Goal: Task Accomplishment & Management: Manage account settings

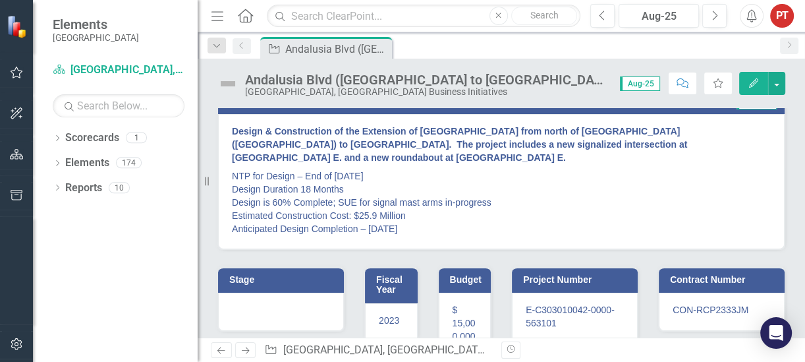
scroll to position [82, 0]
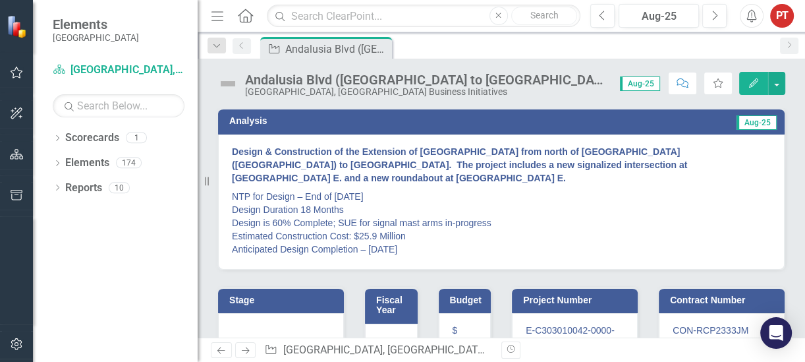
click at [257, 235] on p "NTP for Design – End of May 2024 Design Duration 18 Months Design is 60% Comple…" at bounding box center [501, 221] width 539 height 69
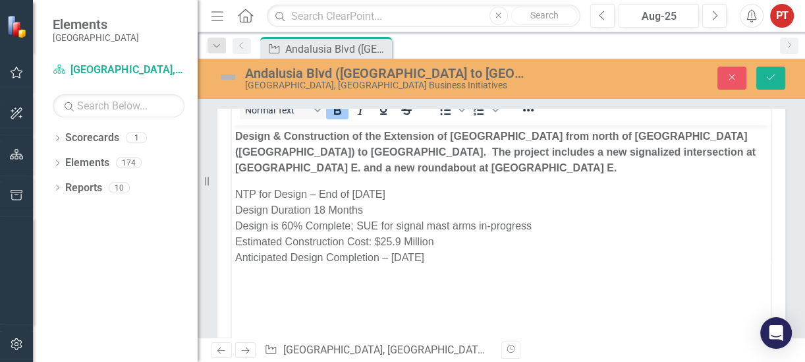
scroll to position [165, 0]
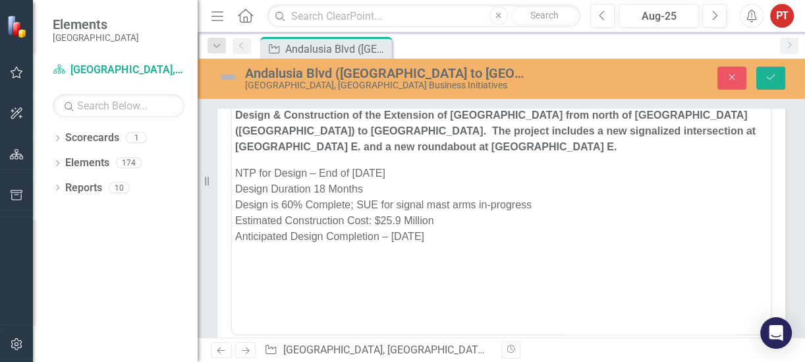
click at [234, 221] on body "Design & Construction of the Extension of Andalusia Boulevard from north of Kis…" at bounding box center [501, 202] width 539 height 198
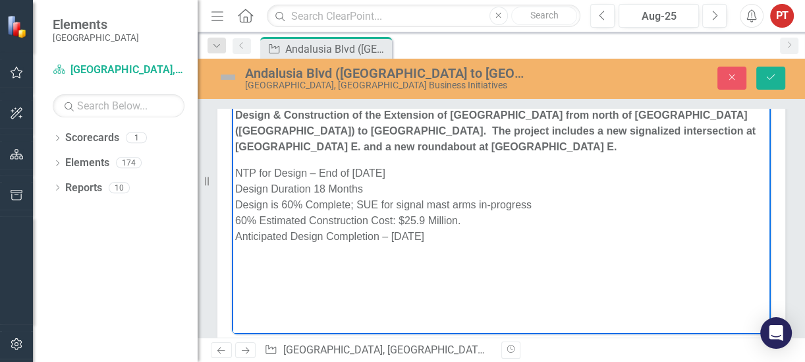
click at [757, 231] on p "NTP for Design – End of May 2024 Design Duration 18 Months Design is 60% Comple…" at bounding box center [501, 204] width 532 height 79
click at [494, 217] on p "NTP for Design – End of May 2024 Design Duration 18 Months Design is 60% Comple…" at bounding box center [501, 204] width 532 height 79
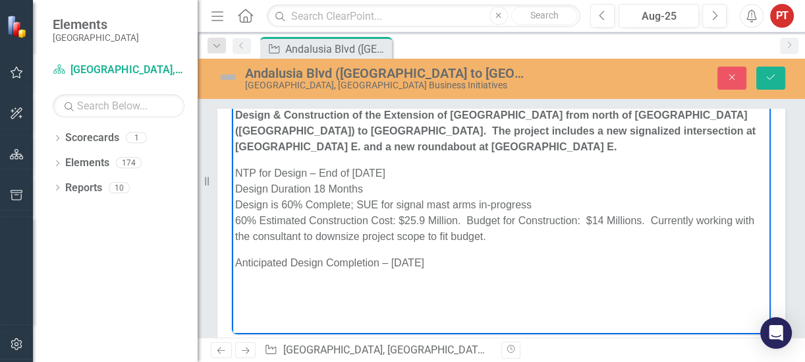
click at [467, 237] on p "NTP for Design – End of May 2024 Design Duration 18 Months Design is 60% Comple…" at bounding box center [501, 204] width 532 height 79
click at [592, 258] on p "Anticipated Design Completion – January 2026" at bounding box center [501, 262] width 532 height 16
click at [623, 216] on p "NTP for Design – End of May 2024 Design Duration 18 Months Design is 60% Comple…" at bounding box center [501, 204] width 532 height 79
click at [641, 266] on p "Anticipated Design Completion – January 2026" at bounding box center [501, 262] width 532 height 16
click at [552, 246] on body "Design & Construction of the Extension of Andalusia Boulevard from north of Kis…" at bounding box center [501, 202] width 539 height 198
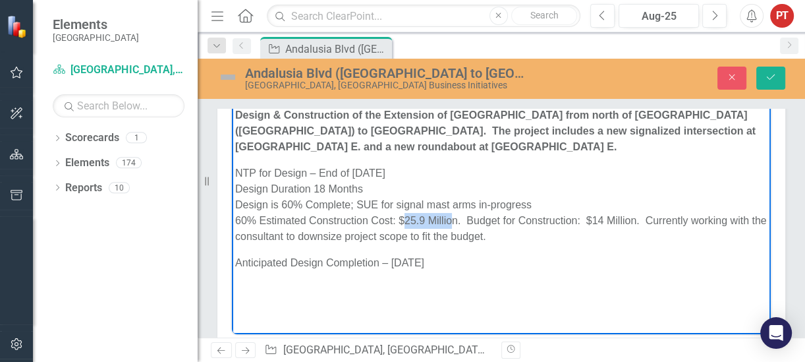
drag, startPoint x: 401, startPoint y: 219, endPoint x: 449, endPoint y: 214, distance: 48.4
click at [449, 214] on p "NTP for Design – End of May 2024 Design Duration 18 Months Design is 60% Comple…" at bounding box center [501, 204] width 532 height 79
drag, startPoint x: 458, startPoint y: 220, endPoint x: 397, endPoint y: 223, distance: 60.7
click at [397, 223] on p "NTP for Design – End of May 2024 Design Duration 18 Months Design is 60% Comple…" at bounding box center [501, 204] width 532 height 79
click at [420, 220] on p "NTP for Design – End of May 2024 Design Duration 18 Months Design is 60% Comple…" at bounding box center [501, 204] width 532 height 79
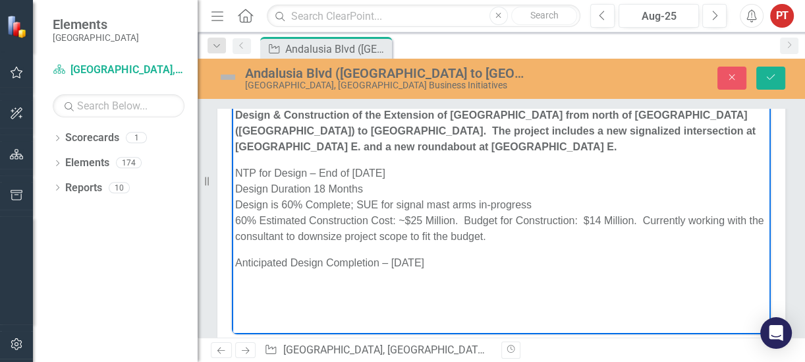
click at [585, 220] on p "NTP for Design – End of May 2024 Design Duration 18 Months Design is 60% Comple…" at bounding box center [501, 204] width 532 height 79
drag, startPoint x: 665, startPoint y: 267, endPoint x: 653, endPoint y: 278, distance: 16.3
click at [665, 267] on p "Anticipated Design Completion – January 2026" at bounding box center [501, 262] width 532 height 16
drag, startPoint x: 401, startPoint y: 221, endPoint x: 454, endPoint y: 221, distance: 53.4
click at [454, 221] on p "NTP for Design – End of May 2024 Design Duration 18 Months Design is 60% Comple…" at bounding box center [501, 204] width 532 height 79
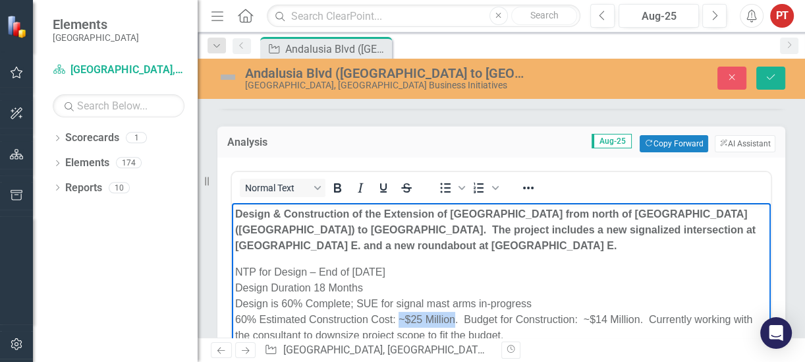
scroll to position [82, 0]
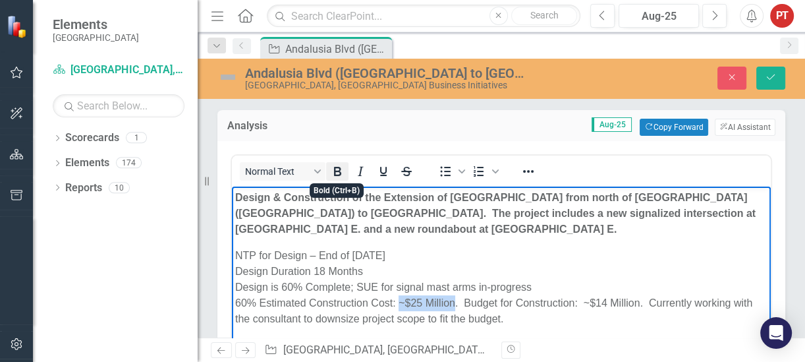
click at [339, 171] on icon "Bold" at bounding box center [337, 171] width 16 height 16
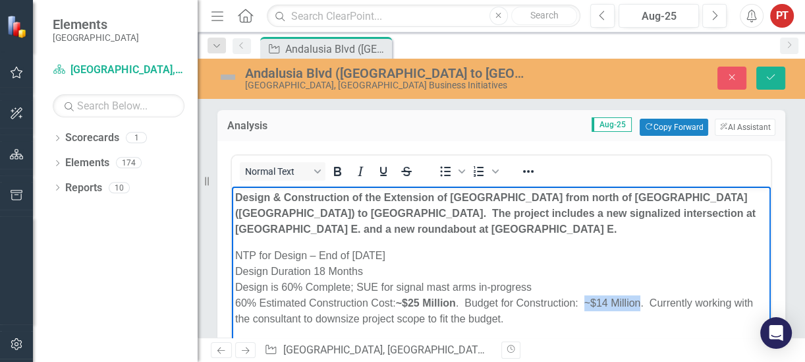
drag, startPoint x: 588, startPoint y: 302, endPoint x: 643, endPoint y: 304, distance: 54.1
click at [643, 304] on p "NTP for Design – End of May 2024 Design Duration 18 Months Design is 60% Comple…" at bounding box center [501, 286] width 532 height 79
click at [337, 173] on icon "Bold" at bounding box center [337, 171] width 7 height 9
click at [580, 326] on p "NTP for Design – End of May 2024 Design Duration 18 Months Design is 60% Comple…" at bounding box center [501, 286] width 532 height 79
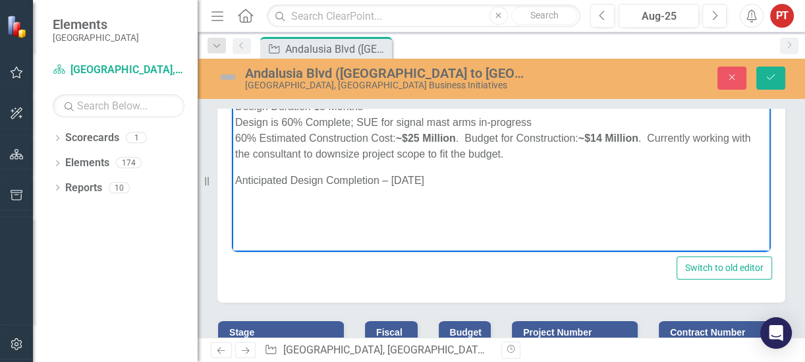
scroll to position [165, 0]
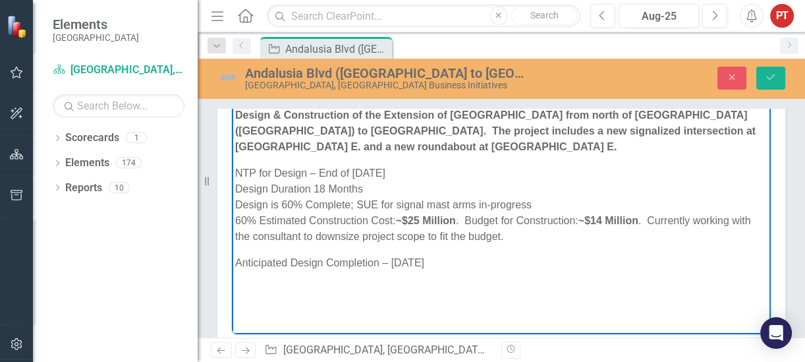
click at [501, 236] on p "NTP for Design – End of May 2024 Design Duration 18 Months Design is 60% Comple…" at bounding box center [501, 204] width 532 height 79
drag, startPoint x: 553, startPoint y: 238, endPoint x: 567, endPoint y: 236, distance: 14.6
click at [553, 238] on p "NTP for Design – End of May 2024 Design Duration 18 Months Design is 60% Comple…" at bounding box center [501, 204] width 532 height 79
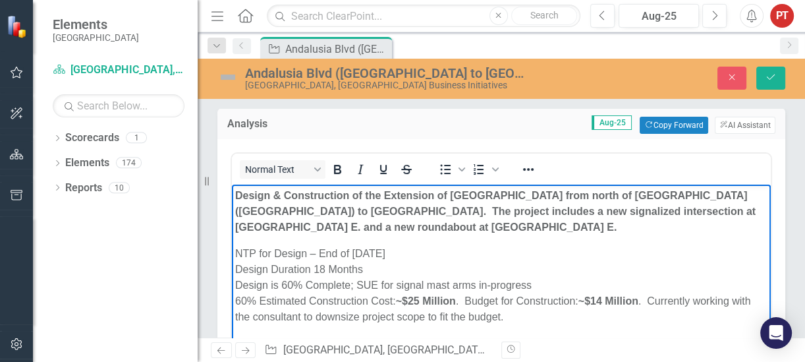
scroll to position [0, 0]
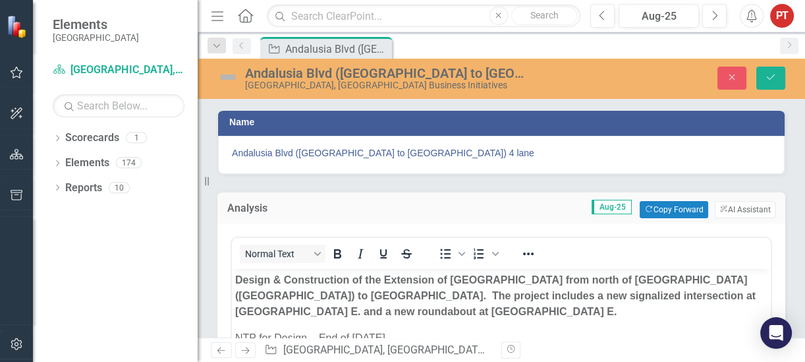
click at [226, 77] on img at bounding box center [227, 77] width 21 height 21
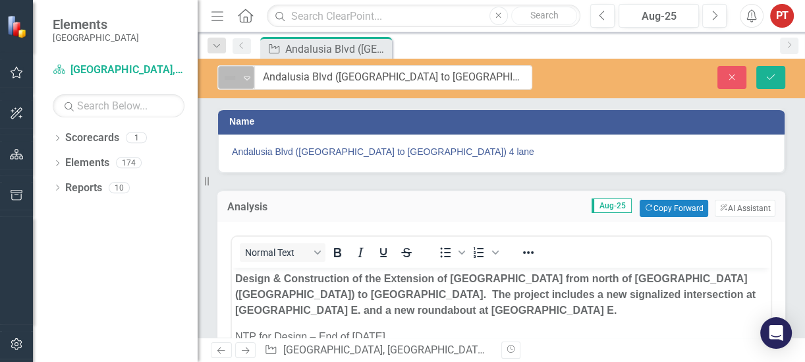
click at [244, 78] on icon "Expand" at bounding box center [247, 77] width 13 height 11
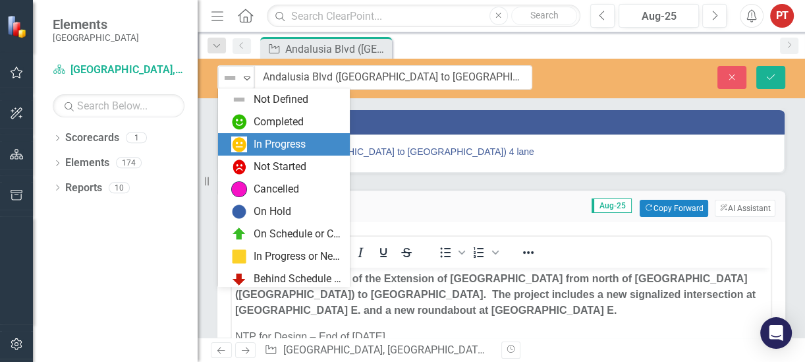
click at [252, 140] on div "In Progress" at bounding box center [286, 144] width 111 height 16
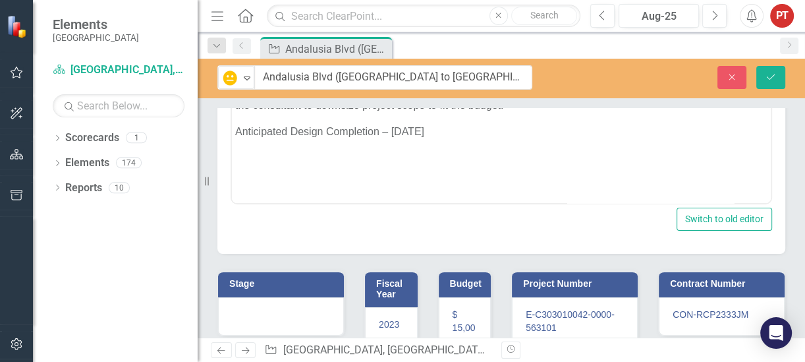
scroll to position [412, 0]
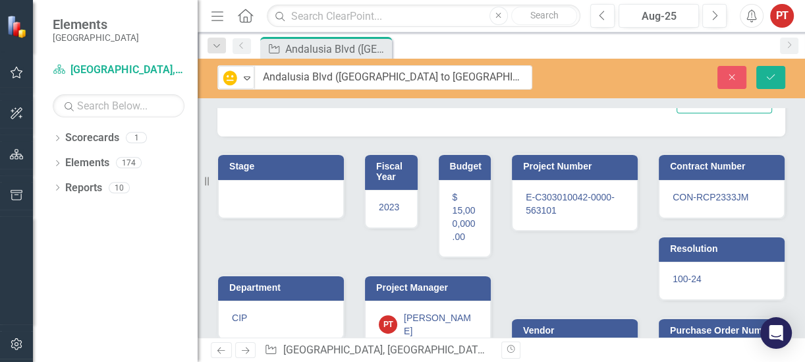
click at [279, 183] on div at bounding box center [281, 199] width 126 height 38
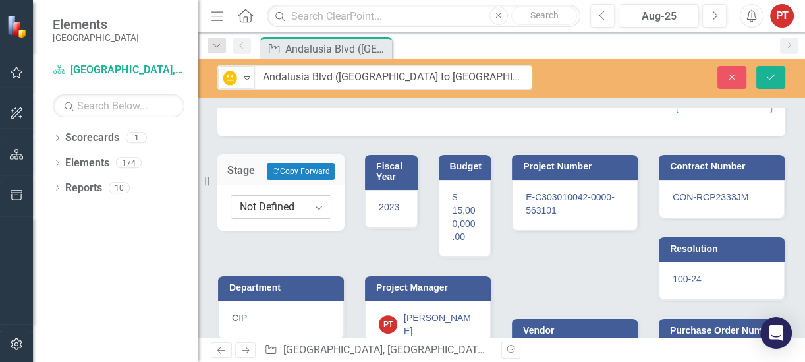
click at [277, 201] on div "Not Defined" at bounding box center [274, 207] width 69 height 15
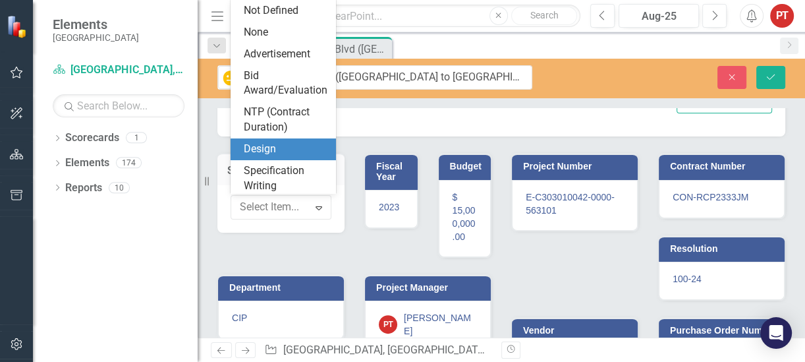
drag, startPoint x: 276, startPoint y: 161, endPoint x: 282, endPoint y: 191, distance: 30.9
click at [275, 157] on div "Design" at bounding box center [286, 149] width 84 height 15
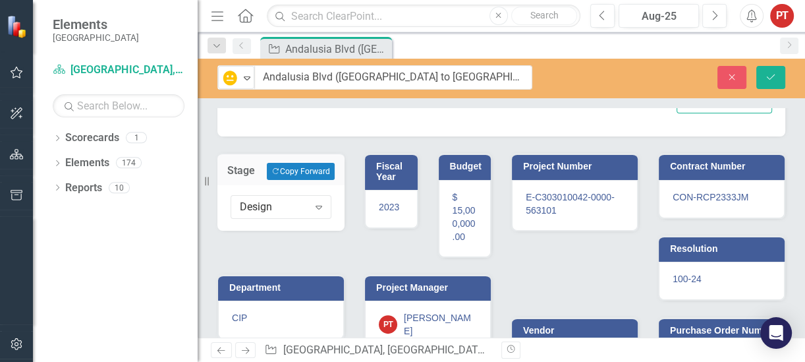
click at [291, 247] on div "Stage Copy Forward Copy Forward Design Expand Fiscal Year 2023 Budget $ 15,000,…" at bounding box center [355, 291] width 294 height 310
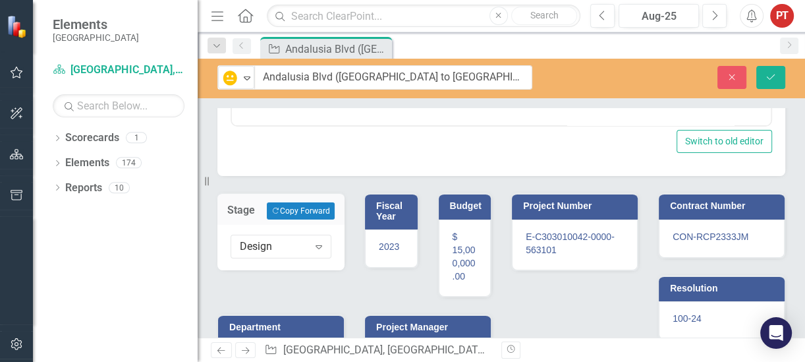
scroll to position [320, 0]
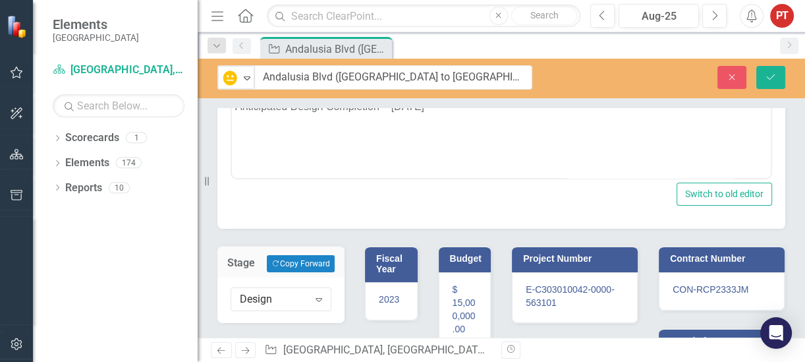
click at [459, 309] on span "$ 15,000,000.00" at bounding box center [464, 309] width 23 height 50
click at [460, 293] on input "15000001" at bounding box center [465, 299] width 28 height 24
click at [460, 293] on input "15000002" at bounding box center [465, 299] width 28 height 24
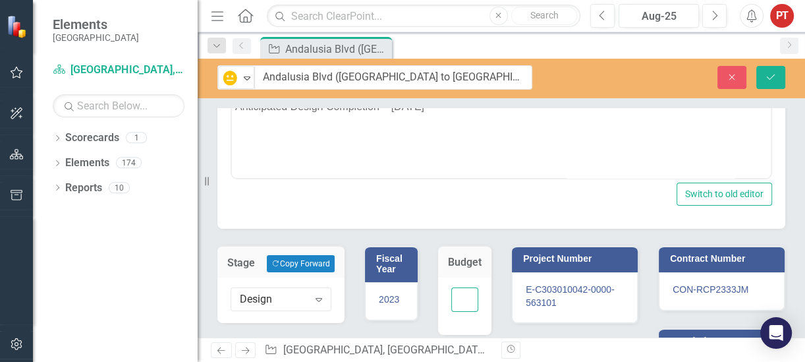
click at [460, 293] on input "15000003" at bounding box center [465, 299] width 28 height 24
click at [462, 295] on input "15000004" at bounding box center [465, 299] width 28 height 24
click at [454, 294] on input "15000004" at bounding box center [465, 299] width 28 height 24
click at [454, 293] on input "15000004" at bounding box center [465, 299] width 28 height 24
click at [455, 293] on input "15000004" at bounding box center [465, 299] width 28 height 24
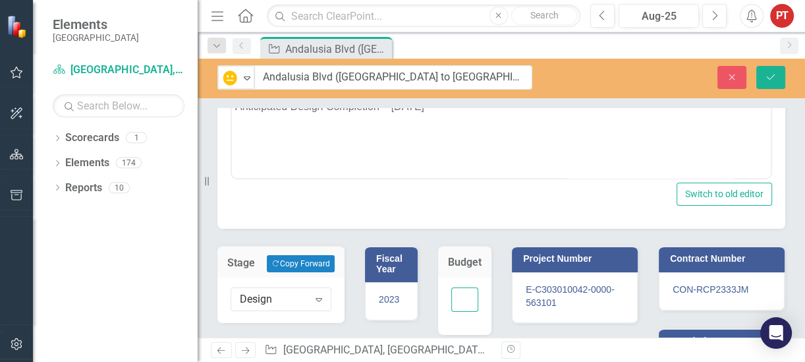
click at [455, 293] on input "15000004" at bounding box center [465, 299] width 28 height 24
click at [455, 295] on input "15000005" at bounding box center [465, 299] width 28 height 24
drag, startPoint x: 453, startPoint y: 296, endPoint x: 419, endPoint y: 289, distance: 34.2
click at [457, 291] on input "15000006" at bounding box center [465, 299] width 28 height 24
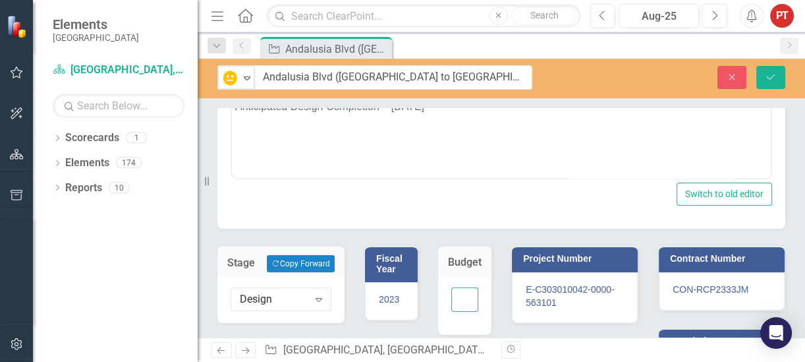
click at [457, 291] on input "15000007" at bounding box center [465, 299] width 28 height 24
click at [484, 309] on div "15000007" at bounding box center [465, 305] width 54 height 57
click at [501, 314] on div "Project Number E-C303010042-0000-563101" at bounding box center [574, 276] width 147 height 94
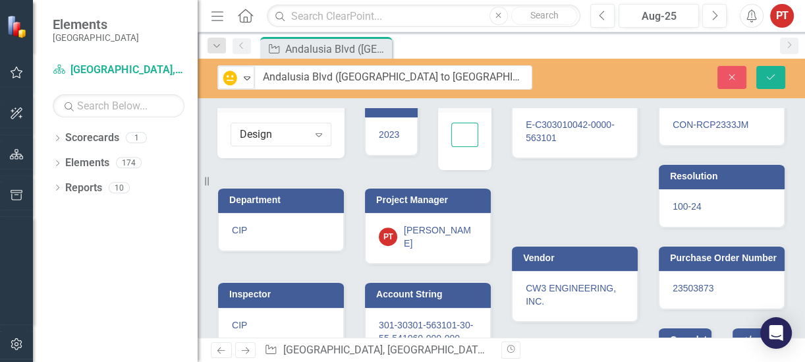
scroll to position [0, 47]
click at [460, 137] on input "15000006" at bounding box center [465, 135] width 28 height 24
click at [460, 137] on input "15000005" at bounding box center [465, 135] width 28 height 24
type input "15000004"
click at [460, 137] on input "15000004" at bounding box center [465, 135] width 28 height 24
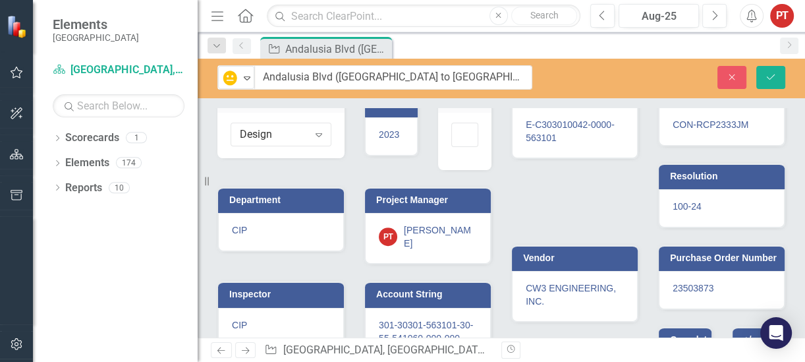
scroll to position [0, 0]
click at [543, 211] on div "Project Number E-C303010042-0000-563101 Contract Number CON-RCP2333JM Resolutio…" at bounding box center [648, 233] width 294 height 338
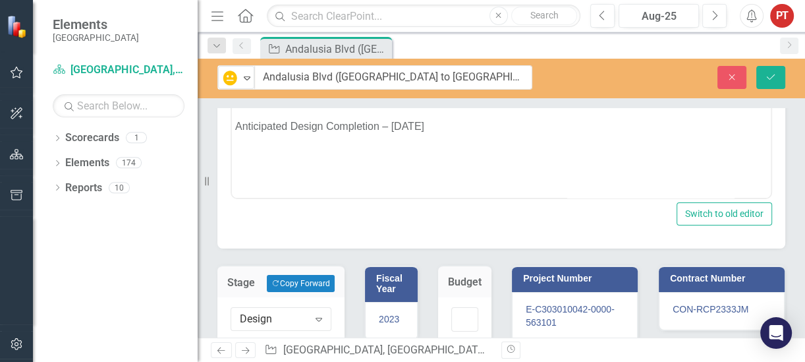
scroll to position [320, 0]
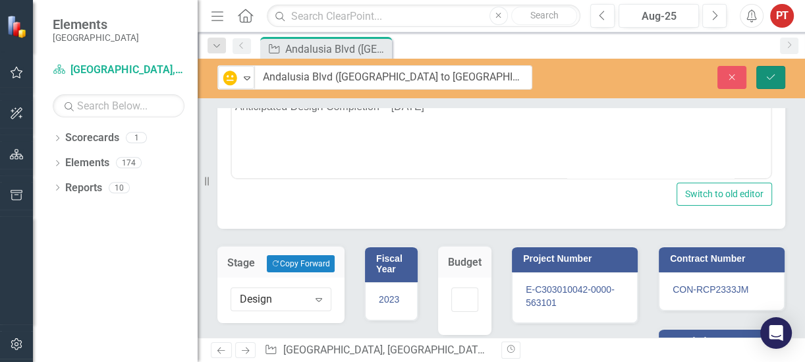
click at [770, 76] on icon "Save" at bounding box center [771, 76] width 12 height 9
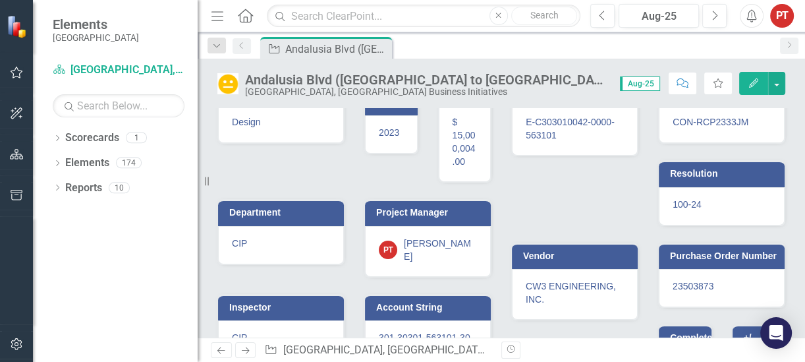
scroll to position [329, 0]
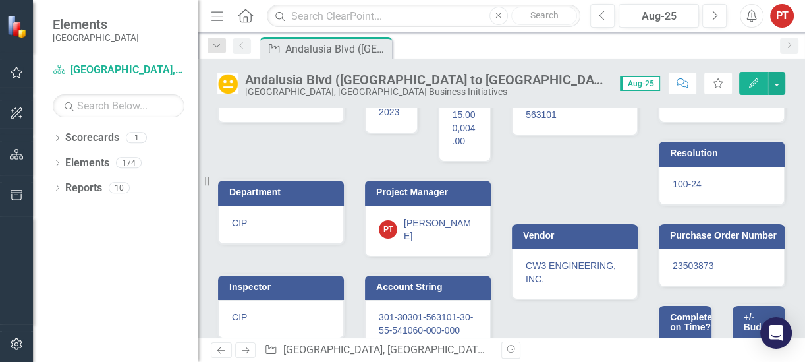
click at [456, 124] on span "$ 15,000,004.00" at bounding box center [464, 121] width 23 height 50
click at [454, 130] on span "$ 15,000,004.00" at bounding box center [464, 121] width 23 height 50
click at [456, 127] on span "$ 15,000,004.00" at bounding box center [464, 121] width 23 height 50
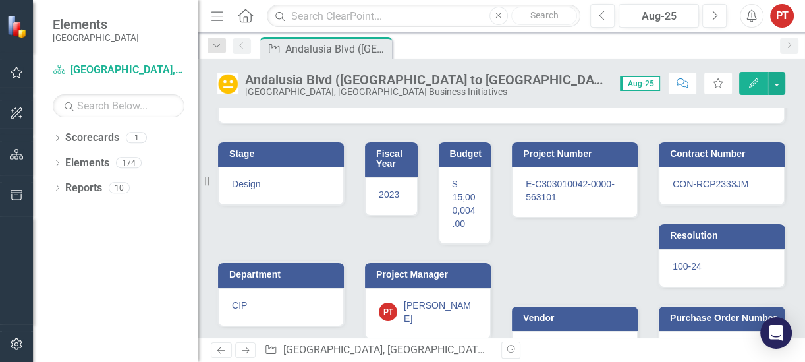
click at [465, 172] on div "$ 15,000,004.00" at bounding box center [465, 205] width 53 height 77
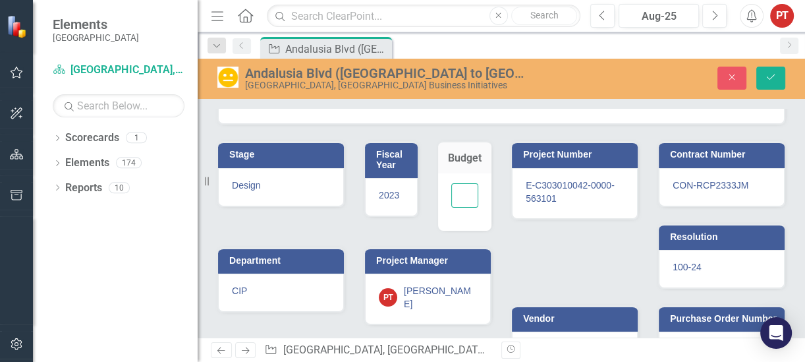
drag, startPoint x: 458, startPoint y: 183, endPoint x: 440, endPoint y: 206, distance: 29.5
click at [440, 206] on div "15000004" at bounding box center [465, 201] width 54 height 57
type input "4"
click at [776, 80] on icon "Save" at bounding box center [771, 76] width 12 height 9
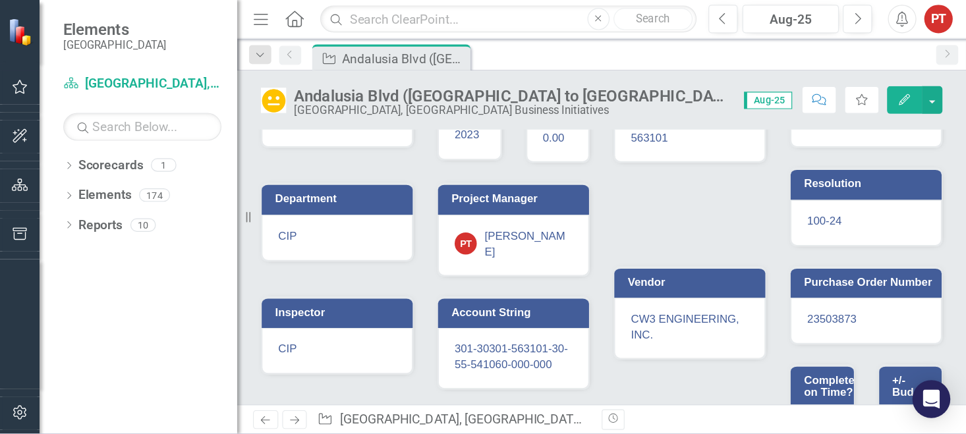
scroll to position [165, 0]
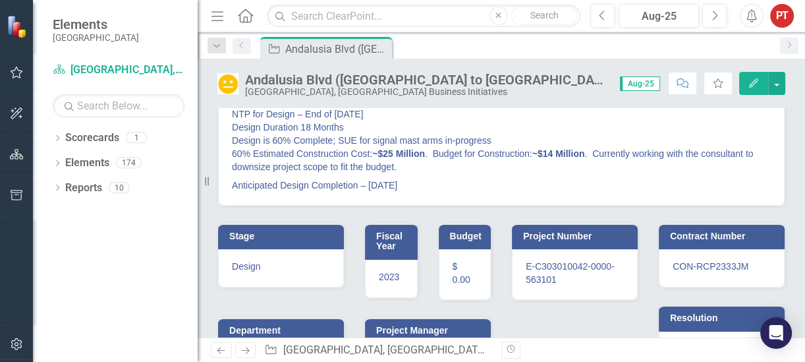
click at [453, 273] on span "$ 0.00" at bounding box center [462, 273] width 18 height 24
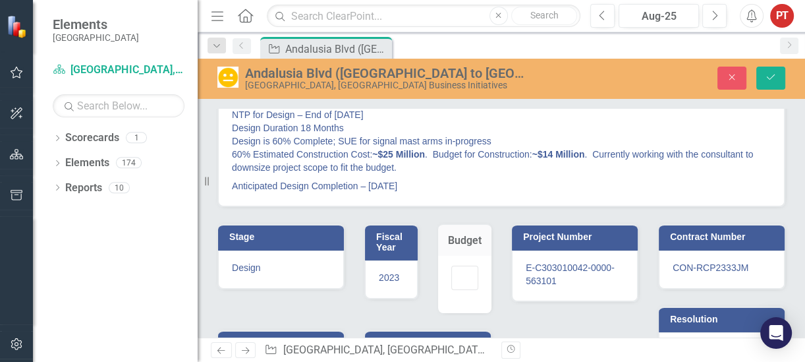
click at [451, 273] on input "number" at bounding box center [465, 278] width 28 height 24
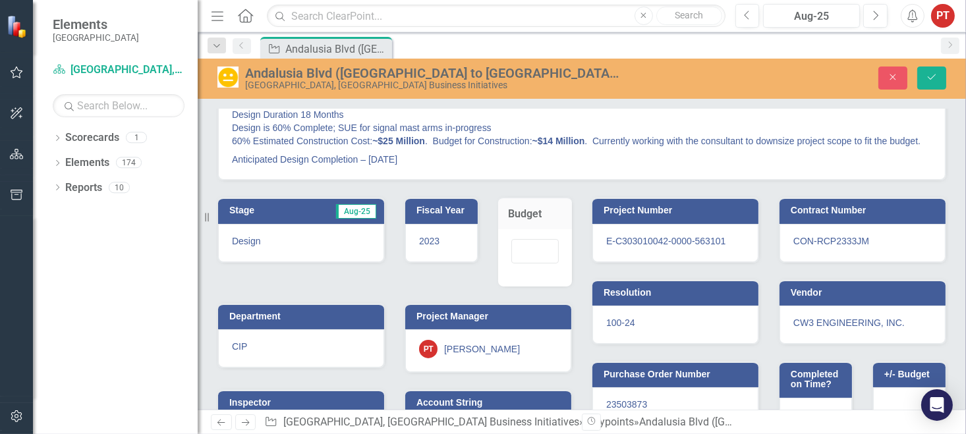
scroll to position [0, 0]
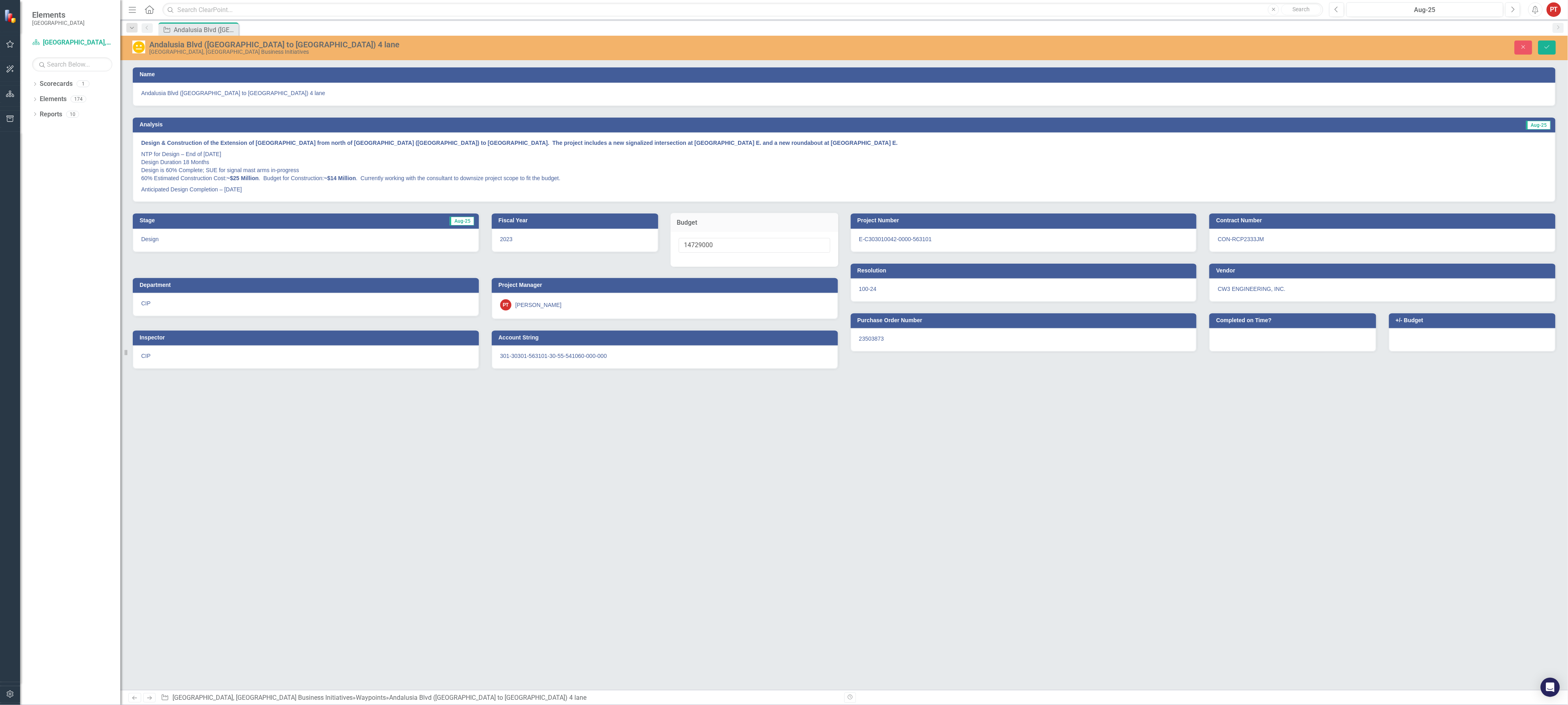
type input "14729000"
click at [490, 220] on div "Name Andalusia Blvd (Industrial Park to Jacaranda) 4 lane Analysis Aug-25 Desig…" at bounding box center [844, 378] width 1447 height 624
click at [490, 47] on button "Save" at bounding box center [1547, 47] width 18 height 14
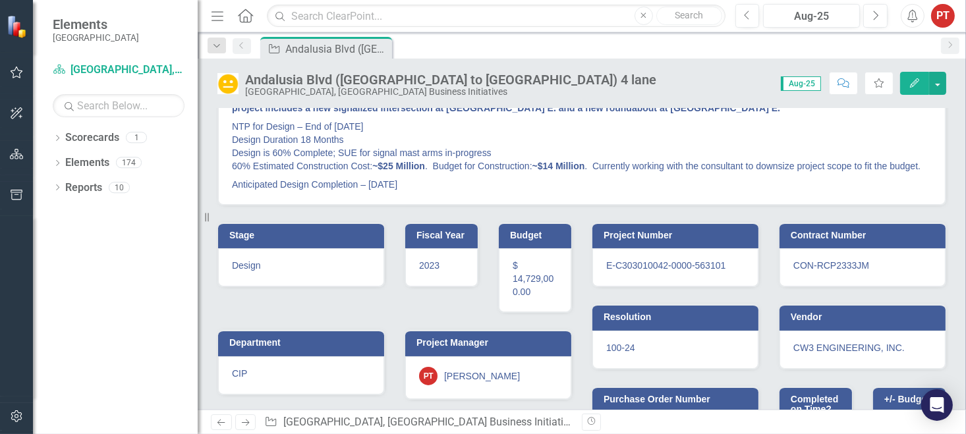
scroll to position [244, 0]
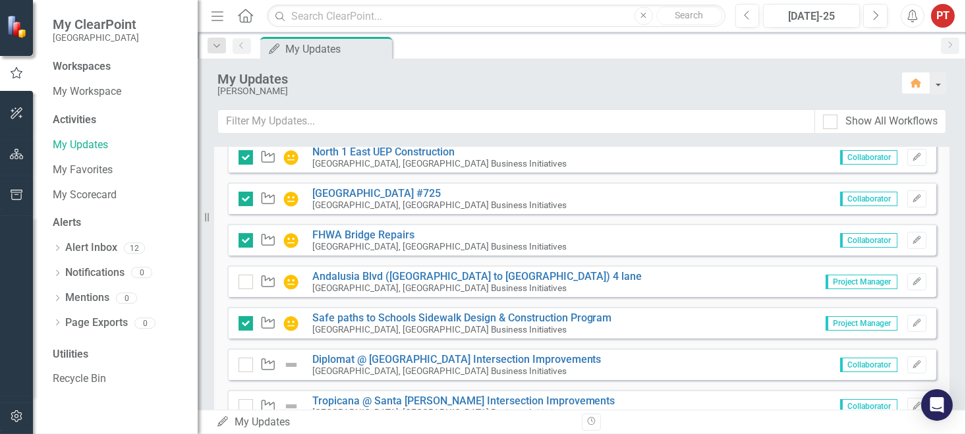
scroll to position [297, 0]
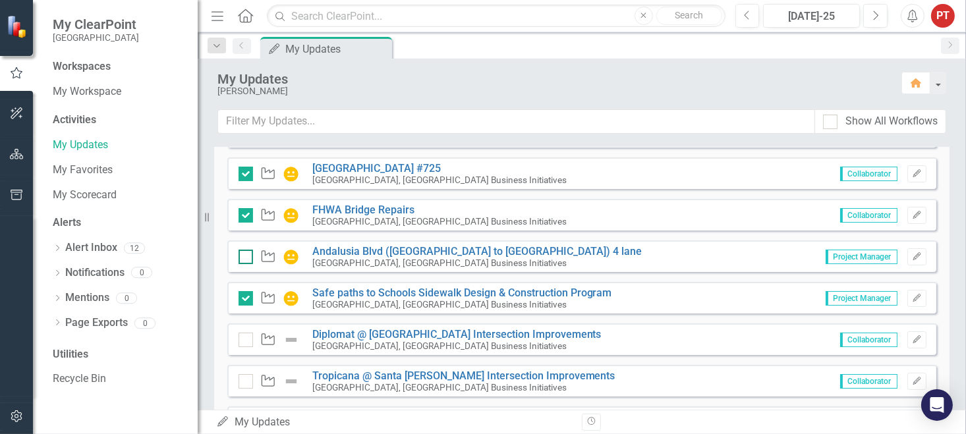
click at [244, 256] on input "checkbox" at bounding box center [243, 254] width 9 height 9
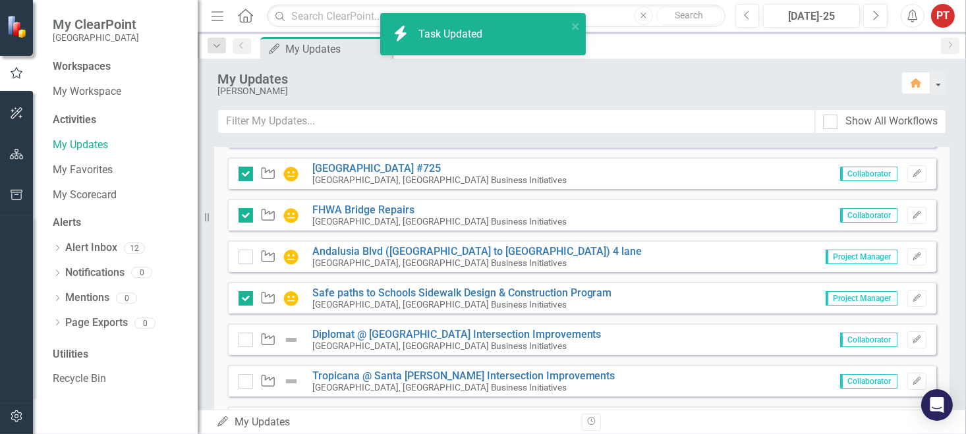
checkbox input "true"
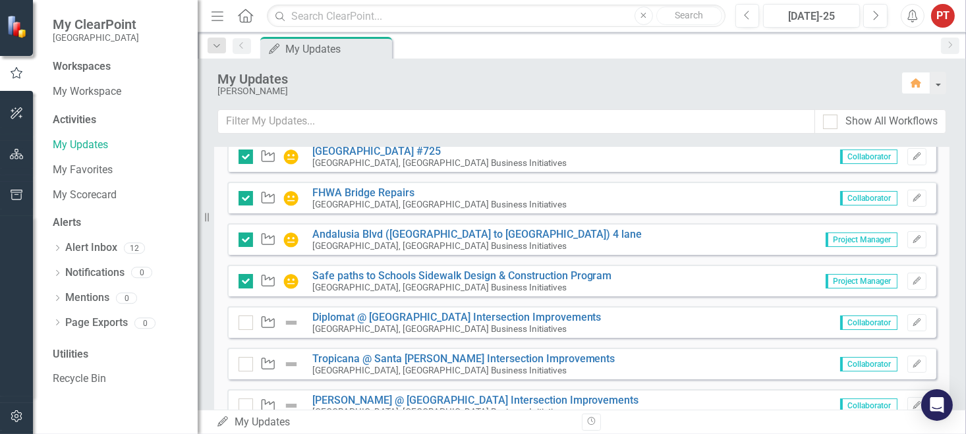
scroll to position [395, 0]
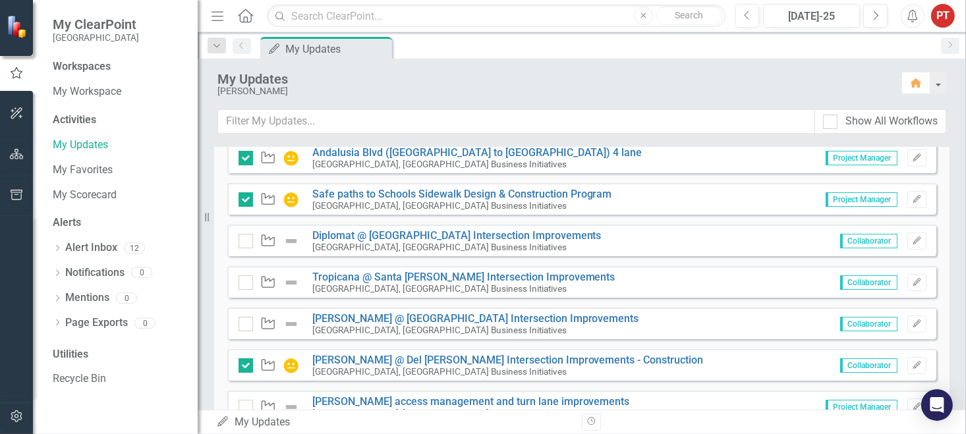
click at [386, 227] on div "Waypoint Diplomat @ [GEOGRAPHIC_DATA] Intersection Improvements [GEOGRAPHIC_DAT…" at bounding box center [581, 241] width 709 height 32
click at [386, 235] on link "Diplomat @ [GEOGRAPHIC_DATA] Intersection Improvements" at bounding box center [456, 235] width 289 height 13
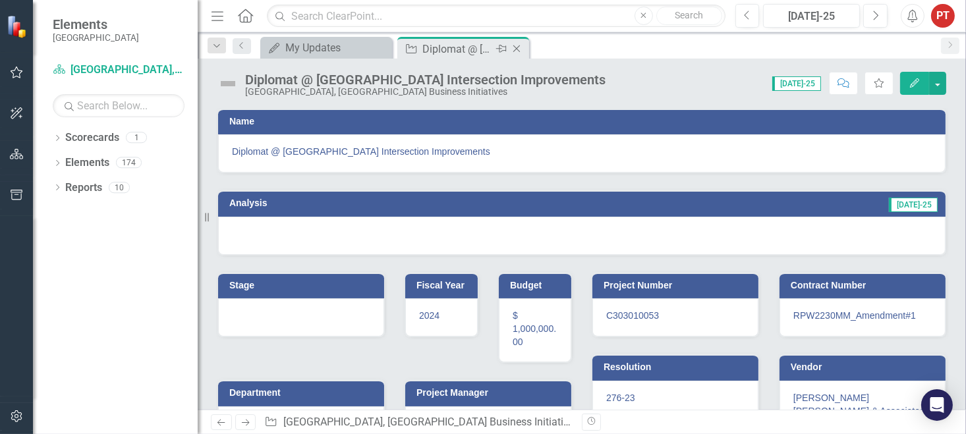
click at [516, 47] on icon at bounding box center [516, 48] width 7 height 7
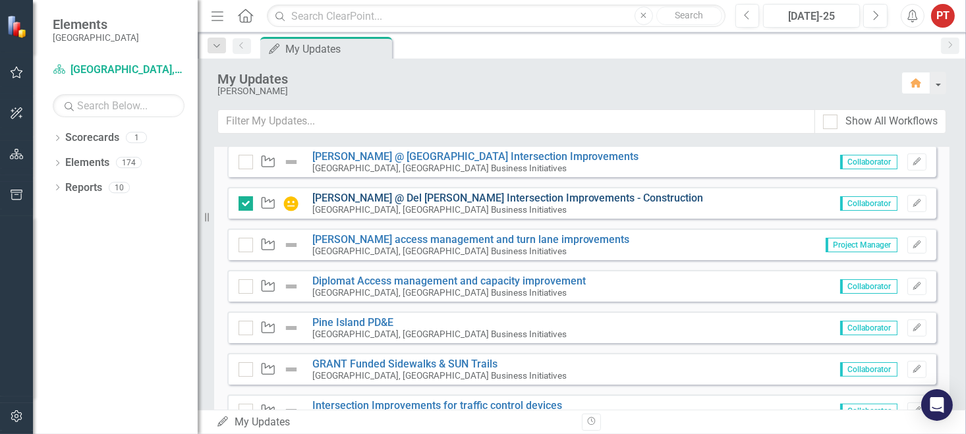
scroll to position [593, 0]
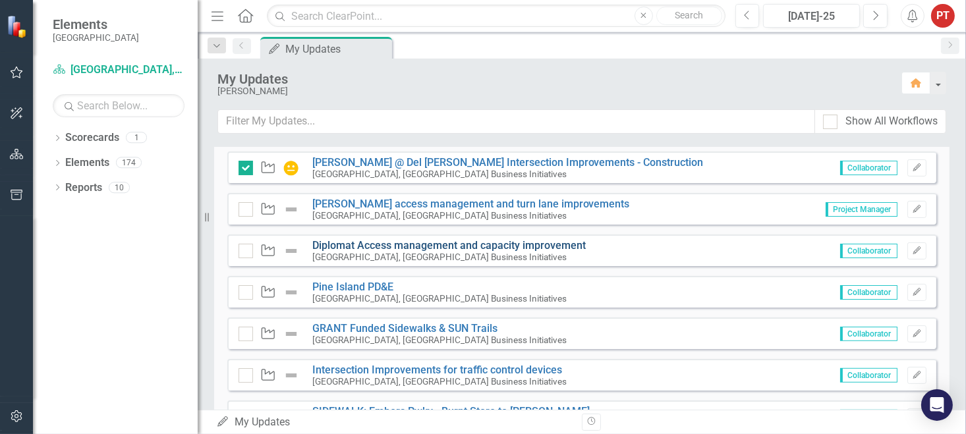
click at [558, 246] on link "Diplomat Access management and capacity improvement" at bounding box center [448, 245] width 273 height 13
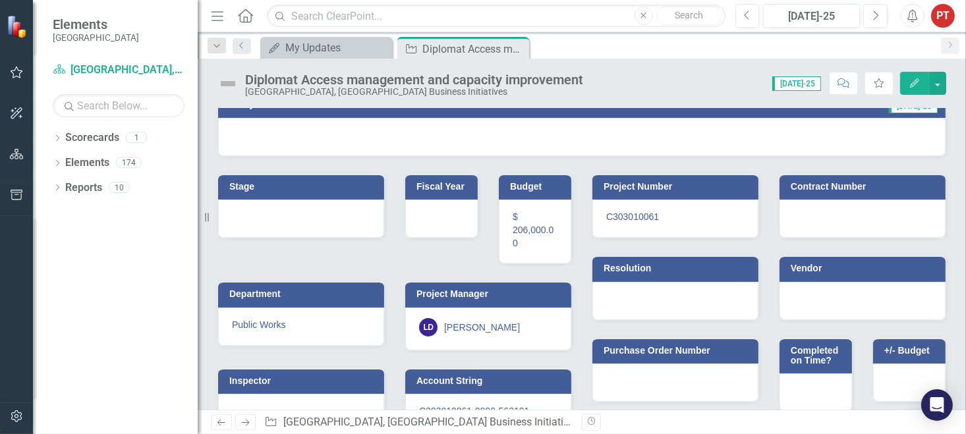
scroll to position [130, 0]
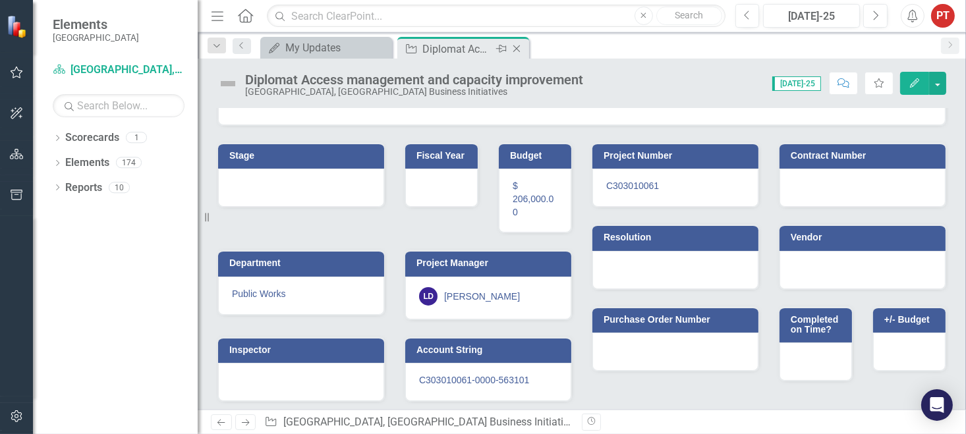
click at [519, 51] on icon "Close" at bounding box center [516, 48] width 13 height 11
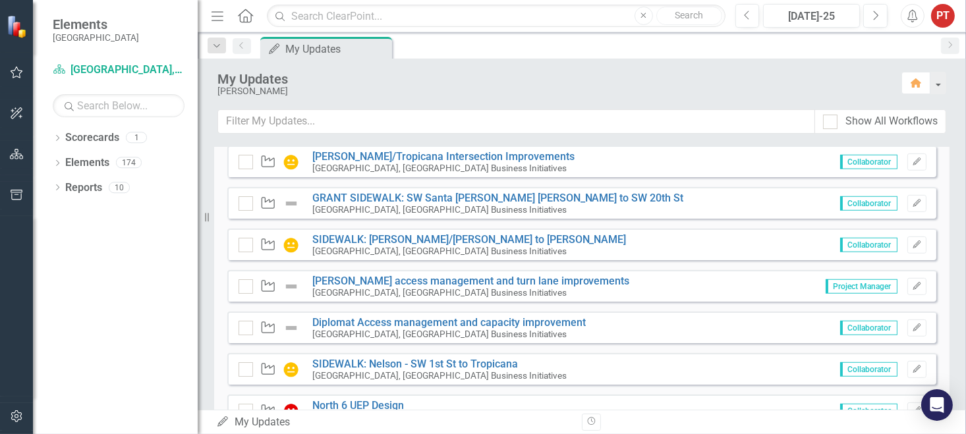
scroll to position [944, 0]
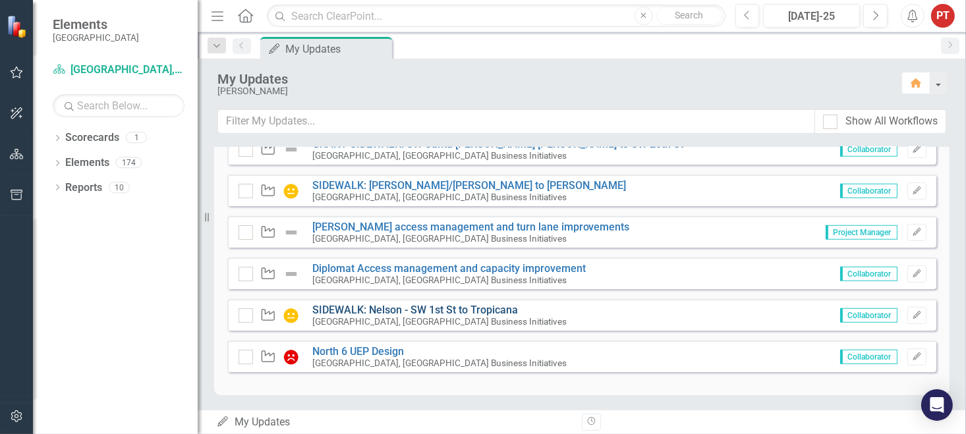
click at [412, 308] on link "SIDEWALK: Nelson - SW 1st St to Tropicana" at bounding box center [415, 310] width 206 height 13
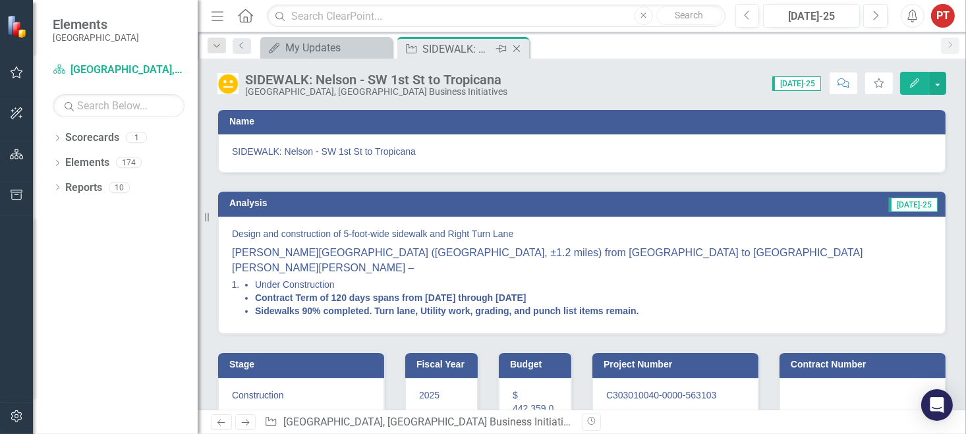
click at [518, 49] on icon at bounding box center [516, 48] width 7 height 7
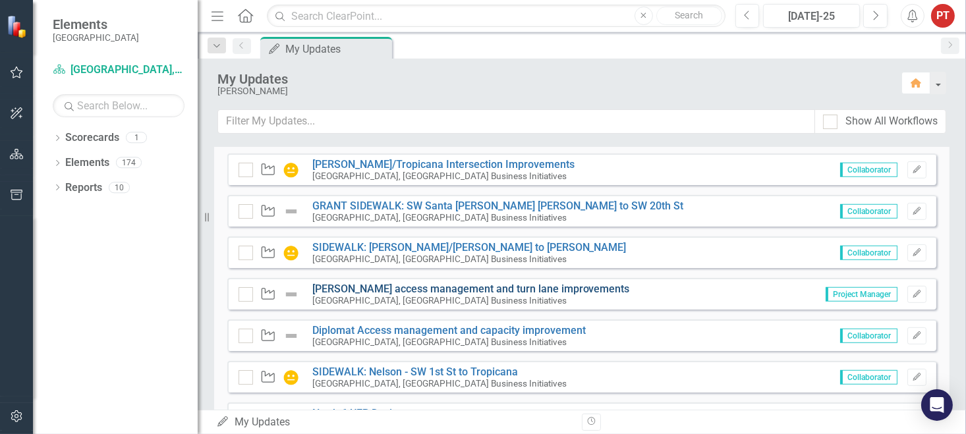
scroll to position [944, 0]
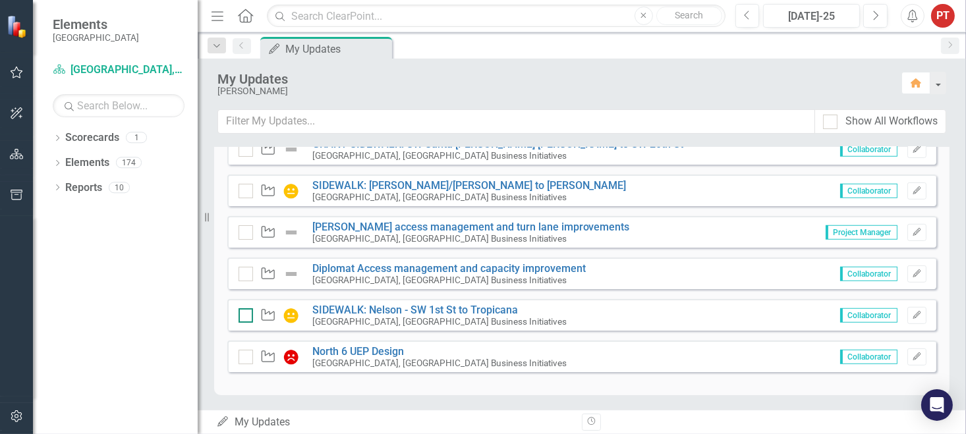
click at [248, 311] on div at bounding box center [246, 315] width 14 height 14
click at [247, 311] on input "checkbox" at bounding box center [243, 312] width 9 height 9
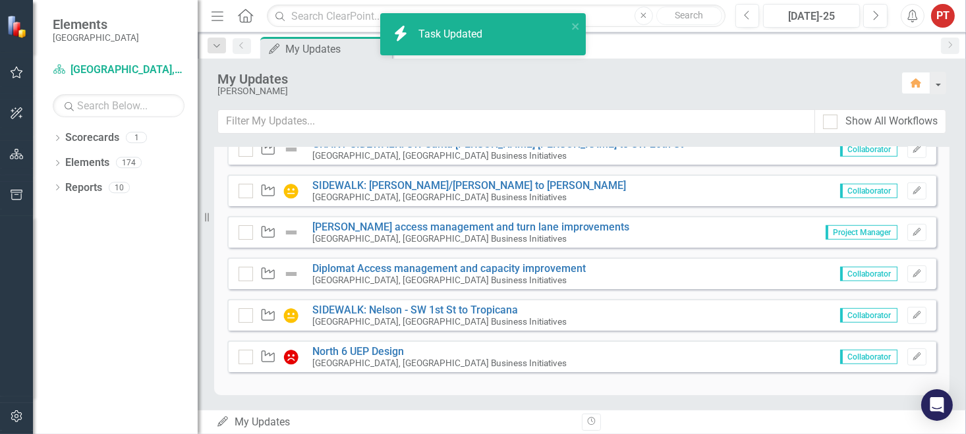
checkbox input "true"
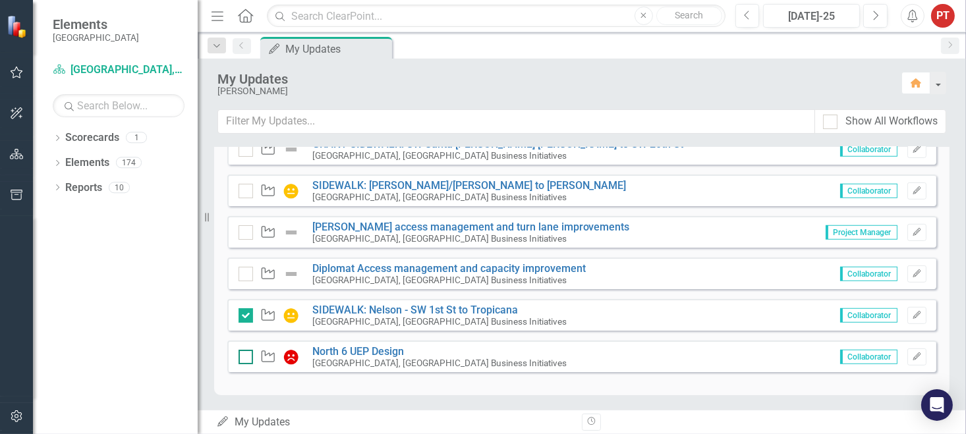
click at [247, 356] on div at bounding box center [246, 357] width 14 height 14
click at [247, 356] on input "checkbox" at bounding box center [243, 354] width 9 height 9
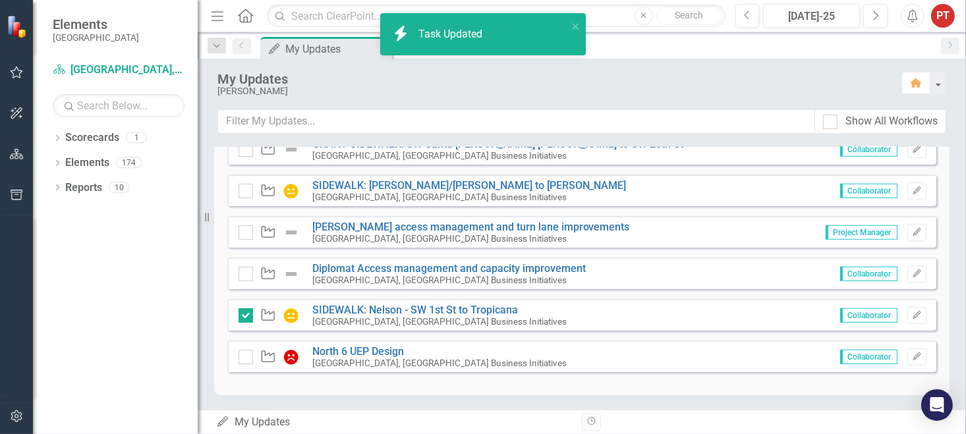
checkbox input "true"
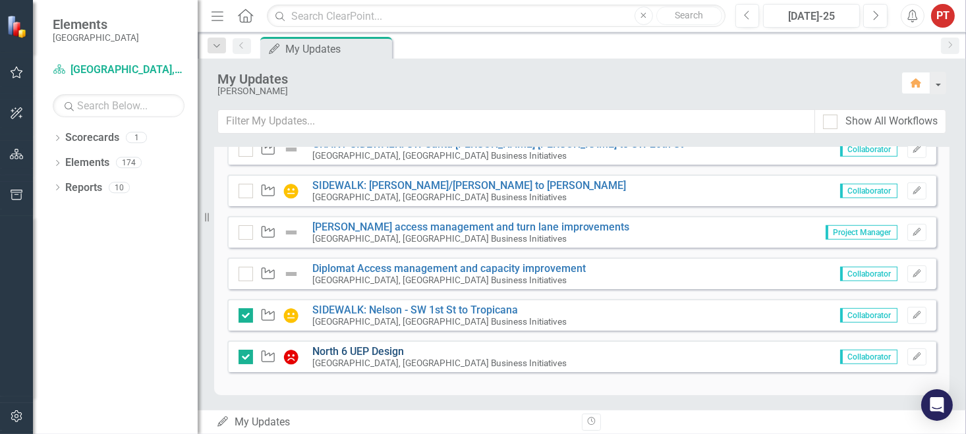
click at [394, 350] on link "North 6 UEP Design" at bounding box center [358, 351] width 92 height 13
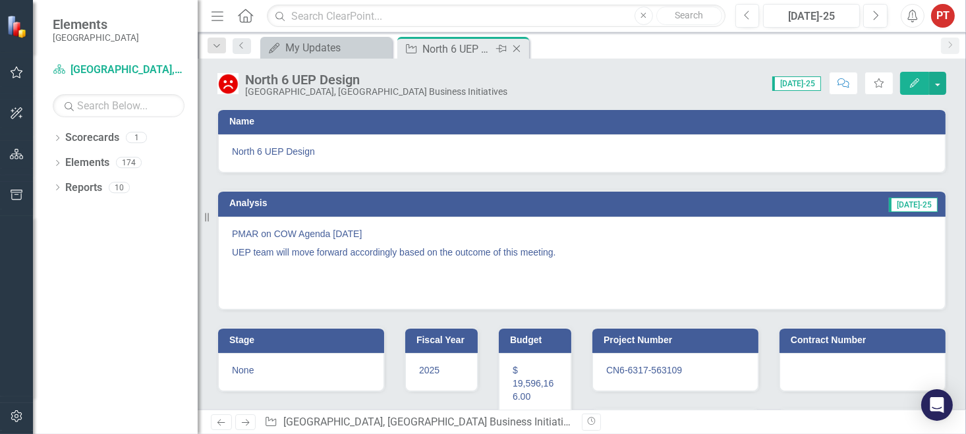
click at [513, 51] on icon at bounding box center [516, 48] width 7 height 7
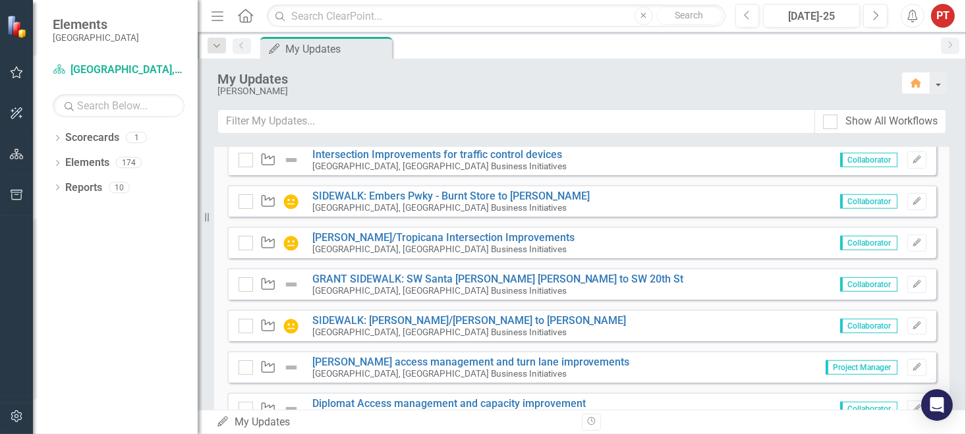
scroll to position [845, 0]
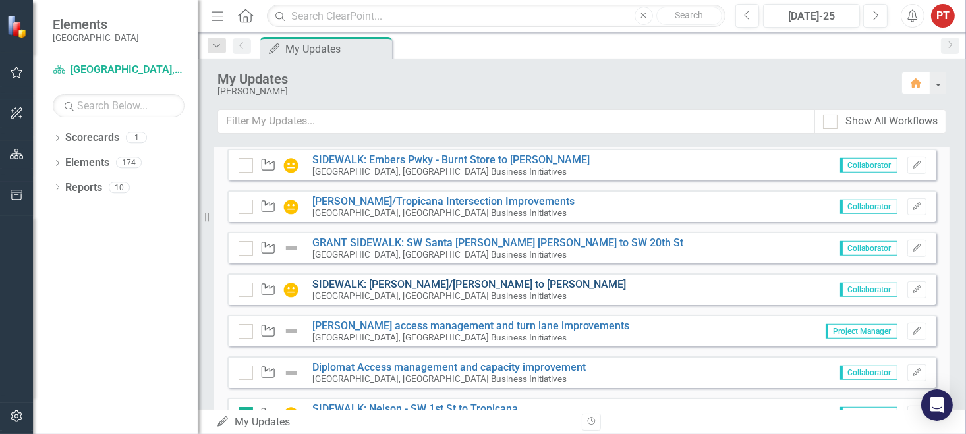
click at [426, 280] on link "SIDEWALK: [PERSON_NAME]/[PERSON_NAME] to [PERSON_NAME]" at bounding box center [469, 284] width 314 height 13
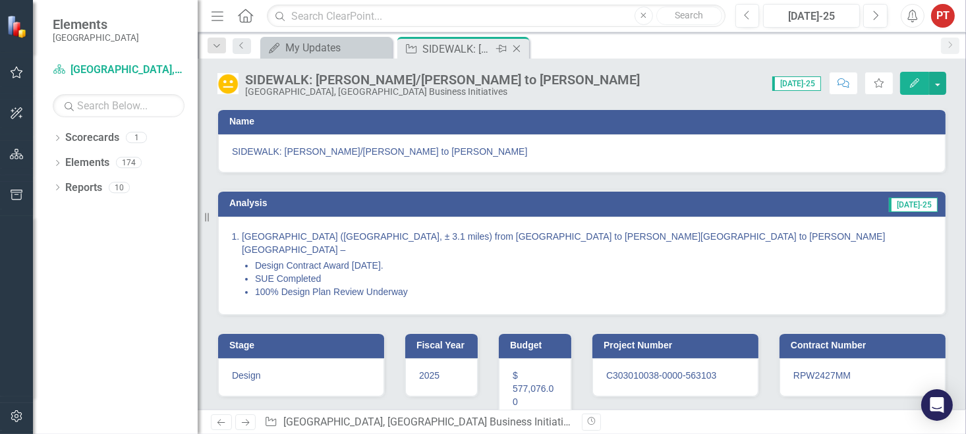
click at [519, 49] on icon "Close" at bounding box center [516, 48] width 13 height 11
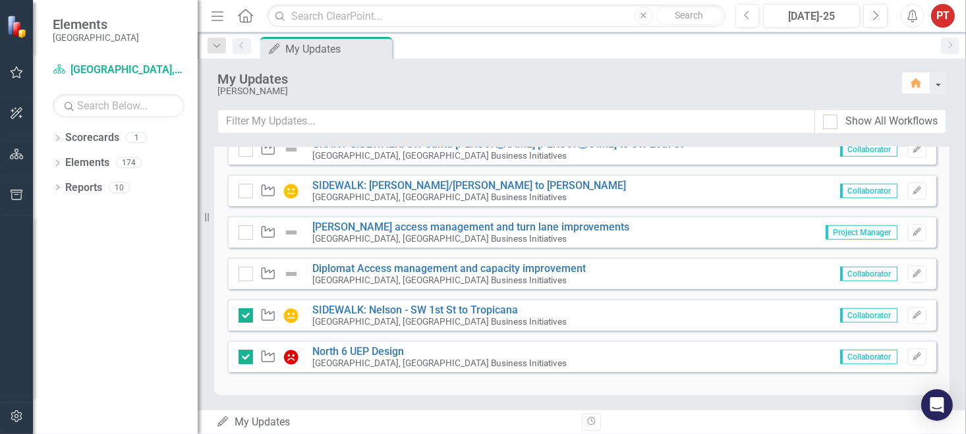
scroll to position [845, 0]
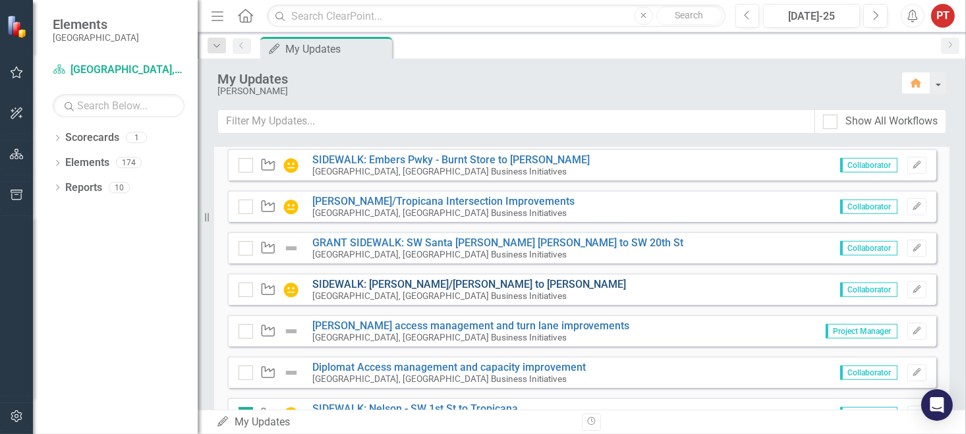
click at [385, 283] on link "SIDEWALK: [PERSON_NAME]/[PERSON_NAME] to [PERSON_NAME]" at bounding box center [469, 284] width 314 height 13
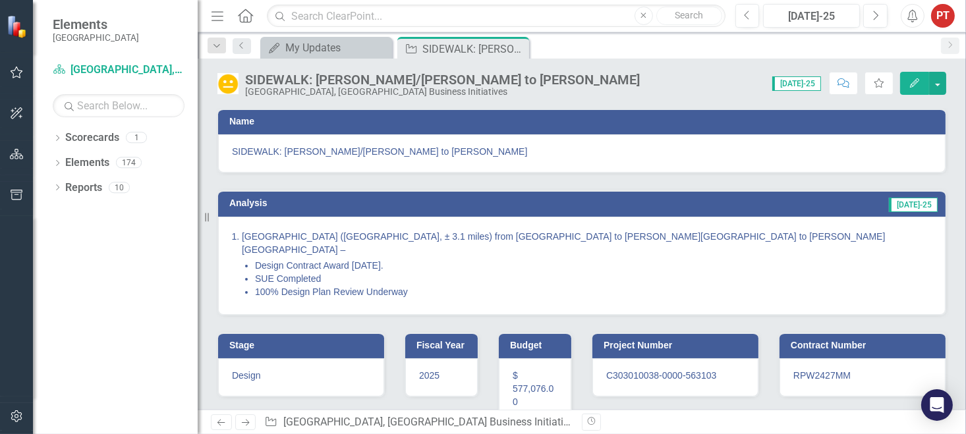
click at [801, 84] on span "[DATE]-25" at bounding box center [796, 83] width 49 height 14
click at [815, 13] on div "[DATE]-25" at bounding box center [812, 17] width 88 height 16
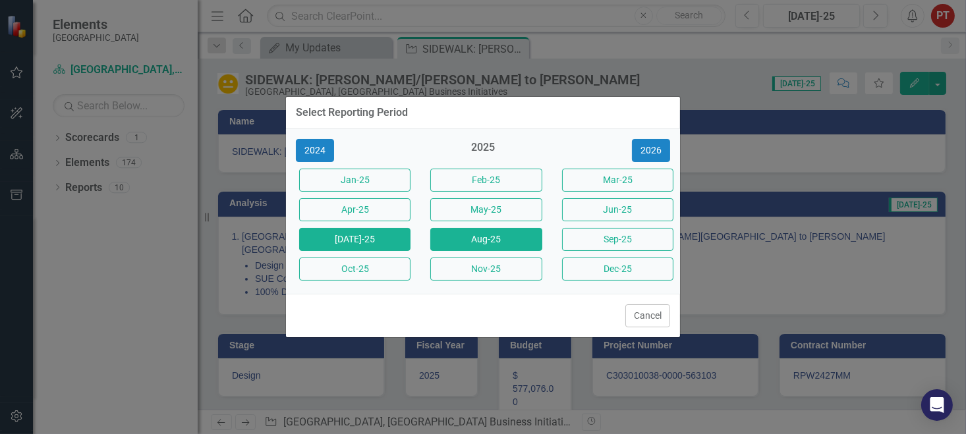
click at [517, 244] on button "Aug-25" at bounding box center [485, 239] width 111 height 23
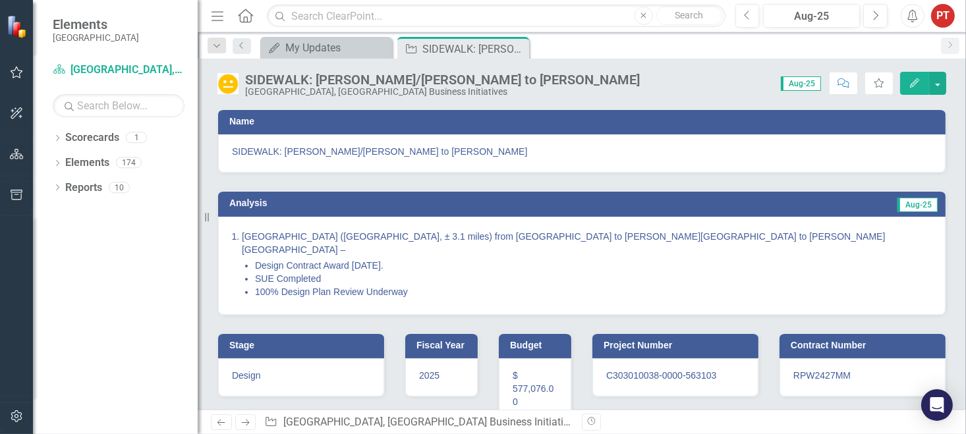
click at [423, 285] on li "100% Design Plan Review Underway" at bounding box center [593, 291] width 677 height 13
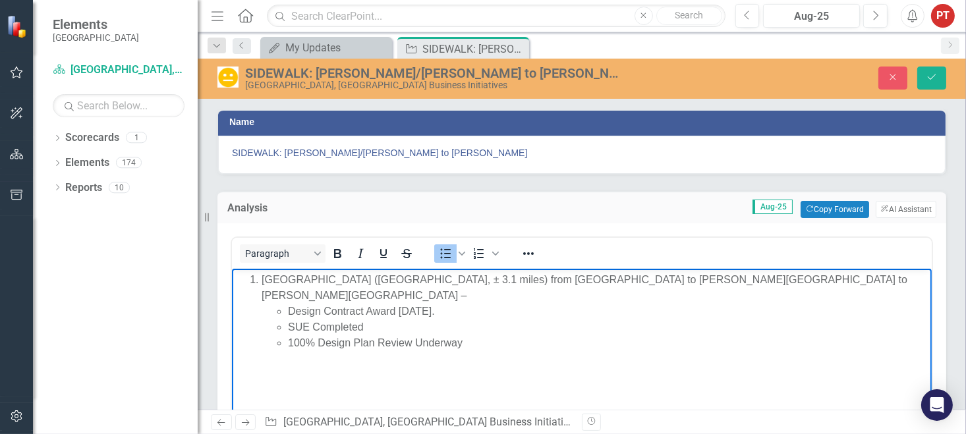
click at [469, 335] on li "100% Design Plan Review Underway" at bounding box center [607, 343] width 641 height 16
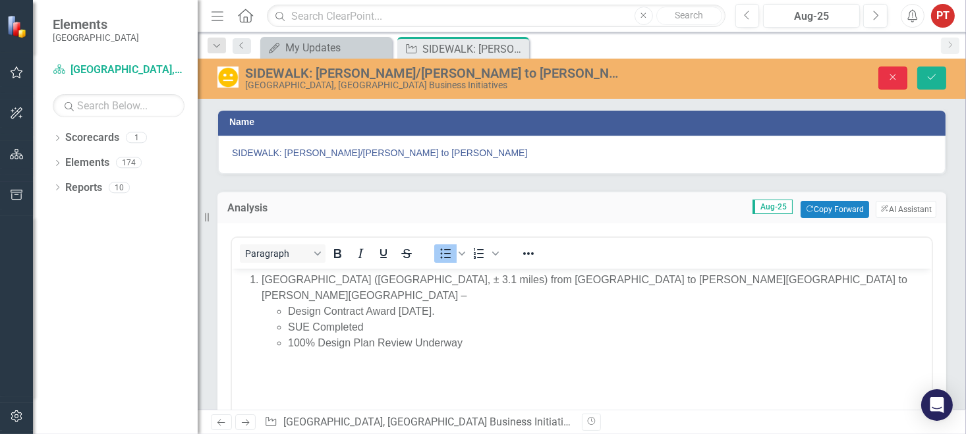
click at [898, 76] on icon "Close" at bounding box center [893, 76] width 12 height 9
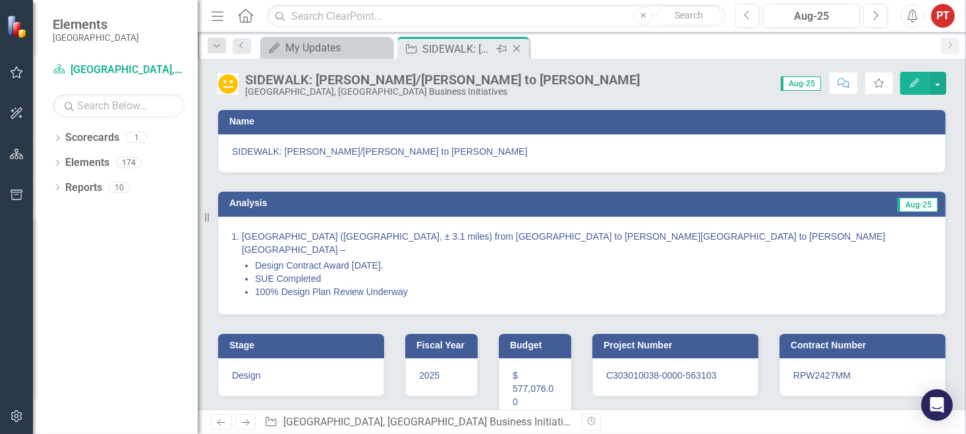
click at [520, 47] on icon "Close" at bounding box center [516, 48] width 13 height 11
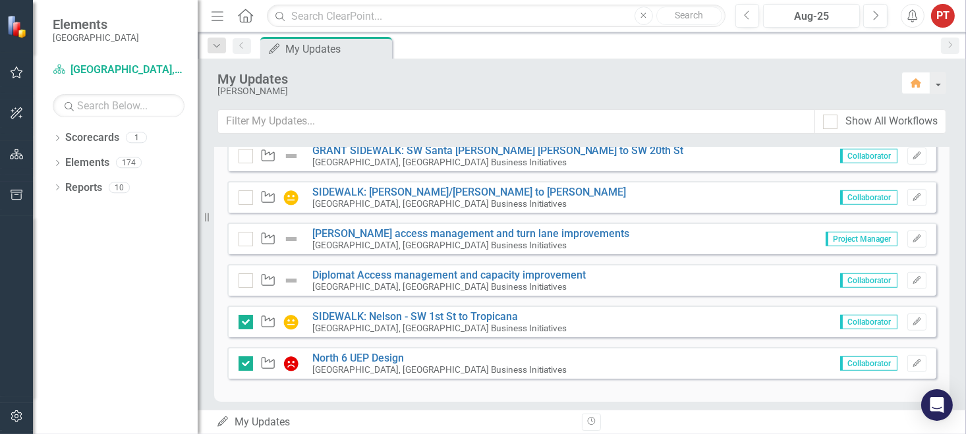
scroll to position [944, 0]
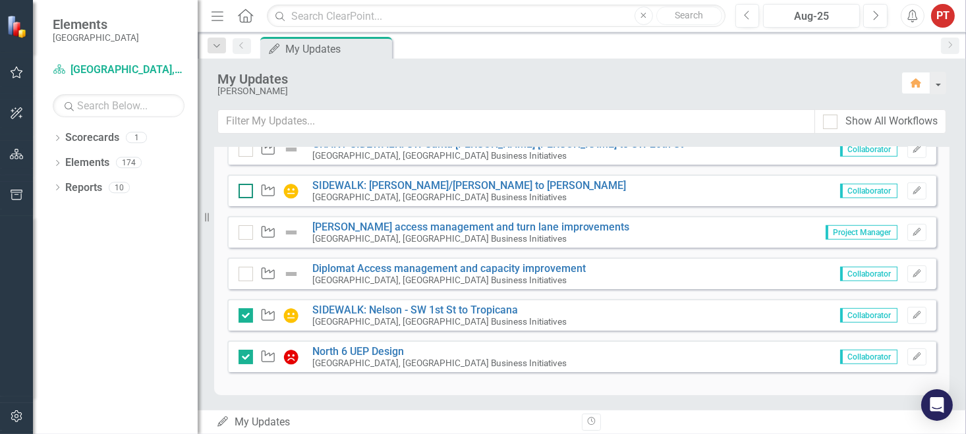
click at [242, 188] on input "checkbox" at bounding box center [243, 188] width 9 height 9
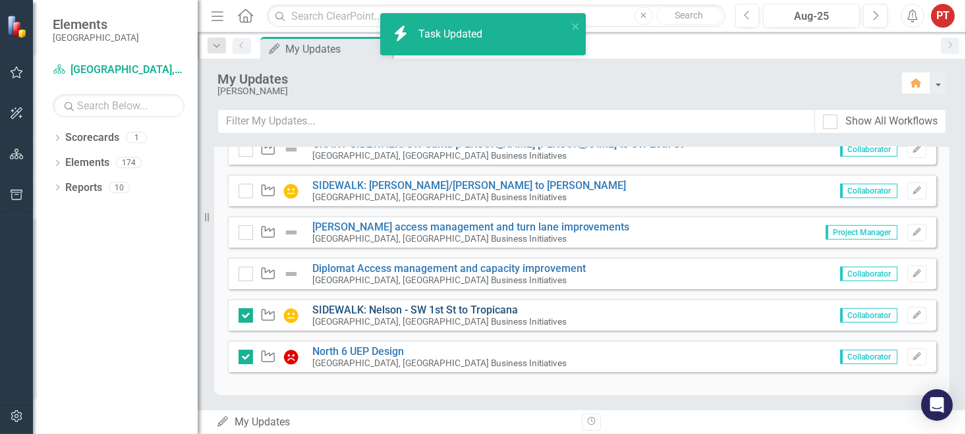
checkbox input "true"
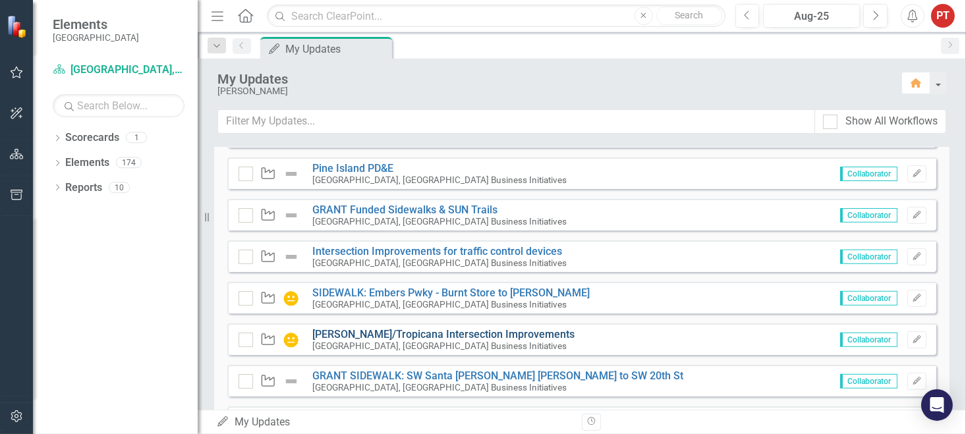
scroll to position [746, 0]
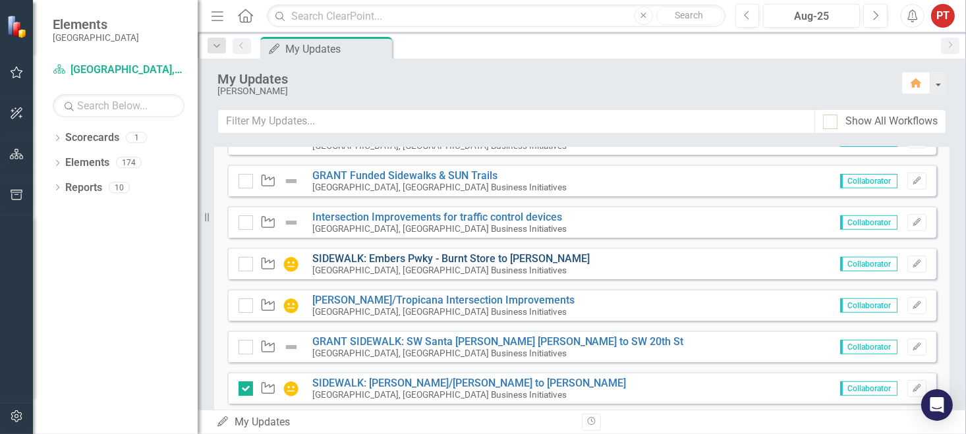
click at [345, 252] on link "SIDEWALK: Embers Pwky - Burnt Store to [PERSON_NAME]" at bounding box center [450, 258] width 277 height 13
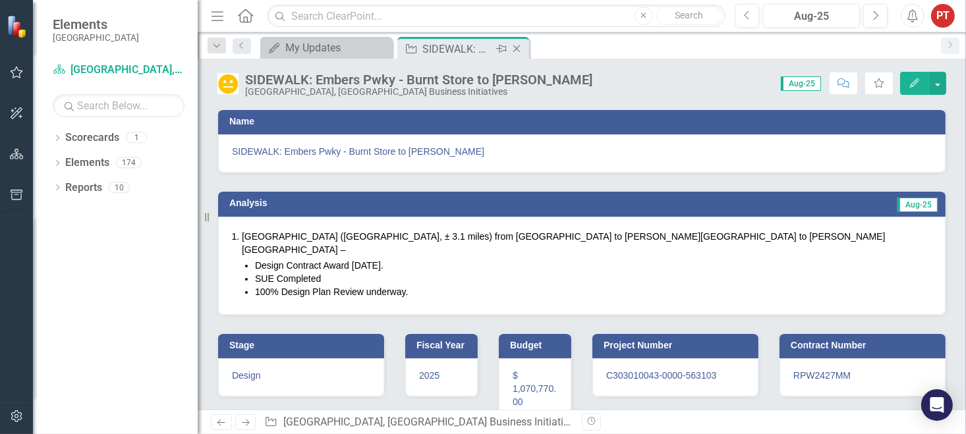
click at [517, 47] on icon "Close" at bounding box center [516, 48] width 13 height 11
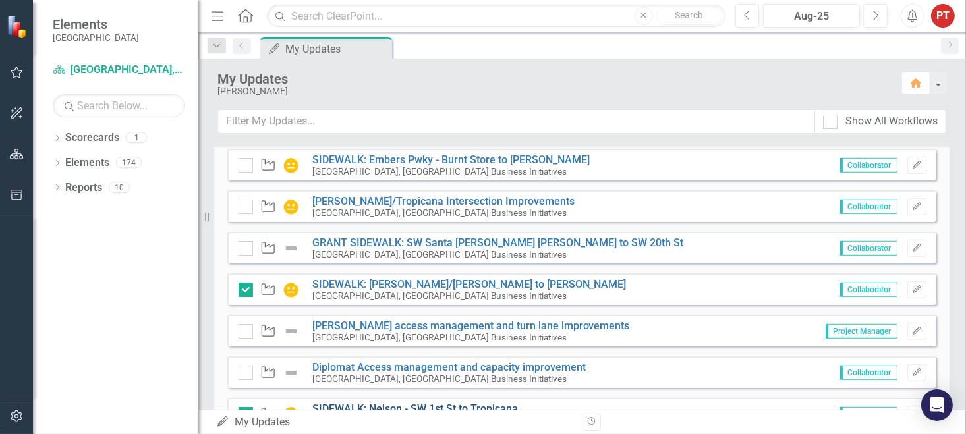
scroll to position [746, 0]
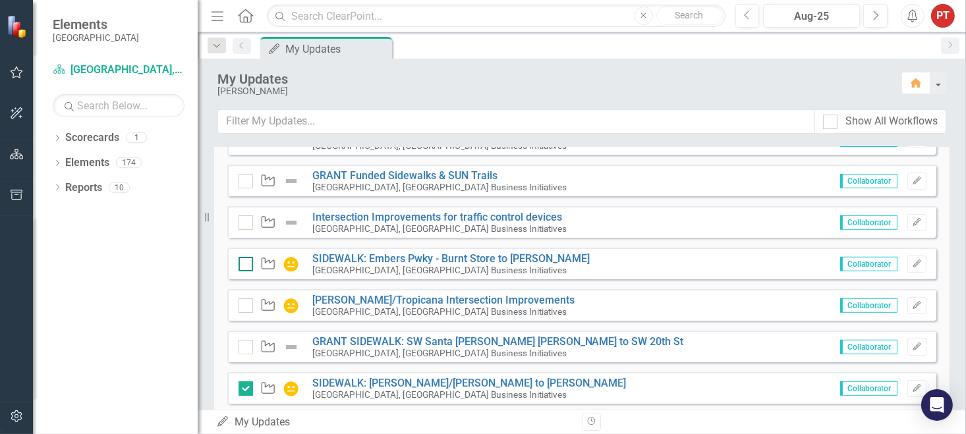
click at [248, 267] on div at bounding box center [246, 264] width 14 height 14
click at [247, 266] on input "checkbox" at bounding box center [243, 261] width 9 height 9
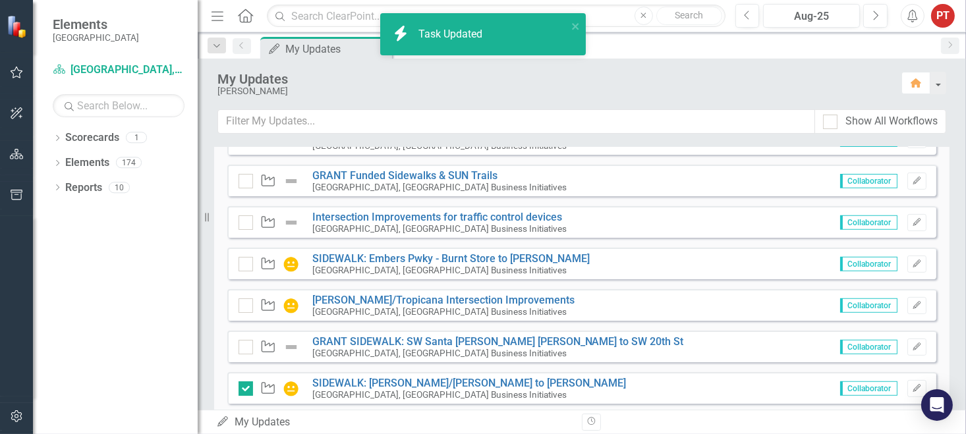
checkbox input "true"
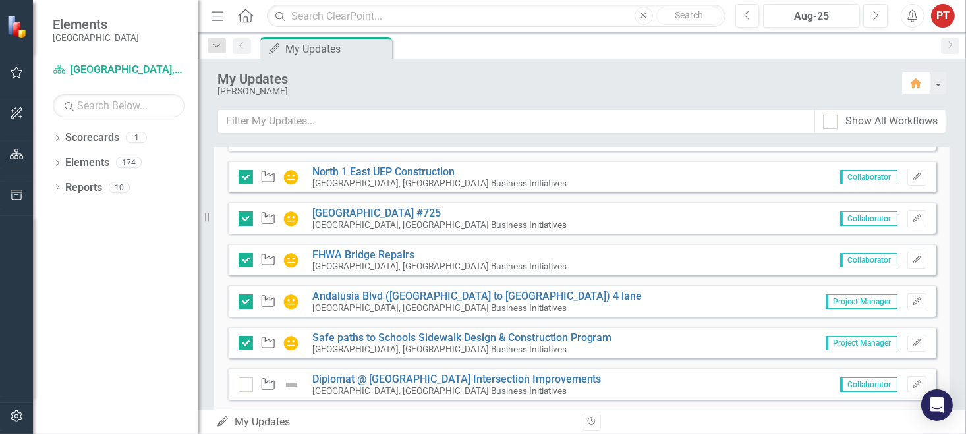
scroll to position [351, 0]
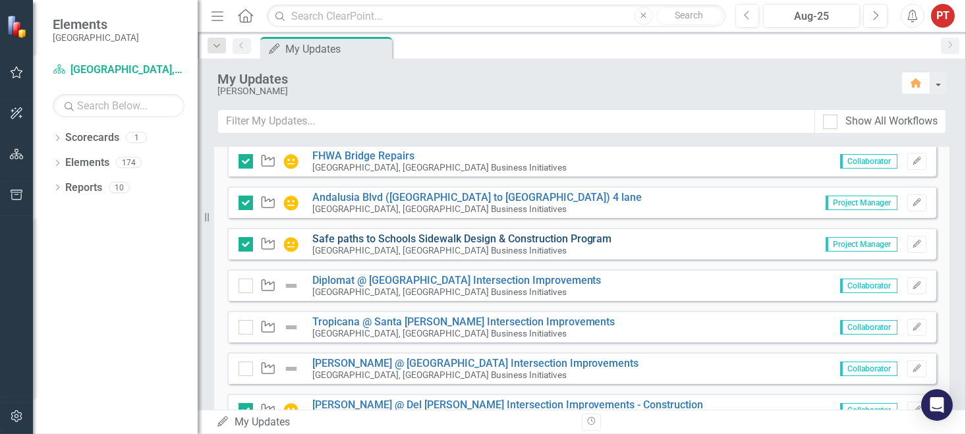
click at [323, 236] on link "Safe paths to Schools Sidewalk Design & Construction Program" at bounding box center [462, 239] width 300 height 13
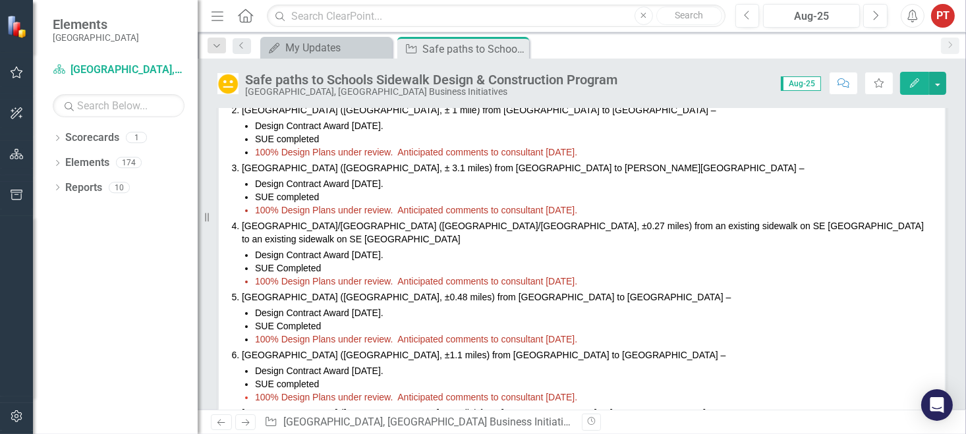
scroll to position [297, 0]
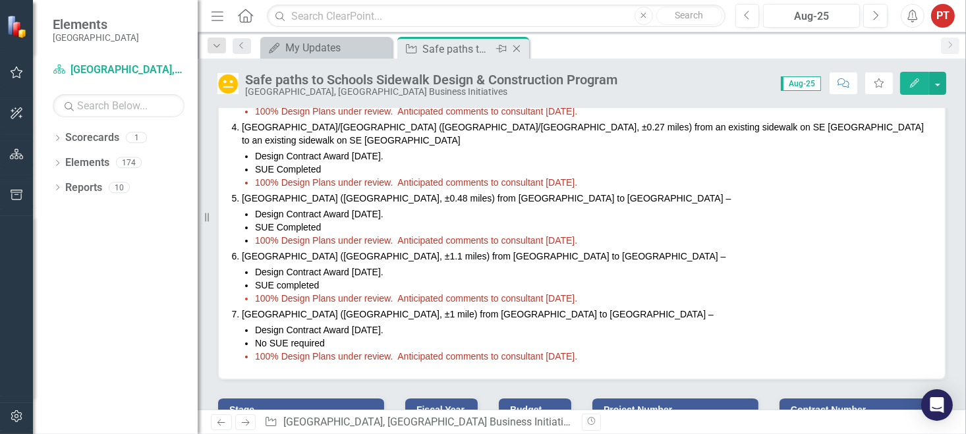
click at [515, 44] on icon "Close" at bounding box center [516, 48] width 13 height 11
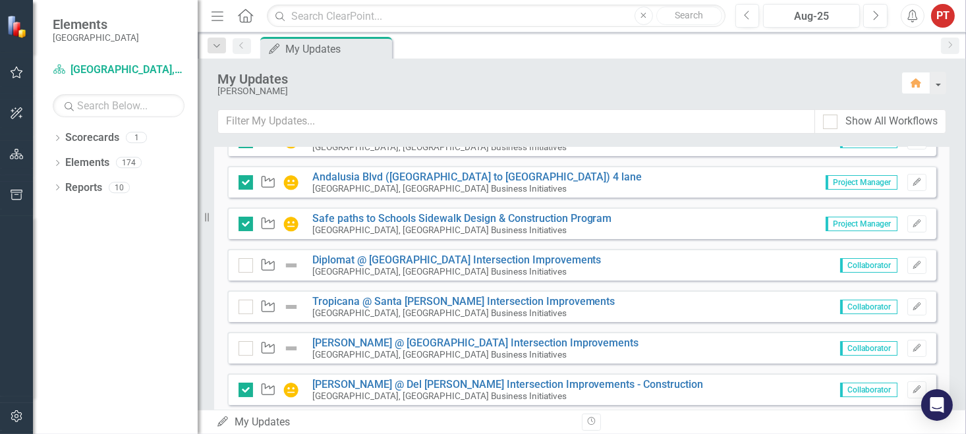
scroll to position [395, 0]
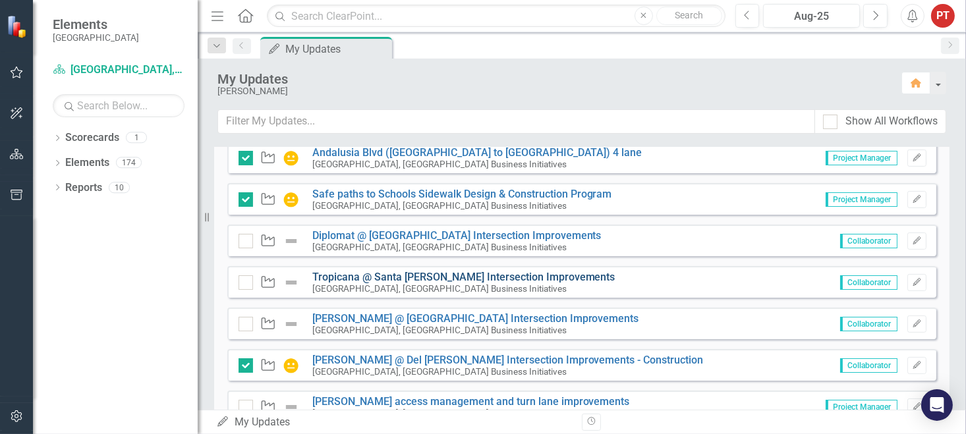
click at [467, 276] on link "Tropicana @ Santa [PERSON_NAME] Intersection Improvements" at bounding box center [463, 277] width 303 height 13
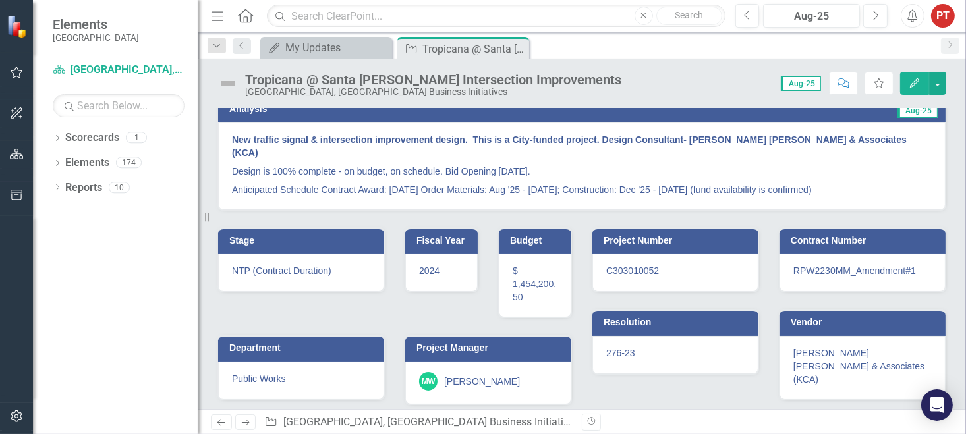
scroll to position [166, 0]
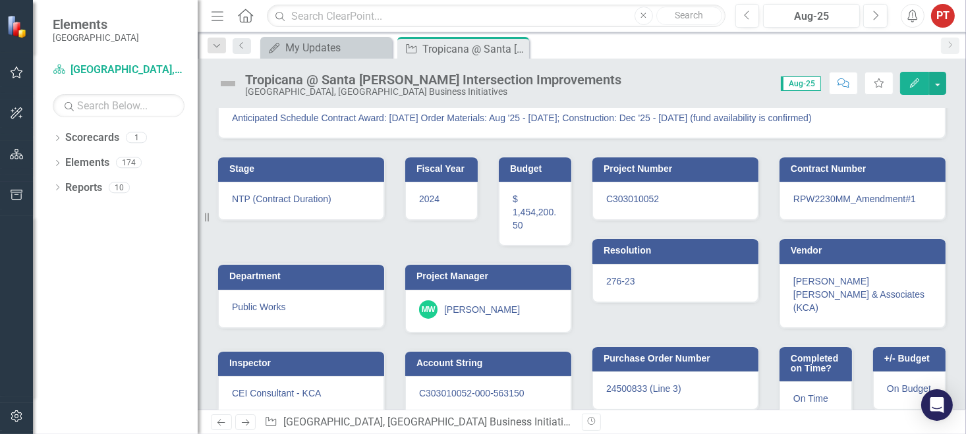
click at [480, 388] on span "C303010052-000-563150" at bounding box center [471, 393] width 105 height 11
click at [479, 388] on span "C303010052-000-563150" at bounding box center [471, 393] width 105 height 11
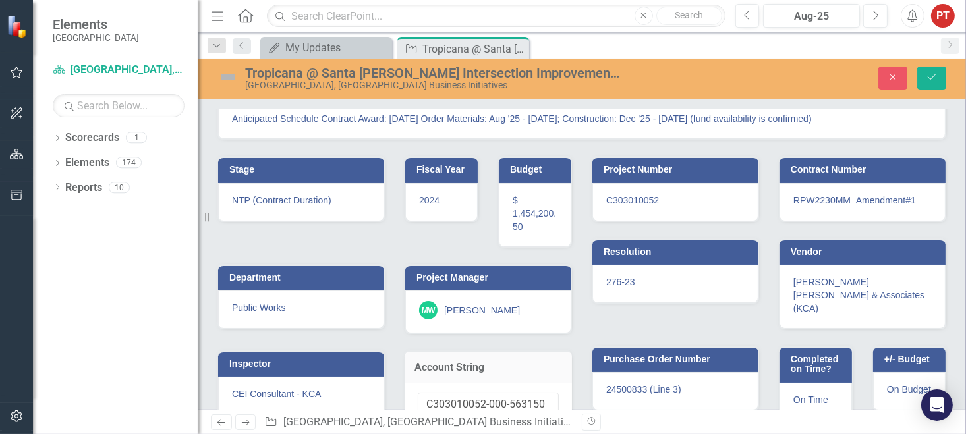
click at [479, 393] on input "C303010052-000-563150" at bounding box center [488, 405] width 141 height 24
click at [422, 393] on input "C303010052-000-563150" at bounding box center [488, 405] width 141 height 24
type input "[PHONE_NUMBER] C303010052-000-563150"
click at [525, 362] on h3 "Account String" at bounding box center [489, 368] width 148 height 12
click at [934, 76] on icon "submit" at bounding box center [932, 76] width 8 height 5
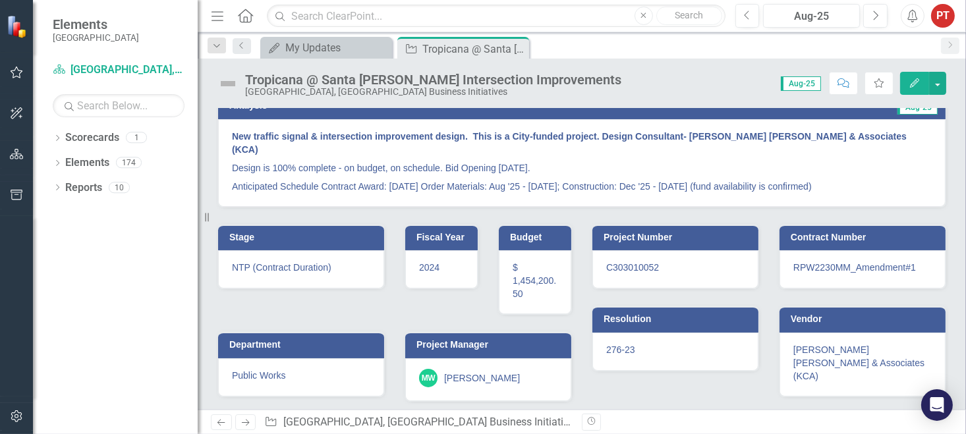
scroll to position [178, 0]
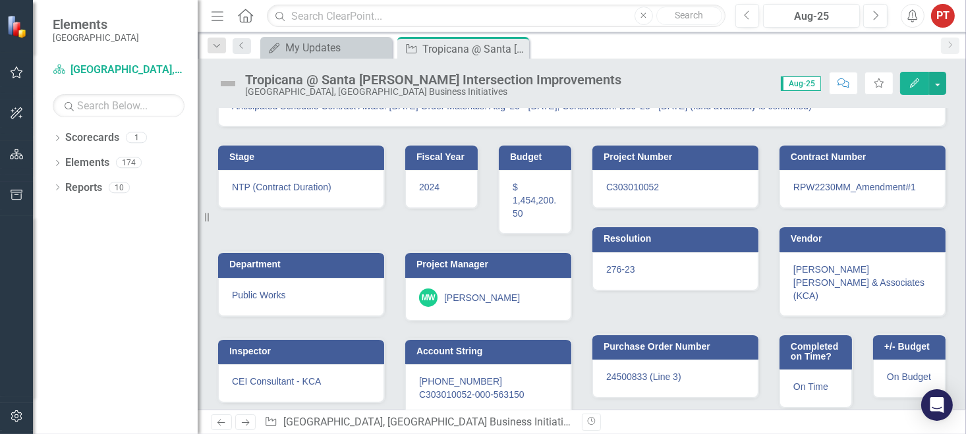
click at [507, 376] on span "[PHONE_NUMBER] C303010052-000-563150" at bounding box center [471, 388] width 105 height 24
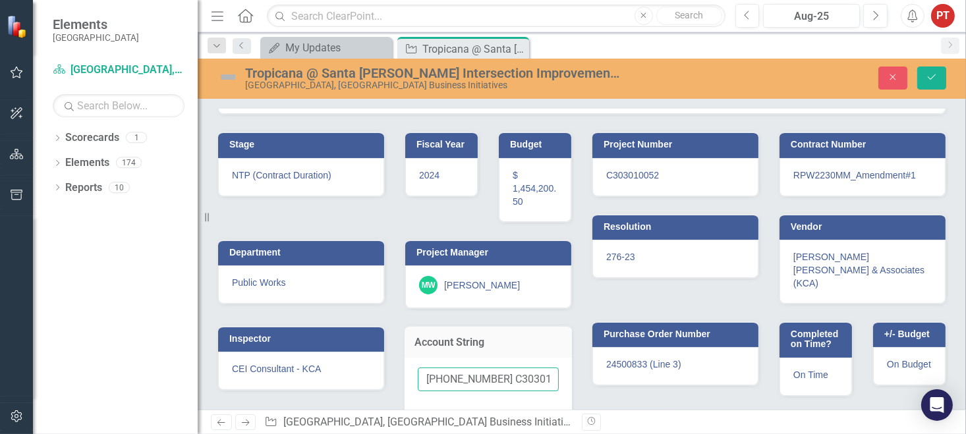
scroll to position [0, 89]
drag, startPoint x: 514, startPoint y: 375, endPoint x: 683, endPoint y: 353, distance: 170.8
click at [683, 353] on div "Stage NTP (Contract Duration) Fiscal Year [DATE] Budget $ 1,454,200.50 Departme…" at bounding box center [582, 265] width 749 height 300
type input "[PHONE_NUMBER]"
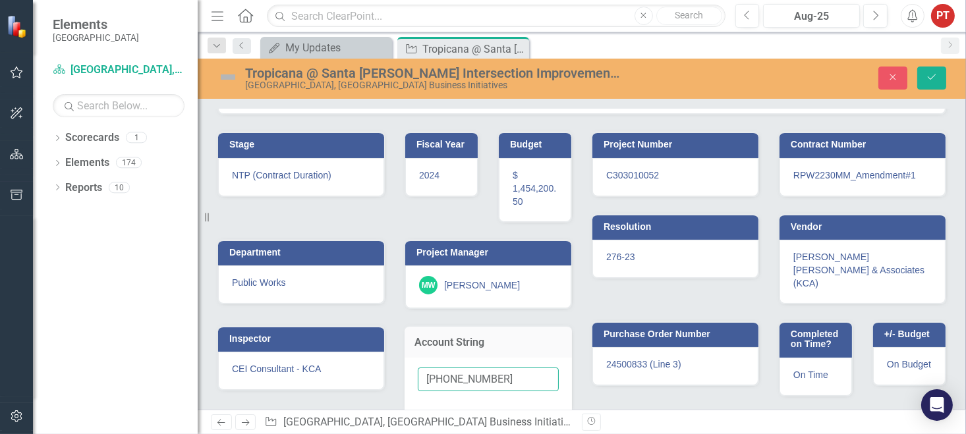
click at [917, 67] on button "Save" at bounding box center [931, 78] width 29 height 23
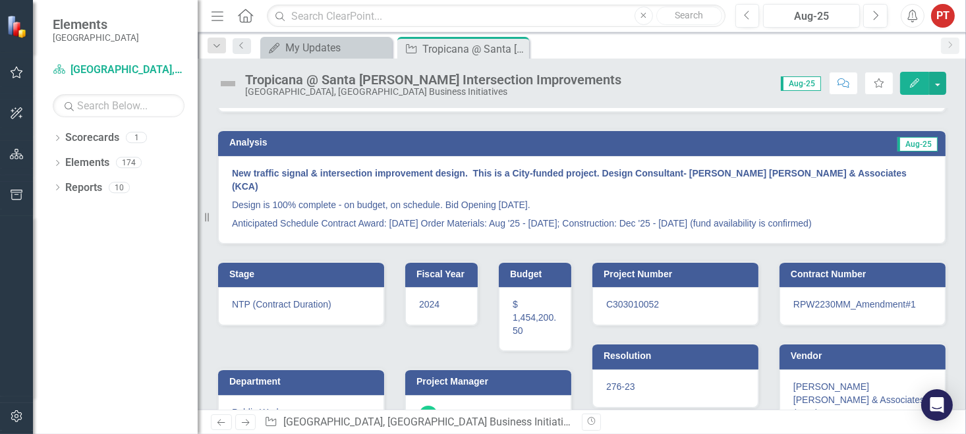
scroll to position [99, 0]
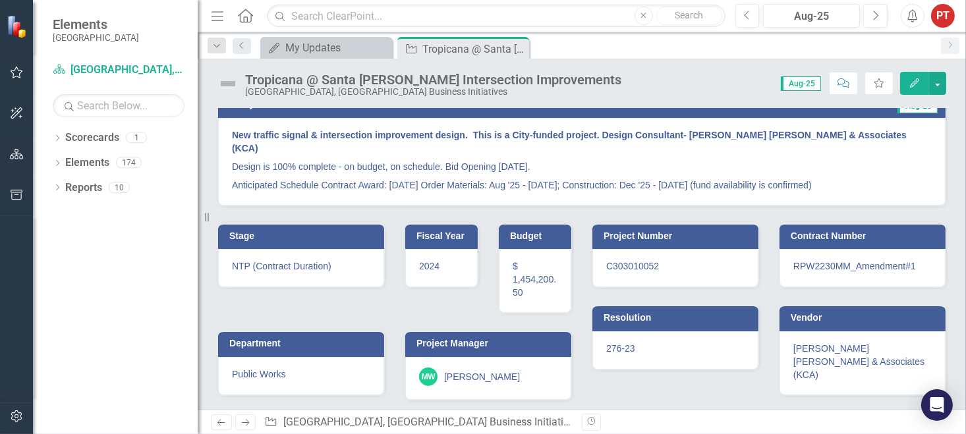
click at [295, 261] on span "NTP (Contract Duration)" at bounding box center [282, 266] width 100 height 11
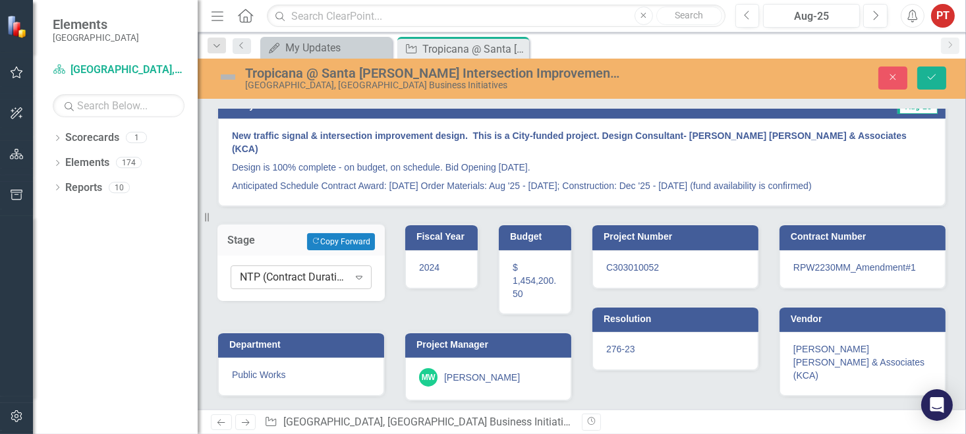
click at [330, 270] on div "NTP (Contract Duration) Expand" at bounding box center [301, 278] width 141 height 24
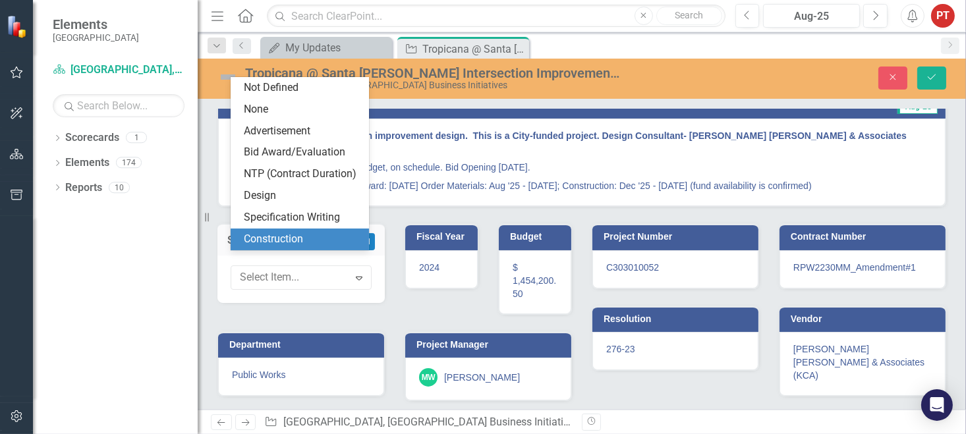
click at [325, 239] on div "Construction" at bounding box center [302, 239] width 117 height 15
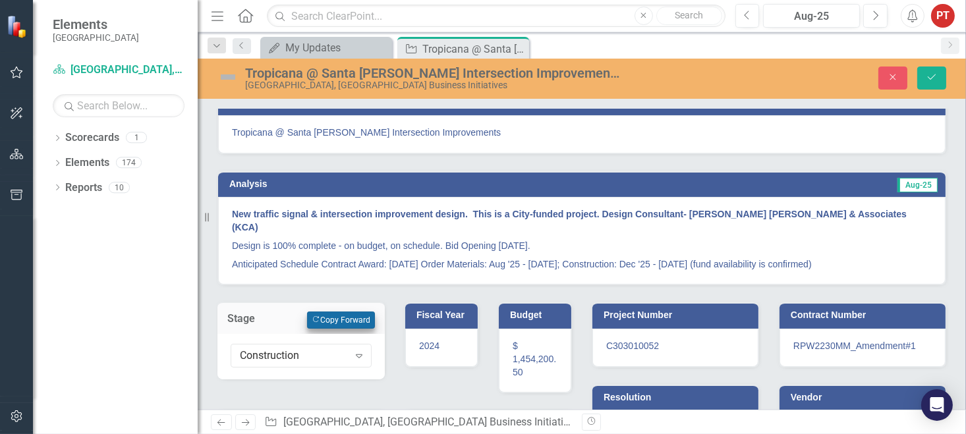
scroll to position [0, 0]
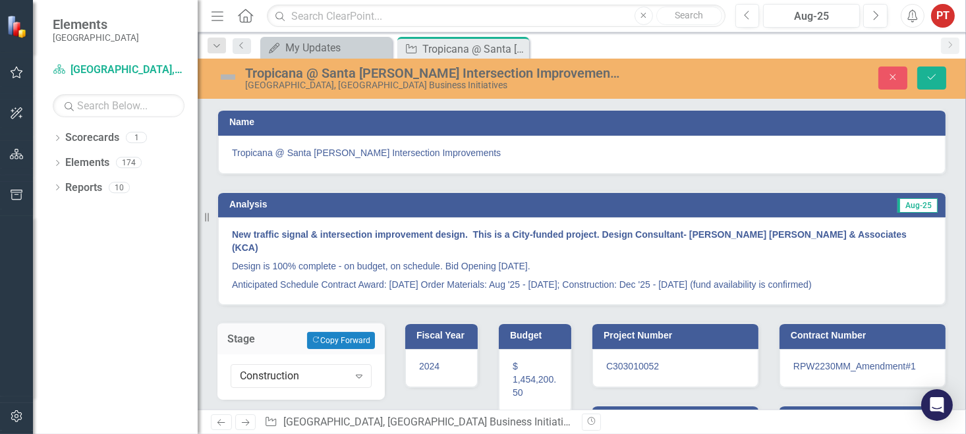
click at [227, 71] on img at bounding box center [227, 77] width 21 height 21
click at [225, 76] on img at bounding box center [227, 77] width 21 height 21
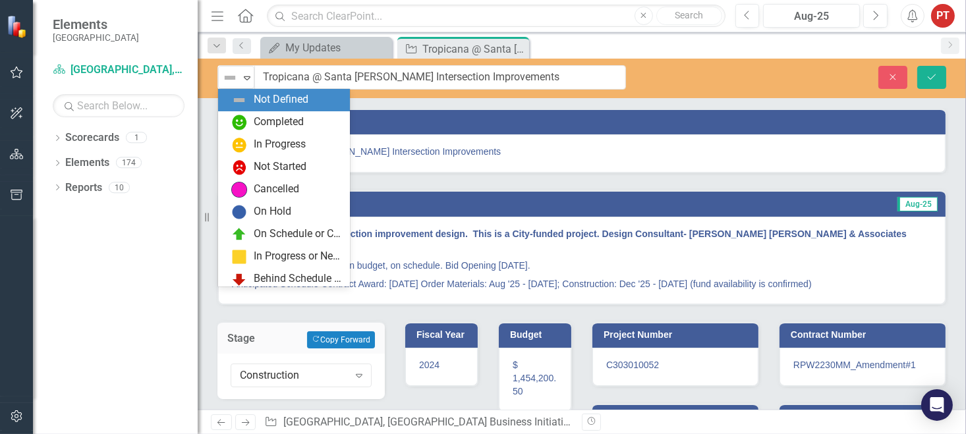
click at [225, 76] on img at bounding box center [230, 78] width 16 height 16
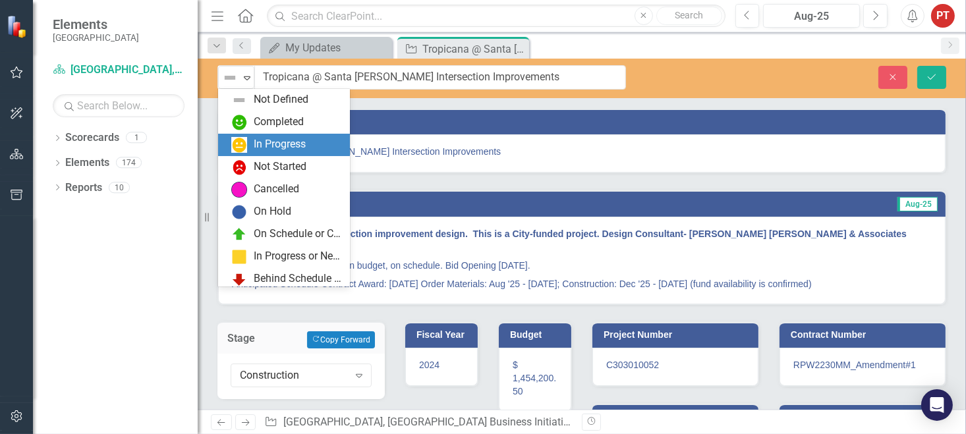
click at [250, 151] on div "In Progress" at bounding box center [286, 145] width 111 height 16
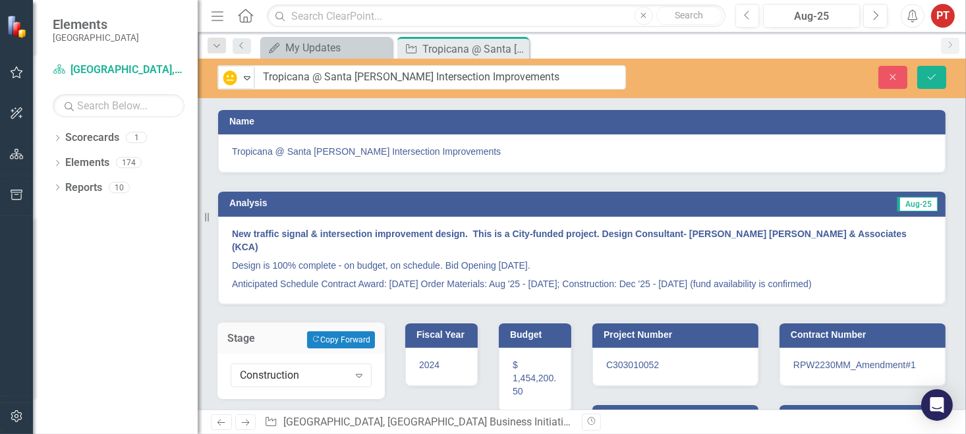
click at [278, 275] on p "Anticipated Schedule Contract Award: [DATE] Order Materials: Aug '25 - [DATE]; …" at bounding box center [582, 283] width 700 height 16
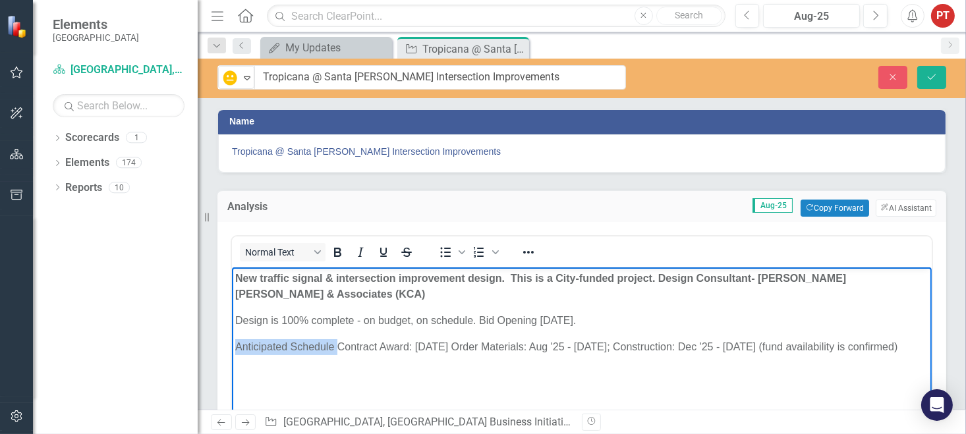
drag, startPoint x: 337, startPoint y: 349, endPoint x: 230, endPoint y: 353, distance: 107.5
click at [231, 353] on html "New traffic signal & intersection improvement design. This is a City-funded pro…" at bounding box center [581, 367] width 700 height 198
click at [302, 380] on body "New traffic signal & intersection improvement design. This is a City-funded pro…" at bounding box center [581, 367] width 700 height 198
click at [827, 345] on p "Contract Award: [DATE] Order Materials: Aug '25 - [DATE]; Construction: Dec '25…" at bounding box center [581, 347] width 693 height 16
click at [827, 348] on p "Contract Award: [DATE] Order Materials: Aug '25 - [DATE]; Construction: Dec '25…" at bounding box center [581, 347] width 693 height 16
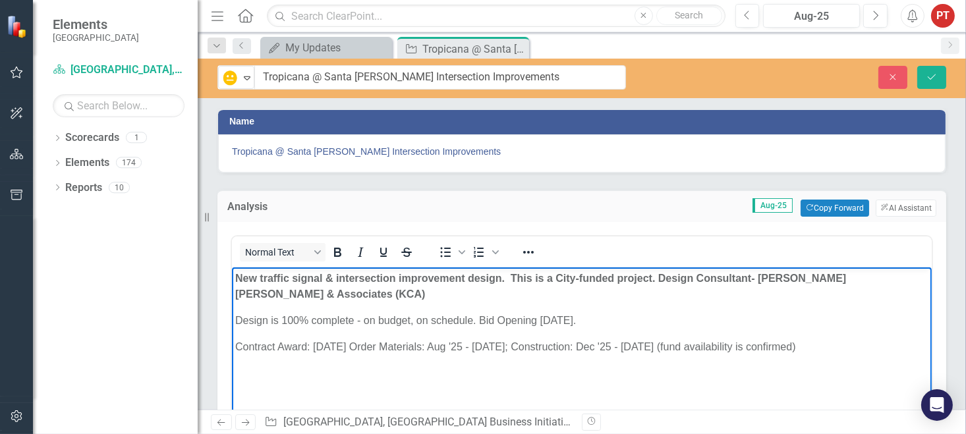
click at [827, 348] on p "Contract Award: [DATE] Order Materials: Aug '25 - [DATE]; Construction: Dec '25…" at bounding box center [581, 347] width 693 height 16
click at [827, 346] on p "Contract Award: [DATE] Order Materials: Aug '25 - [DATE]; Construction: Dec '25…" at bounding box center [581, 347] width 693 height 16
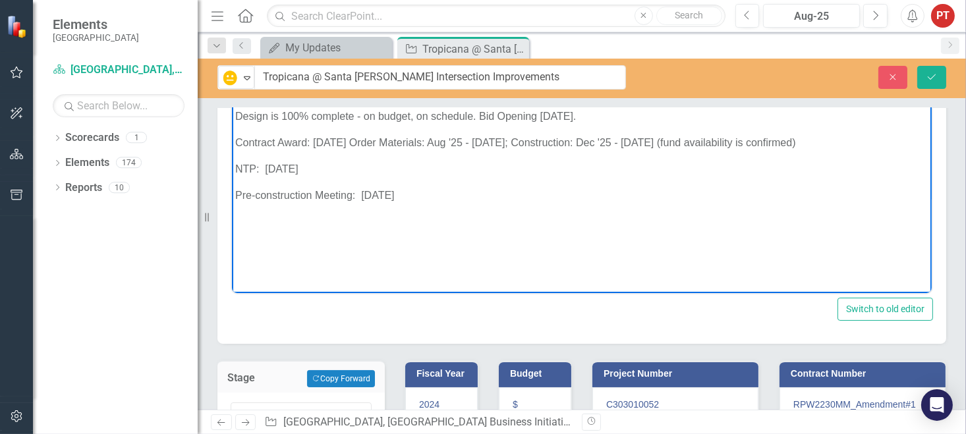
scroll to position [99, 0]
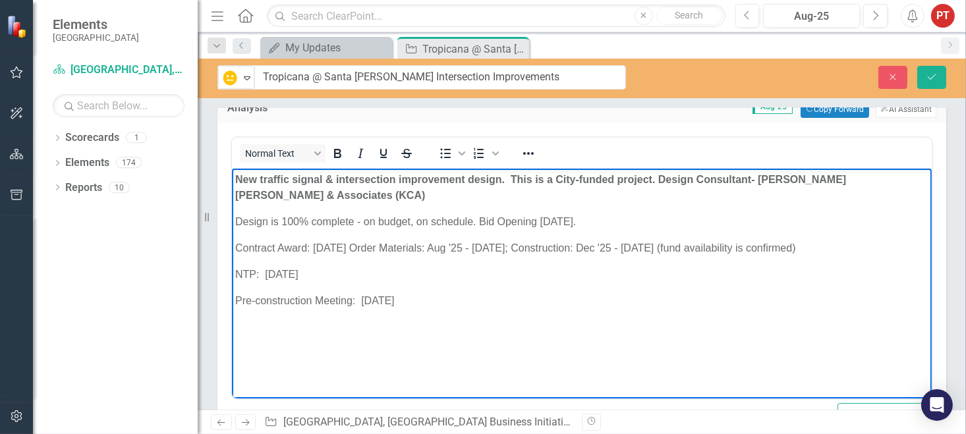
click at [235, 298] on p "Pre-construction Meeting: [DATE]" at bounding box center [581, 301] width 693 height 16
click at [486, 299] on p "Anticipated Pre-construction Meeting: [DATE]" at bounding box center [581, 301] width 693 height 16
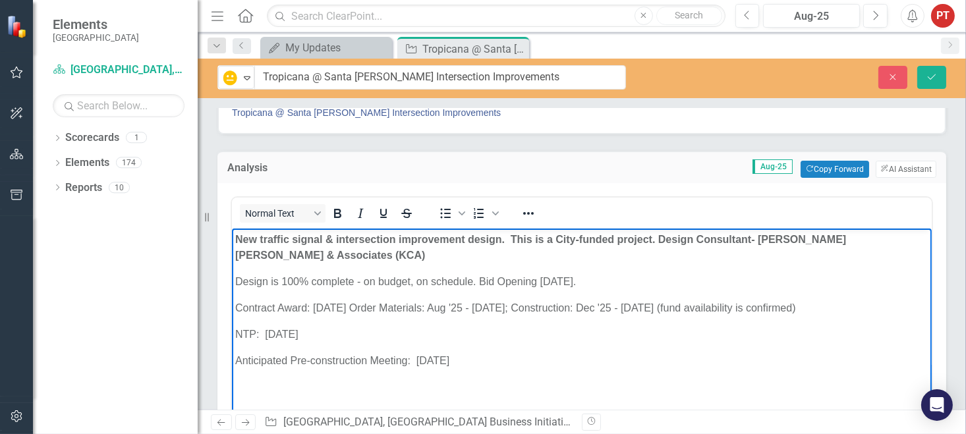
scroll to position [0, 0]
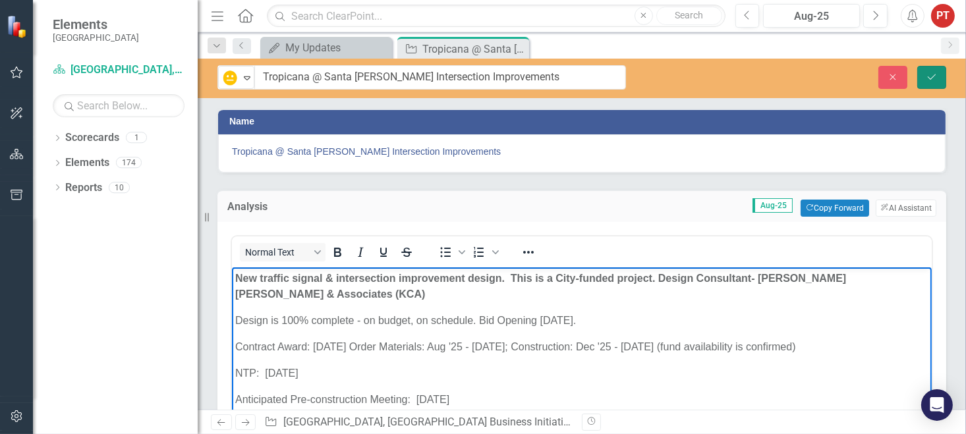
click at [934, 72] on icon "Save" at bounding box center [932, 76] width 12 height 9
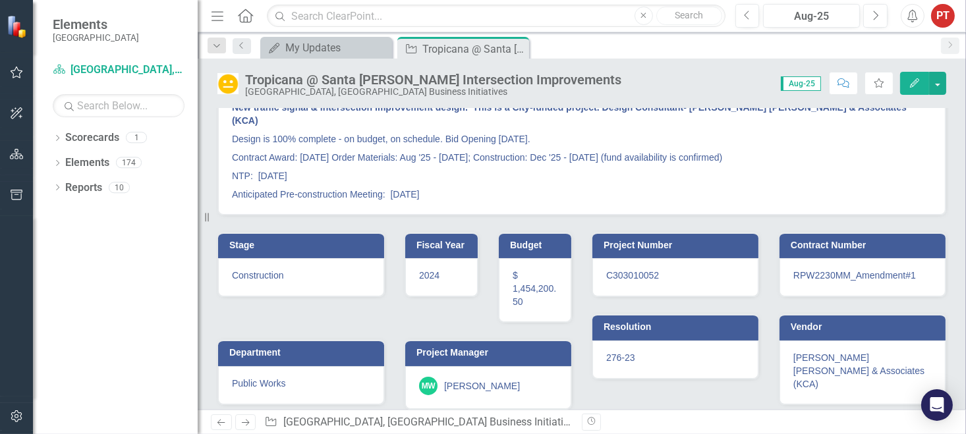
scroll to position [203, 0]
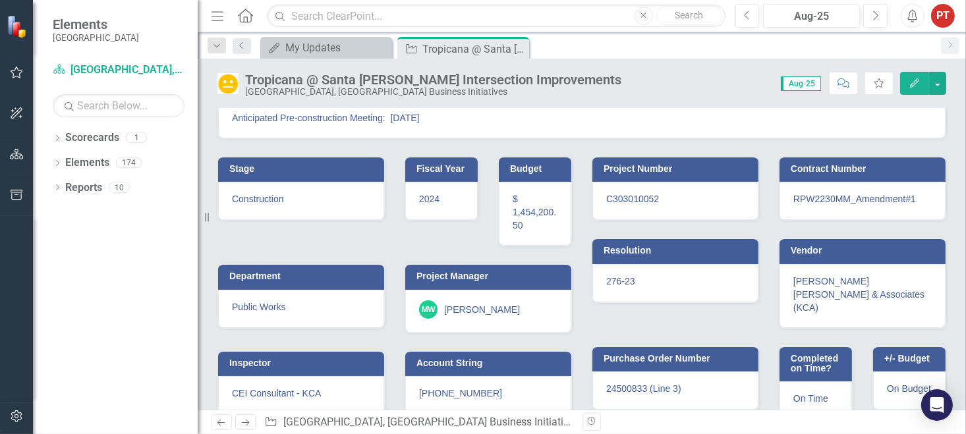
click at [0, 0] on icon "Close" at bounding box center [0, 0] width 0 height 0
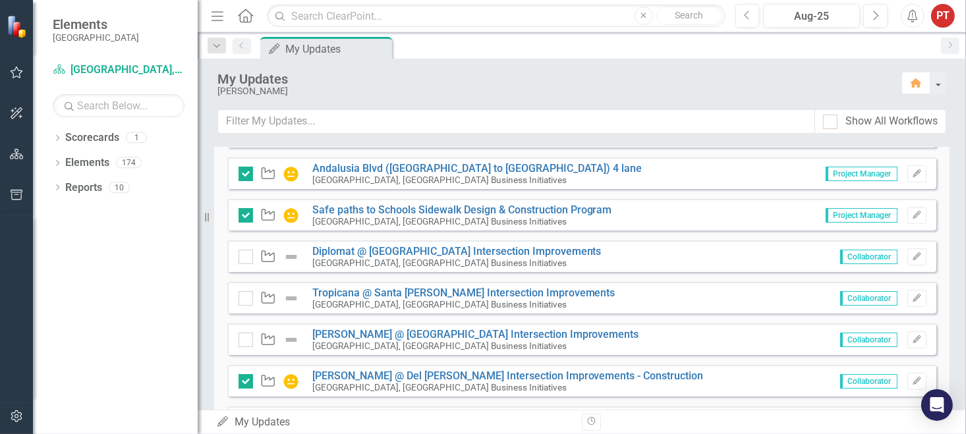
scroll to position [395, 0]
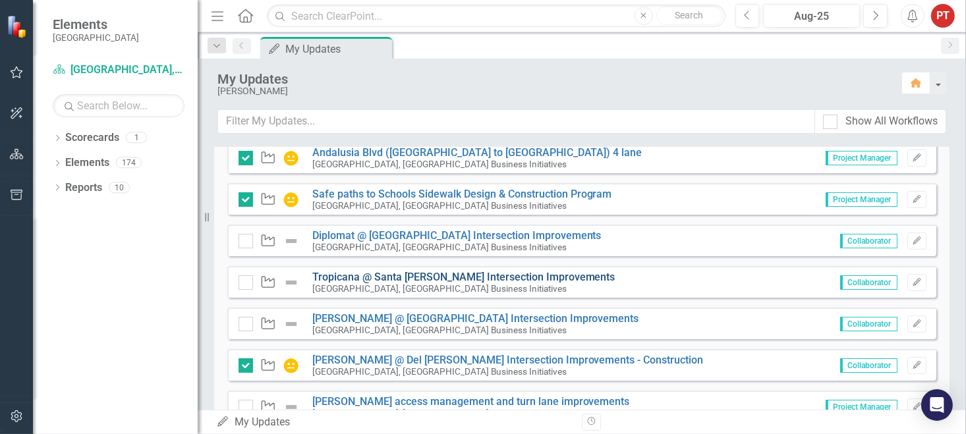
click at [416, 272] on link "Tropicana @ Santa [PERSON_NAME] Intersection Improvements" at bounding box center [463, 277] width 303 height 13
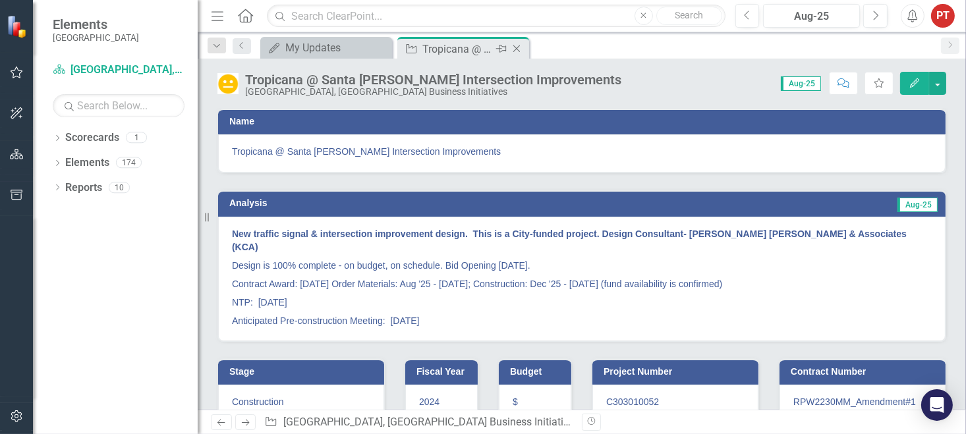
click at [519, 52] on icon "Close" at bounding box center [516, 48] width 13 height 11
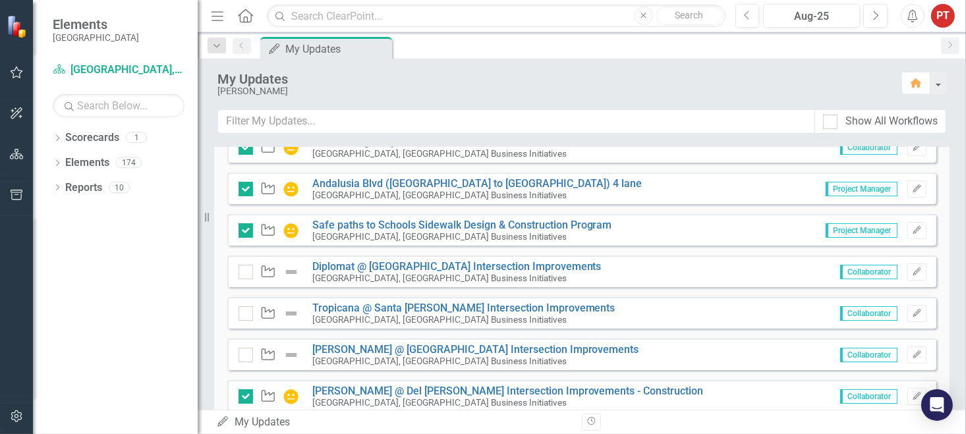
scroll to position [395, 0]
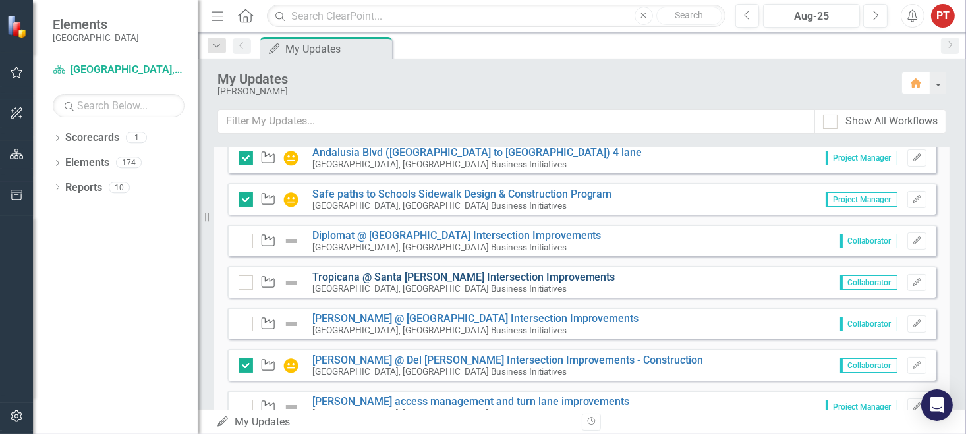
click at [508, 279] on link "Tropicana @ Santa [PERSON_NAME] Intersection Improvements" at bounding box center [463, 277] width 303 height 13
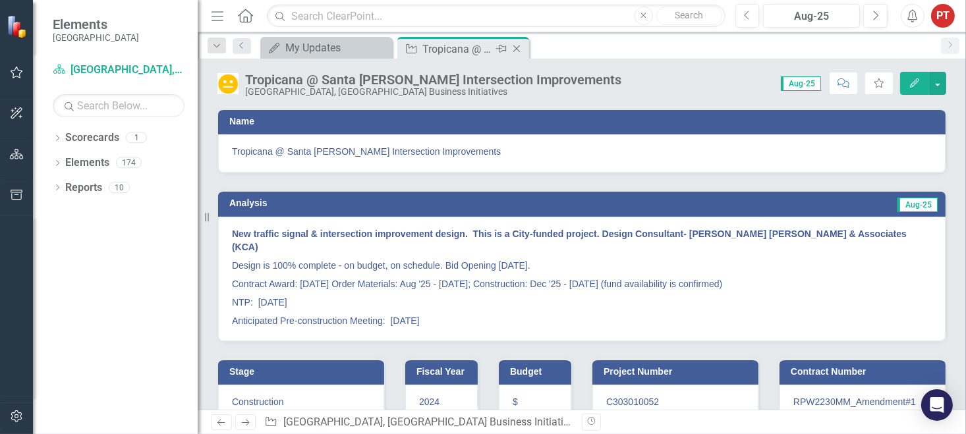
click at [515, 51] on icon "Close" at bounding box center [516, 48] width 13 height 11
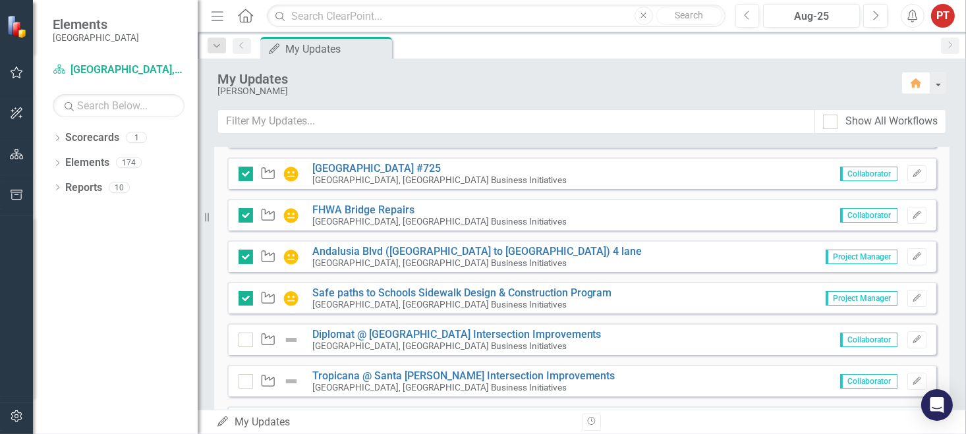
scroll to position [395, 0]
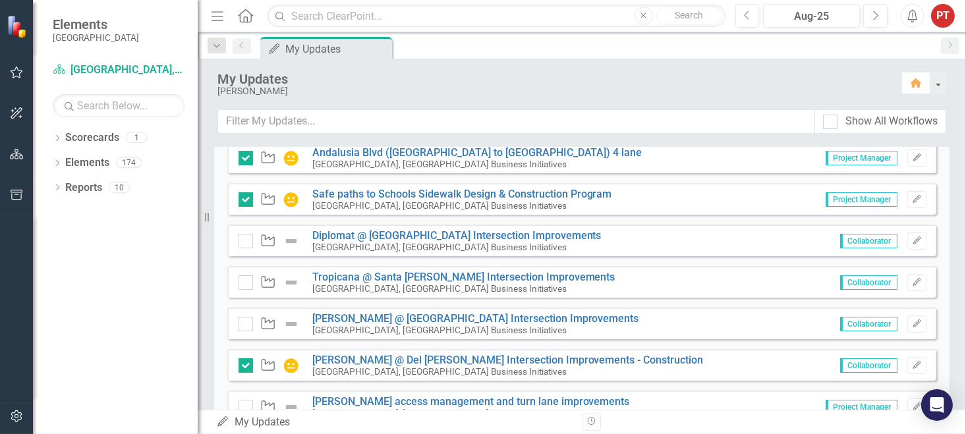
click at [291, 283] on img at bounding box center [291, 283] width 16 height 16
click at [242, 283] on input "checkbox" at bounding box center [243, 279] width 9 height 9
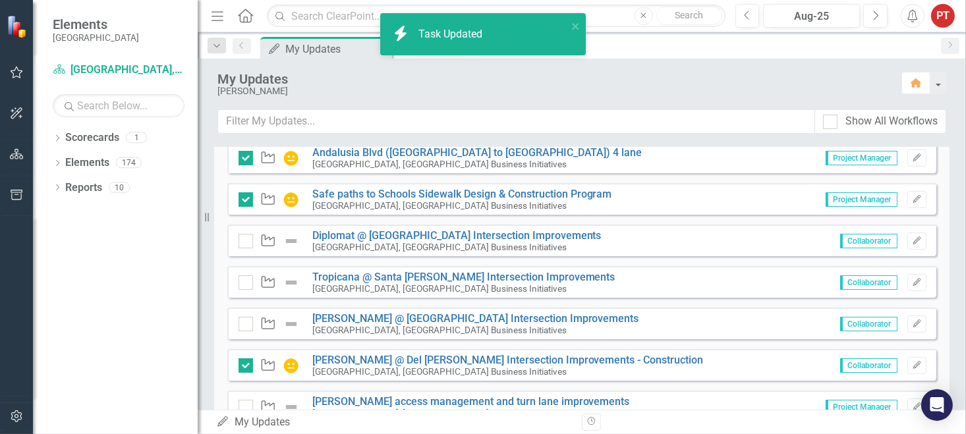
checkbox input "true"
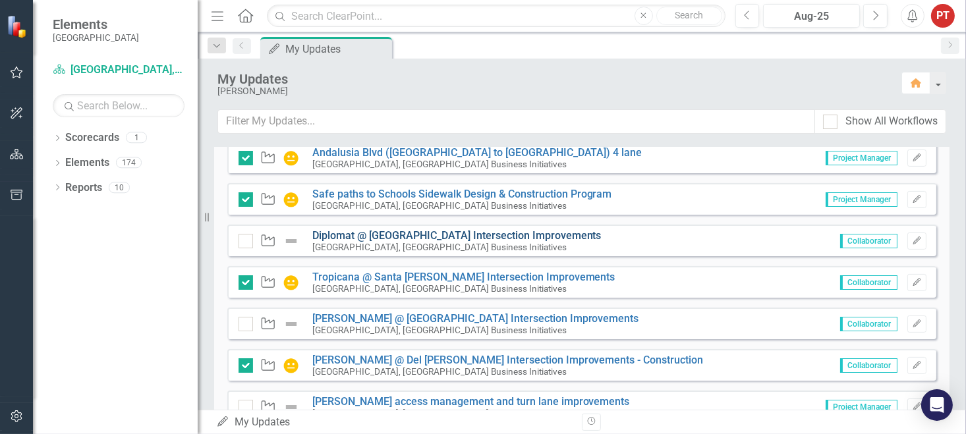
click at [488, 232] on link "Diplomat @ [GEOGRAPHIC_DATA] Intersection Improvements" at bounding box center [456, 235] width 289 height 13
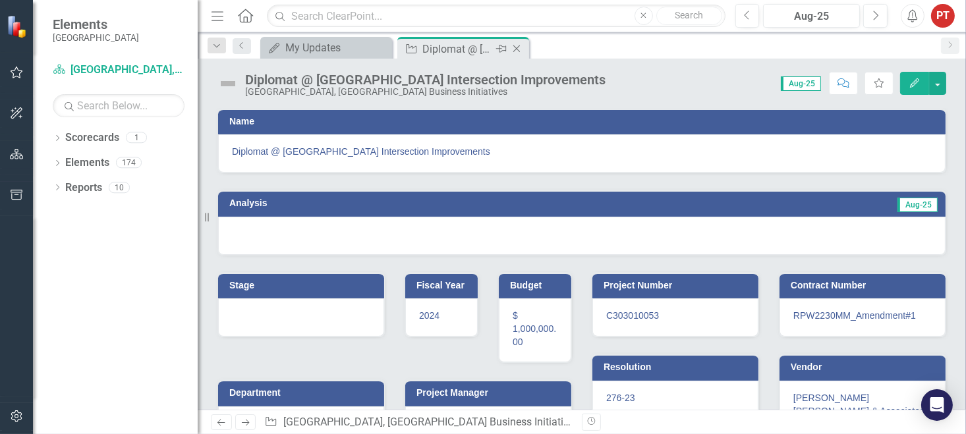
click at [513, 49] on icon "Close" at bounding box center [516, 48] width 13 height 11
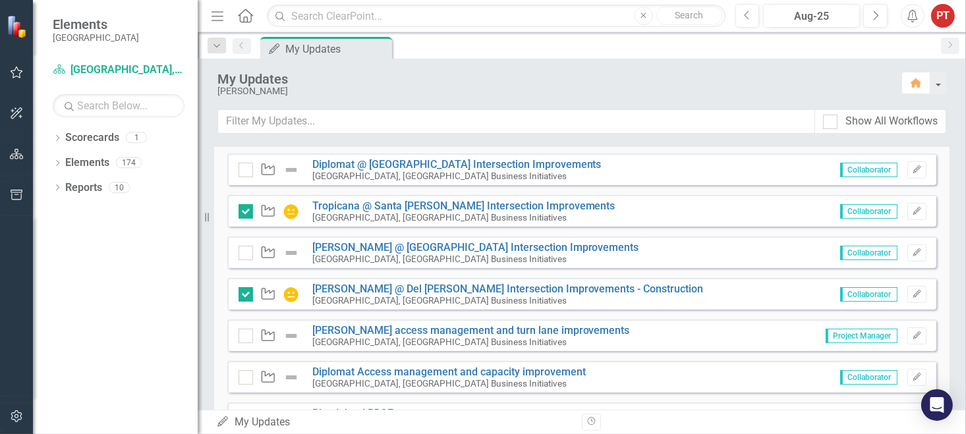
scroll to position [494, 0]
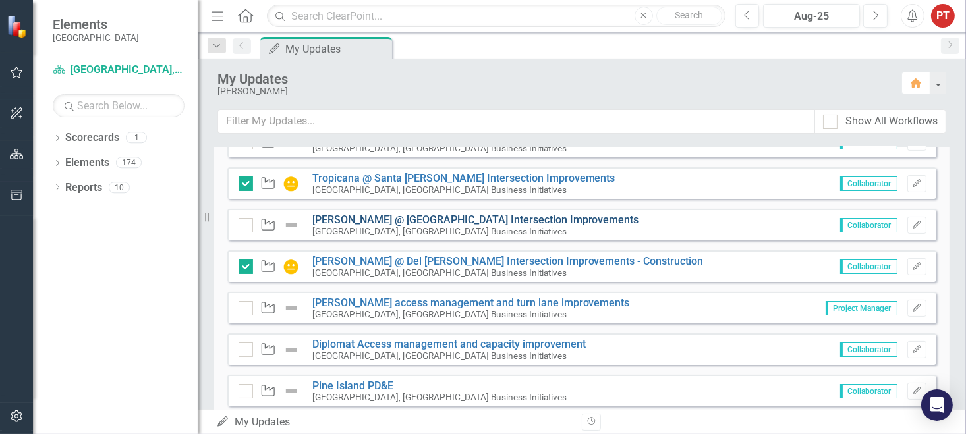
click at [426, 214] on link "[PERSON_NAME] @ [GEOGRAPHIC_DATA] Intersection Improvements" at bounding box center [475, 220] width 327 height 13
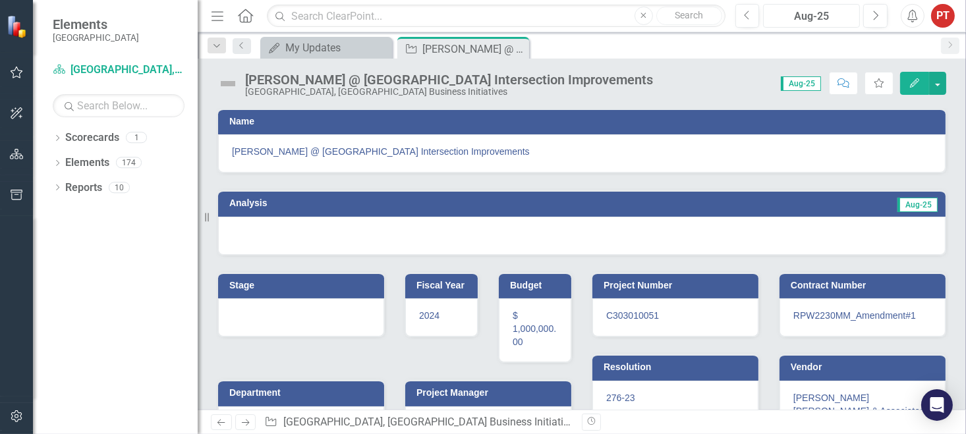
click at [781, 17] on div "Aug-25" at bounding box center [812, 17] width 88 height 16
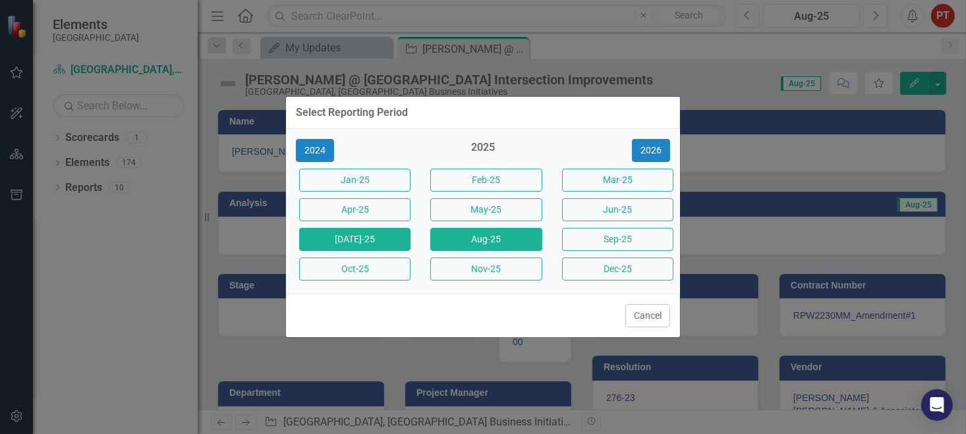
click at [394, 239] on button "[DATE]-25" at bounding box center [354, 239] width 111 height 23
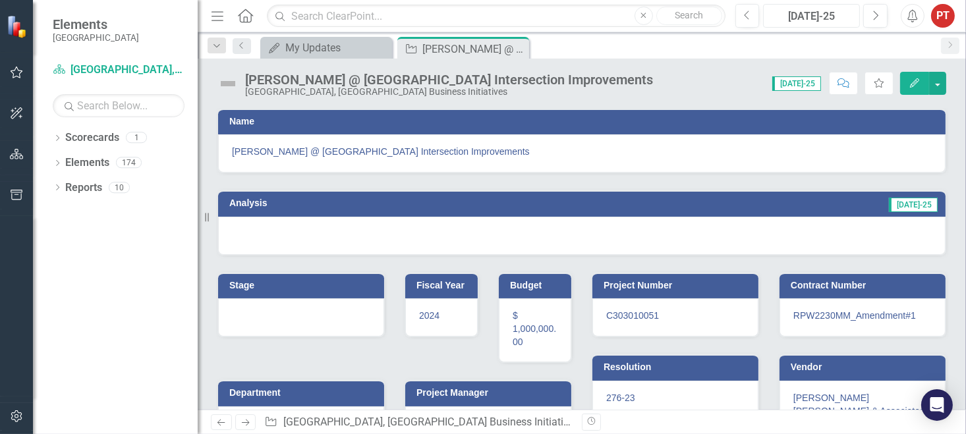
click at [813, 15] on div "[DATE]-25" at bounding box center [812, 17] width 88 height 16
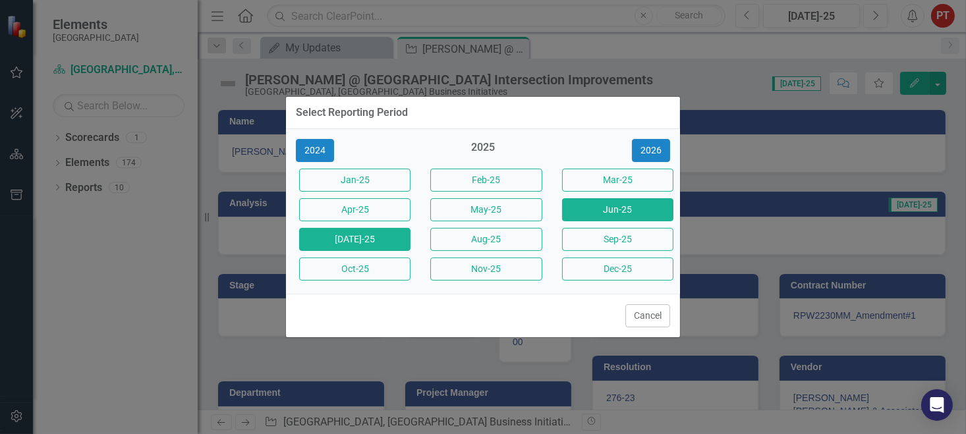
click at [639, 214] on button "Jun-25" at bounding box center [617, 209] width 111 height 23
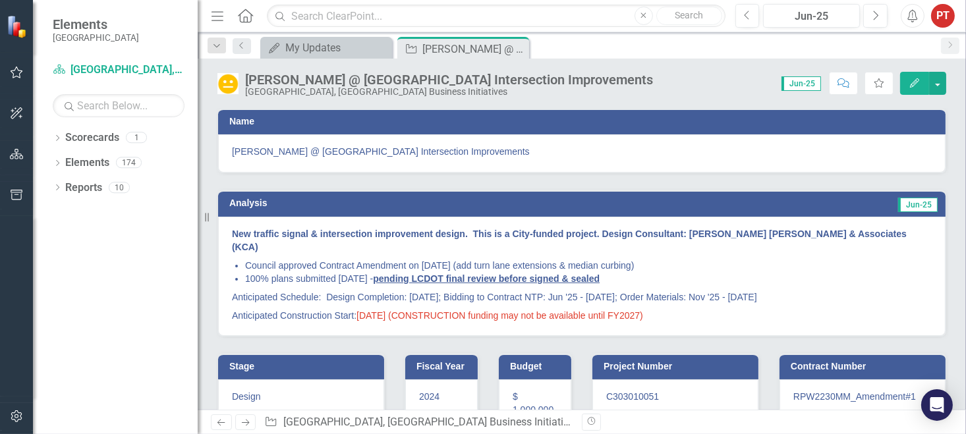
click at [241, 232] on strong "New traffic signal & intersection improvement design. This is a City-funded pro…" at bounding box center [569, 241] width 675 height 24
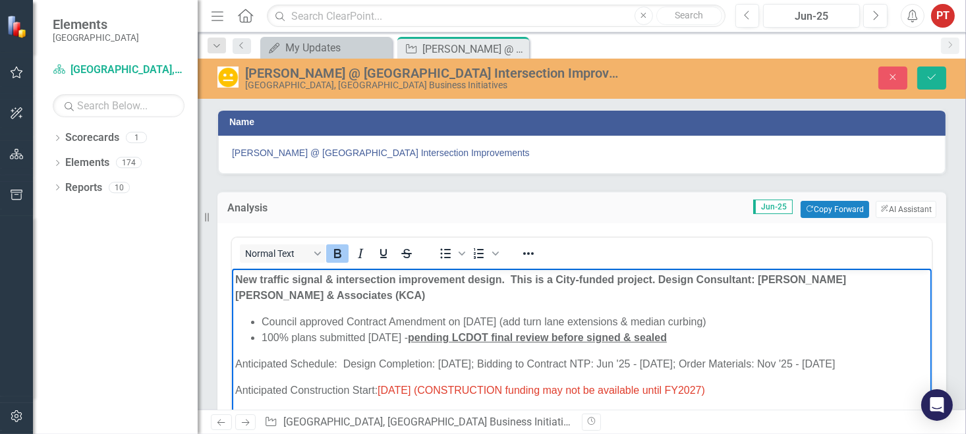
drag, startPoint x: 232, startPoint y: 280, endPoint x: 791, endPoint y: 387, distance: 569.7
click at [791, 387] on body "New traffic signal & intersection improvement design. This is a City-funded pro…" at bounding box center [581, 367] width 700 height 198
copy body "New traffic signal & intersection improvement design. This is a City-funded pro…"
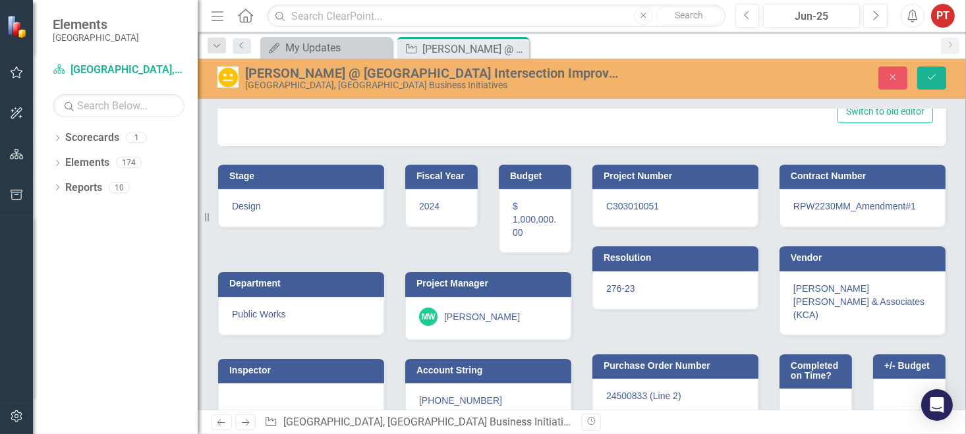
scroll to position [424, 0]
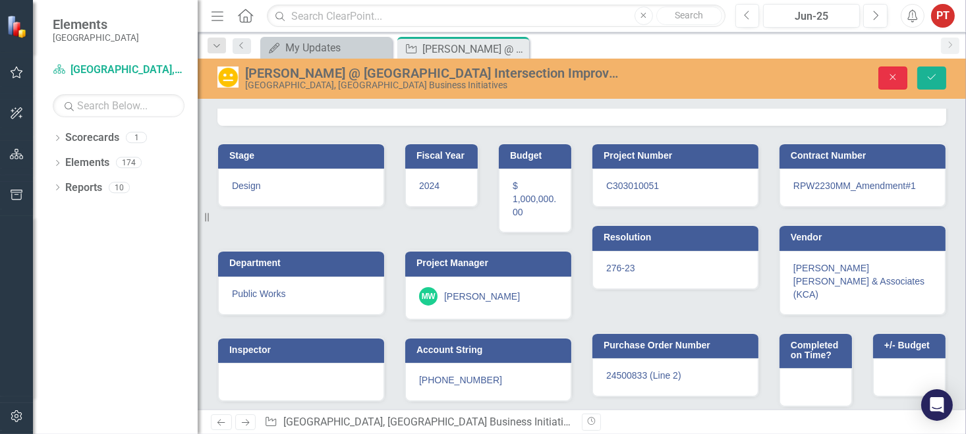
click at [888, 77] on icon "Close" at bounding box center [893, 76] width 12 height 9
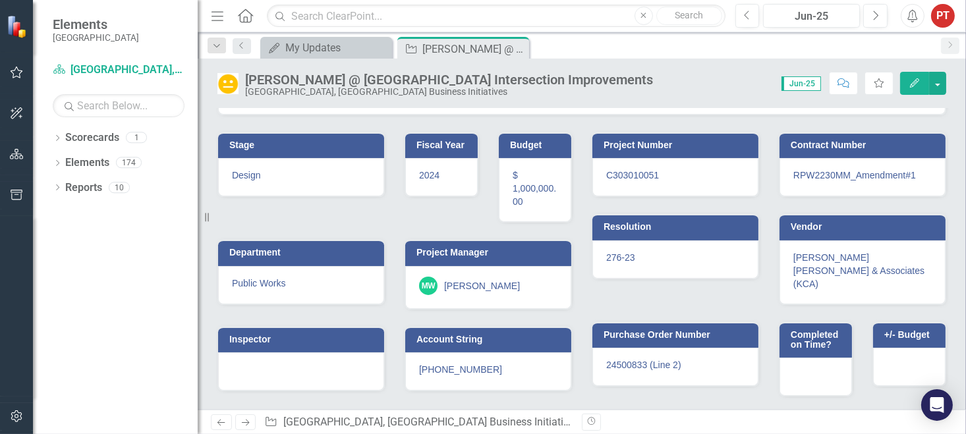
scroll to position [198, 0]
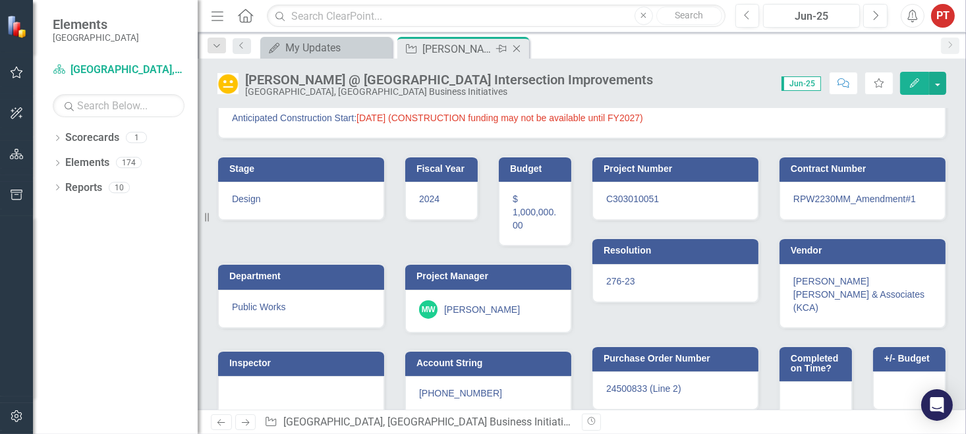
click at [517, 46] on icon "Close" at bounding box center [516, 48] width 13 height 11
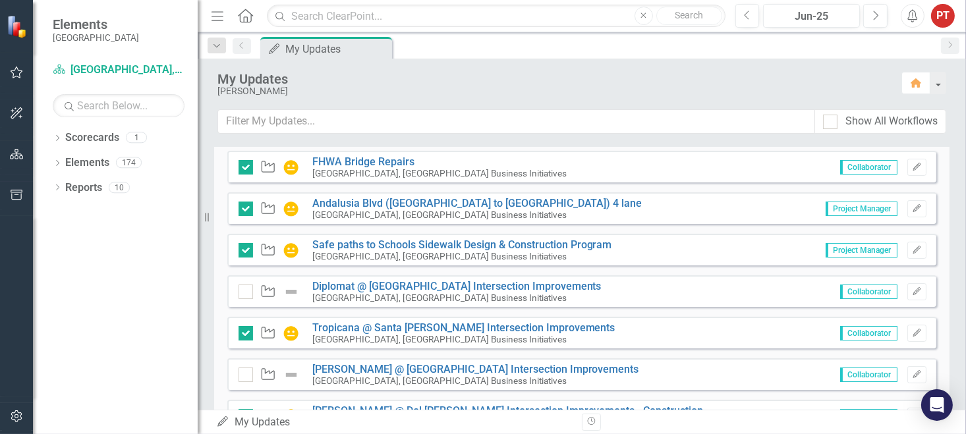
scroll to position [395, 0]
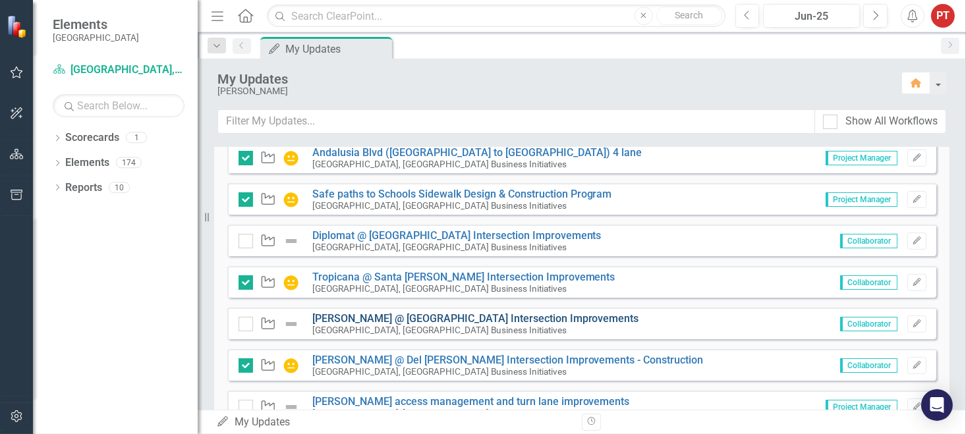
click at [349, 316] on link "[PERSON_NAME] @ [GEOGRAPHIC_DATA] Intersection Improvements" at bounding box center [475, 318] width 327 height 13
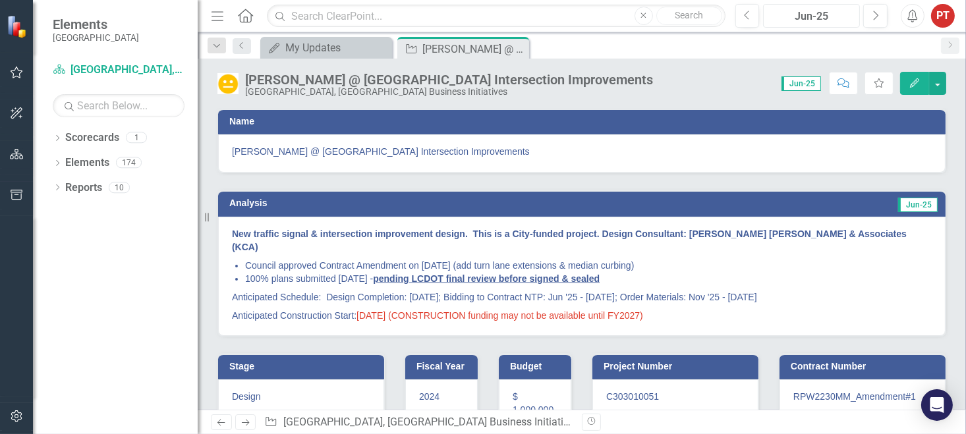
click at [802, 7] on button "Jun-25" at bounding box center [811, 16] width 97 height 24
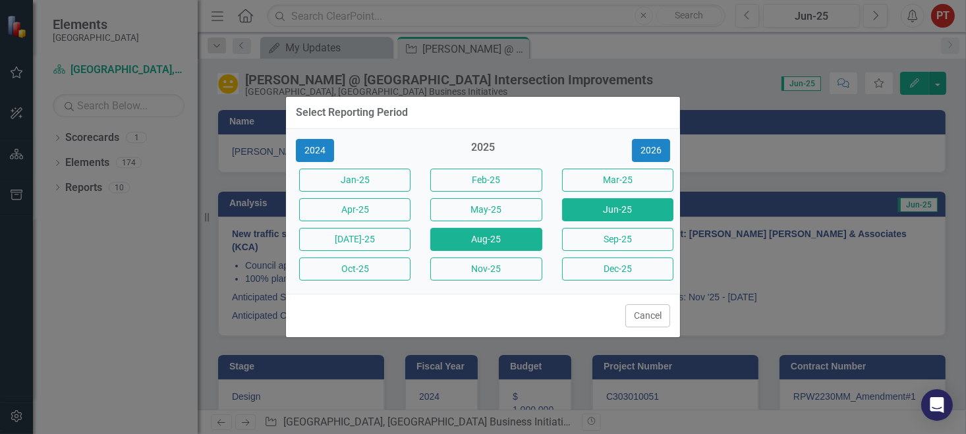
click at [497, 244] on button "Aug-25" at bounding box center [485, 239] width 111 height 23
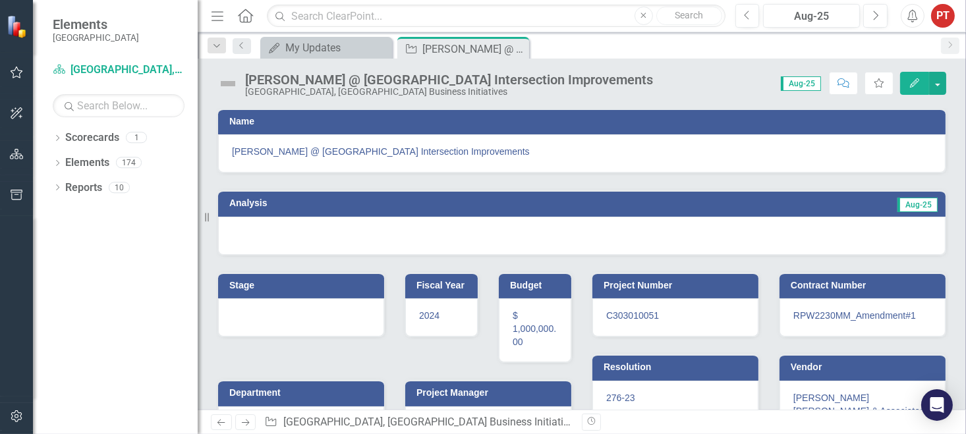
click at [474, 230] on div at bounding box center [582, 236] width 728 height 38
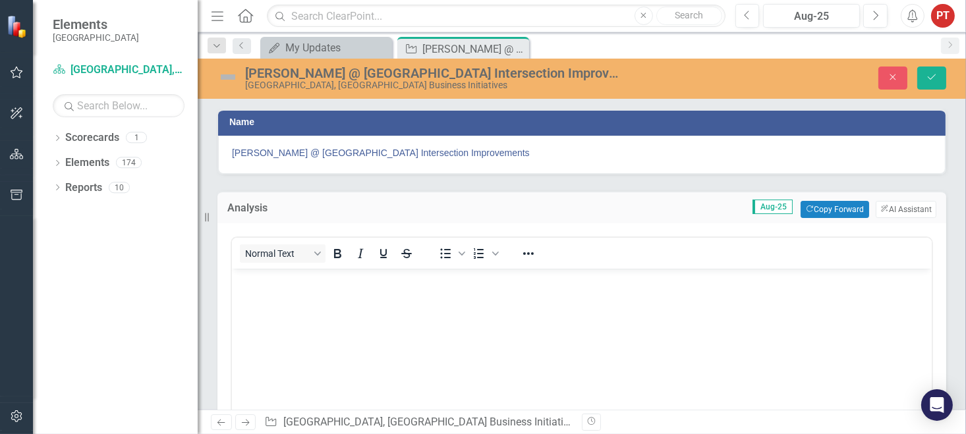
click at [413, 295] on body "Rich Text Area. Press ALT-0 for help." at bounding box center [581, 367] width 700 height 198
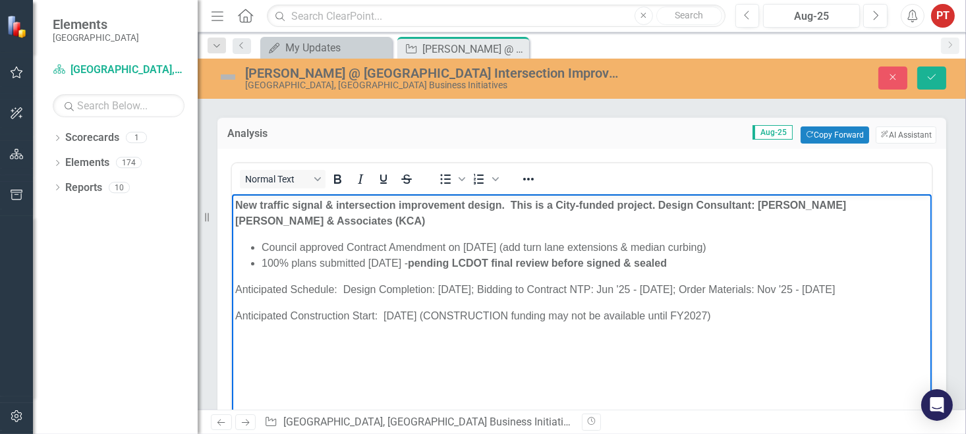
scroll to position [99, 0]
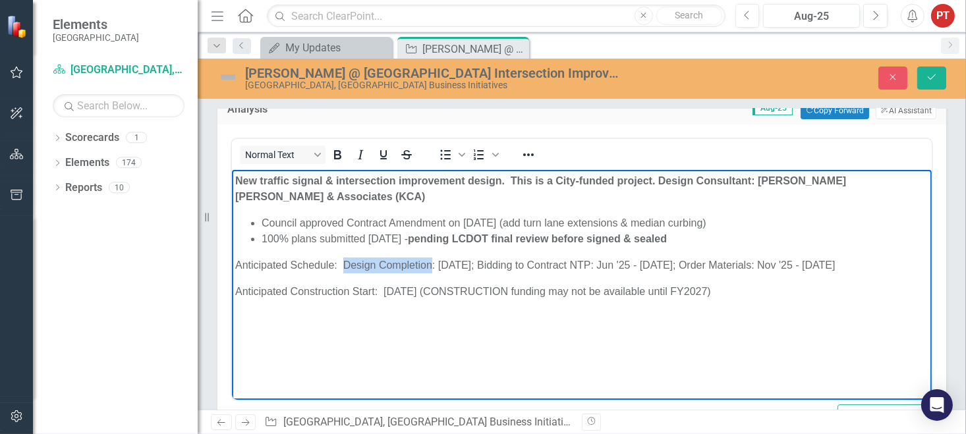
drag, startPoint x: 343, startPoint y: 263, endPoint x: 429, endPoint y: 268, distance: 85.8
click at [429, 268] on p "Anticipated Schedule: Design Completion: [DATE]; Bidding to Contract NTP: Jun '…" at bounding box center [581, 265] width 693 height 16
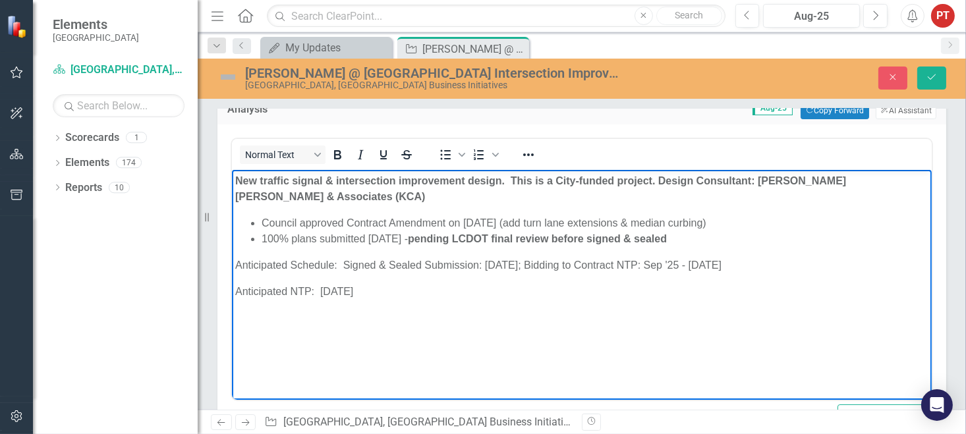
click at [710, 300] on body "New traffic signal & intersection improvement design. This is a City-funded pro…" at bounding box center [581, 268] width 700 height 198
click at [478, 267] on p "Anticipated Schedule: Signed & Sealed Submission: [DATE]; Bidding to Contract N…" at bounding box center [581, 265] width 693 height 16
click at [348, 291] on p "Bidding to Contract NTP: Sep '25 - [DATE]" at bounding box center [581, 291] width 693 height 16
click at [453, 353] on body "New traffic signal & intersection improvement design. This is a City-funded pro…" at bounding box center [581, 268] width 700 height 198
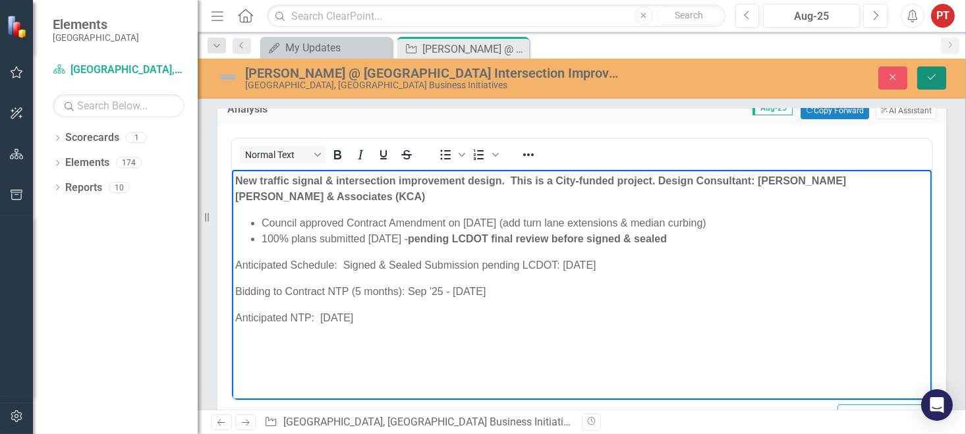
click at [933, 77] on icon "Save" at bounding box center [932, 76] width 12 height 9
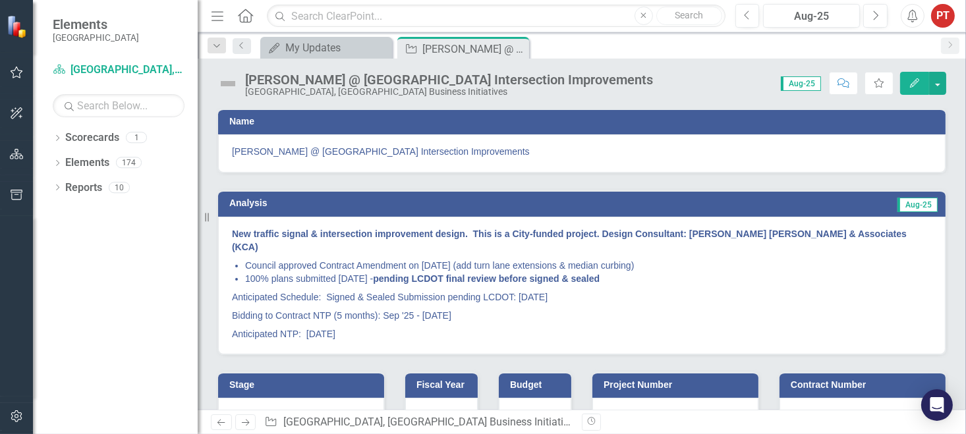
click at [228, 84] on img at bounding box center [227, 83] width 21 height 21
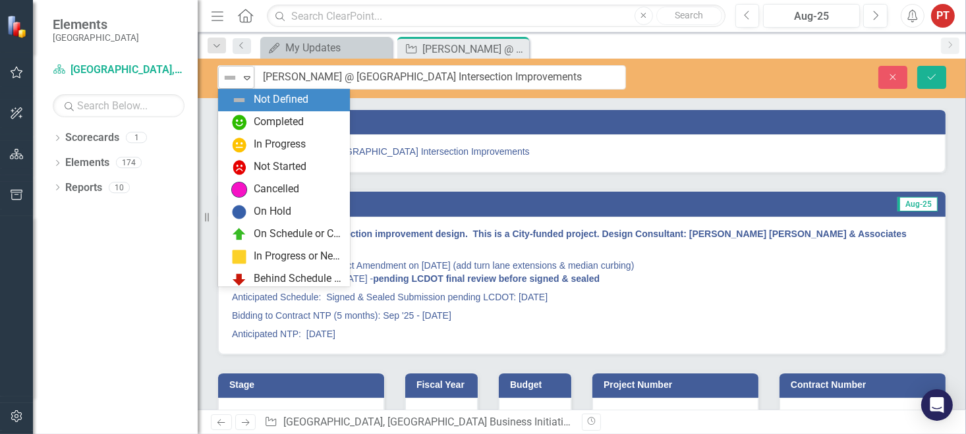
click at [228, 81] on img at bounding box center [230, 78] width 16 height 16
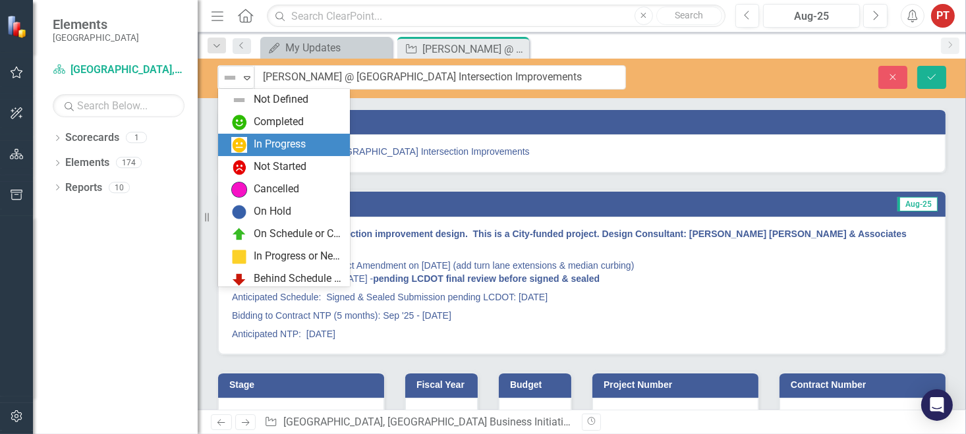
click at [254, 145] on div "In Progress" at bounding box center [280, 144] width 52 height 15
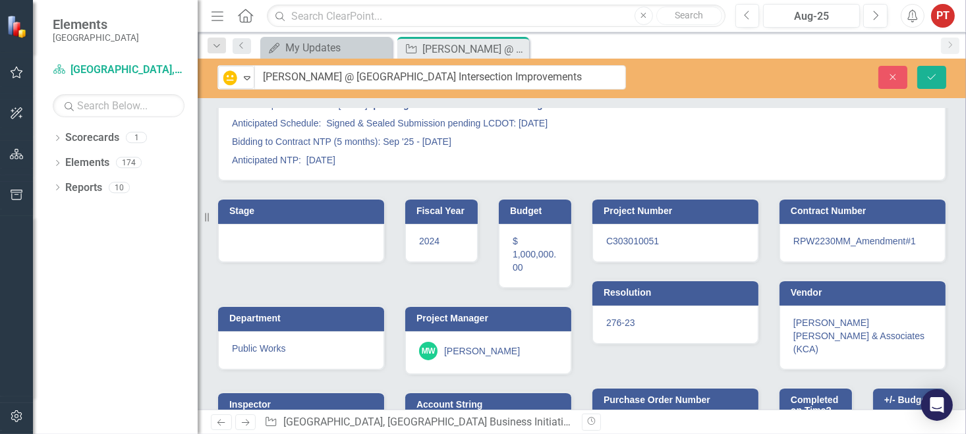
scroll to position [215, 0]
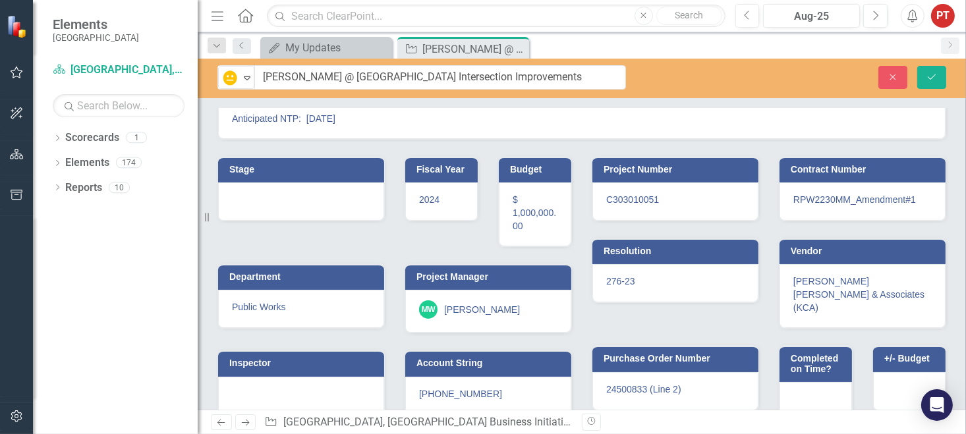
click at [285, 183] on div at bounding box center [301, 202] width 166 height 38
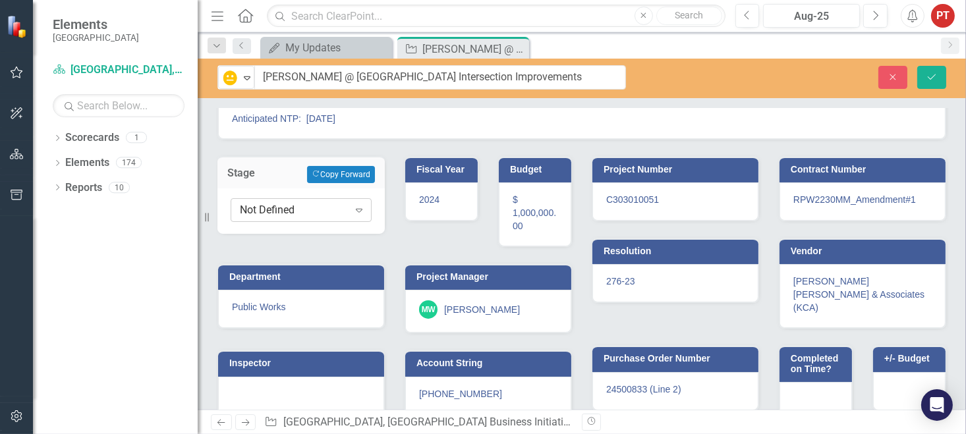
click at [283, 202] on div "Not Defined" at bounding box center [294, 209] width 109 height 15
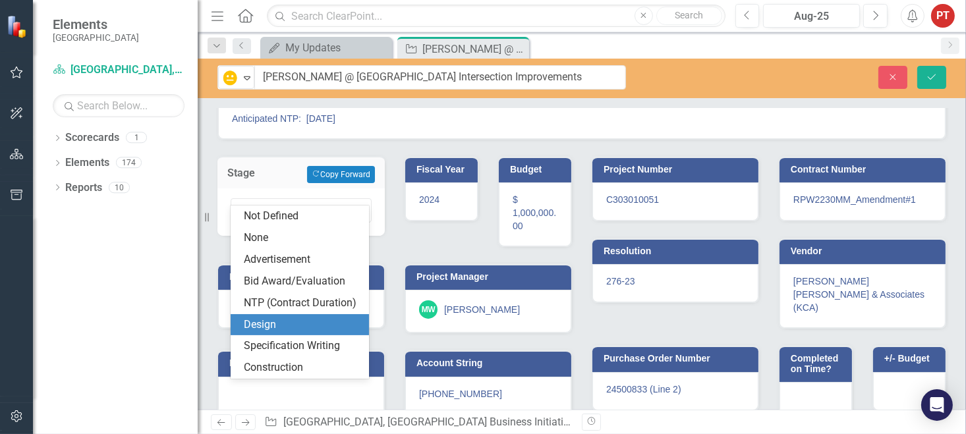
click at [296, 328] on div "Design" at bounding box center [302, 325] width 117 height 15
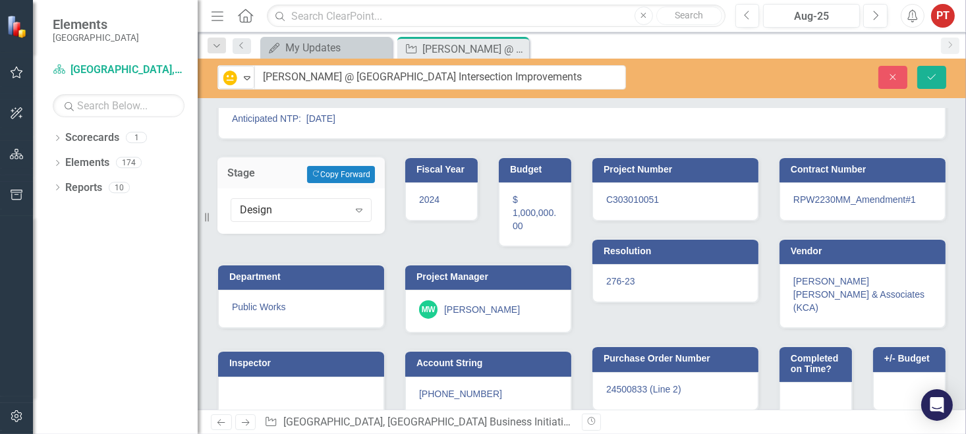
click at [287, 377] on div at bounding box center [301, 396] width 166 height 38
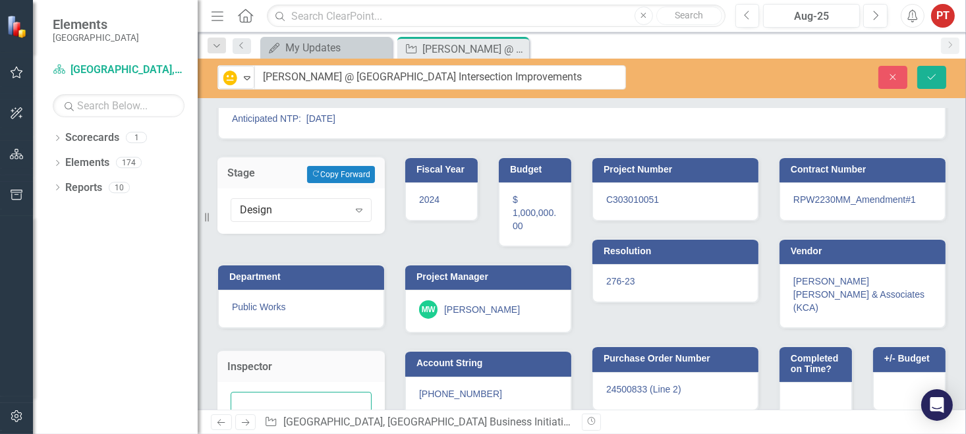
click at [283, 392] on input "text" at bounding box center [301, 404] width 141 height 24
click at [247, 333] on div "Inspector" at bounding box center [301, 385] width 187 height 105
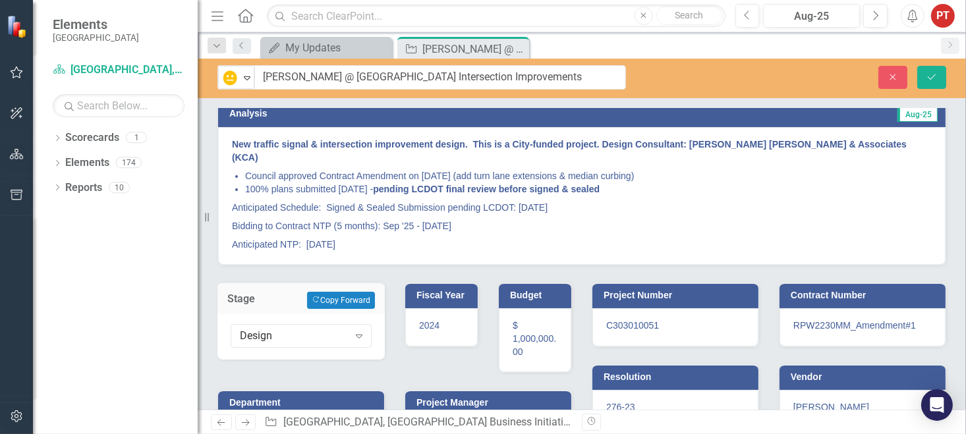
scroll to position [0, 0]
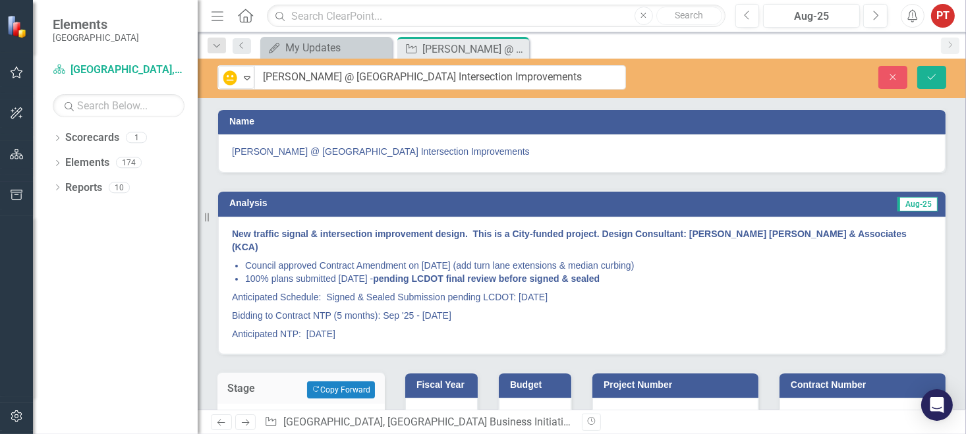
click at [357, 325] on p "Anticipated NTP: [DATE]" at bounding box center [582, 333] width 700 height 16
click at [356, 325] on p "Anticipated NTP: [DATE]" at bounding box center [582, 333] width 700 height 16
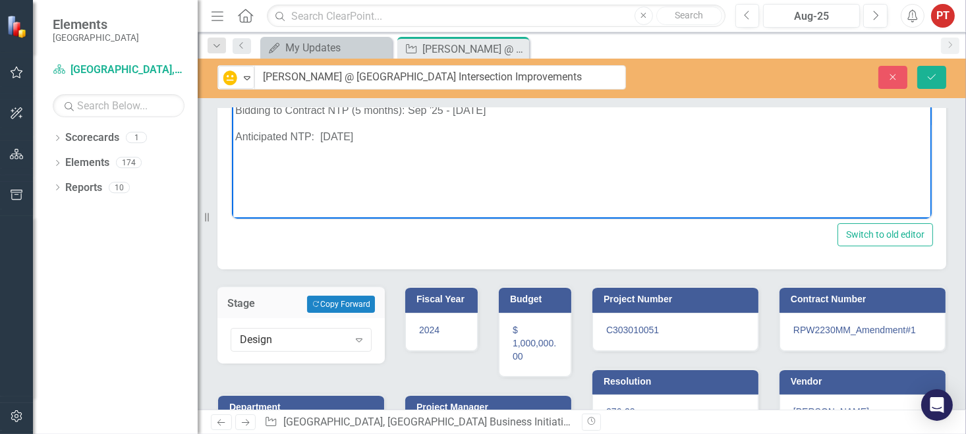
scroll to position [111, 0]
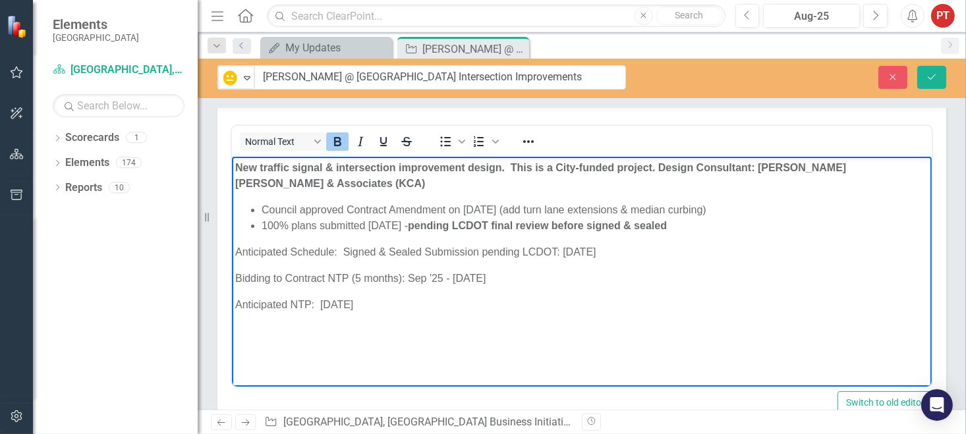
drag, startPoint x: 234, startPoint y: 169, endPoint x: 436, endPoint y: 317, distance: 250.3
click at [436, 317] on body "New traffic signal & intersection improvement design. This is a City-funded pro…" at bounding box center [581, 256] width 700 height 198
copy body "New traffic signal & intersection improvement design. This is a City-funded pro…"
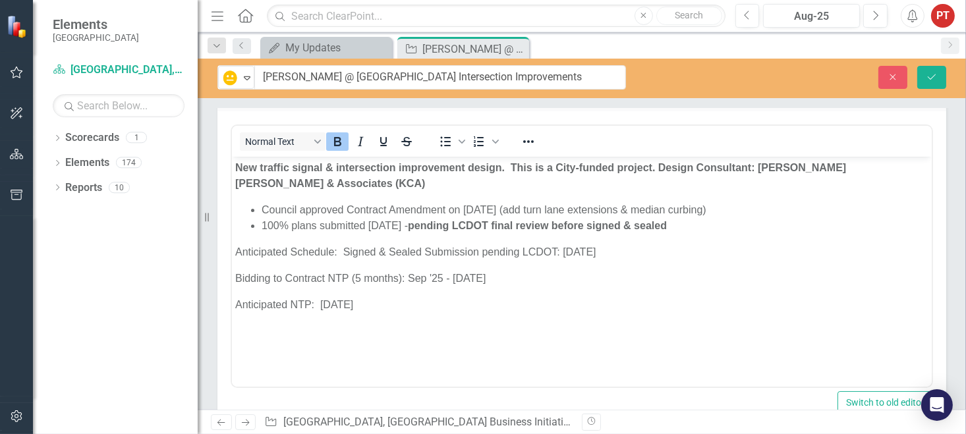
click at [833, 138] on div "Normal Text To open the popup, press Shift+Enter To open the popup, press Shift…" at bounding box center [582, 142] width 700 height 26
click at [934, 82] on button "Save" at bounding box center [931, 77] width 29 height 23
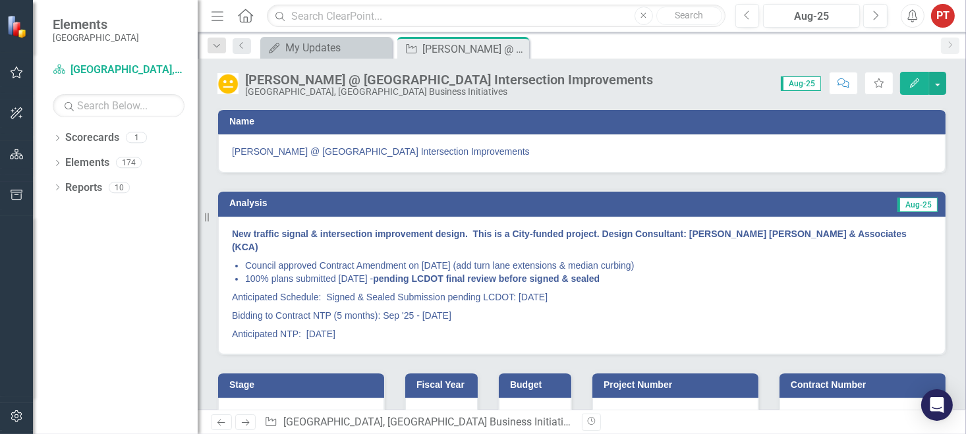
click at [336, 288] on p "Anticipated Schedule: Signed & Sealed Submission pending LCDOT: [DATE]" at bounding box center [582, 297] width 700 height 18
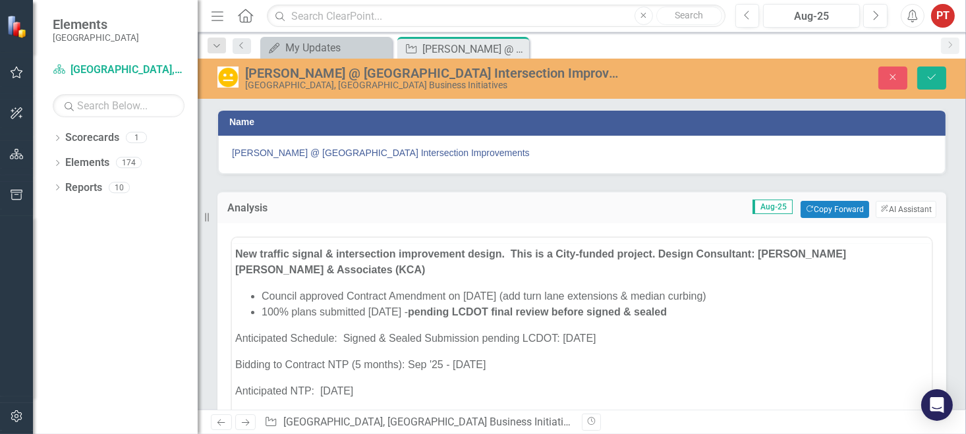
scroll to position [0, 0]
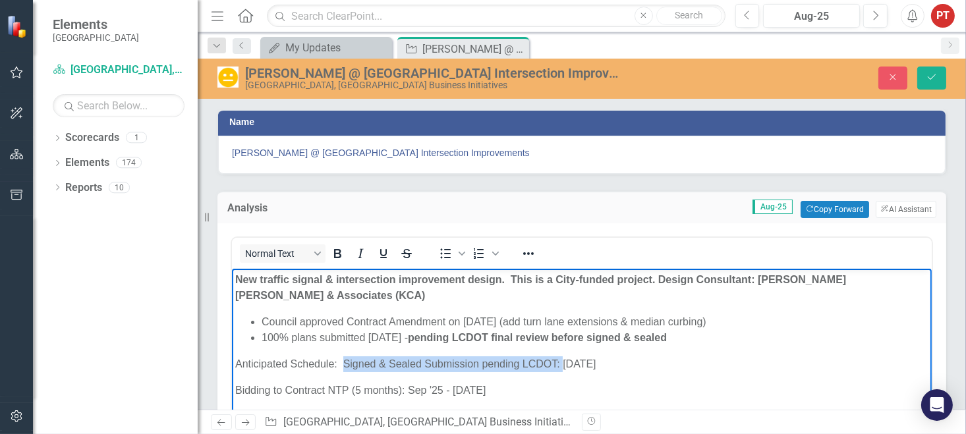
drag, startPoint x: 343, startPoint y: 366, endPoint x: 563, endPoint y: 364, distance: 220.8
click at [563, 364] on p "Anticipated Schedule: Signed & Sealed Submission pending LCDOT: [DATE]" at bounding box center [581, 364] width 693 height 16
click at [342, 364] on p "Anticipated Schedule: Signed & Sealed Submission pending LCDOT: [DATE]" at bounding box center [581, 364] width 693 height 16
drag, startPoint x: 341, startPoint y: 364, endPoint x: 295, endPoint y: 358, distance: 46.6
click at [293, 358] on p "Anticipated Schedule: Signed & Sealed Submission pending LCDOT: [DATE]" at bounding box center [581, 364] width 693 height 16
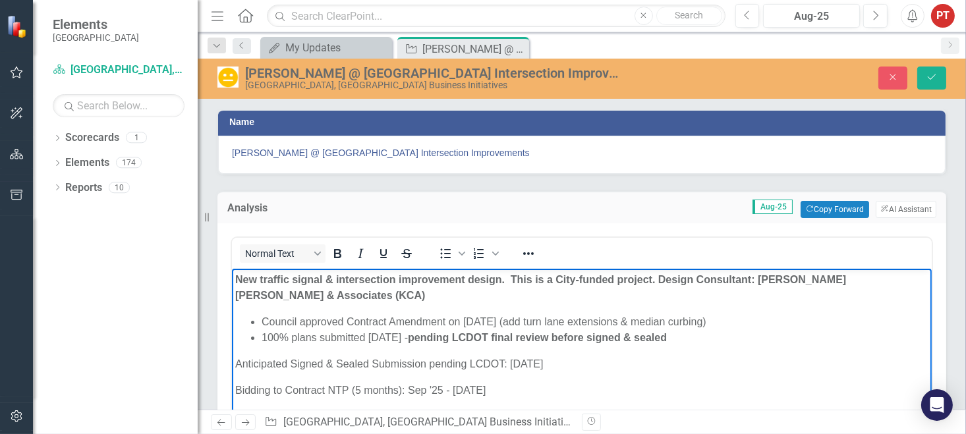
drag, startPoint x: 423, startPoint y: 364, endPoint x: 513, endPoint y: 362, distance: 90.3
click at [423, 364] on p "Anticipated Signed & Sealed Submission pending LCDOT: [DATE]" at bounding box center [581, 364] width 693 height 16
click at [627, 377] on body "New traffic signal & intersection improvement design. This is a City-funded pro…" at bounding box center [581, 367] width 700 height 198
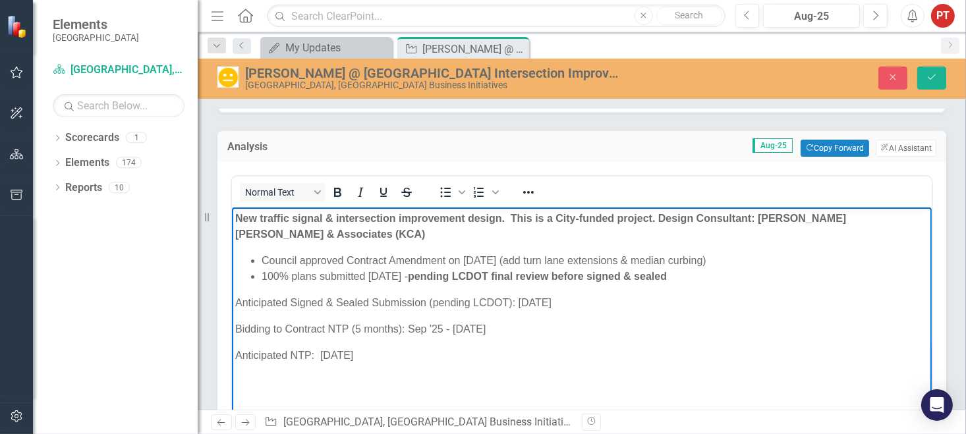
scroll to position [99, 0]
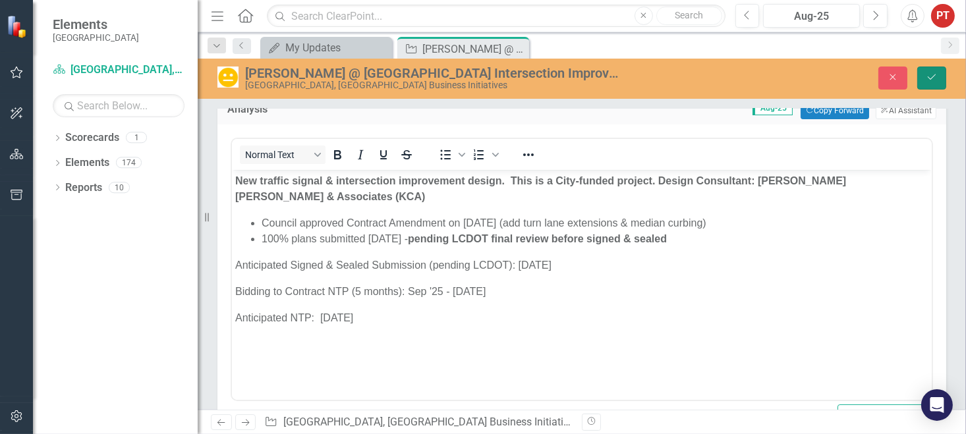
click at [938, 82] on button "Save" at bounding box center [931, 78] width 29 height 23
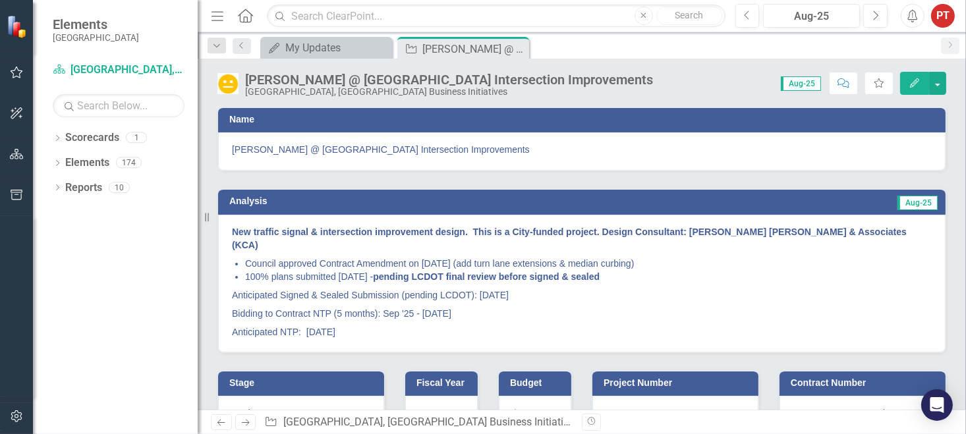
scroll to position [0, 0]
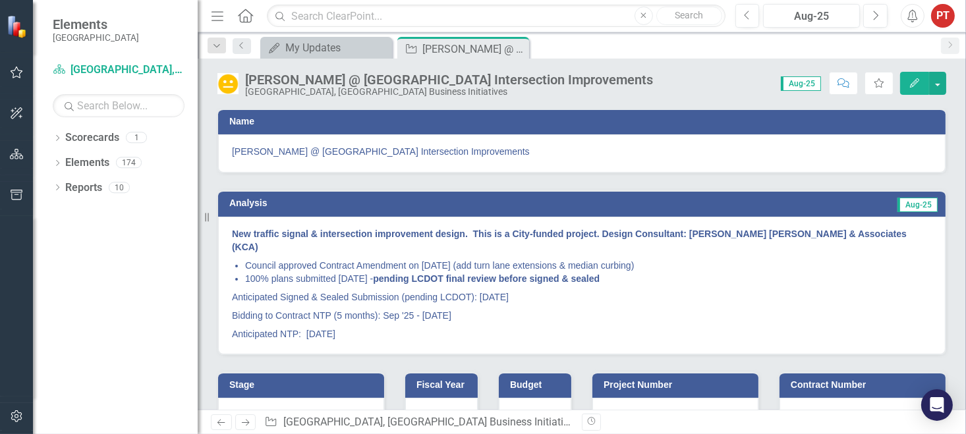
click at [275, 325] on p "Anticipated NTP: [DATE]" at bounding box center [582, 333] width 700 height 16
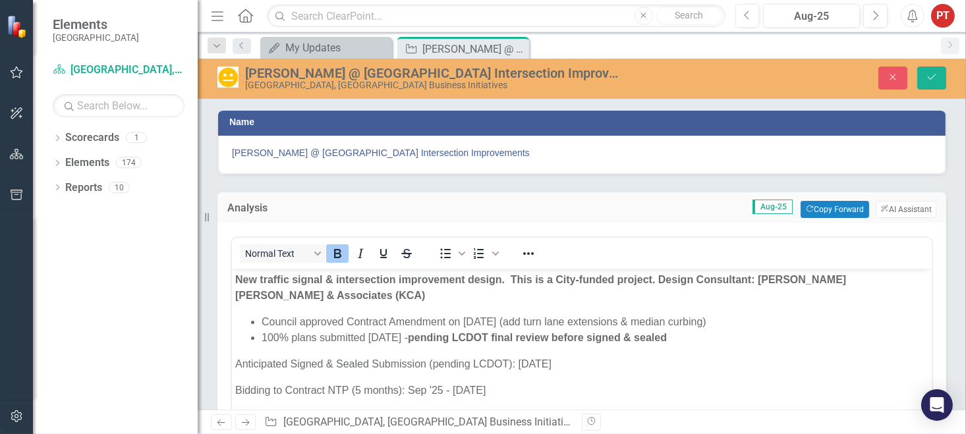
scroll to position [198, 0]
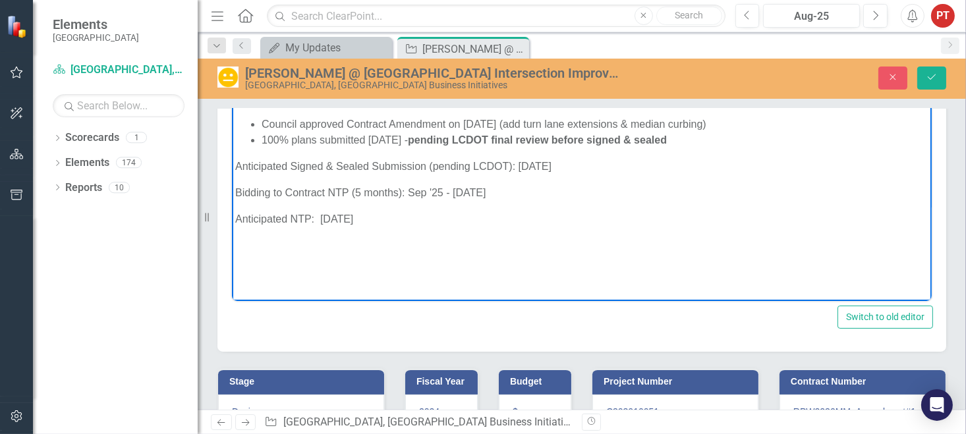
click at [294, 220] on p "Anticipated NTP: [DATE]" at bounding box center [581, 219] width 693 height 16
click at [930, 76] on icon "Save" at bounding box center [932, 76] width 12 height 9
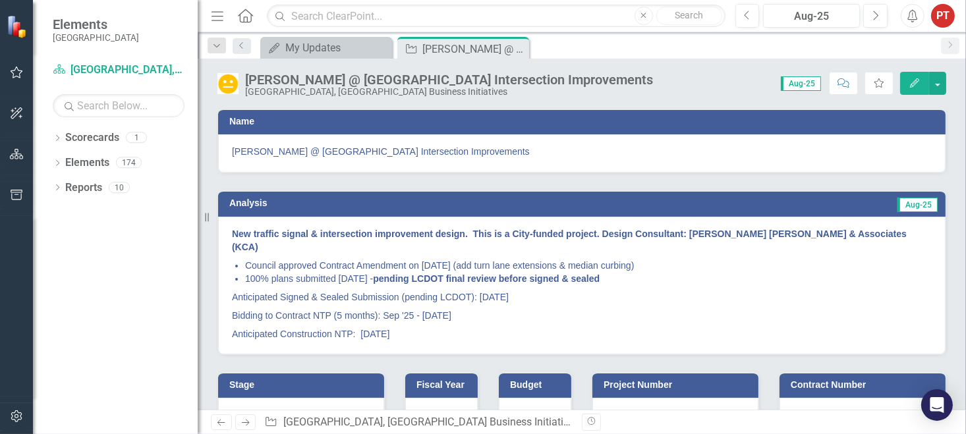
scroll to position [0, 0]
click at [518, 49] on icon "Close" at bounding box center [516, 48] width 13 height 11
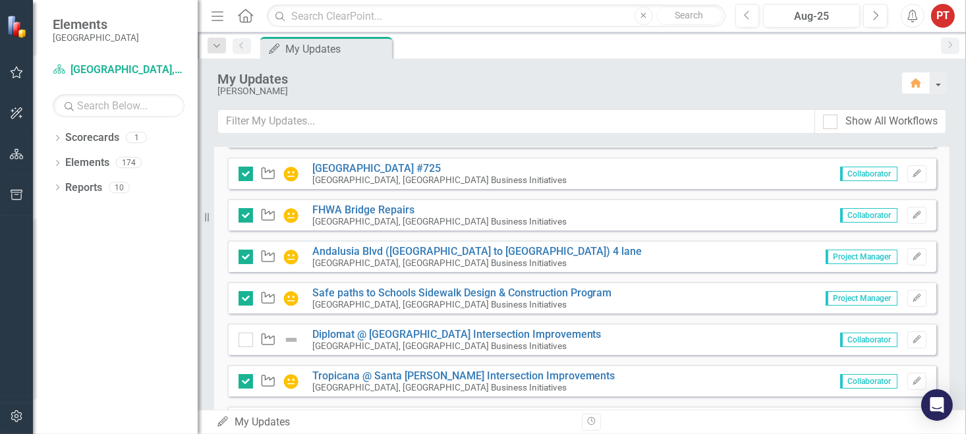
scroll to position [395, 0]
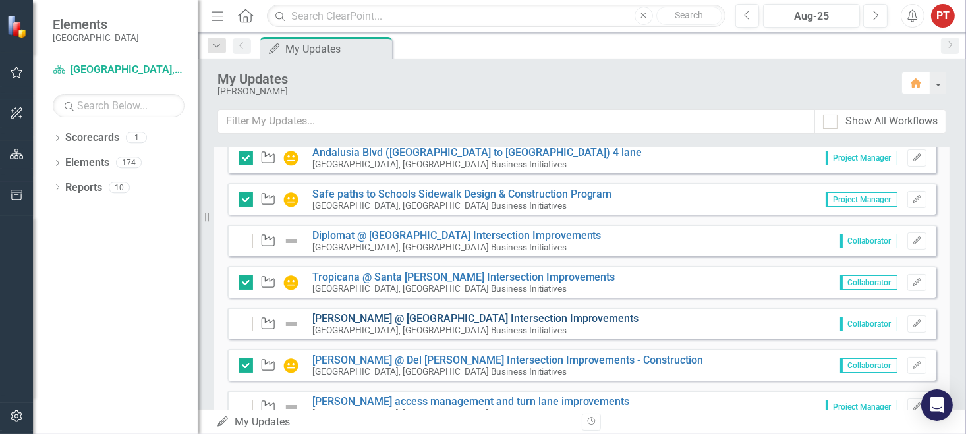
click at [431, 313] on link "[PERSON_NAME] @ [GEOGRAPHIC_DATA] Intersection Improvements" at bounding box center [475, 318] width 327 height 13
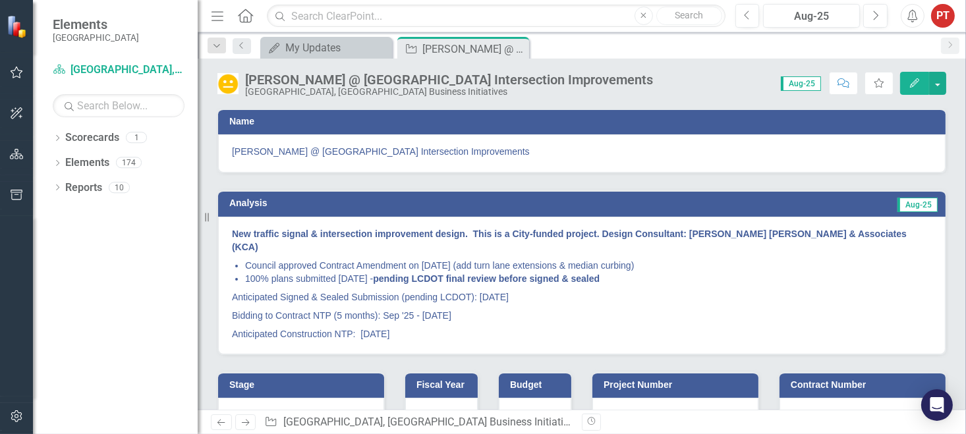
click at [399, 325] on p "Anticipated Construction NTP: [DATE]" at bounding box center [582, 333] width 700 height 16
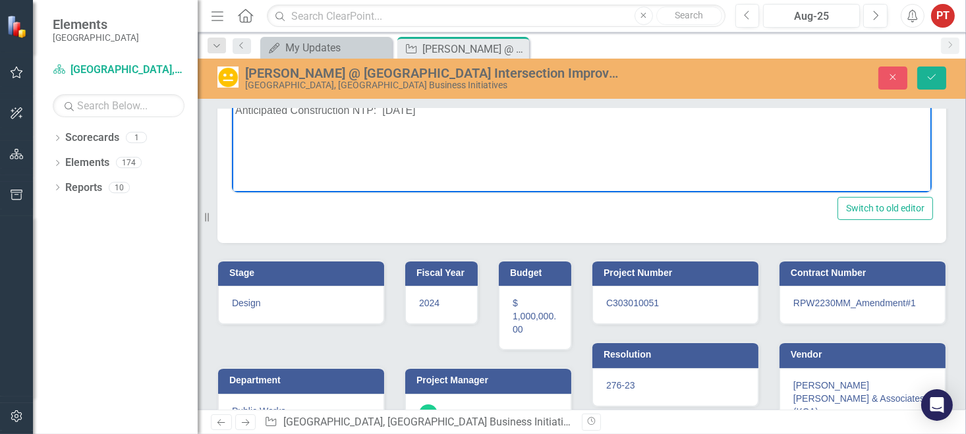
scroll to position [142, 0]
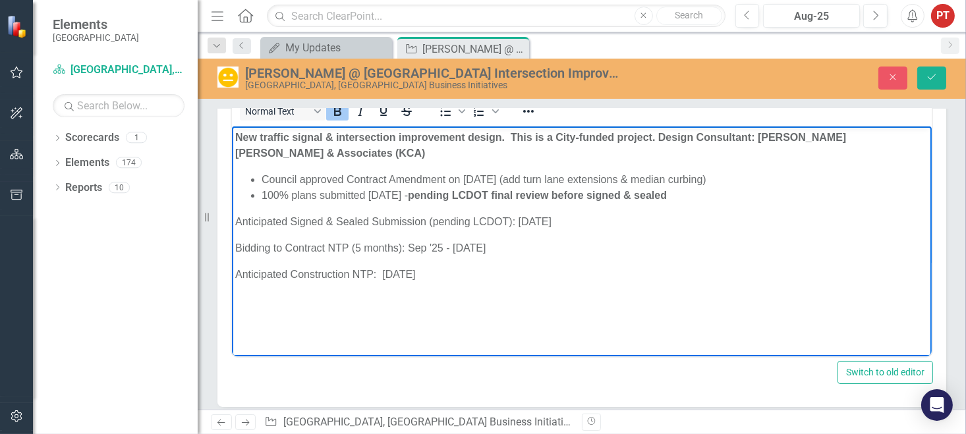
drag, startPoint x: 234, startPoint y: 140, endPoint x: 494, endPoint y: 282, distance: 296.4
click at [494, 282] on body "New traffic signal & intersection improvement design. This is a City-funded pro…" at bounding box center [581, 225] width 700 height 198
copy body "New traffic signal & intersection improvement design. This is a City-funded pro…"
click at [890, 72] on icon "Close" at bounding box center [893, 76] width 12 height 9
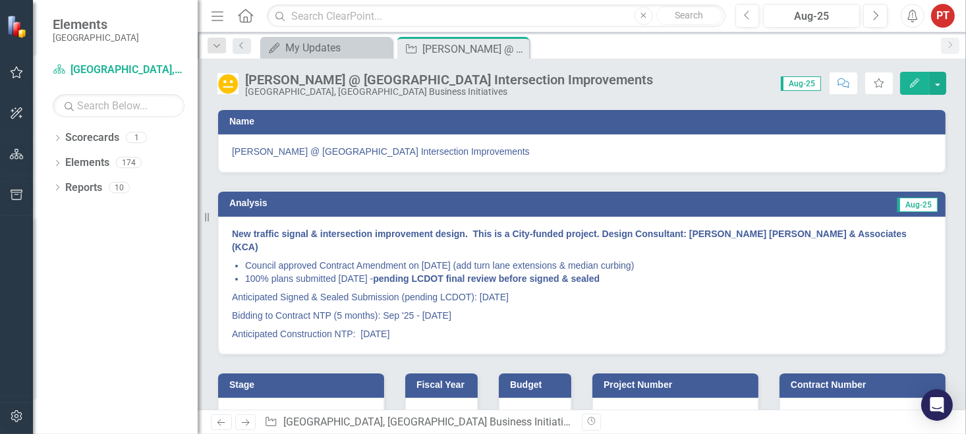
scroll to position [216, 0]
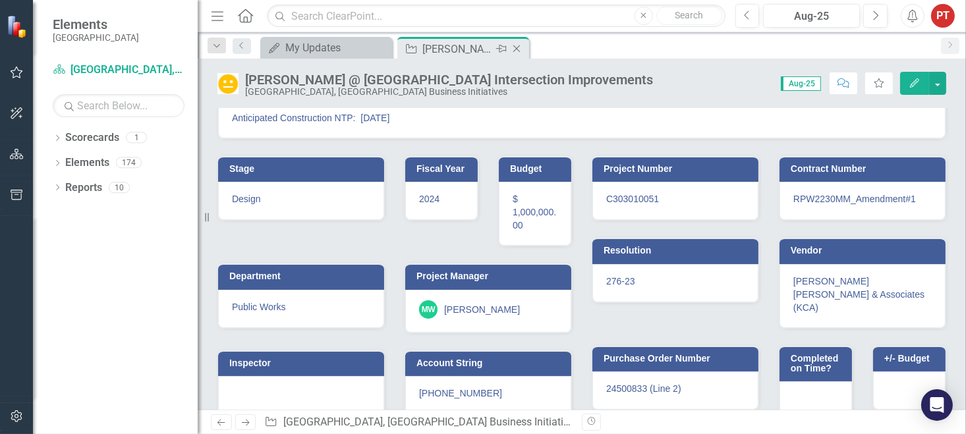
click at [520, 49] on icon "Close" at bounding box center [516, 48] width 13 height 11
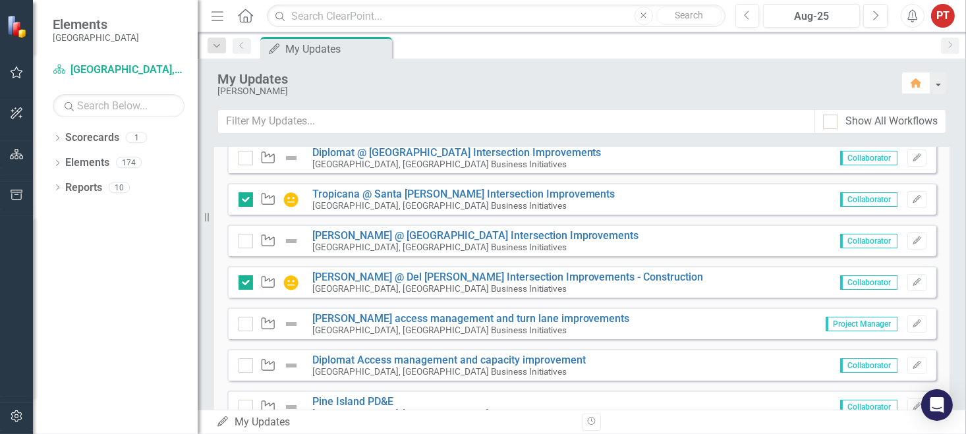
scroll to position [494, 0]
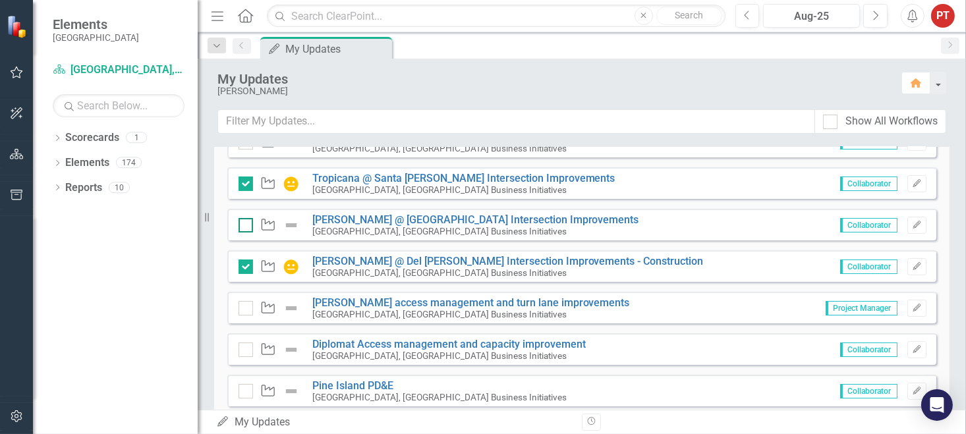
click at [247, 223] on div at bounding box center [246, 225] width 14 height 14
click at [247, 223] on input "checkbox" at bounding box center [243, 222] width 9 height 9
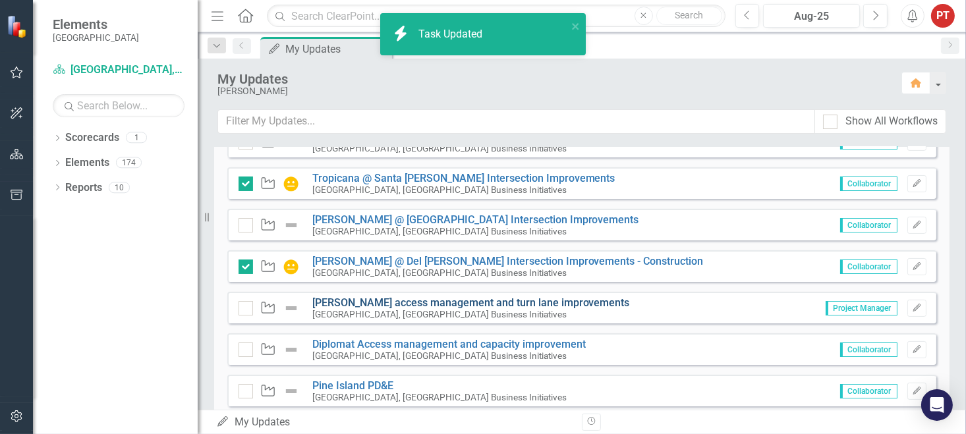
checkbox input "true"
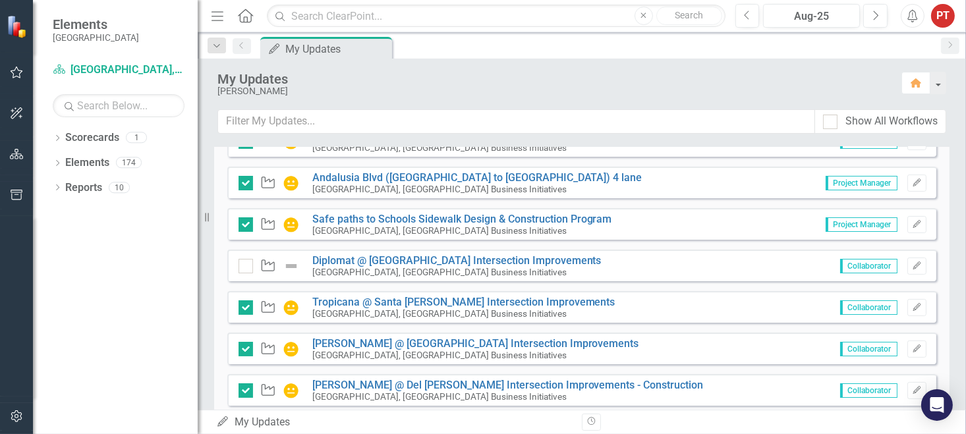
scroll to position [395, 0]
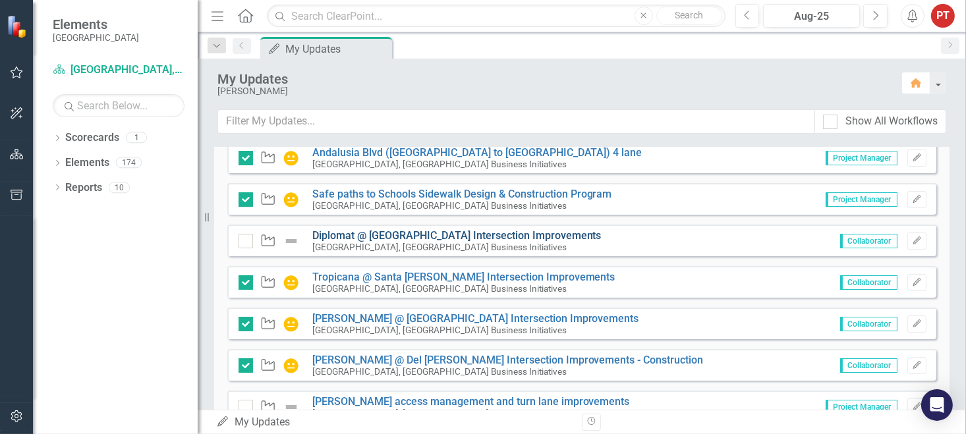
click at [457, 237] on link "Diplomat @ [GEOGRAPHIC_DATA] Intersection Improvements" at bounding box center [456, 235] width 289 height 13
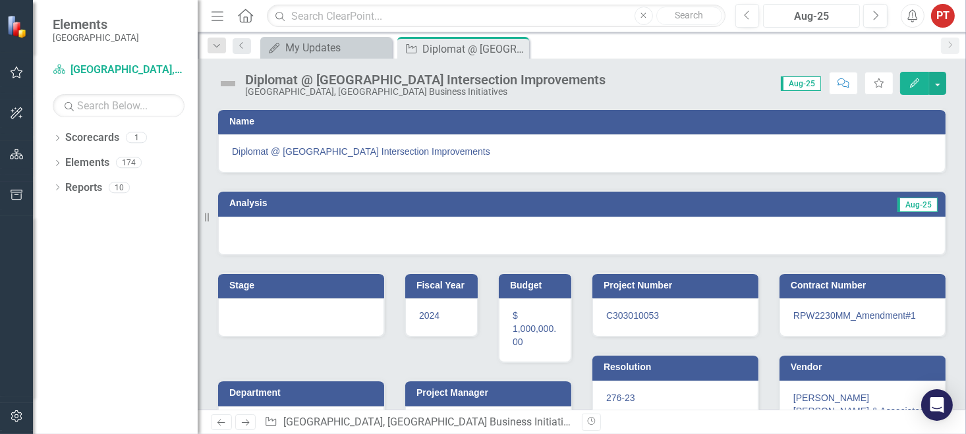
click at [818, 22] on div "Aug-25" at bounding box center [812, 17] width 88 height 16
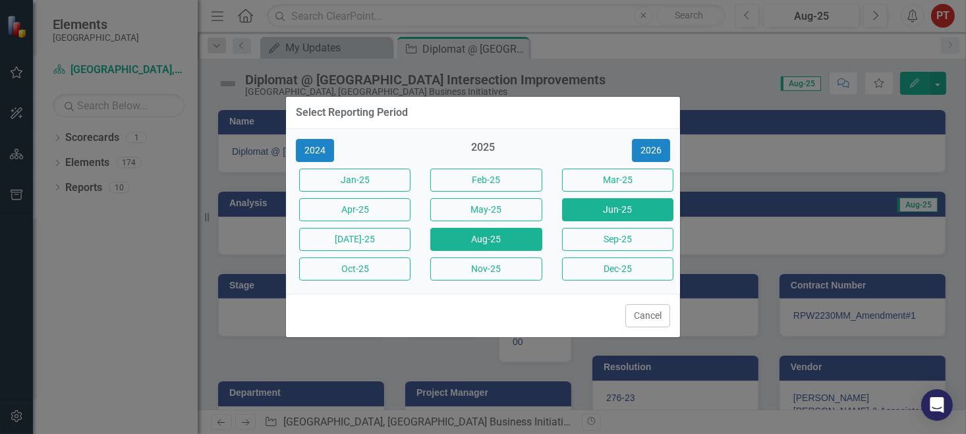
click at [591, 216] on button "Jun-25" at bounding box center [617, 209] width 111 height 23
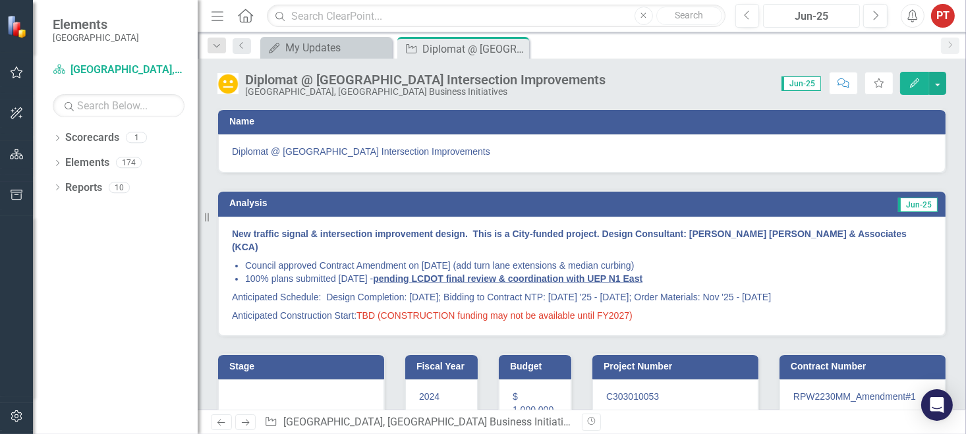
click at [818, 17] on div "Jun-25" at bounding box center [812, 17] width 88 height 16
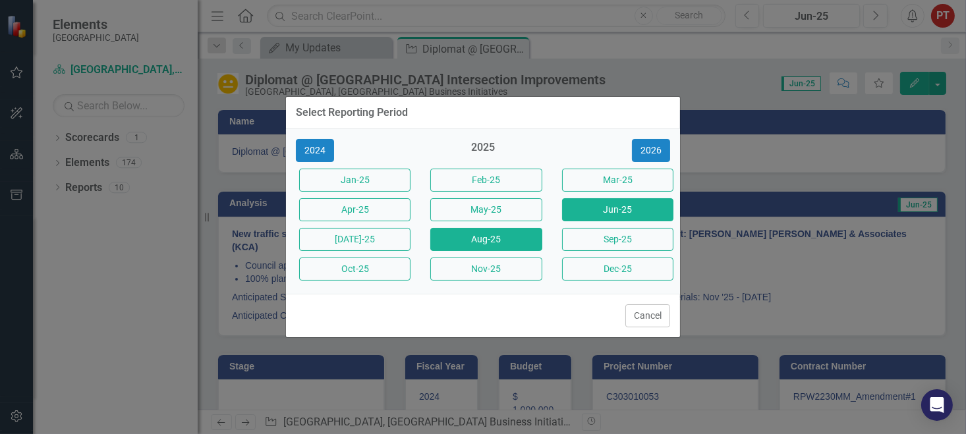
click at [474, 241] on button "Aug-25" at bounding box center [485, 239] width 111 height 23
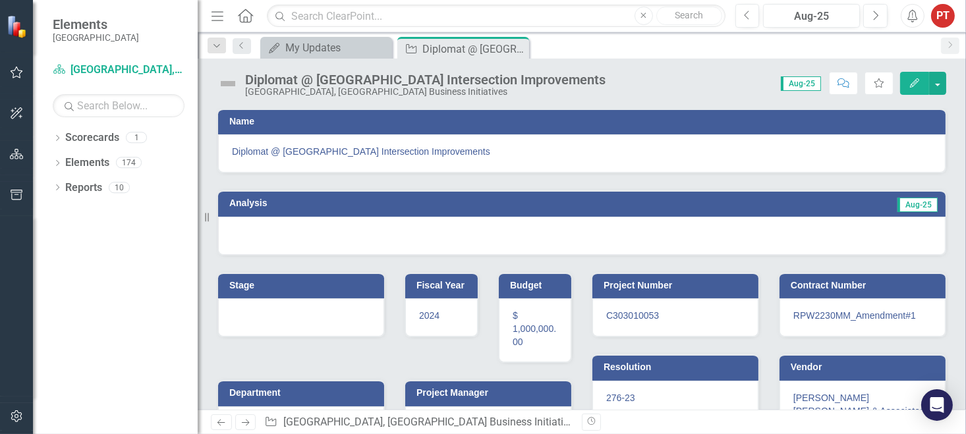
click at [490, 231] on div at bounding box center [582, 236] width 728 height 38
click at [490, 230] on div at bounding box center [582, 236] width 728 height 38
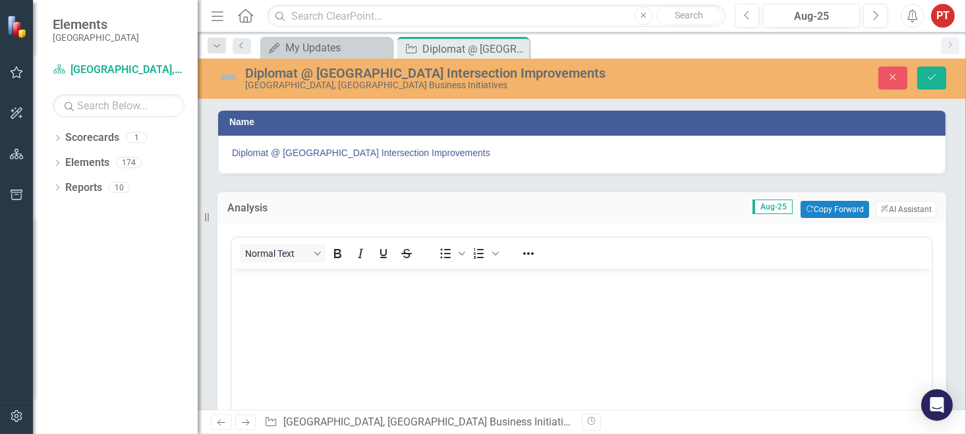
click at [399, 287] on body "Rich Text Area. Press ALT-0 for help." at bounding box center [581, 367] width 700 height 198
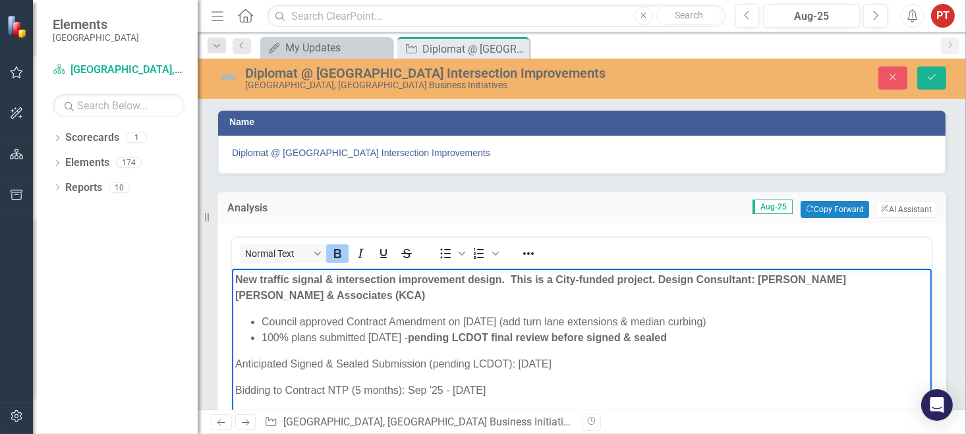
drag, startPoint x: 705, startPoint y: 337, endPoint x: 405, endPoint y: 517, distance: 349.7
click at [231, 268] on html "New traffic signal & intersection improvement design. This is a City-funded pro…" at bounding box center [581, 367] width 700 height 198
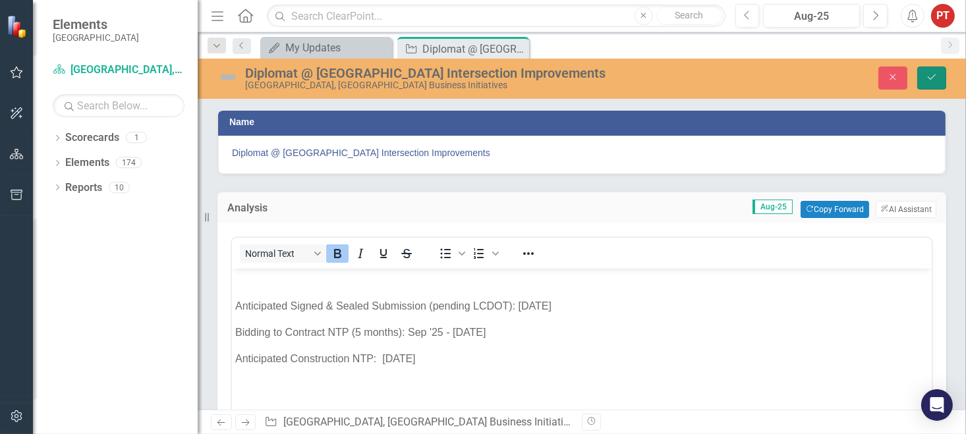
click at [943, 76] on button "Save" at bounding box center [931, 78] width 29 height 23
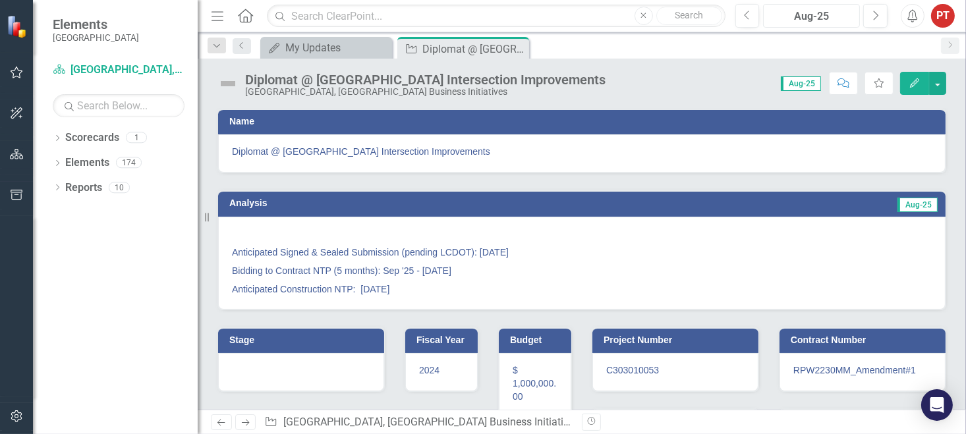
click at [815, 18] on div "Aug-25" at bounding box center [812, 17] width 88 height 16
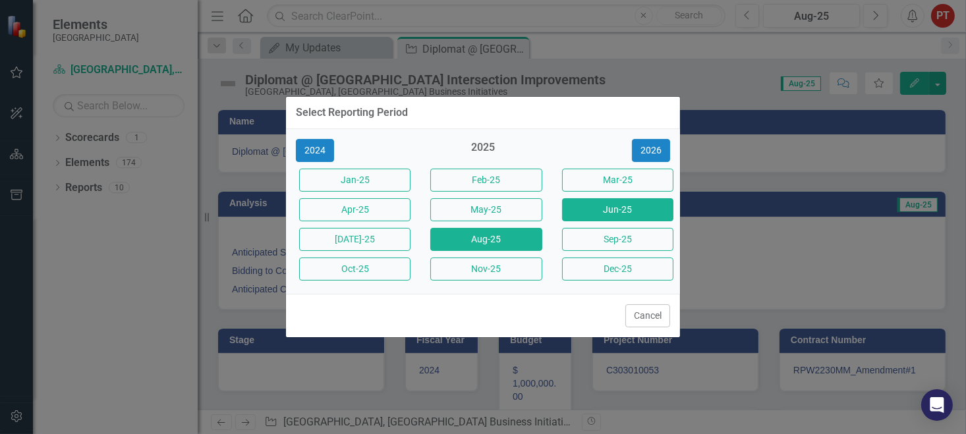
click at [604, 215] on button "Jun-25" at bounding box center [617, 209] width 111 height 23
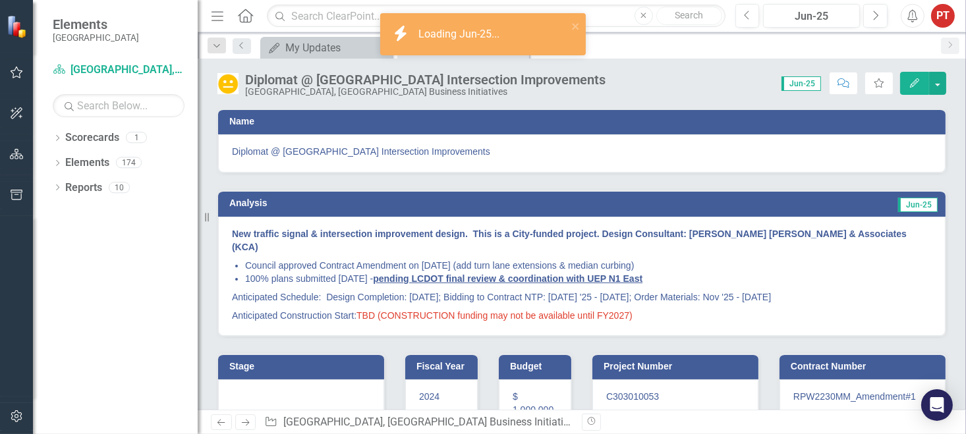
click at [642, 306] on p "Anticipated Construction Start: TBD (CONSTRUCTION funding may not be available …" at bounding box center [582, 314] width 700 height 16
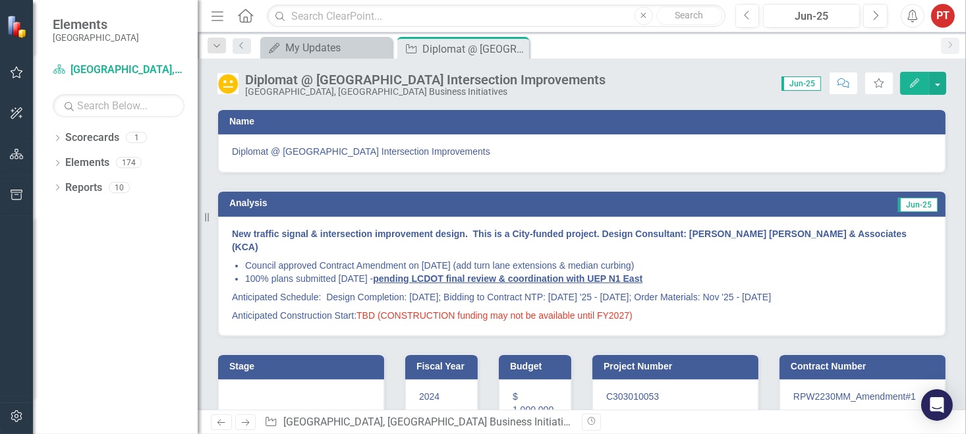
click at [642, 306] on p "Anticipated Construction Start: TBD (CONSTRUCTION funding may not be available …" at bounding box center [582, 314] width 700 height 16
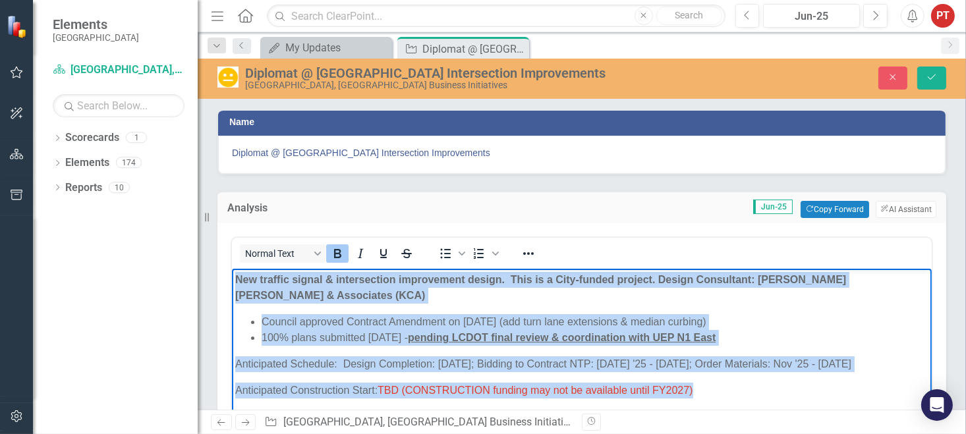
drag, startPoint x: 726, startPoint y: 391, endPoint x: 185, endPoint y: 274, distance: 553.0
click at [231, 274] on html "New traffic signal & intersection improvement design. This is a City-funded pro…" at bounding box center [581, 367] width 700 height 198
copy body "New traffic signal & intersection improvement design. This is a City-funded pro…"
click at [871, 323] on li "Council approved Contract Amendment on [DATE] (add turn lane extensions & media…" at bounding box center [594, 322] width 667 height 16
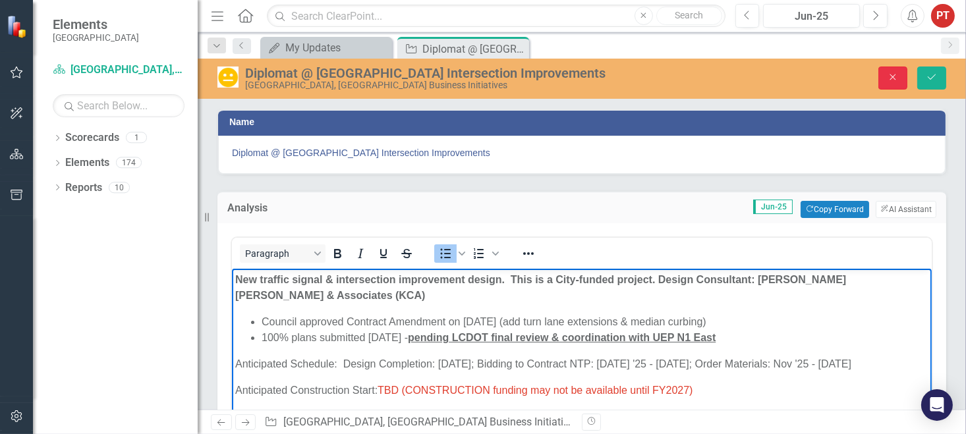
click at [892, 76] on icon "button" at bounding box center [893, 77] width 6 height 6
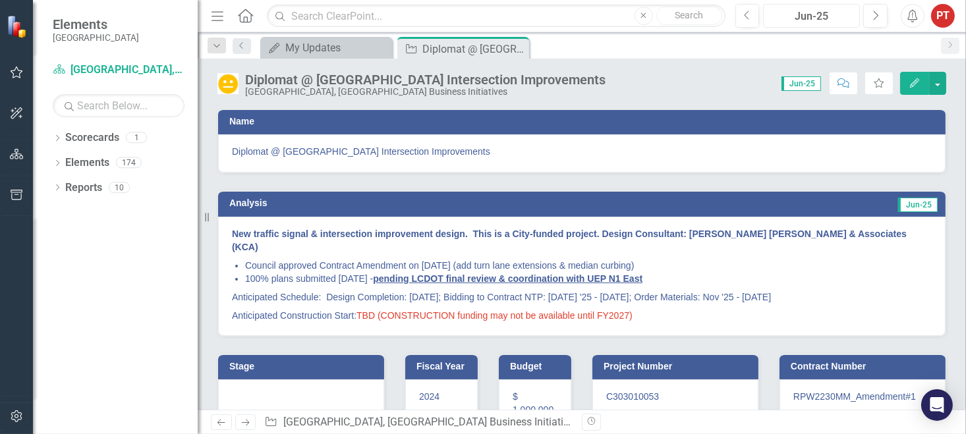
click at [828, 15] on div "Jun-25" at bounding box center [812, 17] width 88 height 16
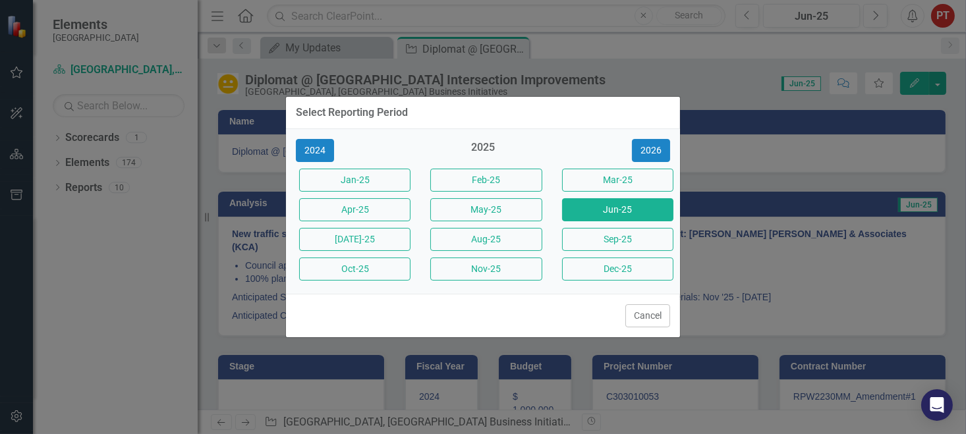
click at [487, 248] on button "Aug-25" at bounding box center [485, 239] width 111 height 23
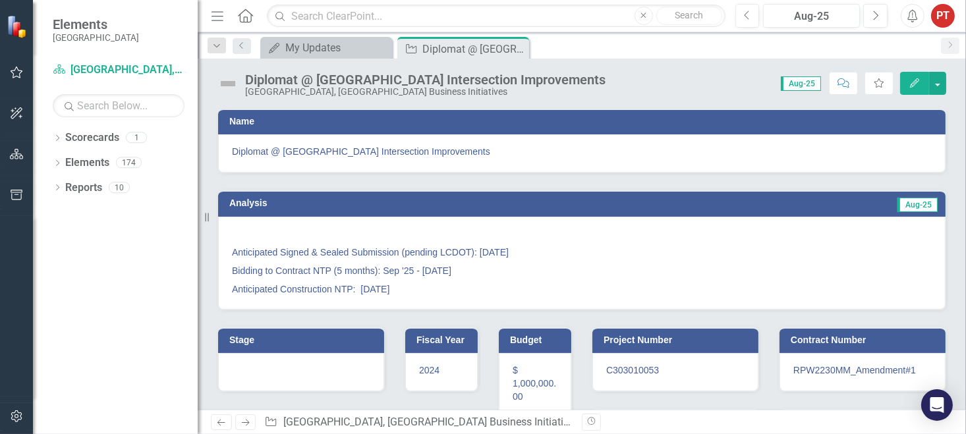
click at [433, 289] on p "Anticipated Construction NTP: [DATE]" at bounding box center [582, 288] width 700 height 16
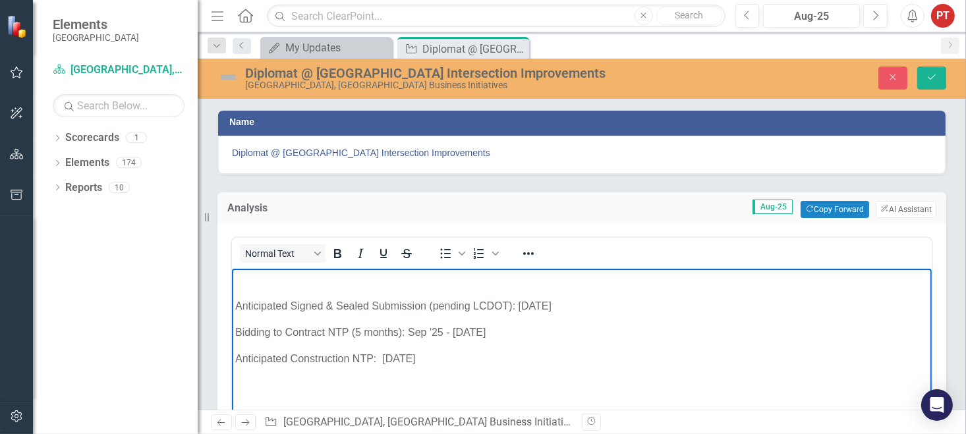
drag, startPoint x: 465, startPoint y: 357, endPoint x: 444, endPoint y: 538, distance: 181.7
click at [231, 271] on html "Anticipated Signed & Sealed Submission (pending LCDOT): [DATE] Bidding to Contr…" at bounding box center [581, 367] width 700 height 198
click at [254, 281] on p "Rich Text Area. Press ALT-0 for help." at bounding box center [581, 280] width 693 height 16
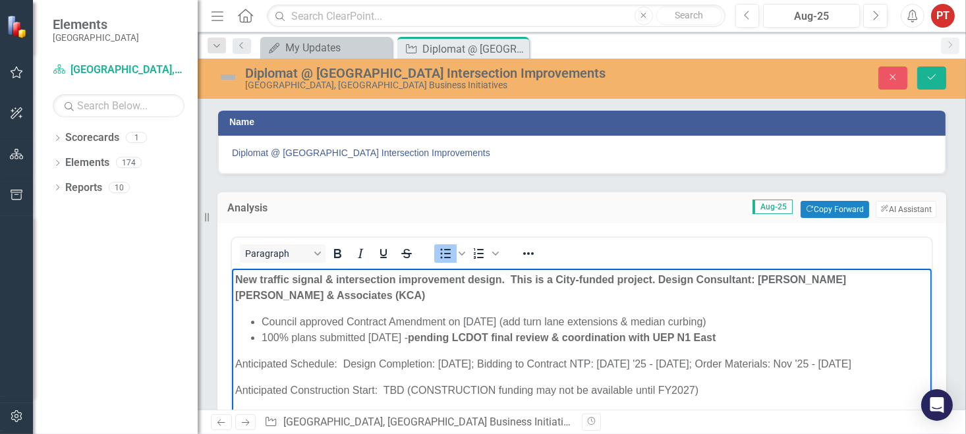
click at [424, 329] on li "100% plans submitted [DATE] - pending LCDOT final review & coordination with UE…" at bounding box center [594, 337] width 667 height 16
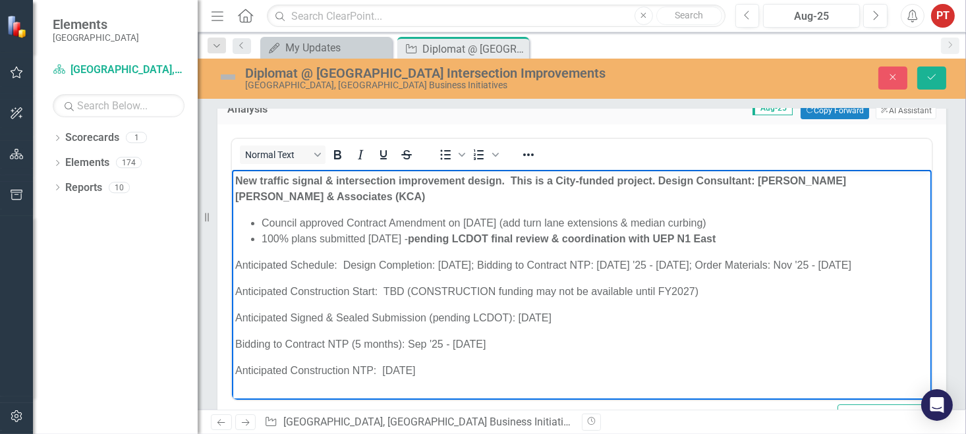
click at [536, 319] on p "Anticipated Signed & Sealed Submission (pending LCDOT): [DATE]" at bounding box center [581, 318] width 693 height 16
click at [639, 355] on body "New traffic signal & intersection improvement design. This is a City-funded pro…" at bounding box center [581, 280] width 700 height 223
click at [344, 283] on p "Anticipated Construction Start: TBD (CONSTRUCTION funding may not be available …" at bounding box center [581, 291] width 693 height 16
drag, startPoint x: 621, startPoint y: 316, endPoint x: 689, endPoint y: 310, distance: 67.5
click at [639, 314] on p "Anticipated Signed & Sealed Submission (pending LCDOT): [DATE] (after UEP N1 We…" at bounding box center [581, 318] width 693 height 16
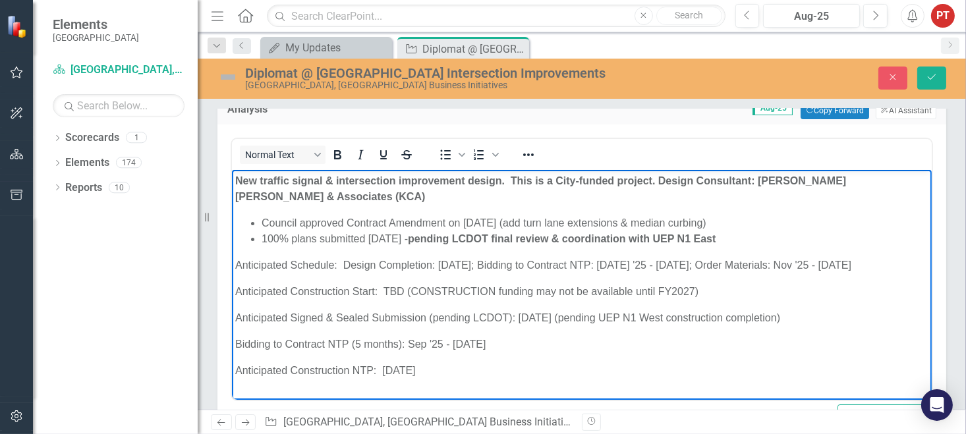
drag, startPoint x: 424, startPoint y: 341, endPoint x: 653, endPoint y: 305, distance: 231.4
click at [426, 340] on p "Bidding to Contract NTP (5 months): Sep '25 - [DATE]" at bounding box center [581, 344] width 693 height 16
drag, startPoint x: 486, startPoint y: 342, endPoint x: 406, endPoint y: 344, distance: 80.4
click at [406, 344] on p "Bidding to Contract NTP (5 months): Jan '25 - [DATE]" at bounding box center [581, 344] width 693 height 16
click at [460, 365] on p "Anticipated Construction NTP: TBD" at bounding box center [581, 370] width 693 height 16
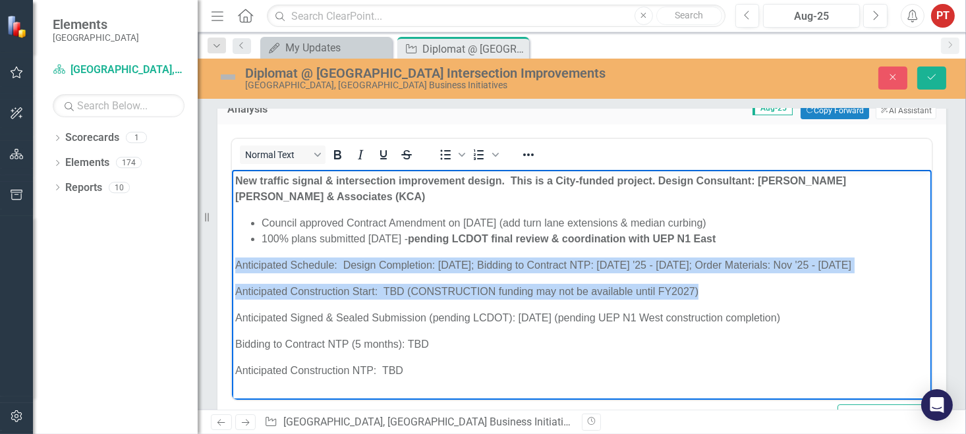
drag, startPoint x: 761, startPoint y: 289, endPoint x: 221, endPoint y: 260, distance: 540.5
click at [231, 260] on html "New traffic signal & intersection improvement design. This is a City-funded pro…" at bounding box center [581, 280] width 700 height 223
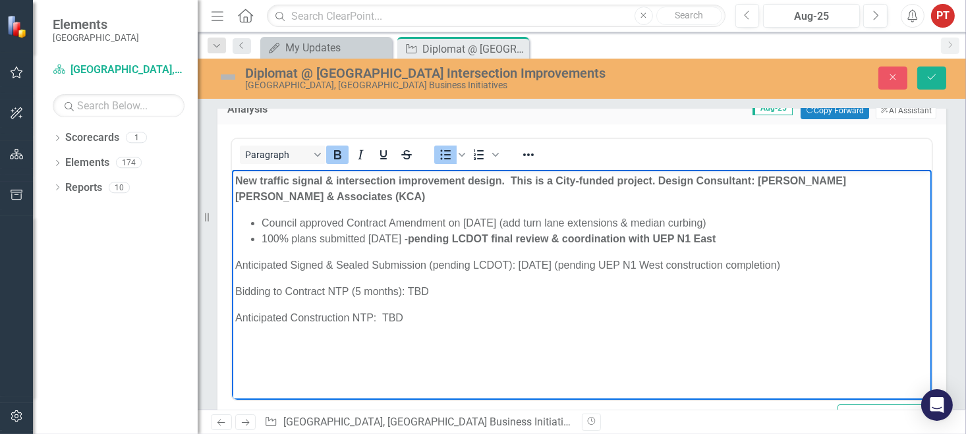
click at [488, 341] on body "New traffic signal & intersection improvement design. This is a City-funded pro…" at bounding box center [581, 268] width 700 height 198
drag, startPoint x: 639, startPoint y: 261, endPoint x: 706, endPoint y: 299, distance: 76.4
click at [640, 261] on p "Anticipated Signed & Sealed Submission (pending LCDOT): [DATE] (pending UEP N1 …" at bounding box center [581, 265] width 693 height 16
click at [715, 237] on strong "pending LCDOT final review & coordination with UEP N1 East" at bounding box center [561, 238] width 308 height 11
click at [641, 266] on p "Anticipated Signed & Sealed Submission (pending LCDOT): [DATE] (pending UEP N1 …" at bounding box center [581, 265] width 693 height 16
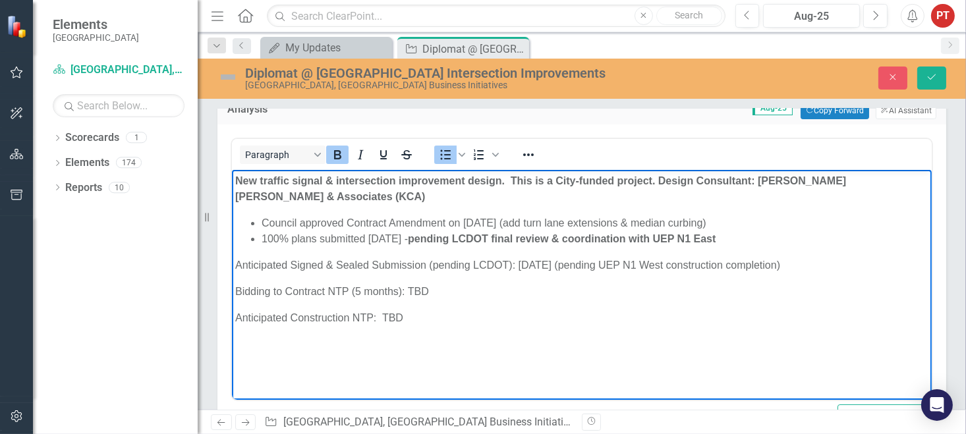
click at [712, 241] on strong "pending LCDOT final review & coordination with UEP N1 East" at bounding box center [561, 238] width 308 height 11
click at [664, 267] on p "Anticipated Signed & Sealed Submission (pending LCDOT): [DATE] (pending UEP N1 …" at bounding box center [581, 265] width 693 height 16
drag, startPoint x: 669, startPoint y: 267, endPoint x: 778, endPoint y: 262, distance: 108.9
click at [778, 262] on p "Anticipated Signed & Sealed Submission (pending LCDOT): [DATE] (pending UEP N1 …" at bounding box center [581, 265] width 693 height 16
click at [758, 316] on p "Anticipated Construction NTP: TBD" at bounding box center [581, 318] width 693 height 16
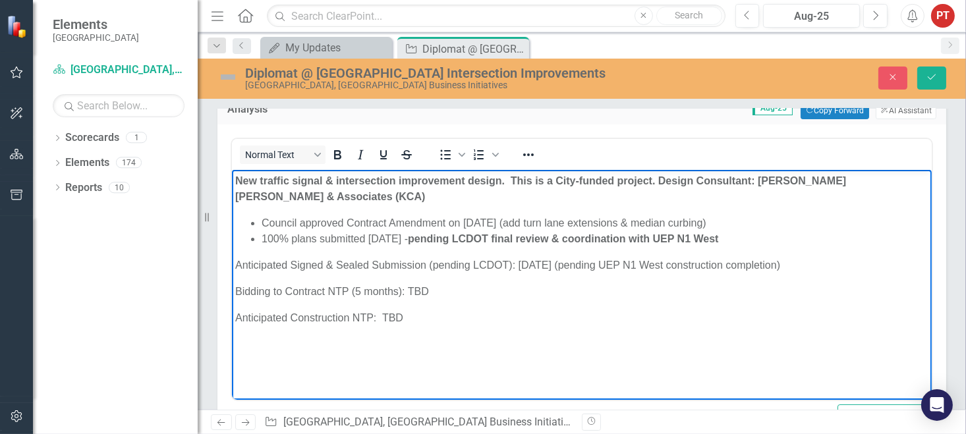
click at [643, 266] on p "Anticipated Signed & Sealed Submission (pending LCDOT): [DATE] (pending UEP N1 …" at bounding box center [581, 265] width 693 height 16
drag, startPoint x: 669, startPoint y: 267, endPoint x: 778, endPoint y: 270, distance: 108.8
click at [778, 270] on p "Anticipated Signed & Sealed Submission (pending LCDOT): [DATE] (pending UEP N1 …" at bounding box center [581, 265] width 693 height 16
click at [509, 318] on p "Anticipated Construction NTP: TBD" at bounding box center [581, 318] width 693 height 16
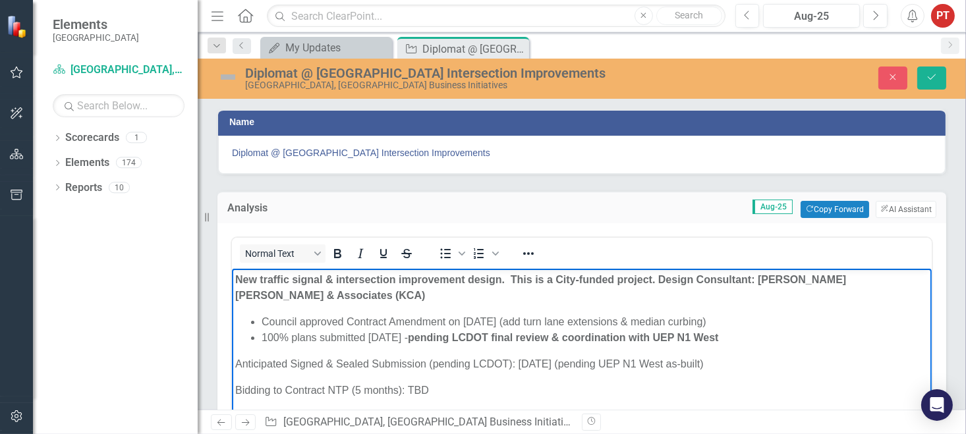
click at [228, 73] on img at bounding box center [227, 77] width 21 height 21
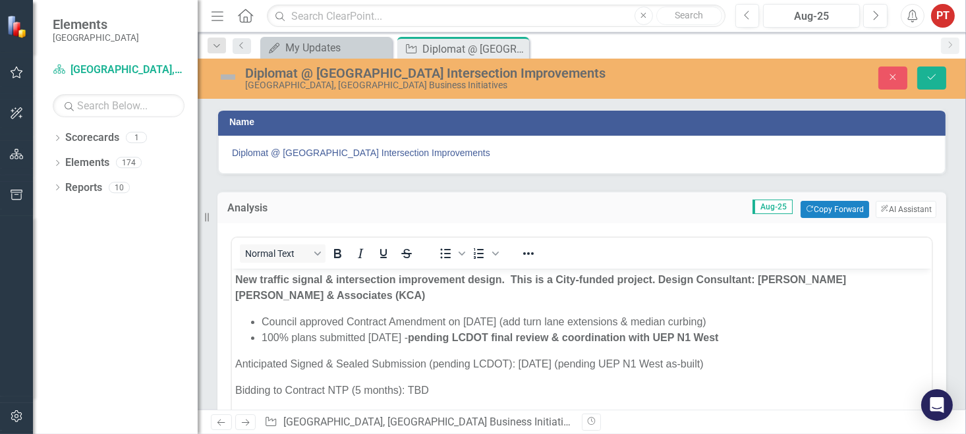
click at [228, 71] on img at bounding box center [227, 77] width 21 height 21
click at [229, 74] on img at bounding box center [227, 77] width 21 height 21
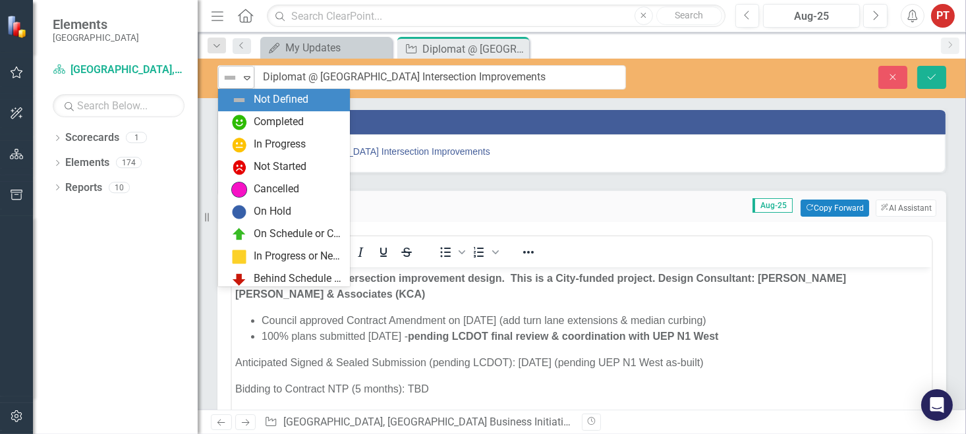
click at [231, 76] on img at bounding box center [230, 78] width 16 height 16
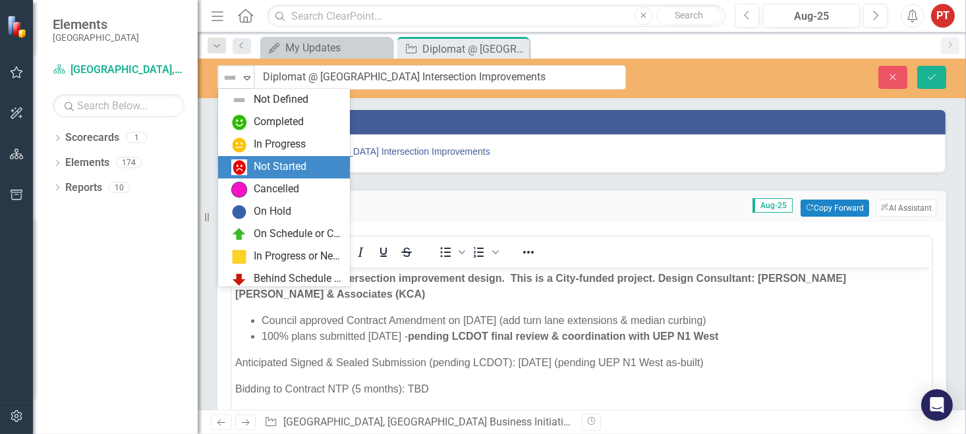
click at [239, 156] on div "Not Started" at bounding box center [284, 167] width 132 height 22
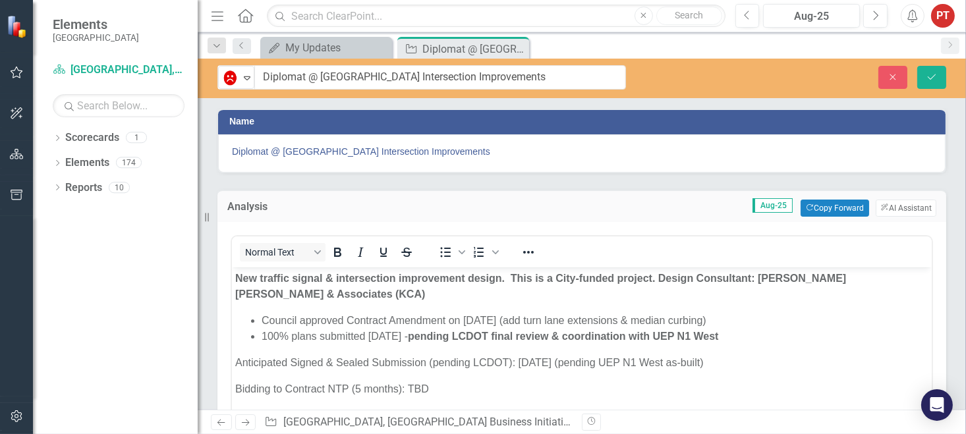
click at [239, 154] on span "Diplomat @ [GEOGRAPHIC_DATA] Intersection Improvements" at bounding box center [582, 151] width 700 height 13
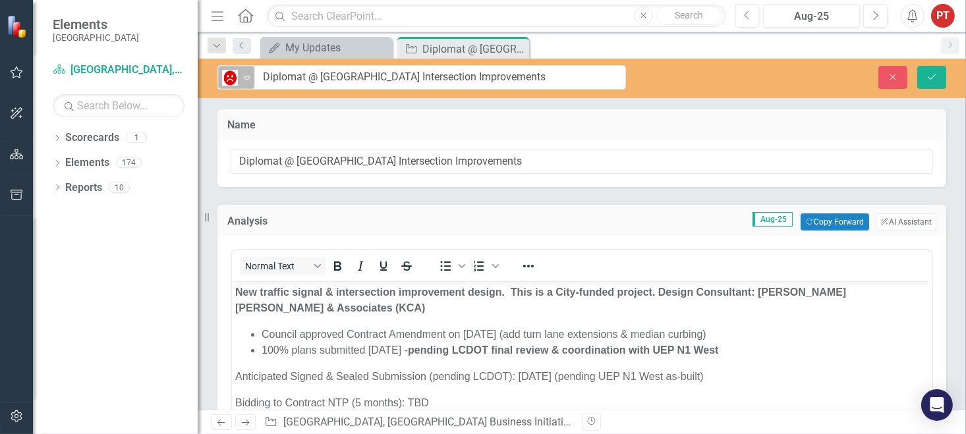
click at [236, 76] on img at bounding box center [230, 78] width 16 height 16
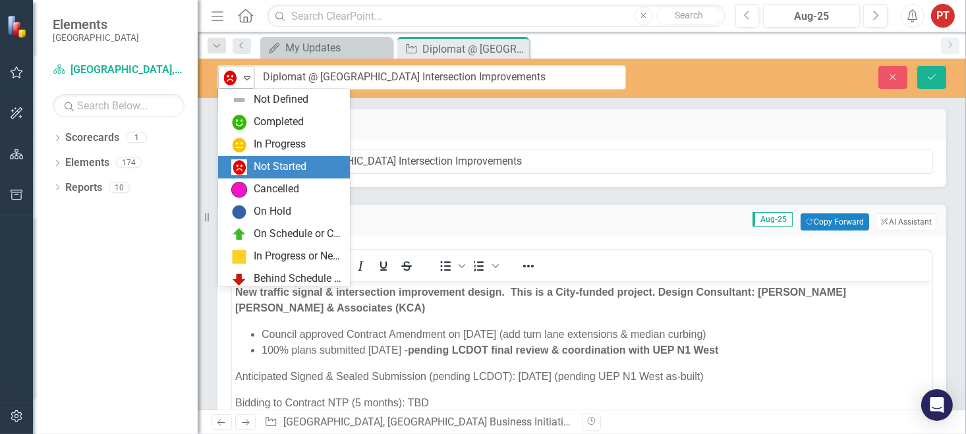
scroll to position [26, 0]
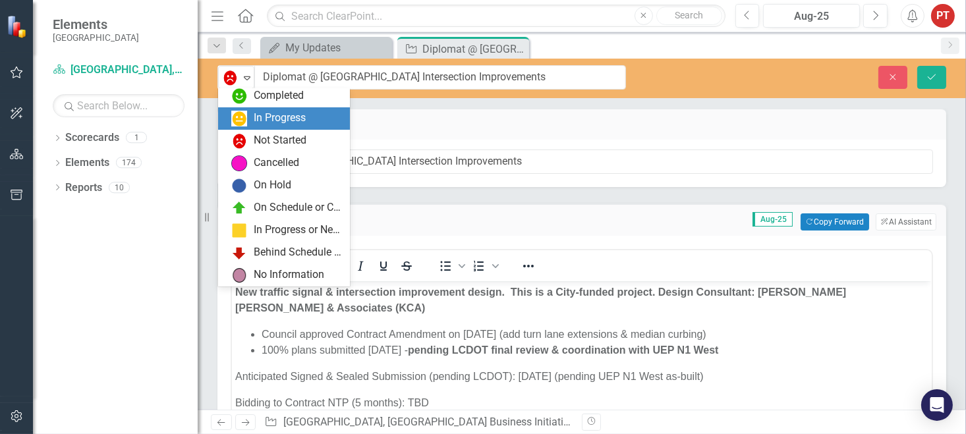
click at [236, 119] on img at bounding box center [239, 119] width 16 height 16
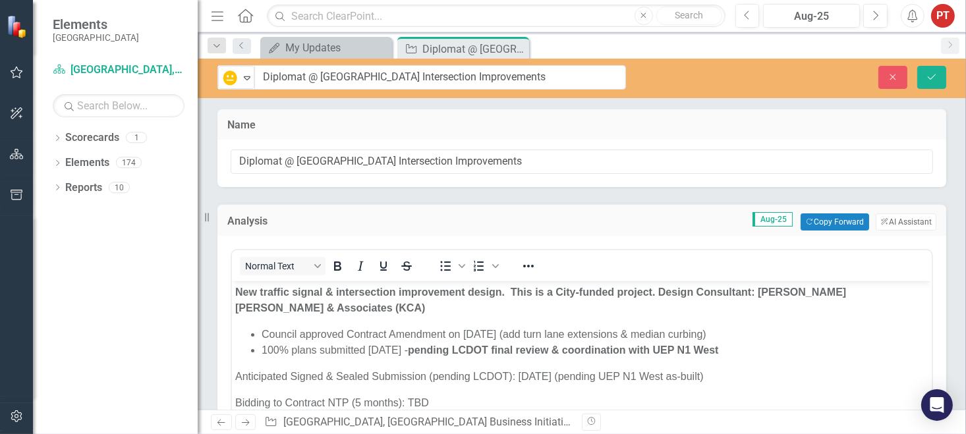
click at [407, 329] on li "Council approved Contract Amendment on [DATE] (add turn lane extensions & media…" at bounding box center [594, 335] width 667 height 16
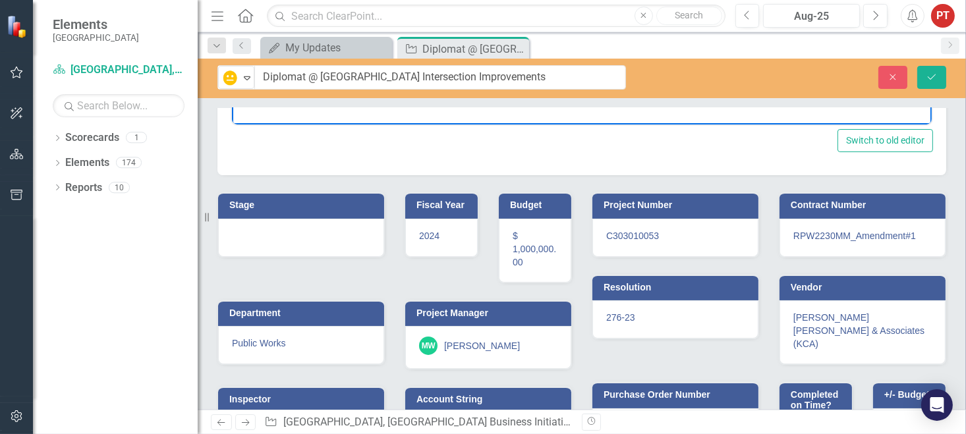
scroll to position [395, 0]
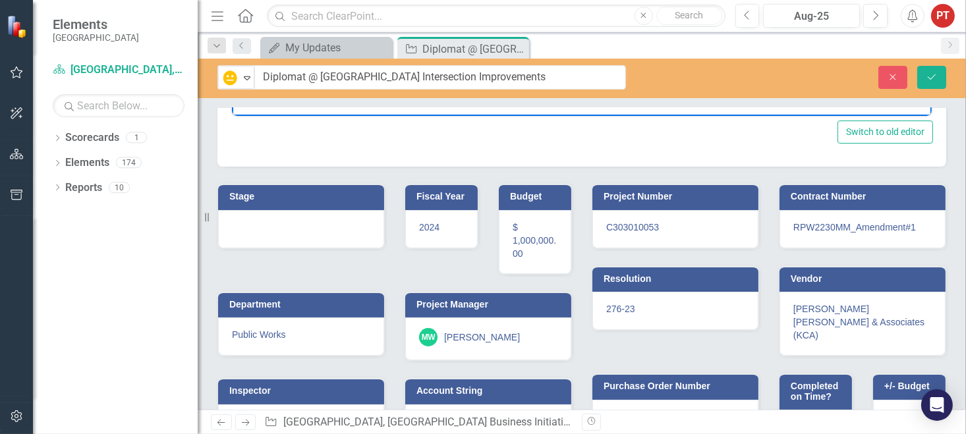
click at [342, 233] on div at bounding box center [301, 229] width 166 height 38
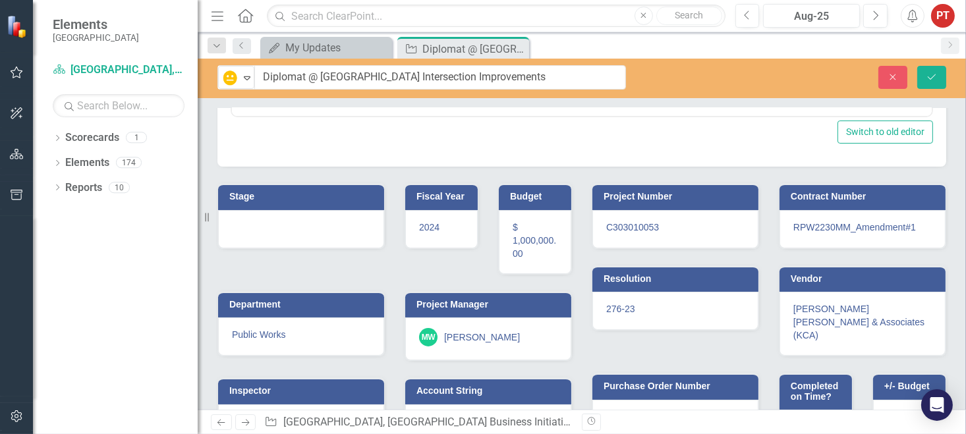
click at [341, 231] on div at bounding box center [301, 229] width 166 height 38
click at [297, 230] on div at bounding box center [301, 229] width 166 height 38
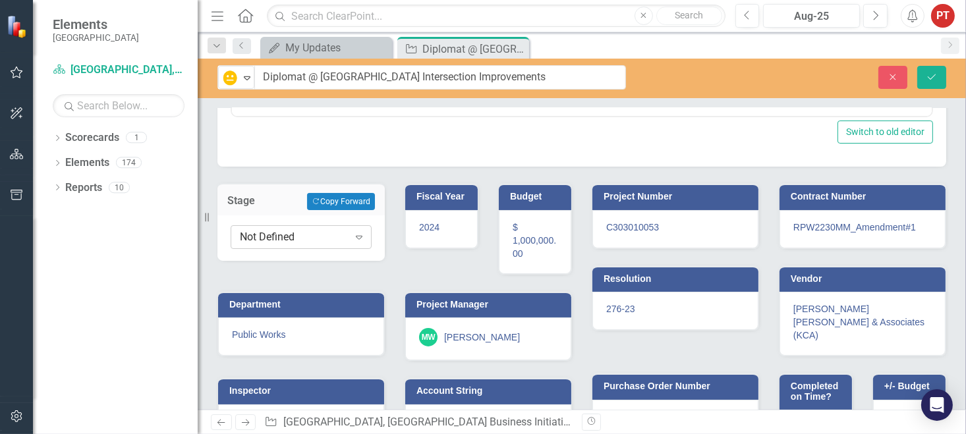
click at [297, 234] on div "Not Defined" at bounding box center [294, 237] width 109 height 15
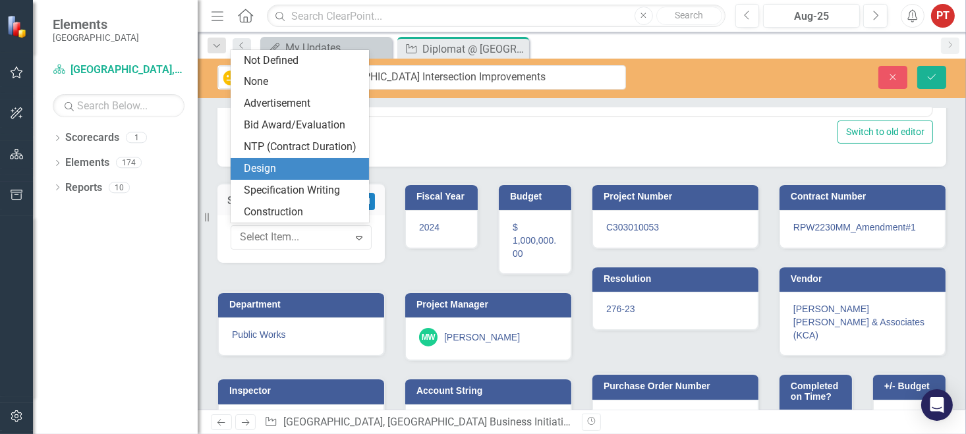
click at [298, 171] on div "Design" at bounding box center [302, 168] width 117 height 15
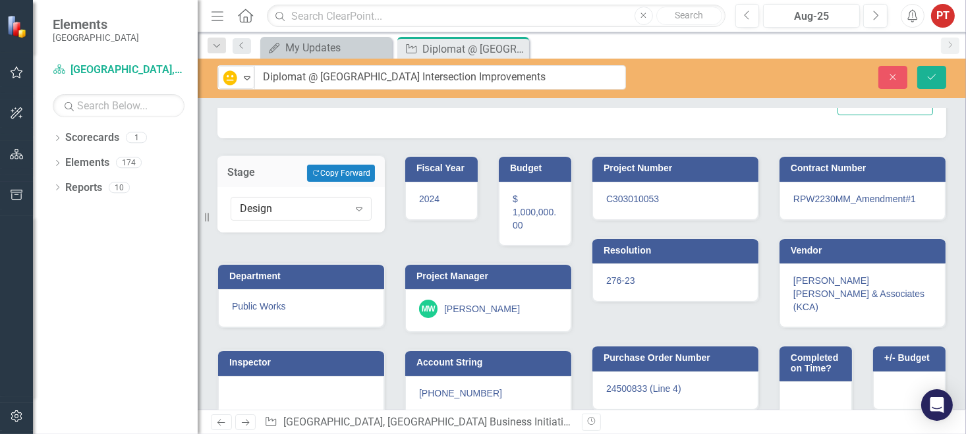
scroll to position [436, 0]
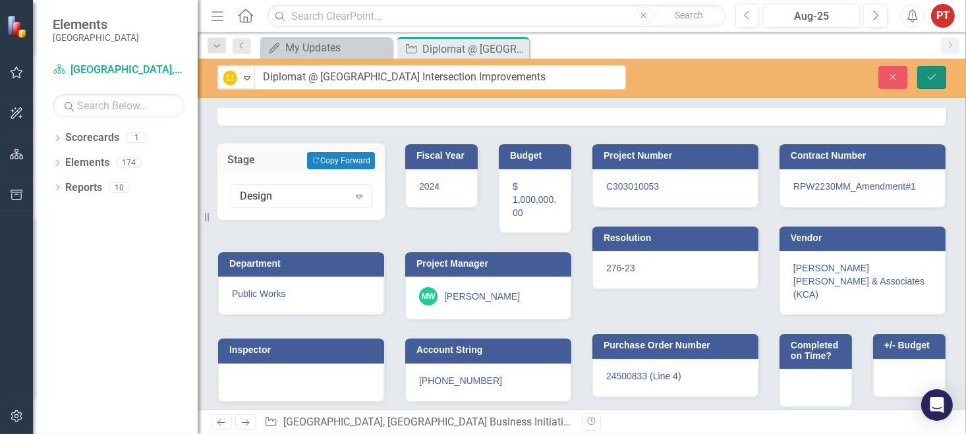
click at [929, 78] on icon "Save" at bounding box center [932, 76] width 12 height 9
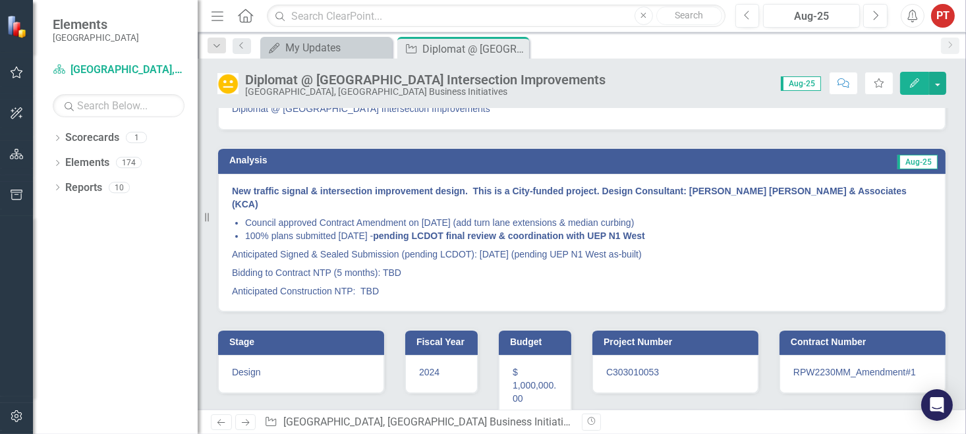
scroll to position [0, 0]
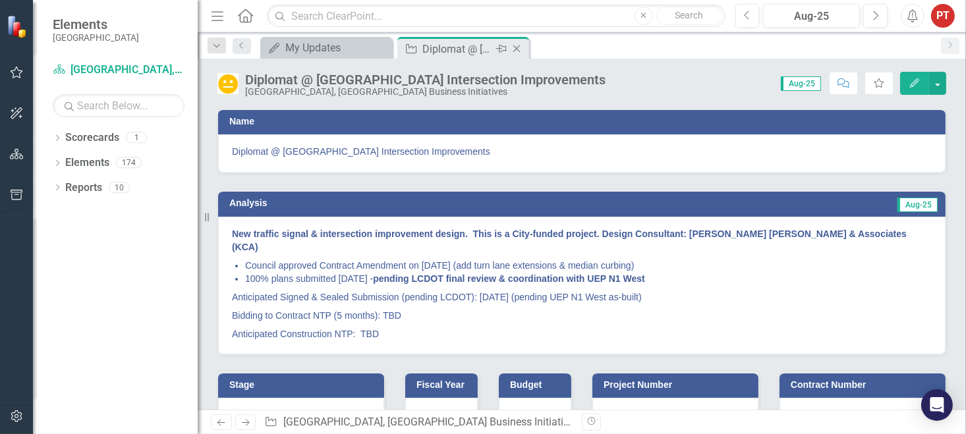
click at [517, 51] on icon "Close" at bounding box center [516, 48] width 13 height 11
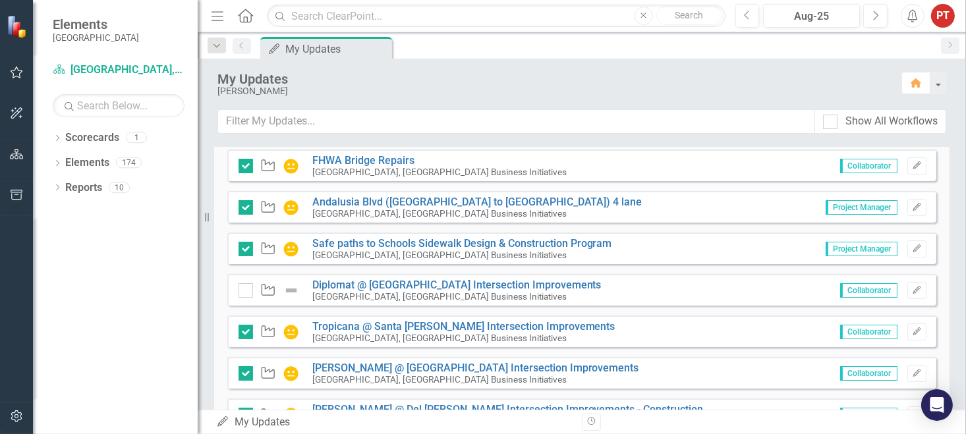
scroll to position [395, 0]
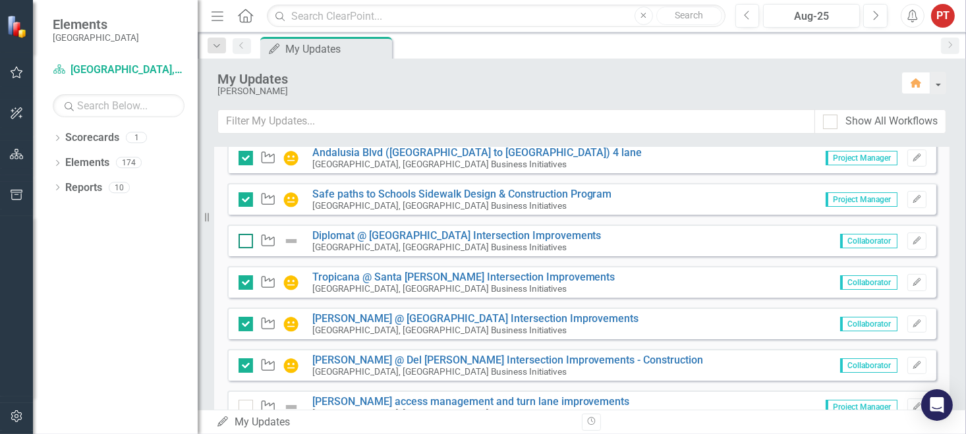
click at [245, 237] on div at bounding box center [246, 241] width 14 height 14
click at [245, 237] on input "checkbox" at bounding box center [243, 238] width 9 height 9
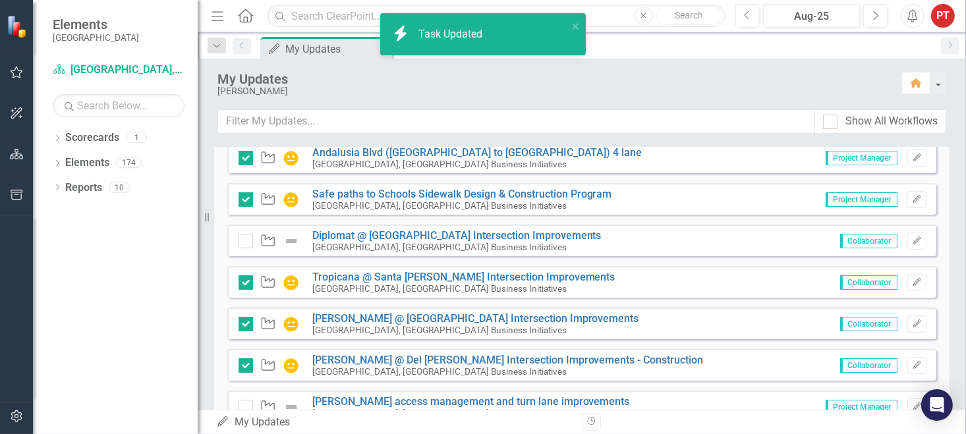
checkbox input "true"
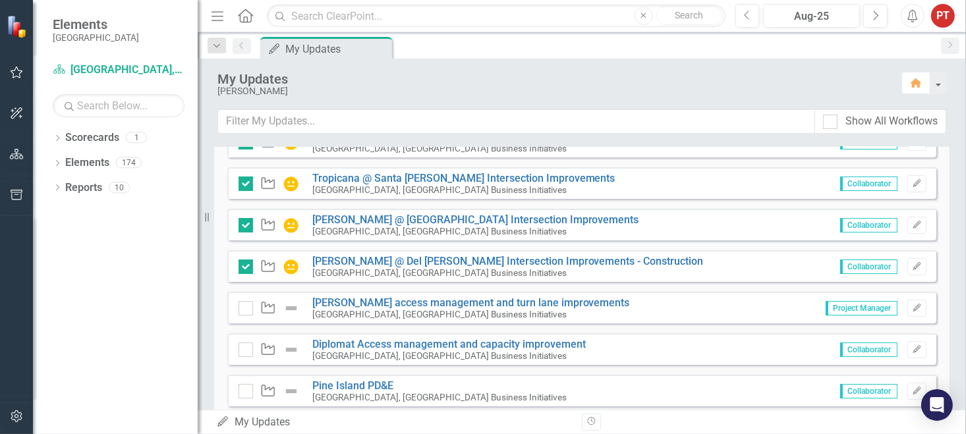
scroll to position [593, 0]
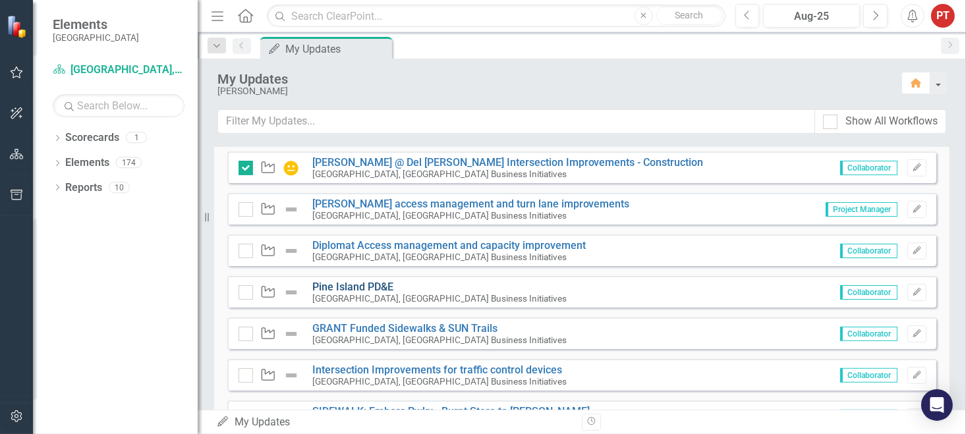
click at [389, 283] on link "Pine Island PD&E" at bounding box center [352, 287] width 81 height 13
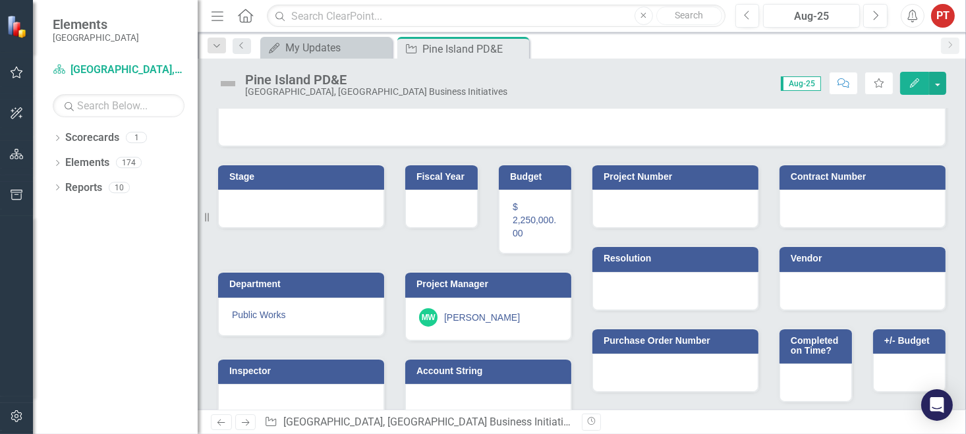
scroll to position [130, 0]
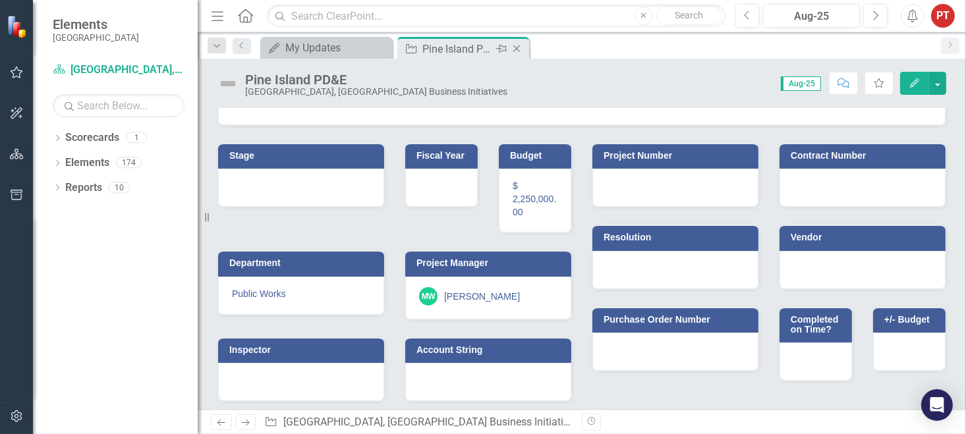
click at [517, 47] on icon "Close" at bounding box center [516, 48] width 13 height 11
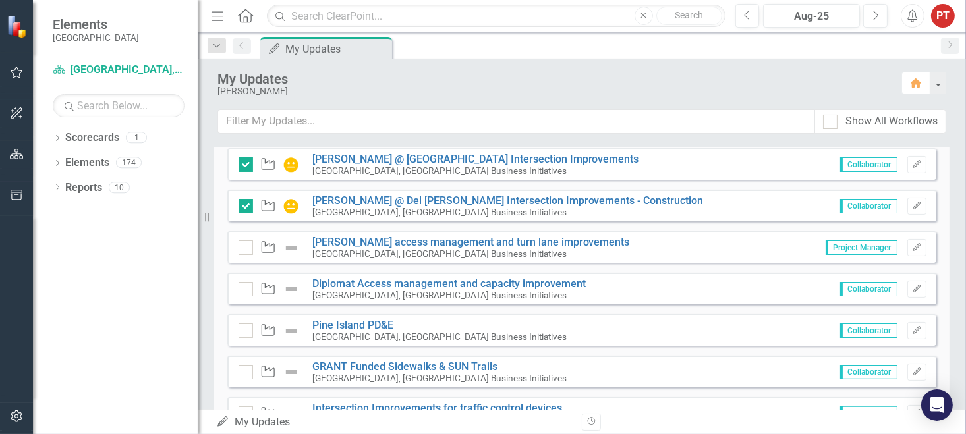
scroll to position [593, 0]
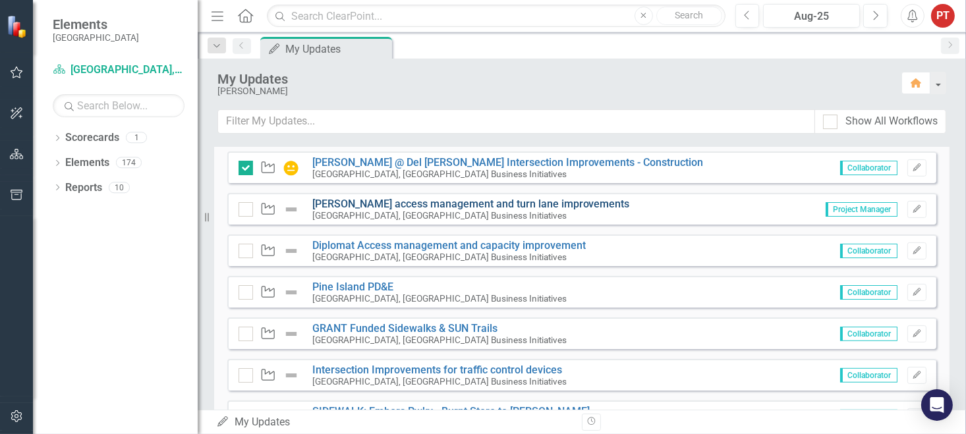
click at [554, 201] on link "[PERSON_NAME] access management and turn lane improvements" at bounding box center [471, 204] width 318 height 13
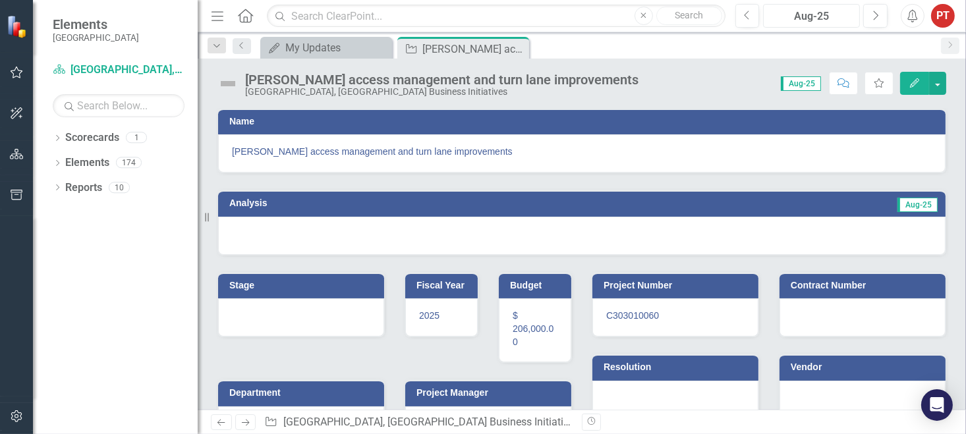
click at [793, 16] on div "Aug-25" at bounding box center [812, 17] width 88 height 16
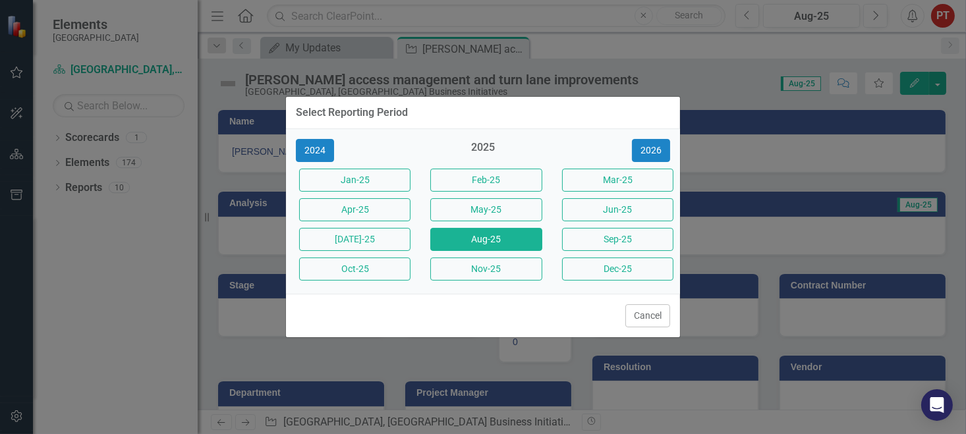
drag, startPoint x: 615, startPoint y: 203, endPoint x: 608, endPoint y: 214, distance: 13.7
click at [615, 203] on button "Jun-25" at bounding box center [617, 209] width 111 height 23
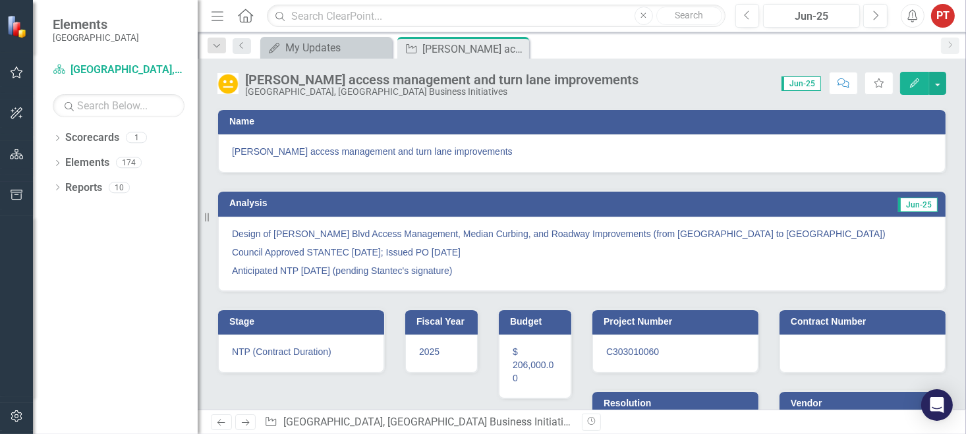
drag, startPoint x: 463, startPoint y: 270, endPoint x: 330, endPoint y: 248, distance: 134.2
click at [330, 248] on span "Design of [PERSON_NAME] Blvd Access Management, Median Curbing, and Roadway Imp…" at bounding box center [582, 252] width 700 height 50
click at [233, 234] on p "Design of [PERSON_NAME] Blvd Access Management, Median Curbing, and Roadway Imp…" at bounding box center [582, 235] width 700 height 16
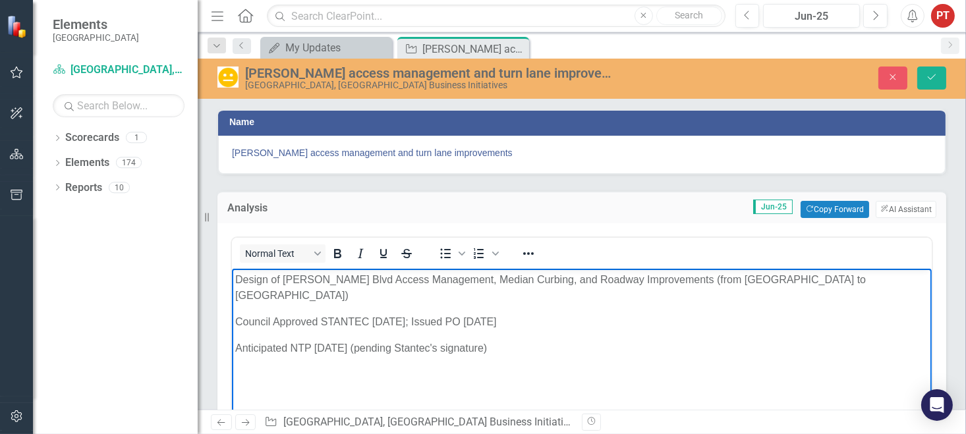
drag, startPoint x: 238, startPoint y: 281, endPoint x: 511, endPoint y: 338, distance: 278.8
click at [511, 338] on body "Design of [PERSON_NAME] Blvd Access Management, Median Curbing, and Roadway Imp…" at bounding box center [581, 367] width 700 height 198
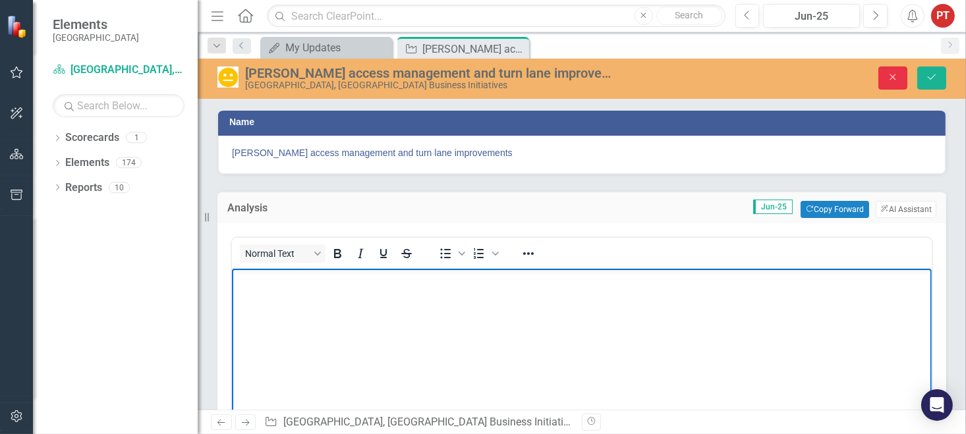
click at [888, 74] on icon "Close" at bounding box center [893, 76] width 12 height 9
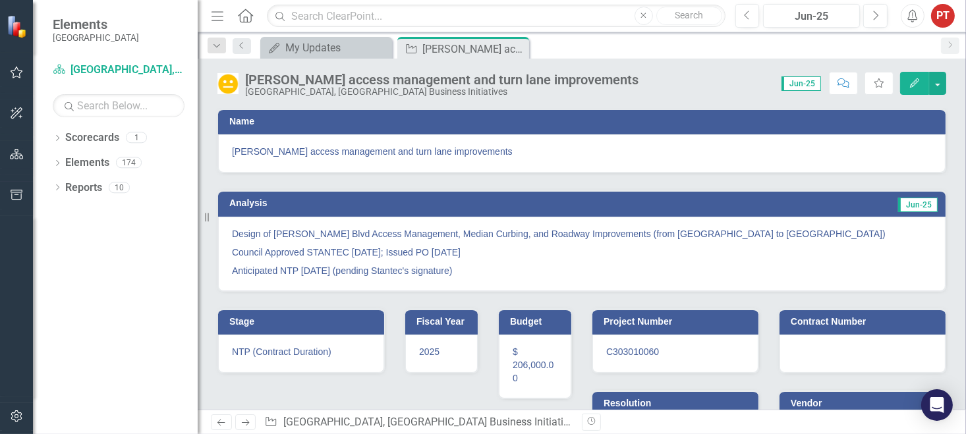
click at [458, 271] on p "Anticipated NTP [DATE] (pending Stantec's signature)" at bounding box center [582, 270] width 700 height 16
click at [459, 270] on p "Anticipated NTP [DATE] (pending Stantec's signature)" at bounding box center [582, 270] width 700 height 16
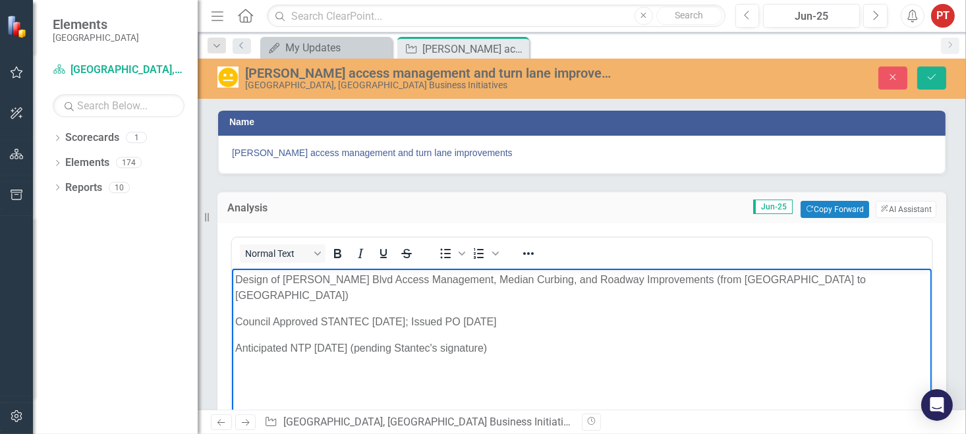
drag, startPoint x: 500, startPoint y: 331, endPoint x: 450, endPoint y: 548, distance: 222.4
click at [231, 279] on html "Design of [PERSON_NAME] Blvd Access Management, Median Curbing, and Roadway Imp…" at bounding box center [581, 367] width 700 height 198
copy body "Design of [PERSON_NAME] Blvd Access Management, Median Curbing, and Roadway Imp…"
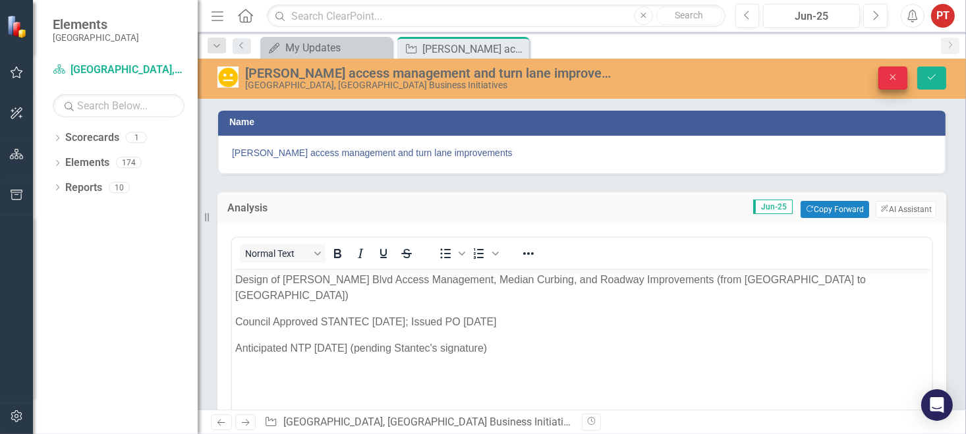
click at [891, 78] on icon "Close" at bounding box center [893, 76] width 12 height 9
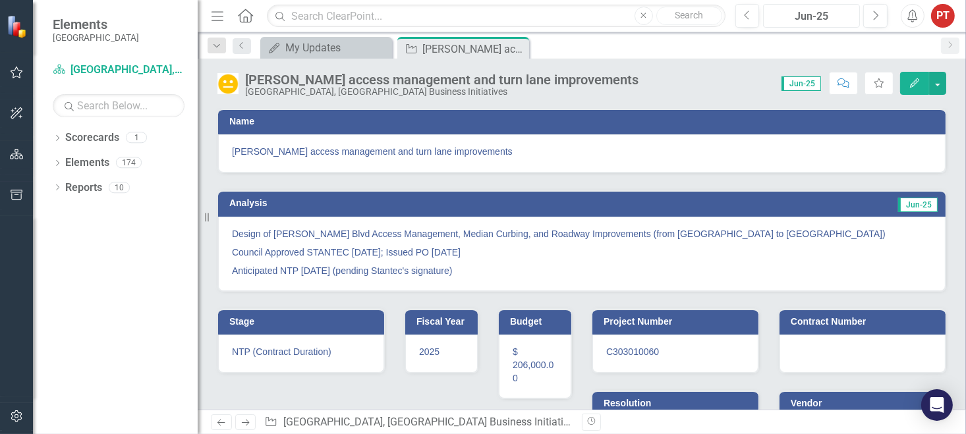
click at [814, 19] on div "Jun-25" at bounding box center [812, 17] width 88 height 16
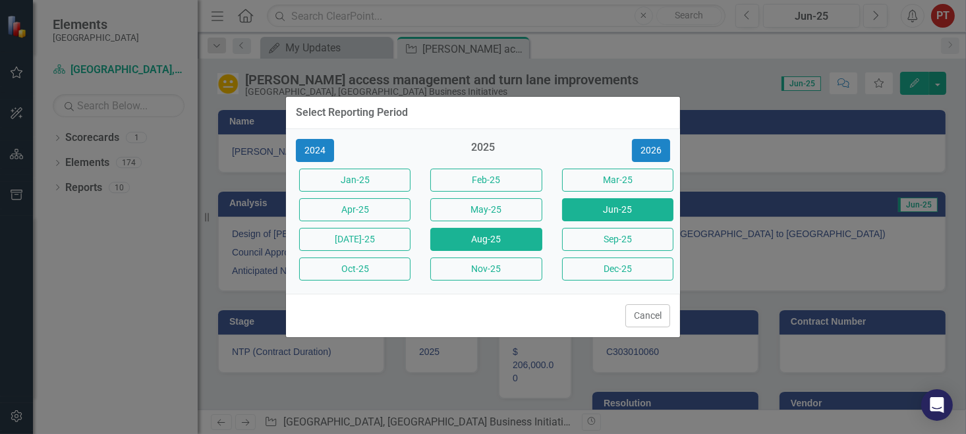
click at [464, 243] on button "Aug-25" at bounding box center [485, 239] width 111 height 23
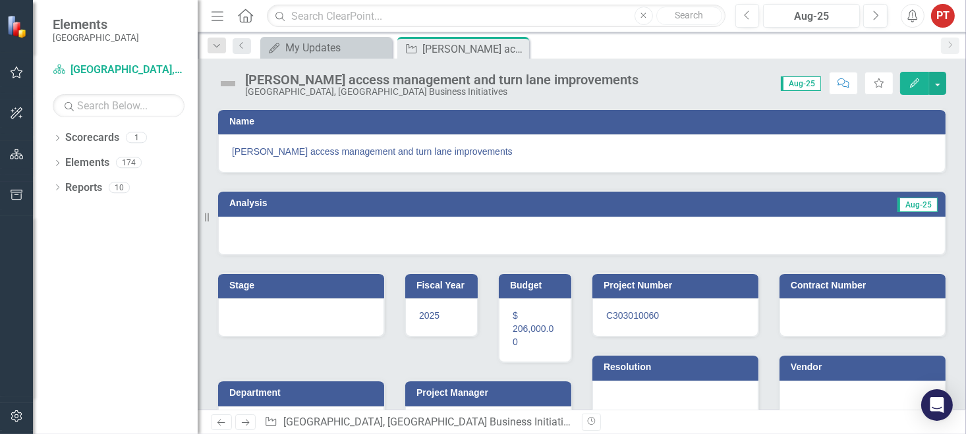
click at [433, 233] on div at bounding box center [582, 236] width 728 height 38
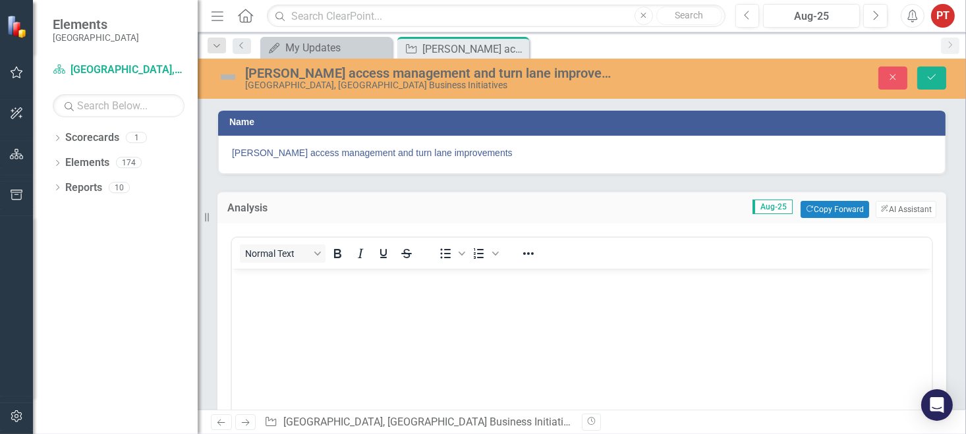
click at [341, 297] on body "Rich Text Area. Press ALT-0 for help." at bounding box center [581, 367] width 700 height 198
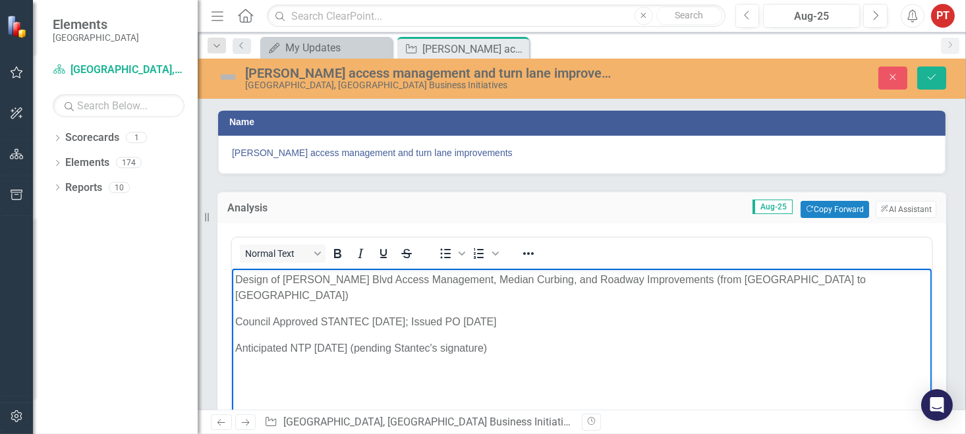
click at [241, 314] on p "Council Approved STANTEC [DATE]; Issued PO [DATE]" at bounding box center [581, 322] width 693 height 16
click at [324, 343] on body "Design of [PERSON_NAME] Blvd Access Management, Median Curbing, and Roadway Imp…" at bounding box center [581, 367] width 700 height 198
drag, startPoint x: 291, startPoint y: 330, endPoint x: 157, endPoint y: 353, distance: 135.1
click at [231, 353] on html "Design of [PERSON_NAME] Blvd Access Management, Median Curbing, and Roadway Imp…" at bounding box center [581, 367] width 700 height 198
click at [339, 341] on body "Design of [PERSON_NAME] Blvd Access Management, Median Curbing, and Roadway Imp…" at bounding box center [581, 367] width 700 height 198
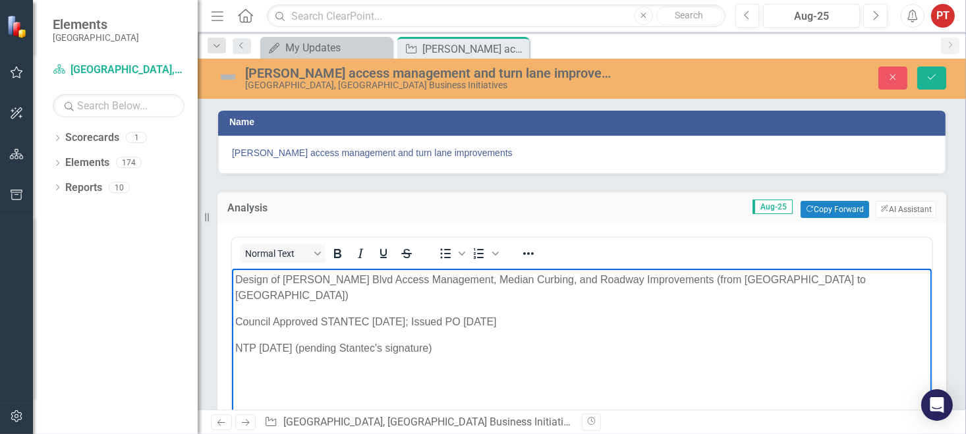
click at [413, 314] on p "Council Approved STANTEC [DATE]; Issued PO [DATE]" at bounding box center [581, 322] width 693 height 16
drag, startPoint x: 445, startPoint y: 332, endPoint x: 297, endPoint y: 343, distance: 148.0
click at [297, 343] on body "Design of [PERSON_NAME] Blvd Access Management, Median Curbing, and Roadway Imp…" at bounding box center [581, 367] width 700 height 198
click at [407, 340] on p "NTP: [DATE]; Contract Duration" at bounding box center [581, 348] width 693 height 16
click at [282, 368] on body "Design of [PERSON_NAME] Blvd Access Management, Median Curbing, and Roadway Imp…" at bounding box center [581, 367] width 700 height 198
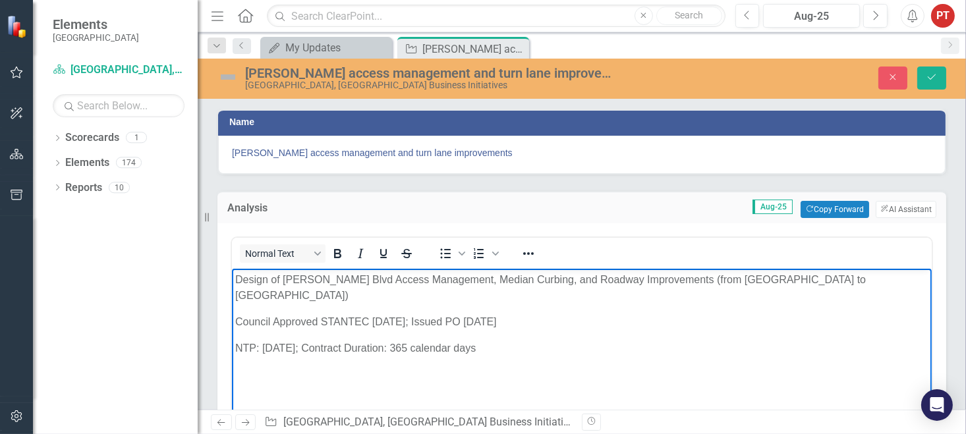
drag, startPoint x: 304, startPoint y: 333, endPoint x: 322, endPoint y: 337, distance: 18.1
click at [304, 340] on p "NTP: [DATE]; Contract Duration: 365 calendar days" at bounding box center [581, 348] width 693 height 16
click at [441, 366] on p "Rich Text Area. Press ALT-0 for help." at bounding box center [581, 374] width 693 height 16
click at [319, 347] on body "Design of [PERSON_NAME] Blvd Access Management, Median Curbing, and Roadway Imp…" at bounding box center [581, 367] width 700 height 198
click at [554, 340] on p "NTP: [DATE]; Design Contract Duration: 365 calendar days" at bounding box center [581, 348] width 693 height 16
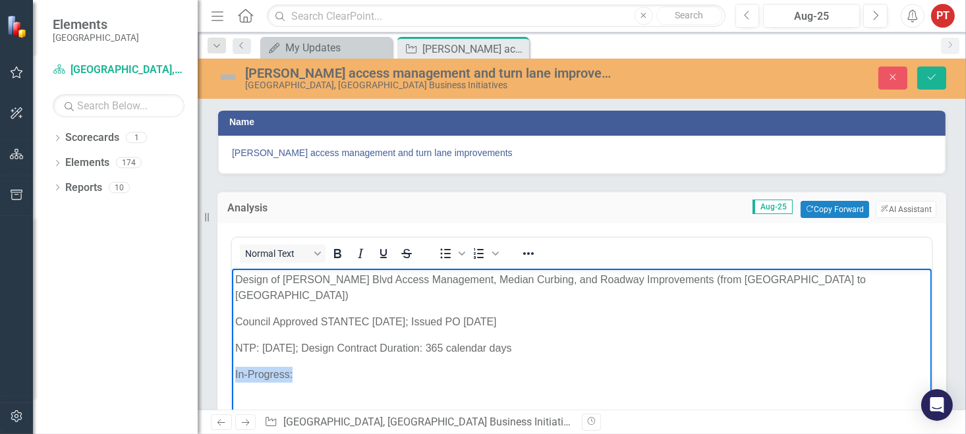
drag, startPoint x: 302, startPoint y: 360, endPoint x: 205, endPoint y: 368, distance: 97.9
click at [231, 368] on html "Design of [PERSON_NAME] Blvd Access Management, Median Curbing, and Roadway Imp…" at bounding box center [581, 367] width 700 height 198
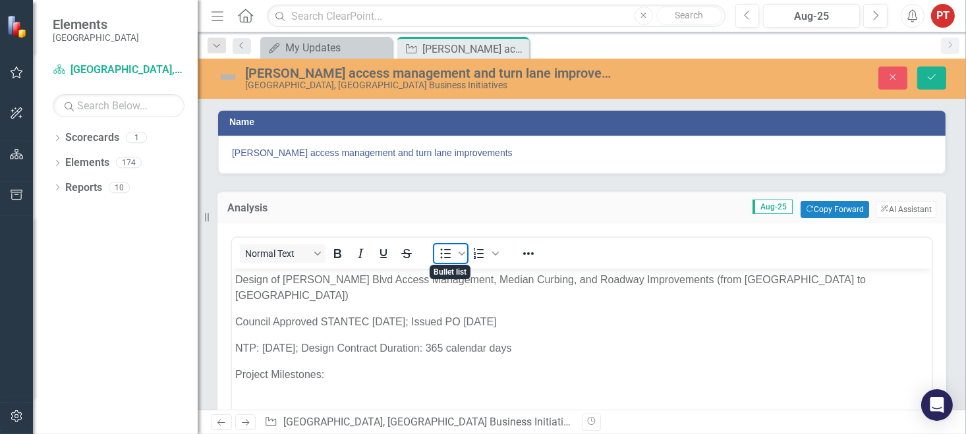
drag, startPoint x: 444, startPoint y: 252, endPoint x: 486, endPoint y: 266, distance: 45.0
click at [443, 252] on icon "Bullet list" at bounding box center [446, 254] width 16 height 16
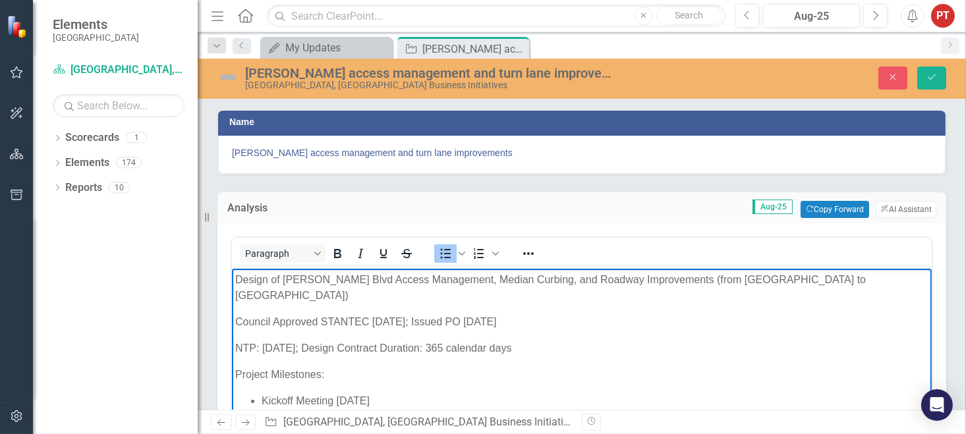
scroll to position [99, 0]
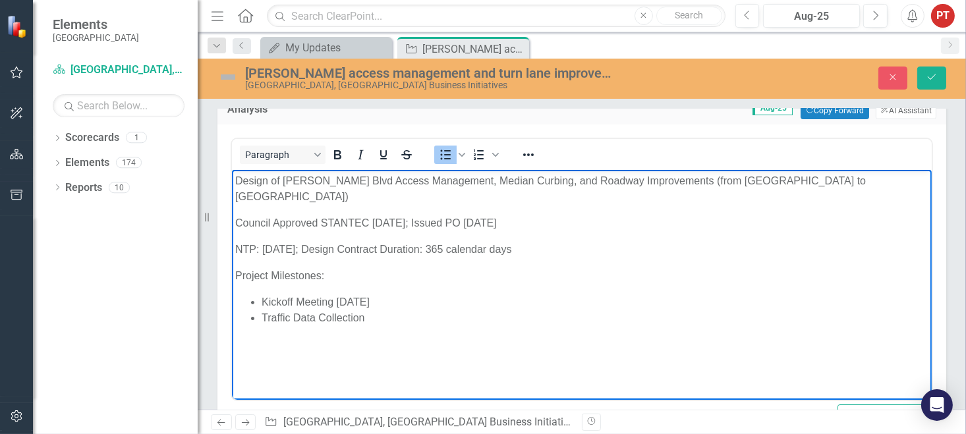
click at [376, 294] on li "Kickoff Meeting [DATE]" at bounding box center [594, 302] width 667 height 16
drag, startPoint x: 374, startPoint y: 314, endPoint x: 444, endPoint y: 315, distance: 69.2
click at [374, 326] on li "Survey Completion 9/2025" at bounding box center [594, 334] width 667 height 16
click at [433, 341] on li "Preliminary Exhibit [DATE]" at bounding box center [594, 349] width 667 height 16
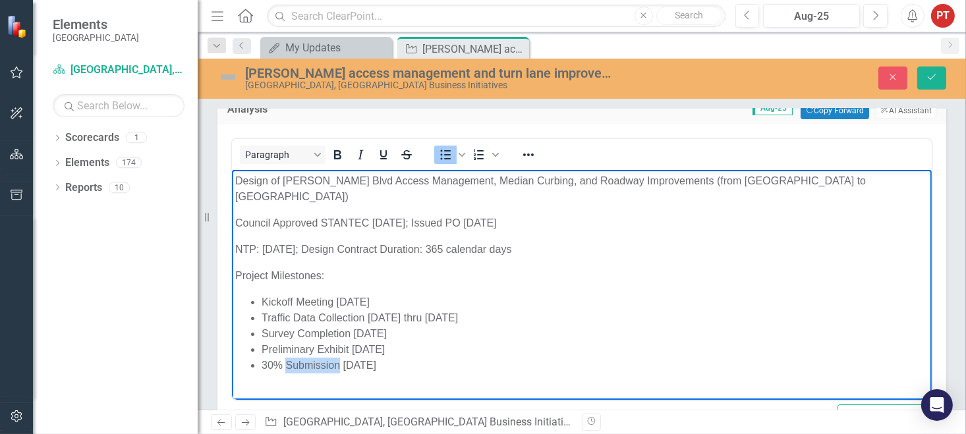
drag, startPoint x: 338, startPoint y: 347, endPoint x: 266, endPoint y: 366, distance: 74.2
click at [287, 357] on li "30% Submission [DATE]" at bounding box center [594, 365] width 667 height 16
drag, startPoint x: 324, startPoint y: 347, endPoint x: 382, endPoint y: 287, distance: 83.4
click at [324, 357] on li "30% Plans [DATE]" at bounding box center [594, 365] width 667 height 16
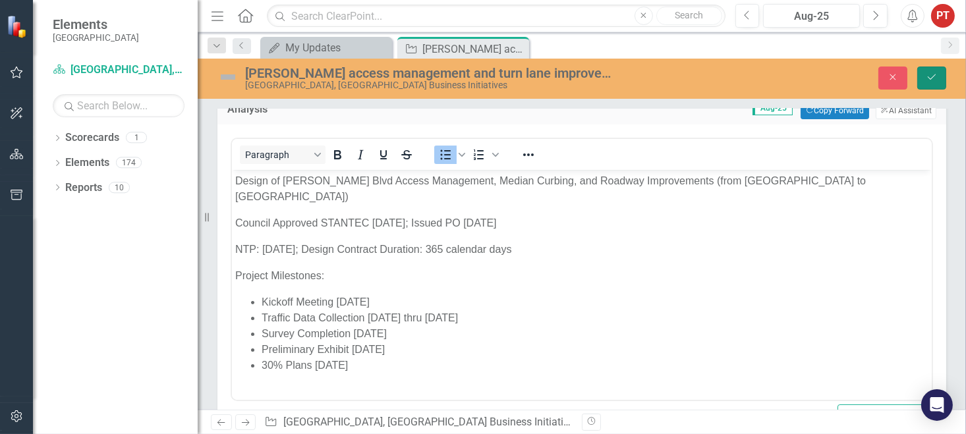
click at [934, 80] on icon "Save" at bounding box center [932, 76] width 12 height 9
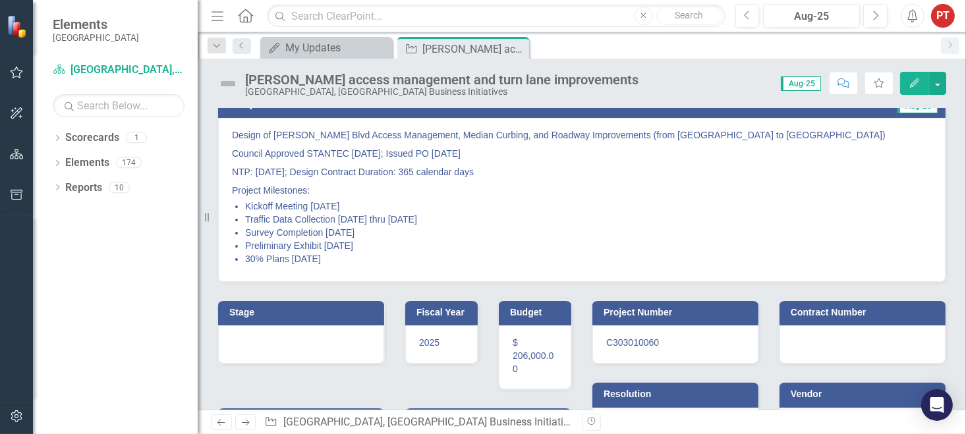
click at [284, 133] on p "Design of [PERSON_NAME] Blvd Access Management, Median Curbing, and Roadway Imp…" at bounding box center [582, 137] width 700 height 16
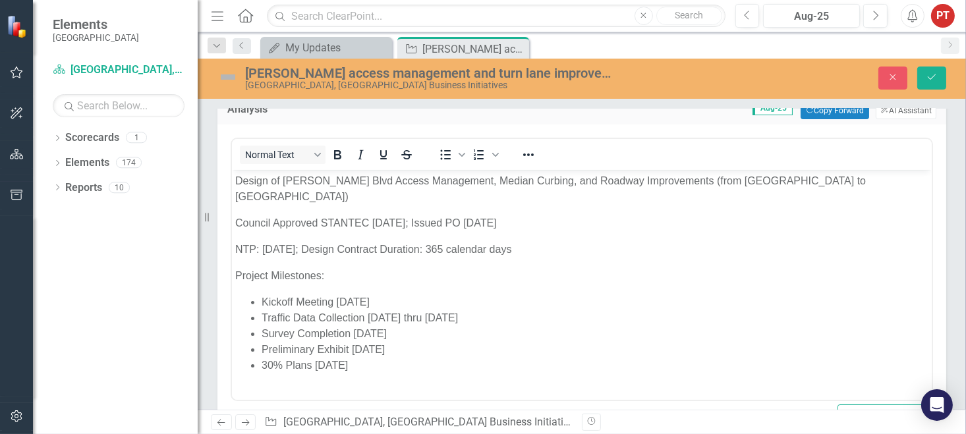
scroll to position [0, 0]
click at [283, 181] on p "Design of [PERSON_NAME] Blvd Access Management, Median Curbing, and Roadway Imp…" at bounding box center [581, 189] width 693 height 32
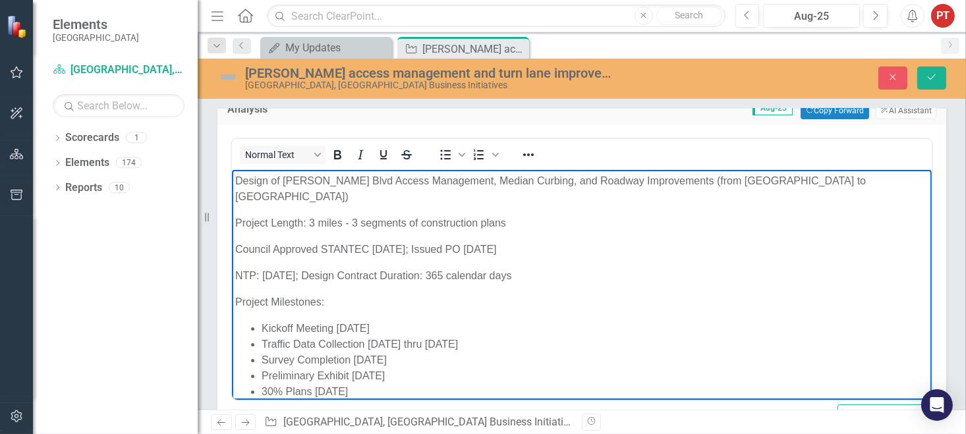
click at [606, 294] on p "Project Milestones:" at bounding box center [581, 302] width 693 height 16
drag, startPoint x: 353, startPoint y: 206, endPoint x: 445, endPoint y: 174, distance: 98.4
click at [353, 215] on p "Project Length: 3 miles - 3 segments of construction plans" at bounding box center [581, 223] width 693 height 16
click at [377, 294] on p "Project Milestones:" at bounding box center [581, 302] width 693 height 16
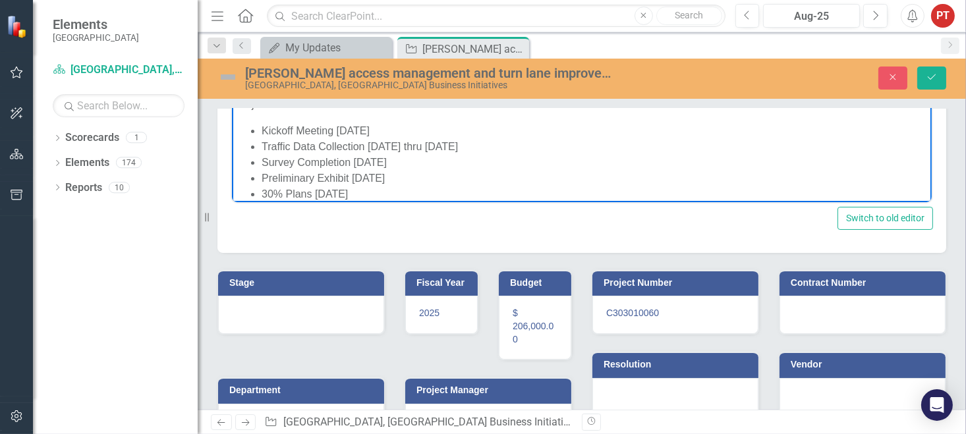
scroll to position [99, 0]
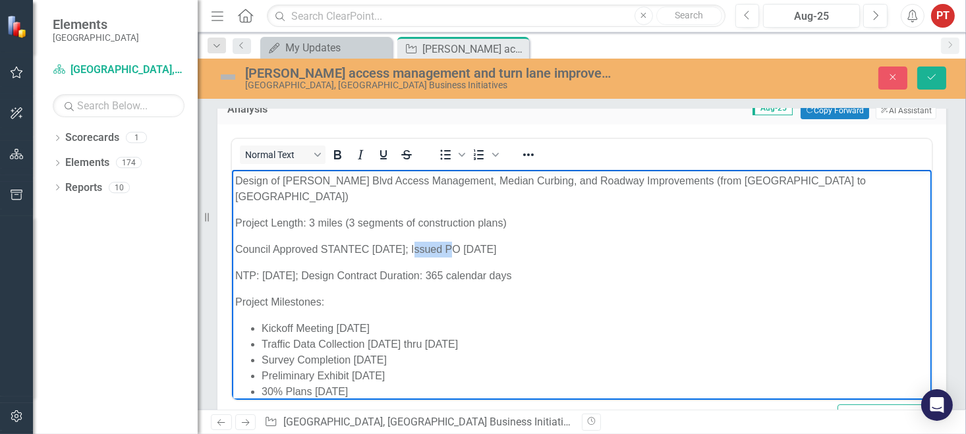
drag, startPoint x: 449, startPoint y: 232, endPoint x: 412, endPoint y: 237, distance: 37.3
click at [412, 241] on p "Council Approved STANTEC [DATE]; Issued PO [DATE]" at bounding box center [581, 249] width 693 height 16
drag, startPoint x: 412, startPoint y: 237, endPoint x: 463, endPoint y: 250, distance: 52.3
click at [412, 241] on p "Council Approved STANTEC [DATE]; PO Issued: [DATE]" at bounding box center [581, 249] width 693 height 16
drag, startPoint x: 368, startPoint y: 233, endPoint x: 548, endPoint y: 210, distance: 181.4
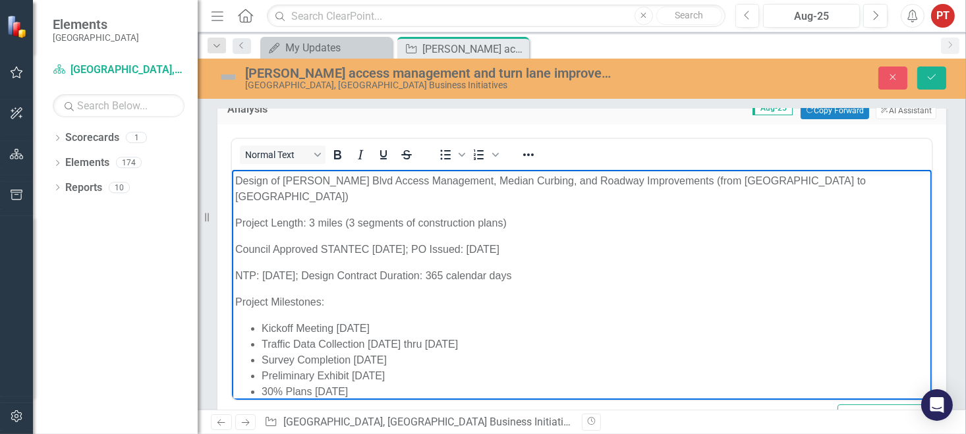
click at [368, 241] on p "Council Approved STANTEC [DATE]; PO Issued: [DATE]" at bounding box center [581, 249] width 693 height 16
click at [529, 328] on li "Kickoff Meeting [DATE]" at bounding box center [594, 328] width 667 height 16
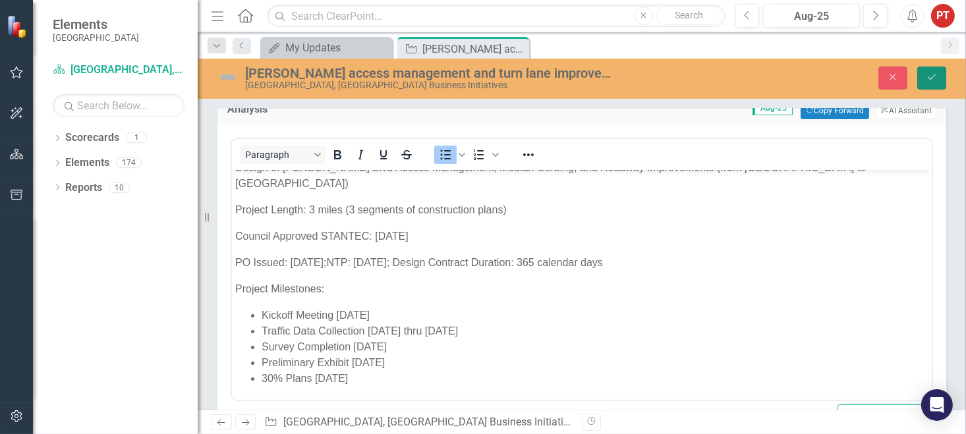
click at [929, 78] on icon "submit" at bounding box center [932, 76] width 8 height 5
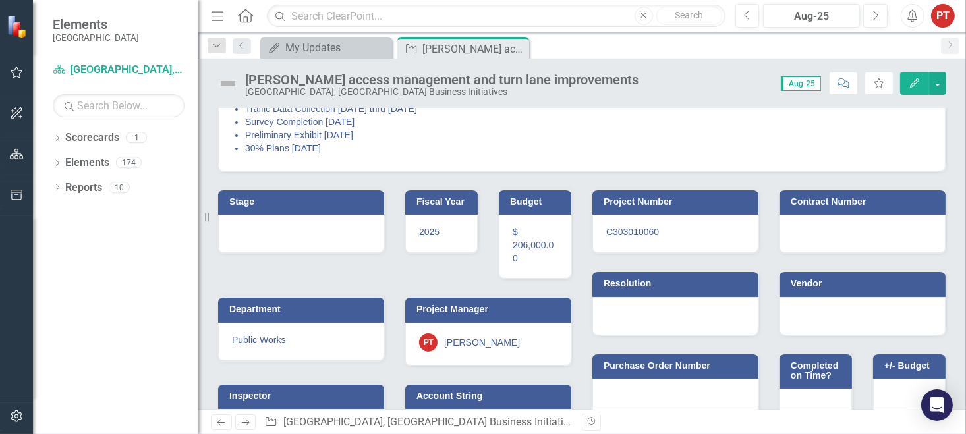
scroll to position [274, 0]
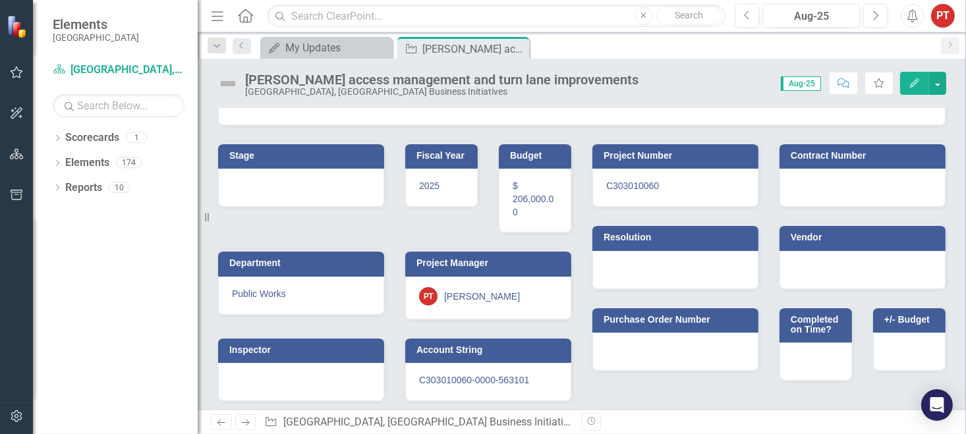
click at [329, 187] on div at bounding box center [301, 188] width 166 height 38
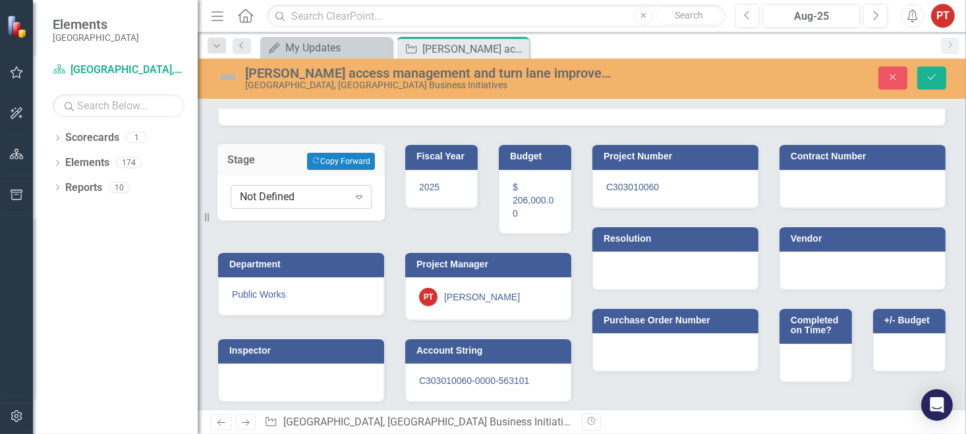
click at [308, 190] on div "Not Defined" at bounding box center [294, 197] width 109 height 15
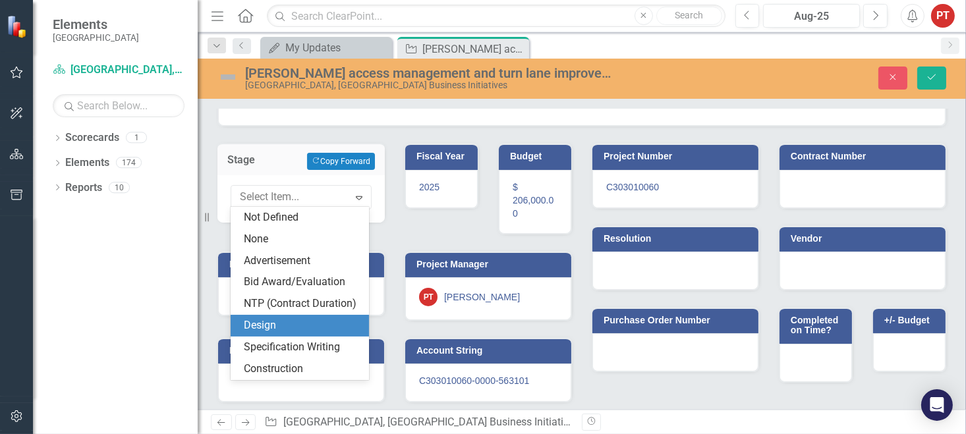
click at [283, 322] on div "Design" at bounding box center [302, 325] width 117 height 15
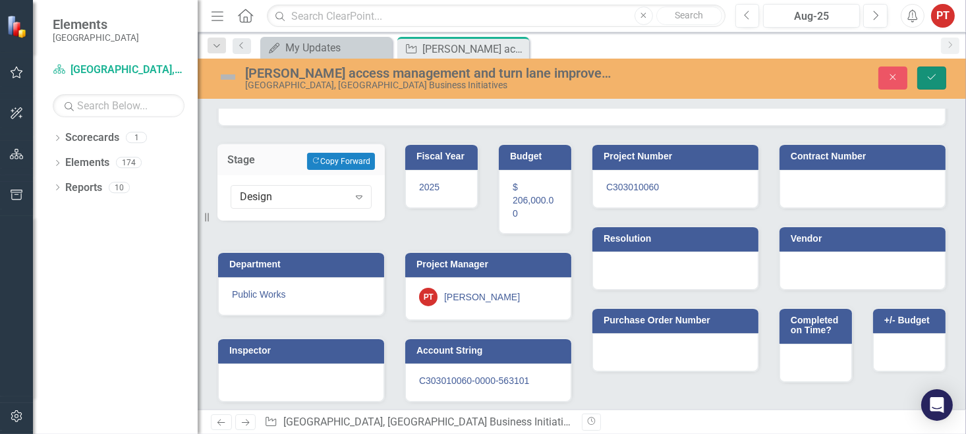
click at [929, 74] on icon "Save" at bounding box center [932, 76] width 12 height 9
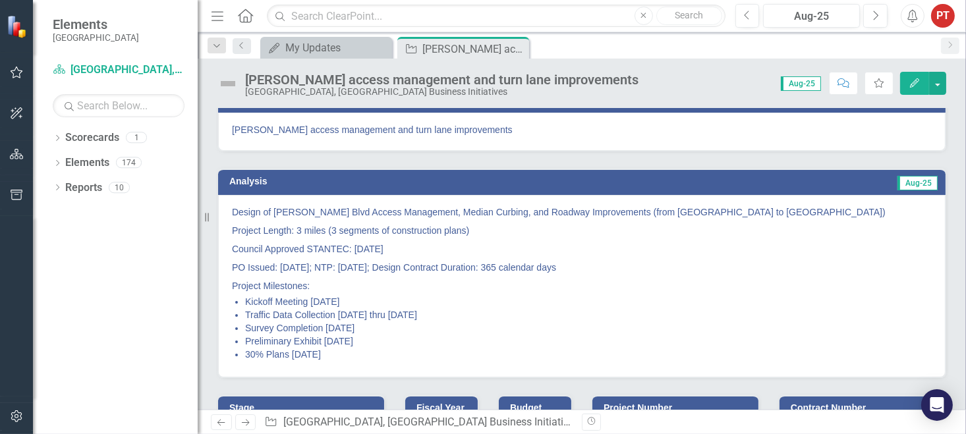
scroll to position [0, 0]
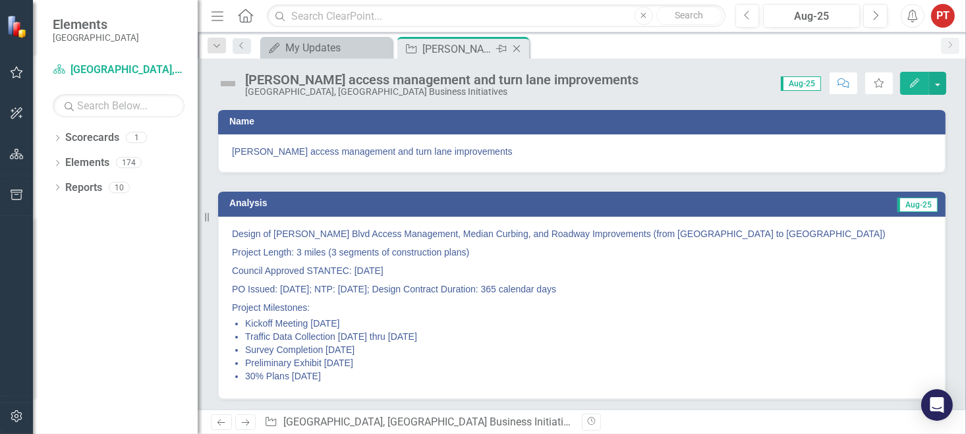
click at [517, 47] on icon at bounding box center [516, 48] width 7 height 7
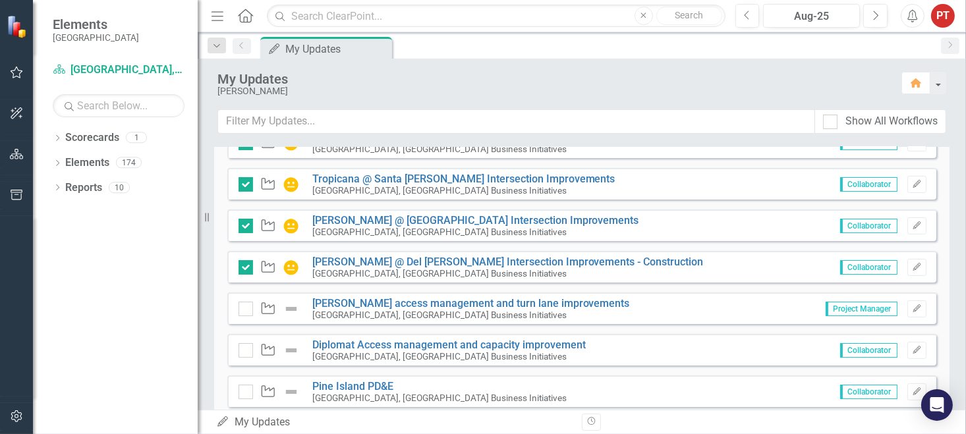
scroll to position [494, 0]
click at [248, 309] on div at bounding box center [246, 308] width 14 height 14
click at [247, 309] on input "checkbox" at bounding box center [243, 305] width 9 height 9
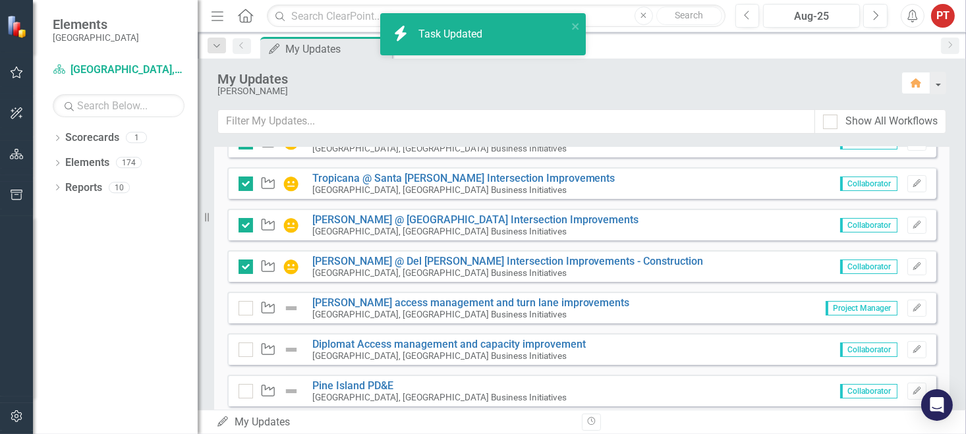
checkbox input "true"
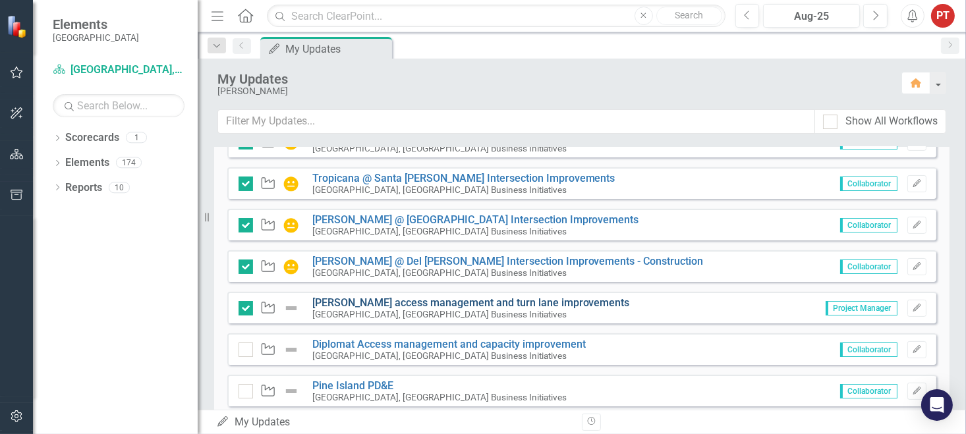
click at [334, 297] on link "[PERSON_NAME] access management and turn lane improvements" at bounding box center [471, 303] width 318 height 13
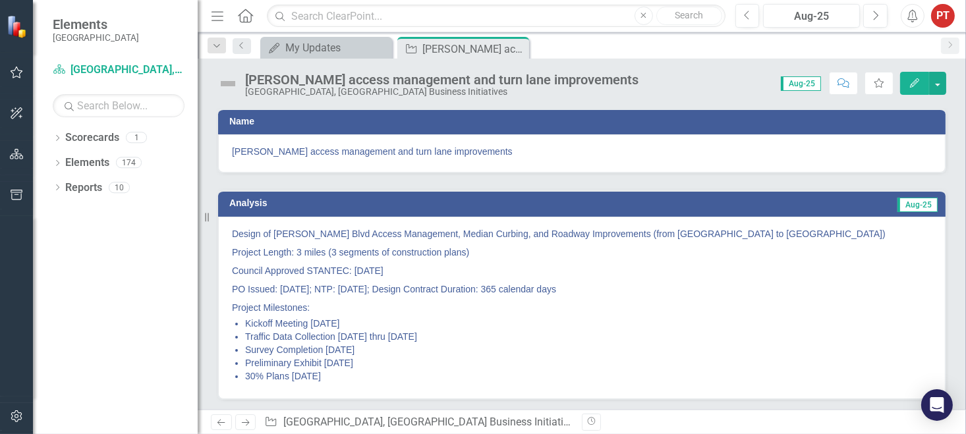
click at [229, 87] on img at bounding box center [227, 83] width 21 height 21
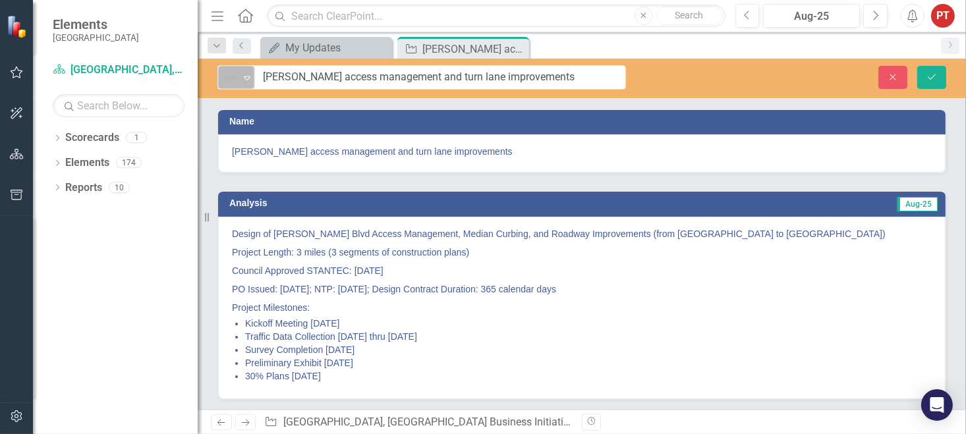
click at [233, 82] on img at bounding box center [230, 78] width 16 height 16
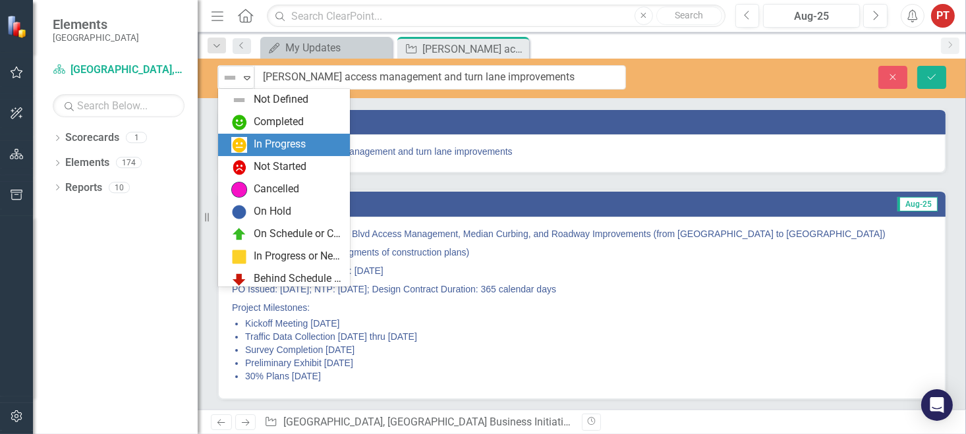
click at [244, 144] on img at bounding box center [239, 145] width 16 height 16
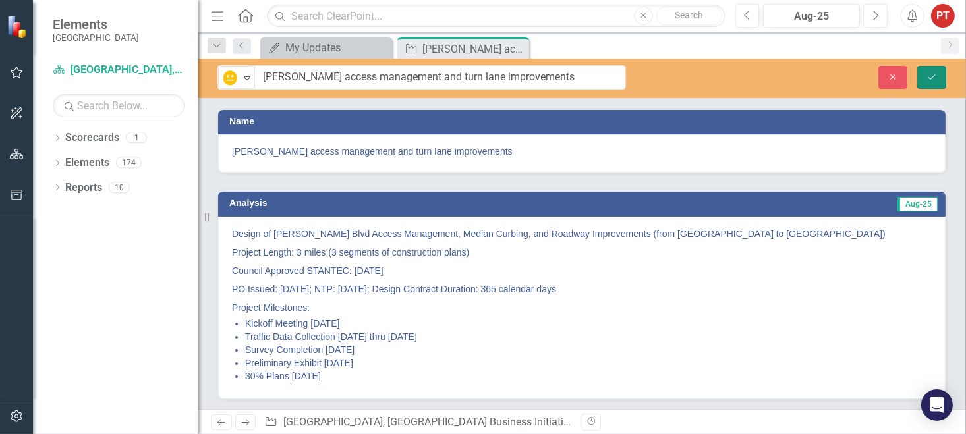
click at [930, 66] on button "Save" at bounding box center [931, 77] width 29 height 23
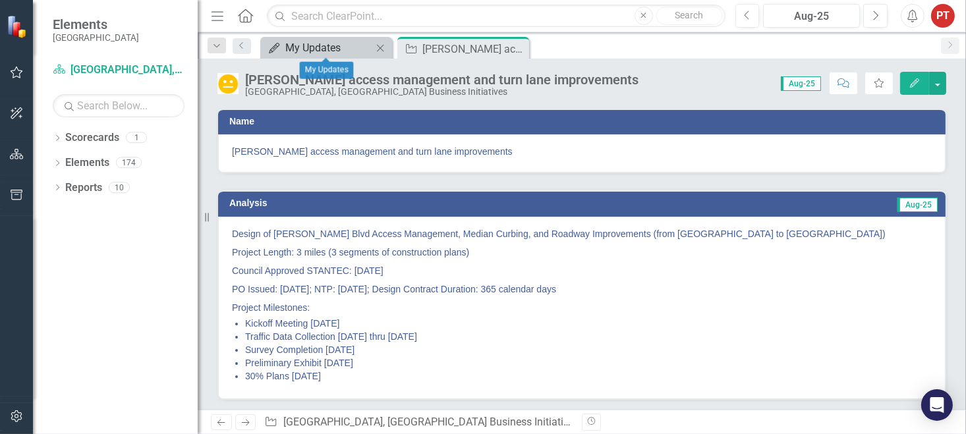
click at [333, 47] on div "My Updates" at bounding box center [328, 48] width 87 height 16
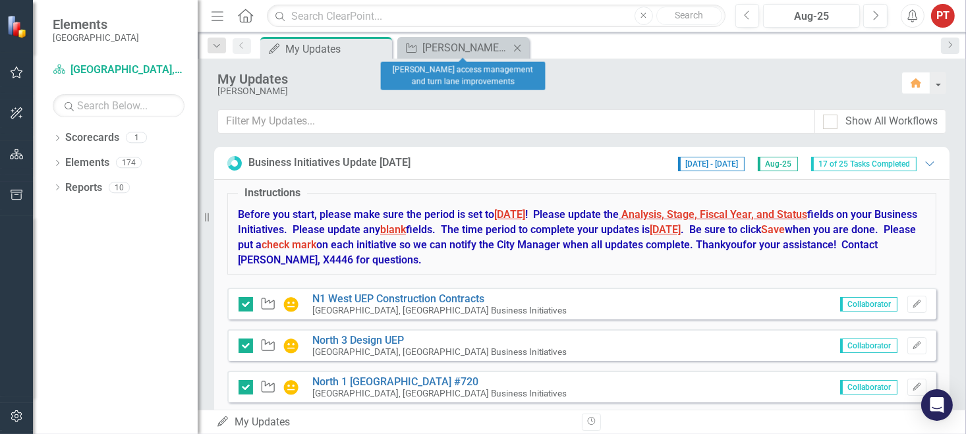
click at [514, 45] on icon "Close" at bounding box center [517, 48] width 13 height 11
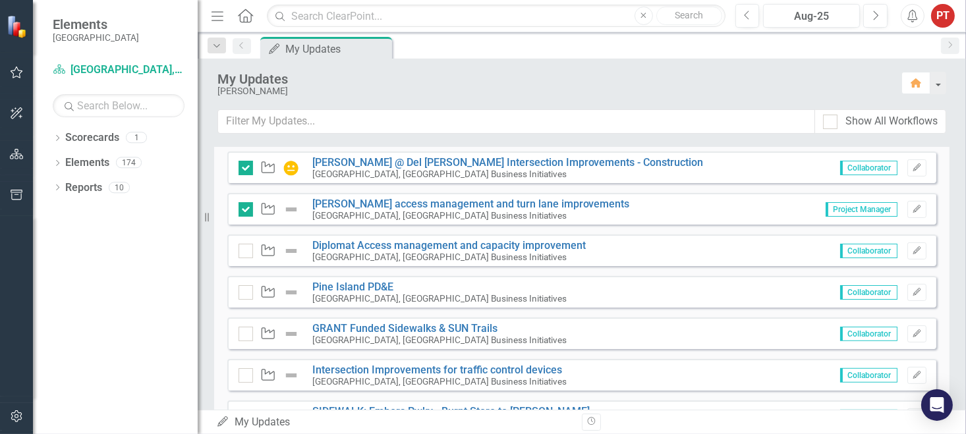
scroll to position [494, 0]
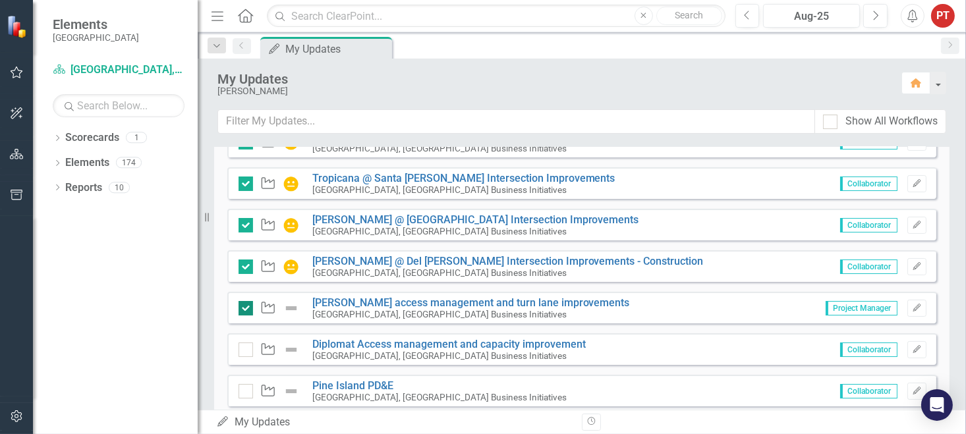
click at [248, 307] on div at bounding box center [246, 308] width 14 height 14
click at [247, 307] on input "checkbox" at bounding box center [243, 305] width 9 height 9
click at [243, 306] on input "checkbox" at bounding box center [243, 305] width 9 height 9
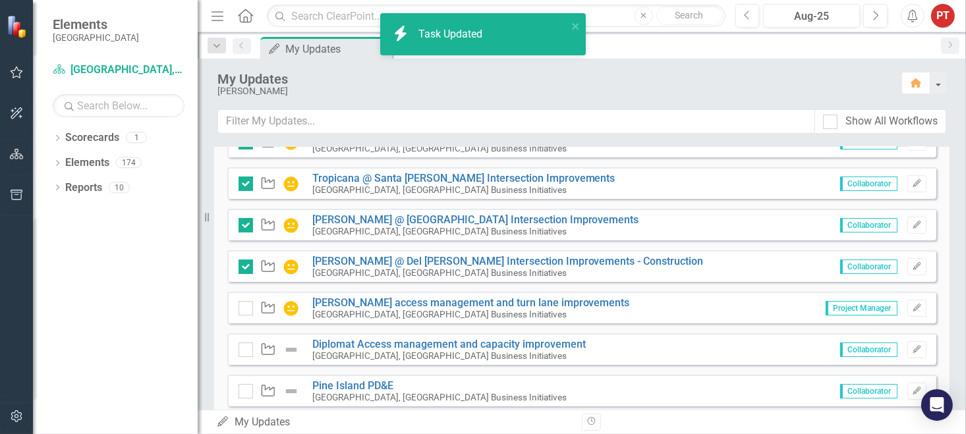
checkbox input "true"
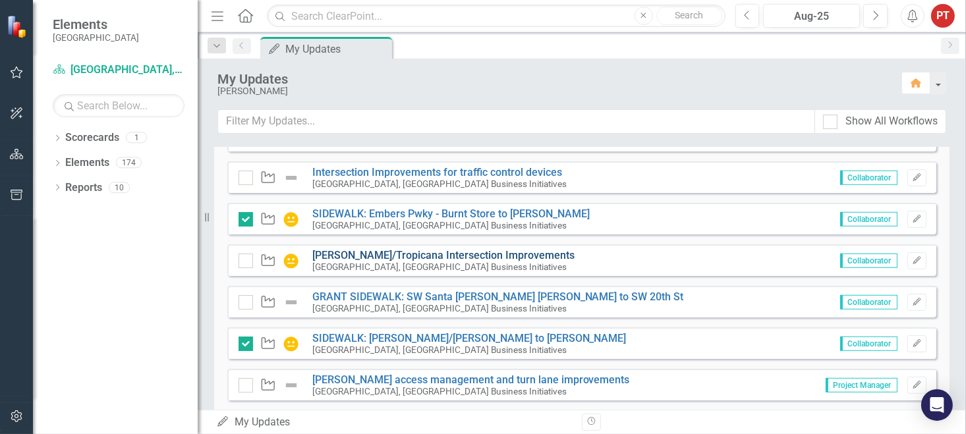
scroll to position [890, 0]
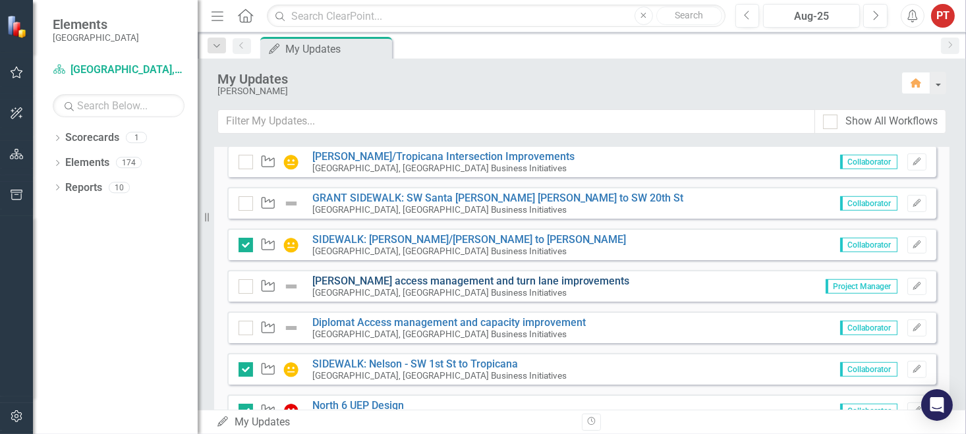
click at [418, 283] on link "[PERSON_NAME] access management and turn lane improvements" at bounding box center [471, 281] width 318 height 13
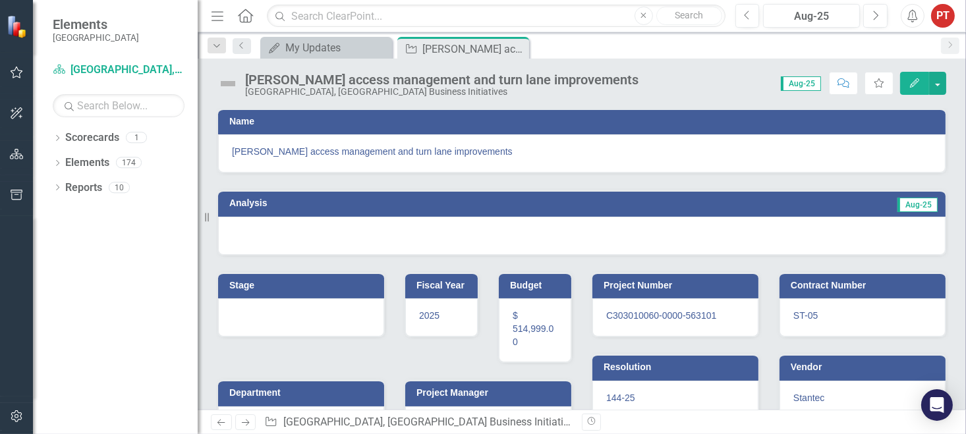
click at [227, 85] on img at bounding box center [227, 83] width 21 height 21
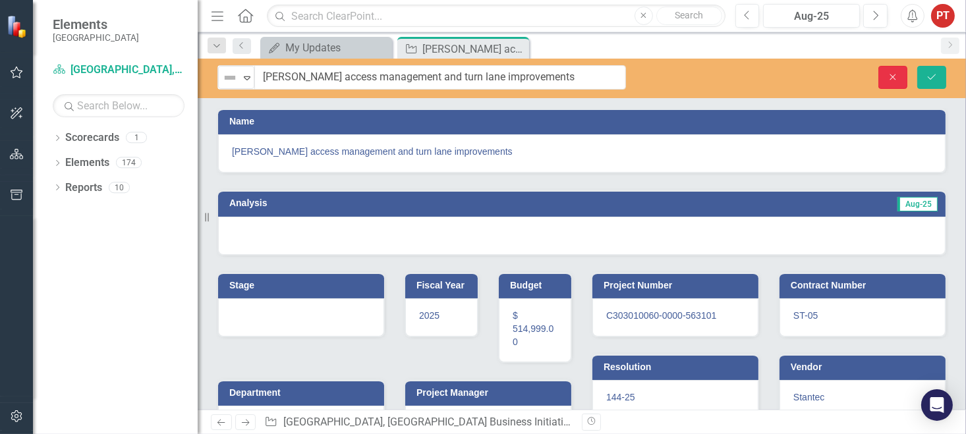
click at [892, 76] on icon "Close" at bounding box center [893, 76] width 12 height 9
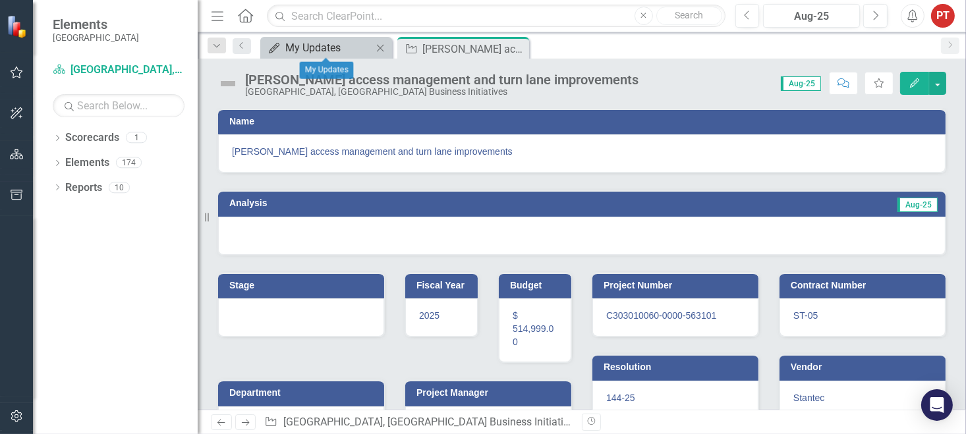
click at [328, 48] on div "My Updates" at bounding box center [328, 48] width 87 height 16
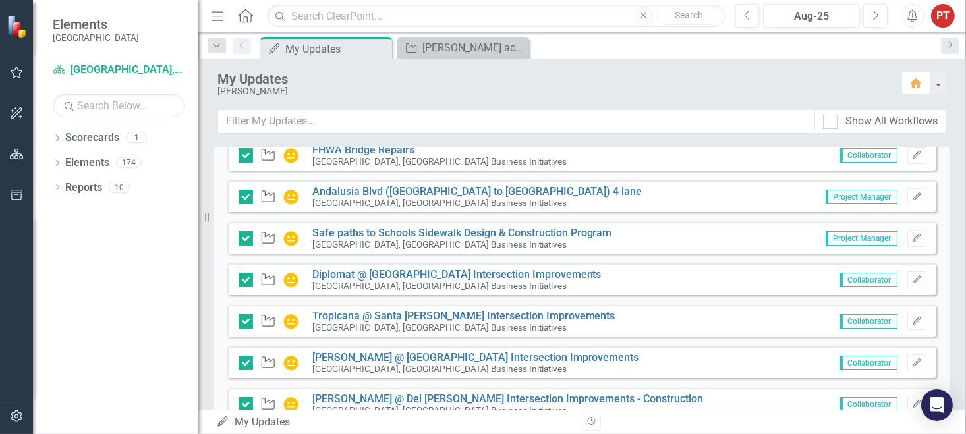
scroll to position [395, 0]
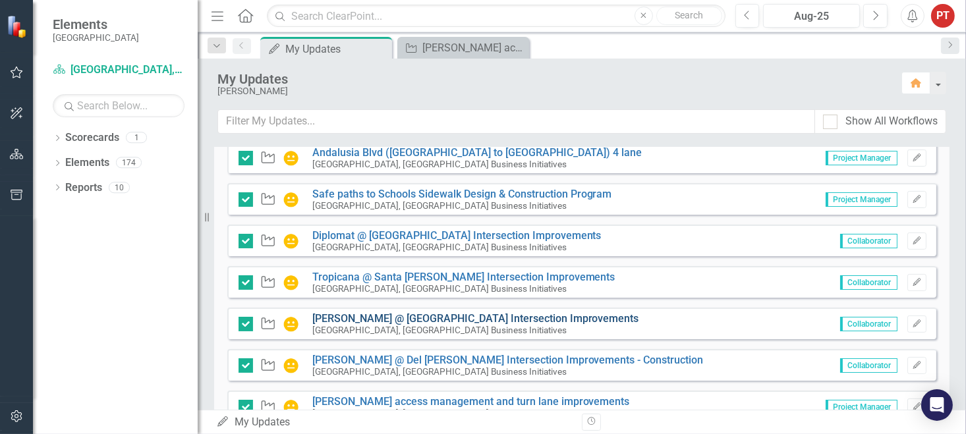
click at [337, 316] on link "[PERSON_NAME] @ [GEOGRAPHIC_DATA] Intersection Improvements" at bounding box center [475, 318] width 327 height 13
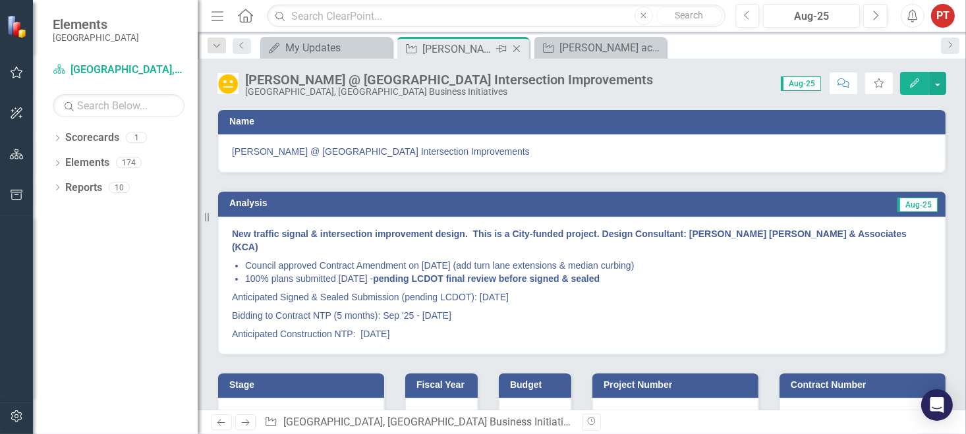
click at [513, 48] on icon "Close" at bounding box center [516, 48] width 13 height 11
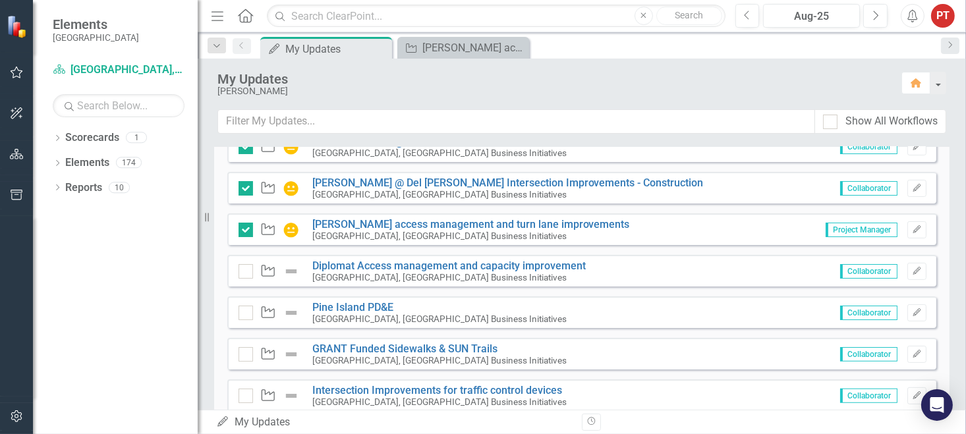
scroll to position [593, 0]
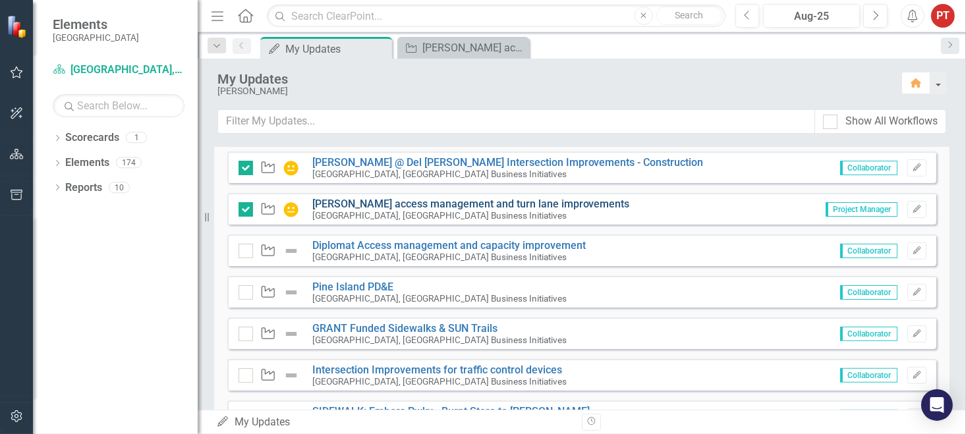
click at [403, 200] on link "[PERSON_NAME] access management and turn lane improvements" at bounding box center [471, 204] width 318 height 13
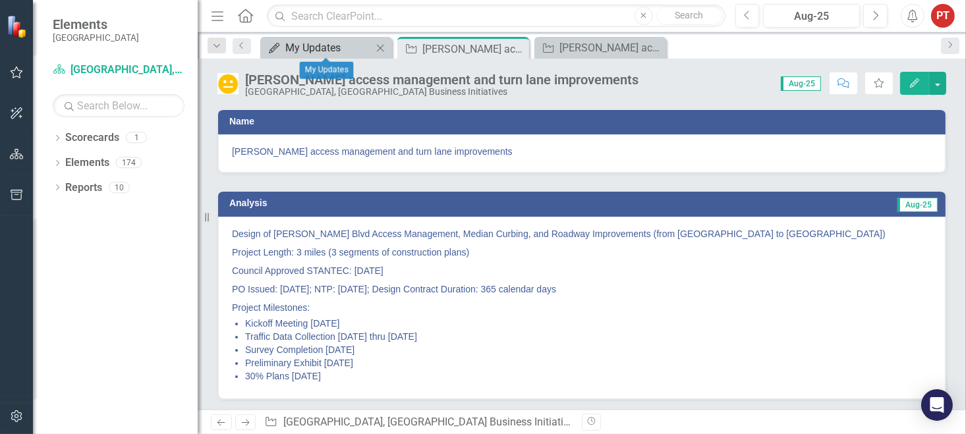
click at [328, 47] on div "My Updates" at bounding box center [328, 48] width 87 height 16
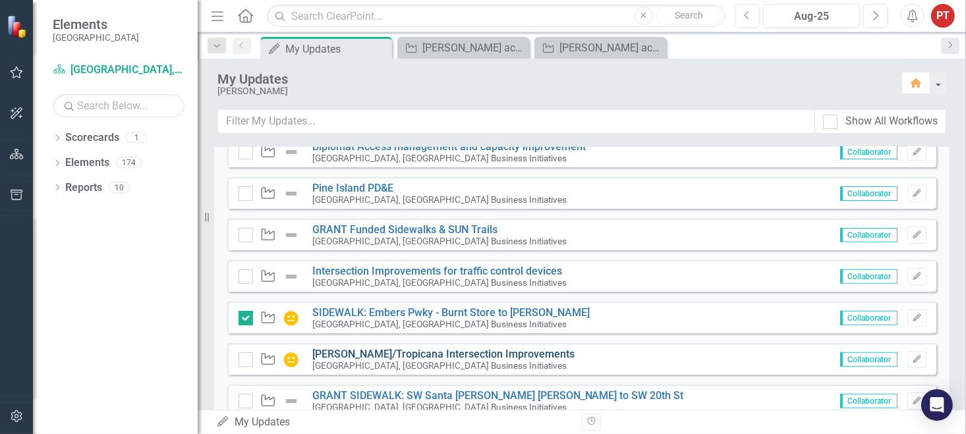
scroll to position [791, 0]
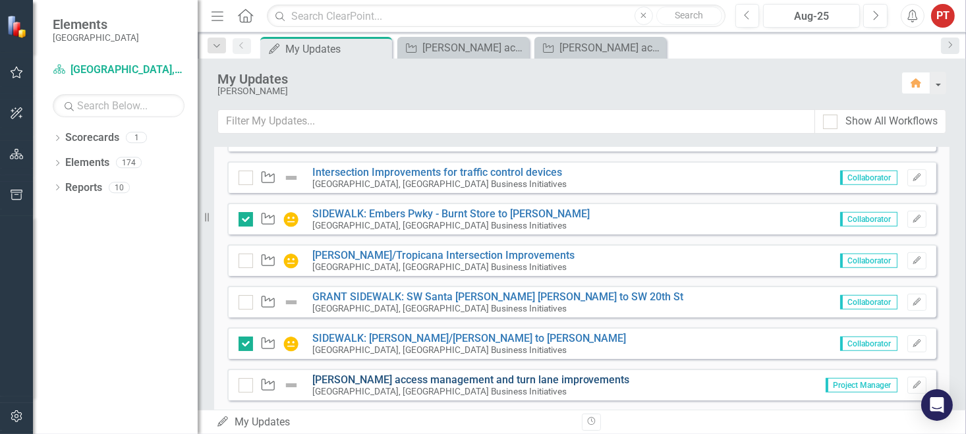
click at [349, 380] on link "[PERSON_NAME] access management and turn lane improvements" at bounding box center [471, 380] width 318 height 13
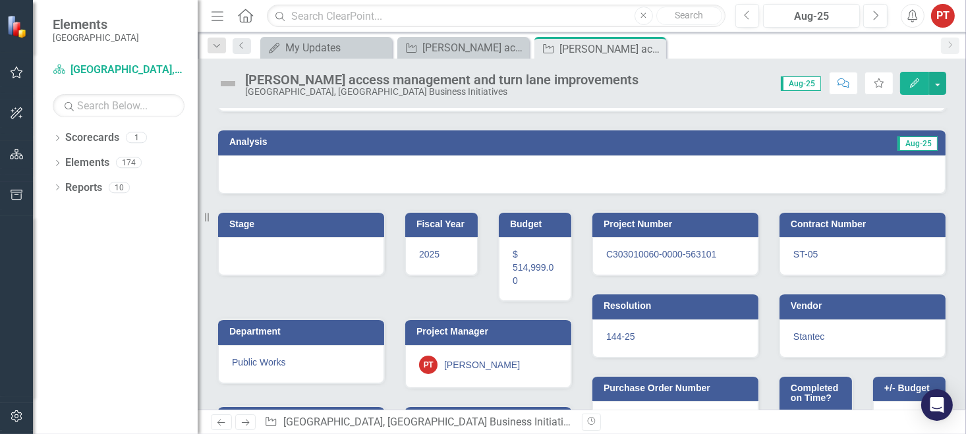
scroll to position [99, 0]
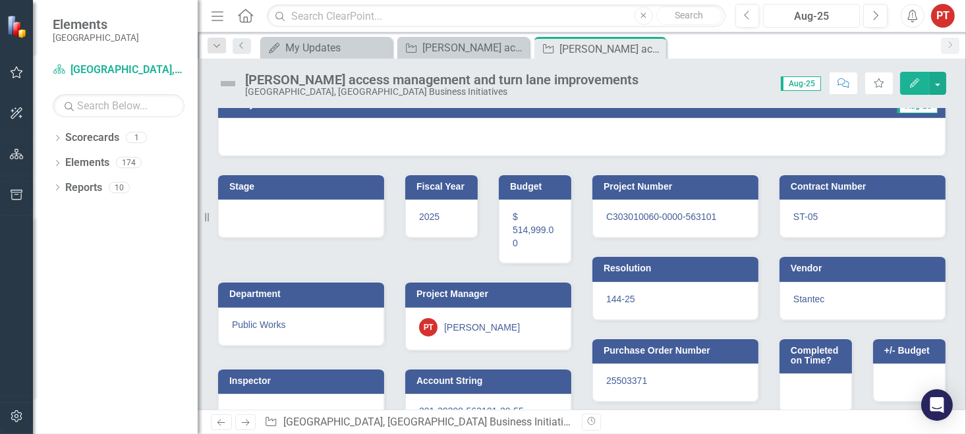
click at [817, 17] on div "Aug-25" at bounding box center [812, 17] width 88 height 16
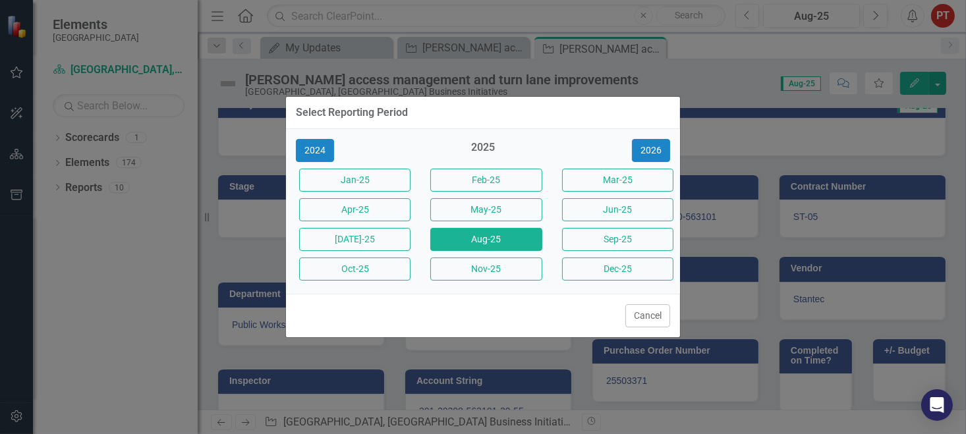
click at [628, 210] on button "Jun-25" at bounding box center [617, 209] width 111 height 23
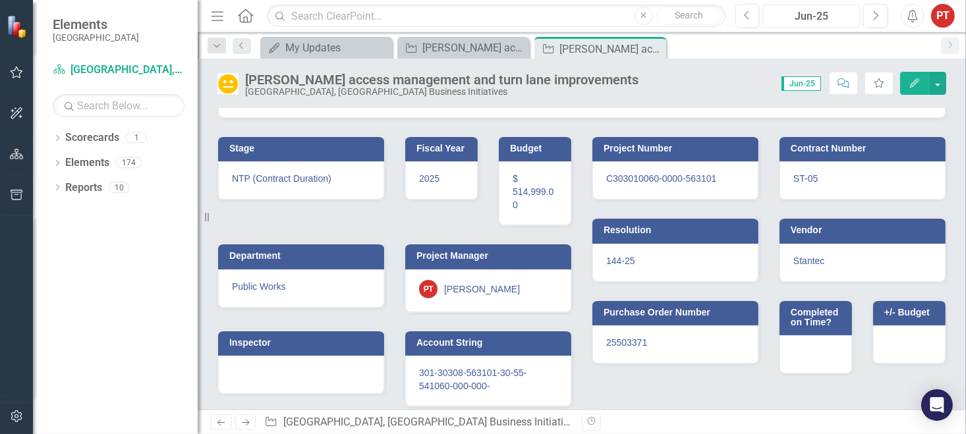
scroll to position [197, 0]
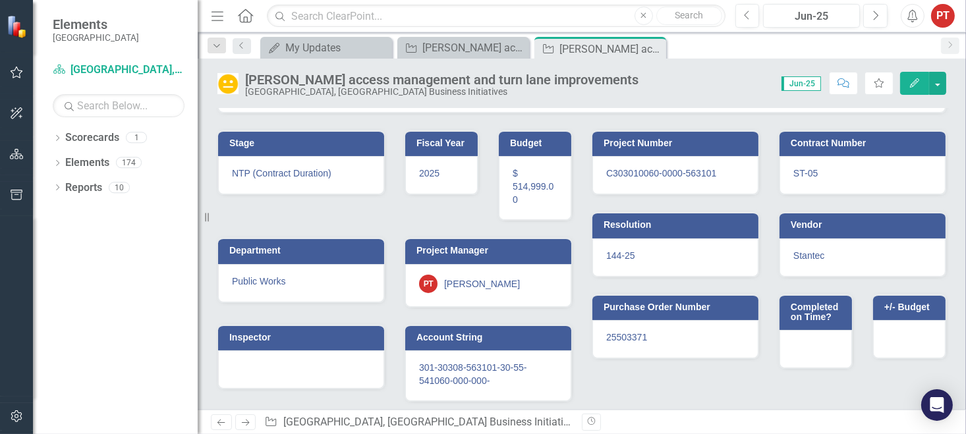
click at [659, 169] on span "C303010060-0000-563101" at bounding box center [661, 173] width 110 height 11
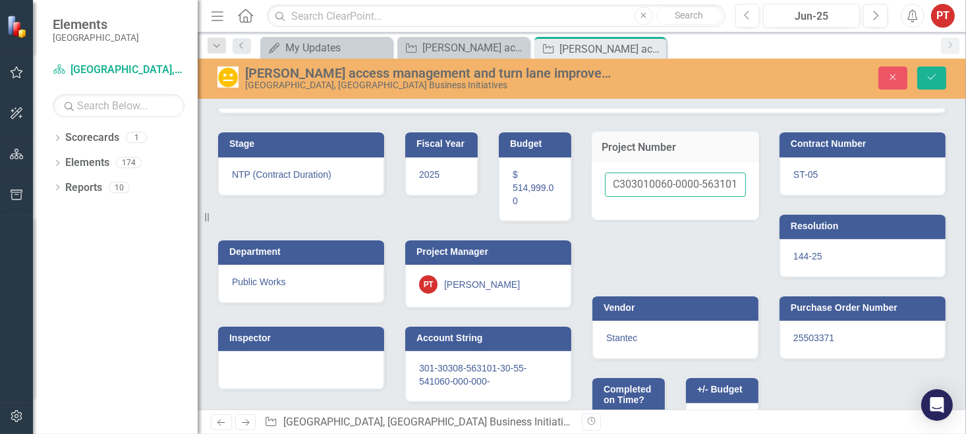
scroll to position [0, 0]
drag, startPoint x: 732, startPoint y: 183, endPoint x: 576, endPoint y: 202, distance: 157.3
click at [576, 202] on div "Stage NTP (Contract Duration) Fiscal Year [DATE] Budget $ 514,999.00 Department…" at bounding box center [582, 283] width 749 height 338
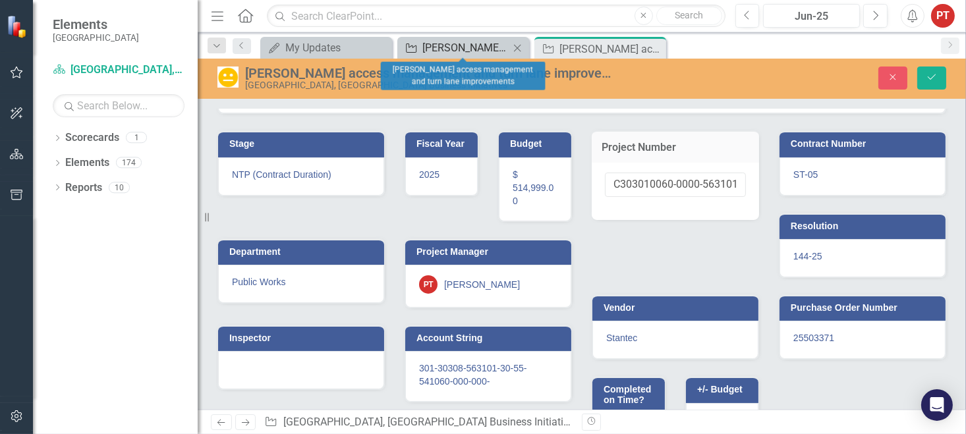
click at [471, 43] on div "[PERSON_NAME] access management and turn lane improvements" at bounding box center [465, 48] width 87 height 16
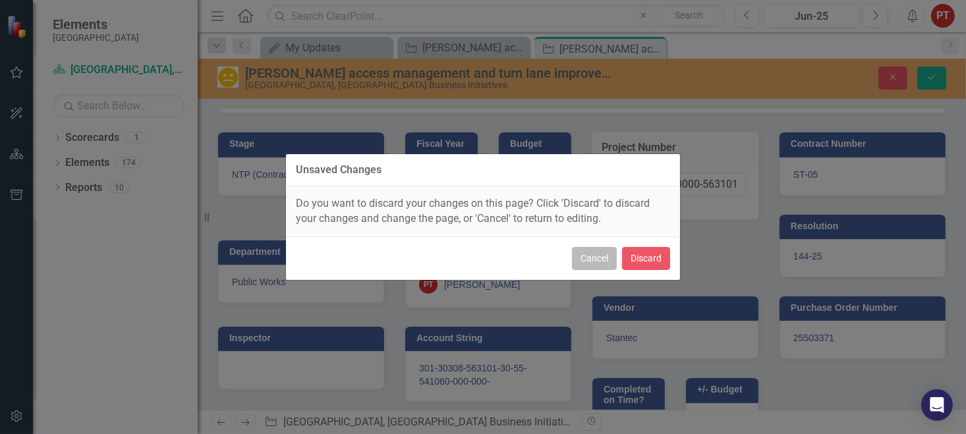
click at [598, 260] on button "Cancel" at bounding box center [594, 258] width 45 height 23
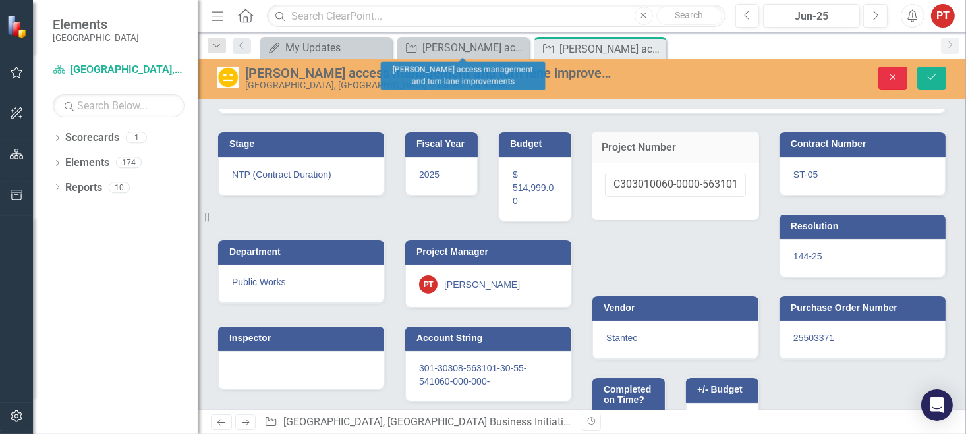
click at [892, 76] on icon "Close" at bounding box center [893, 76] width 12 height 9
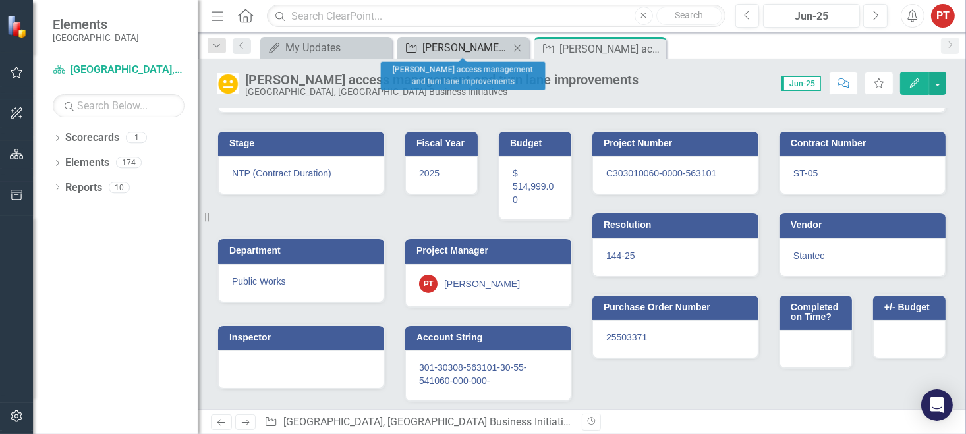
click at [451, 45] on div "[PERSON_NAME] access management and turn lane improvements" at bounding box center [465, 48] width 87 height 16
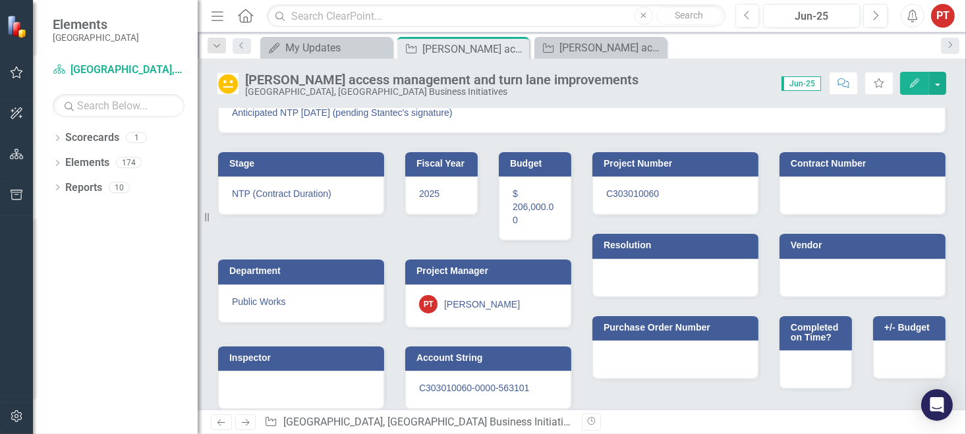
scroll to position [166, 0]
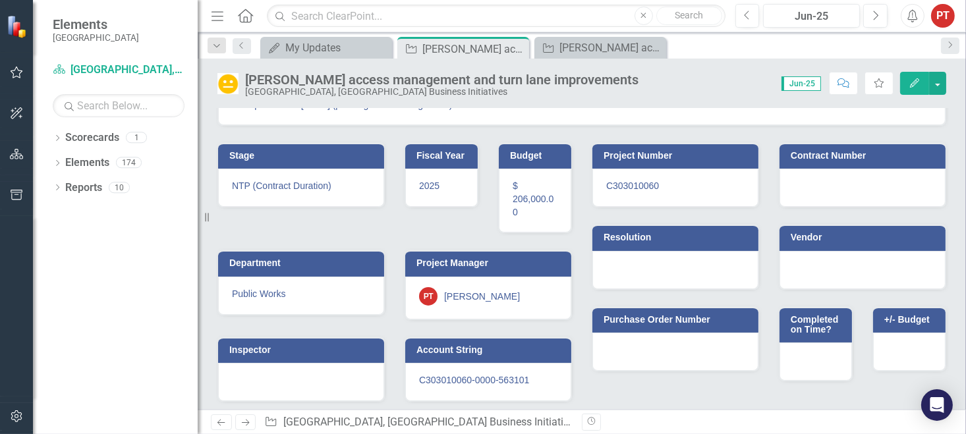
click at [659, 183] on div "C303010060" at bounding box center [675, 188] width 166 height 38
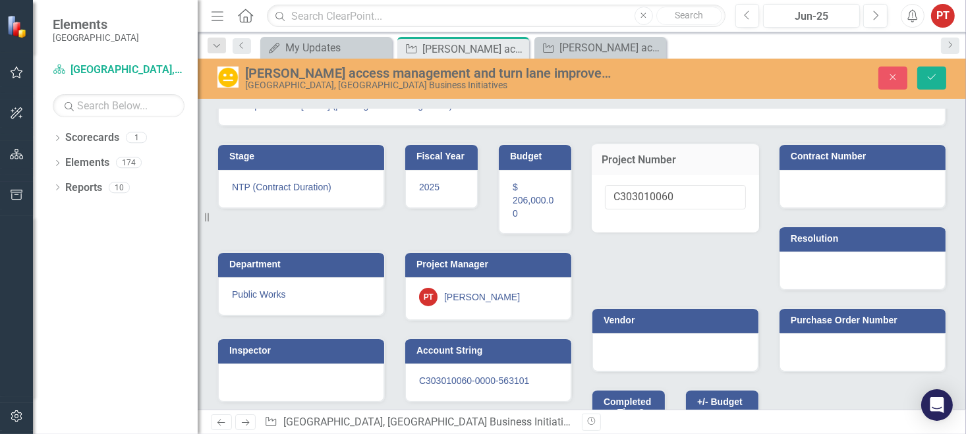
click at [659, 185] on input "C303010060" at bounding box center [675, 197] width 141 height 24
type input "C303010060-0000-56310"
click at [815, 187] on div at bounding box center [863, 189] width 166 height 38
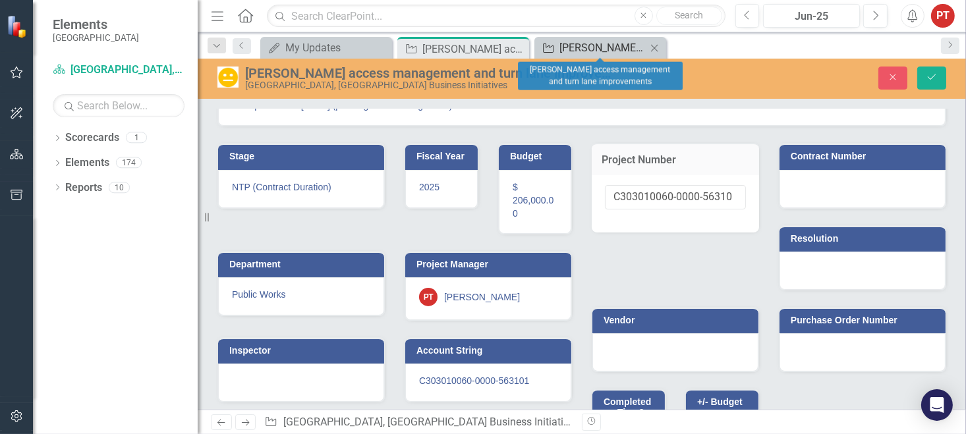
click at [567, 54] on div "[PERSON_NAME] access management and turn lane improvements" at bounding box center [602, 48] width 87 height 16
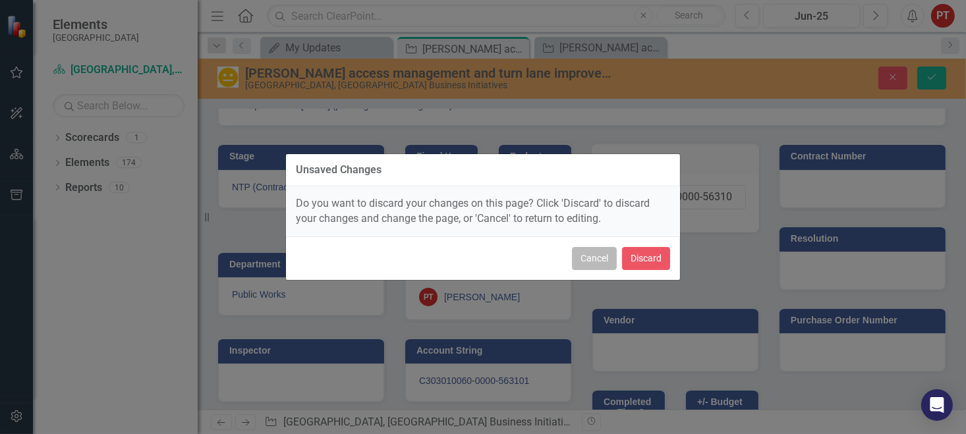
click at [602, 258] on button "Cancel" at bounding box center [594, 258] width 45 height 23
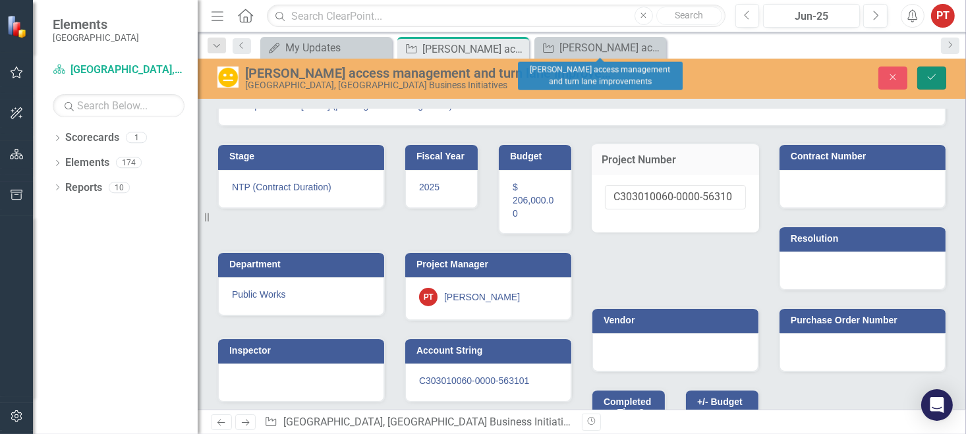
click at [925, 80] on button "Save" at bounding box center [931, 78] width 29 height 23
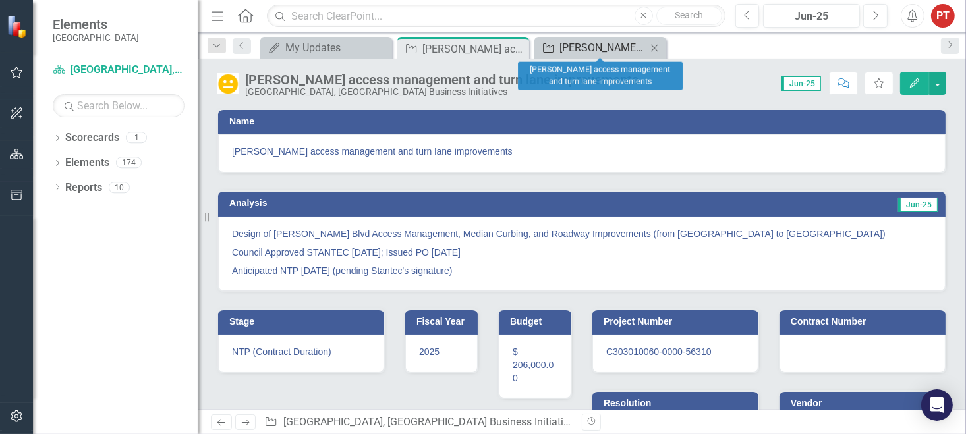
click at [599, 49] on div "[PERSON_NAME] access management and turn lane improvements" at bounding box center [602, 48] width 87 height 16
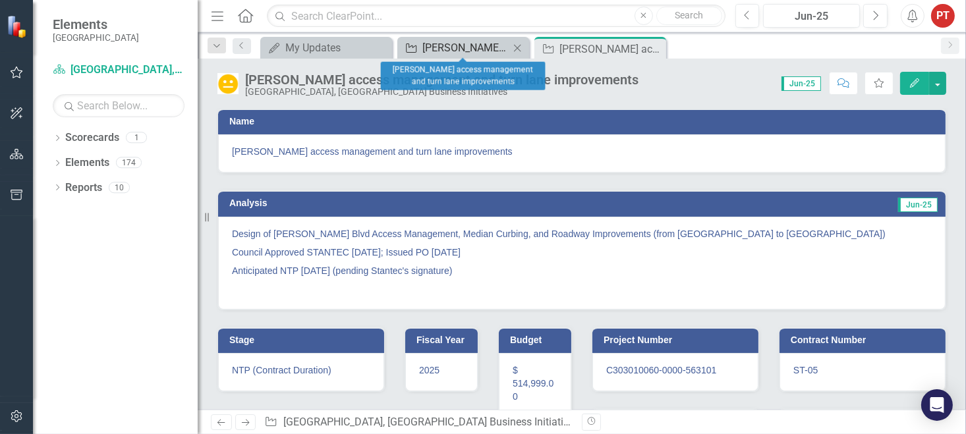
click at [466, 48] on div "[PERSON_NAME] access management and turn lane improvements" at bounding box center [465, 48] width 87 height 16
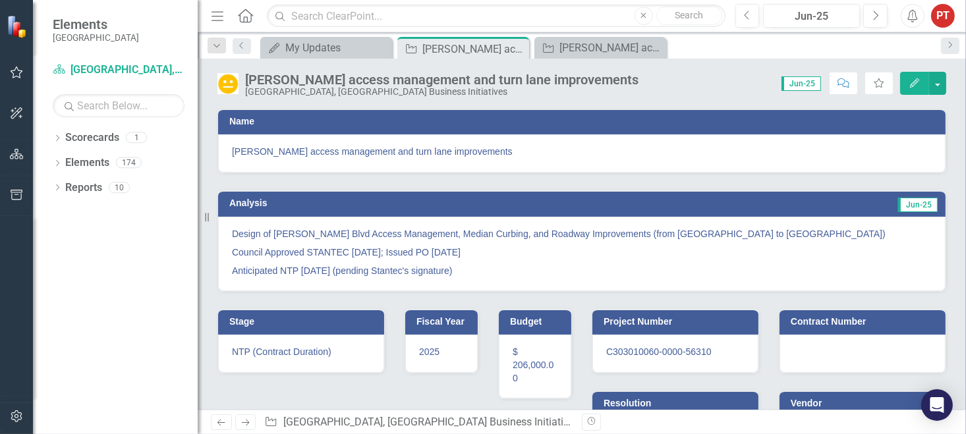
scroll to position [166, 0]
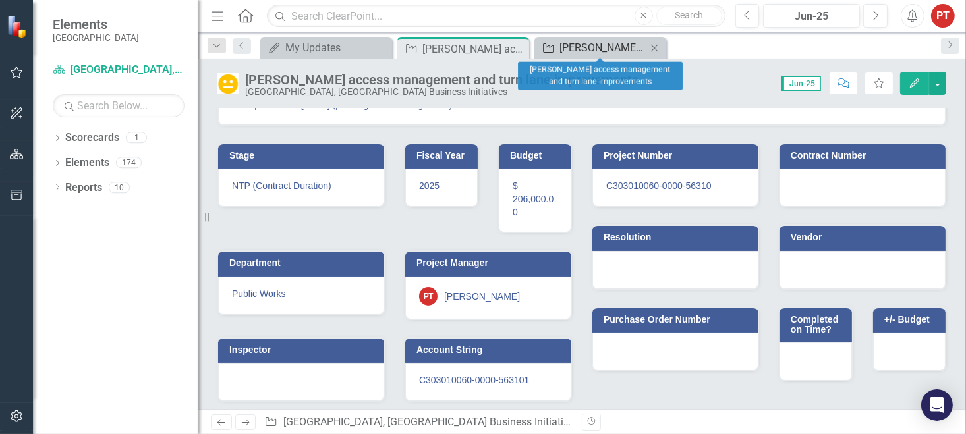
click at [608, 43] on div "[PERSON_NAME] access management and turn lane improvements" at bounding box center [602, 48] width 87 height 16
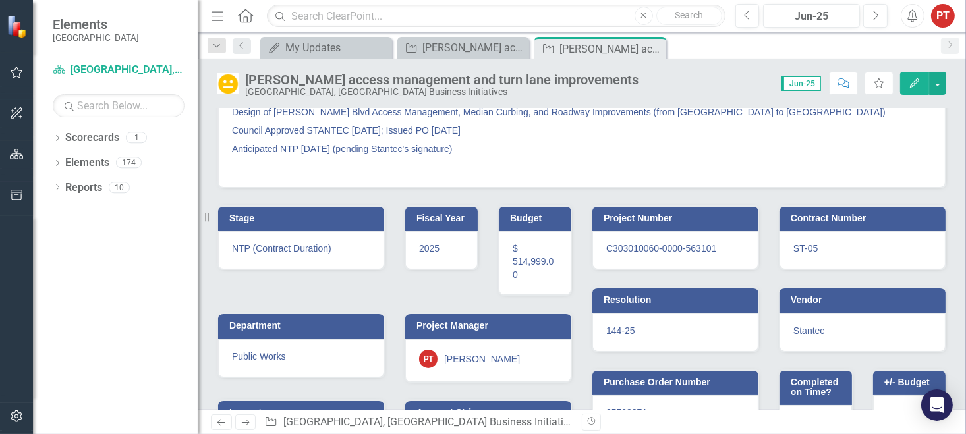
scroll to position [197, 0]
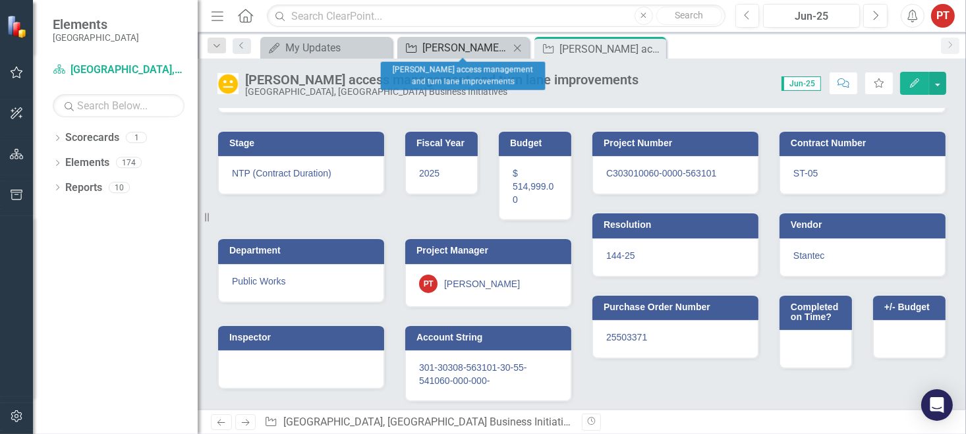
click at [466, 47] on div "[PERSON_NAME] access management and turn lane improvements" at bounding box center [465, 48] width 87 height 16
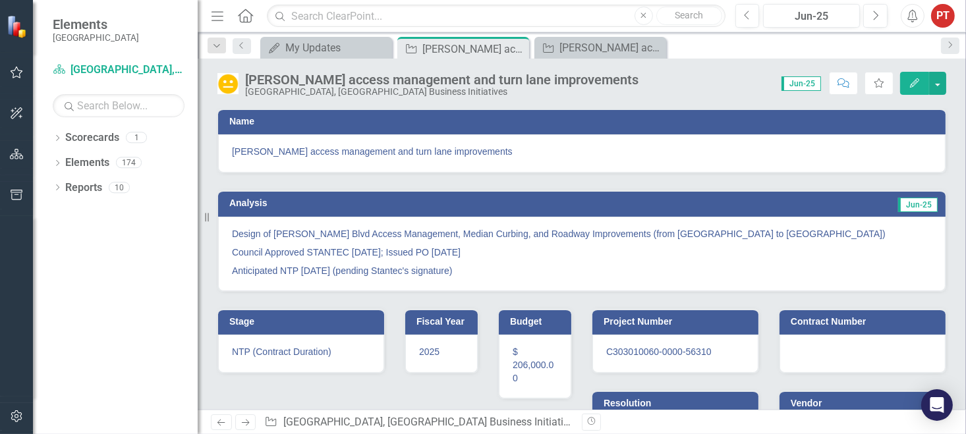
click at [824, 344] on div at bounding box center [863, 354] width 166 height 38
click at [825, 345] on div at bounding box center [863, 354] width 166 height 38
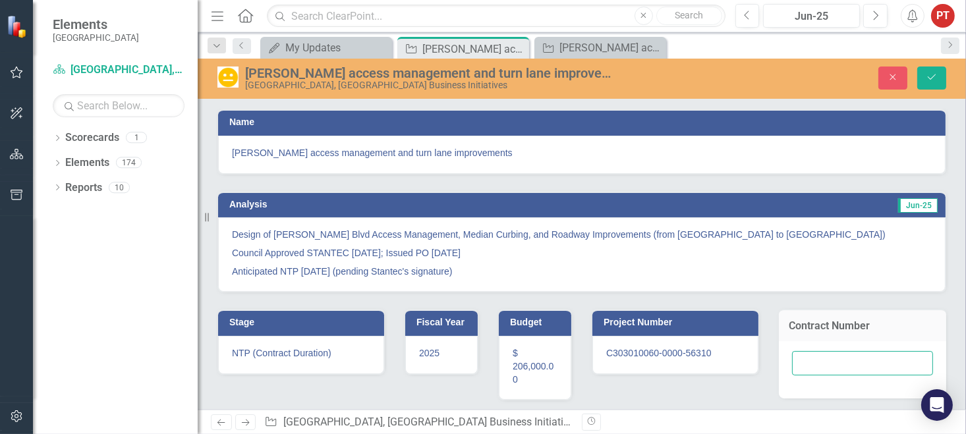
click at [815, 362] on input "text" at bounding box center [862, 363] width 141 height 24
type input "ST-05"
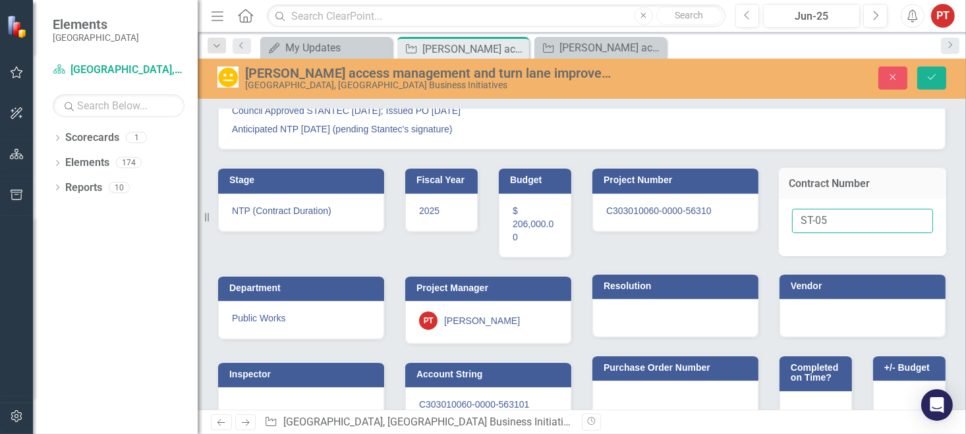
scroll to position [171, 0]
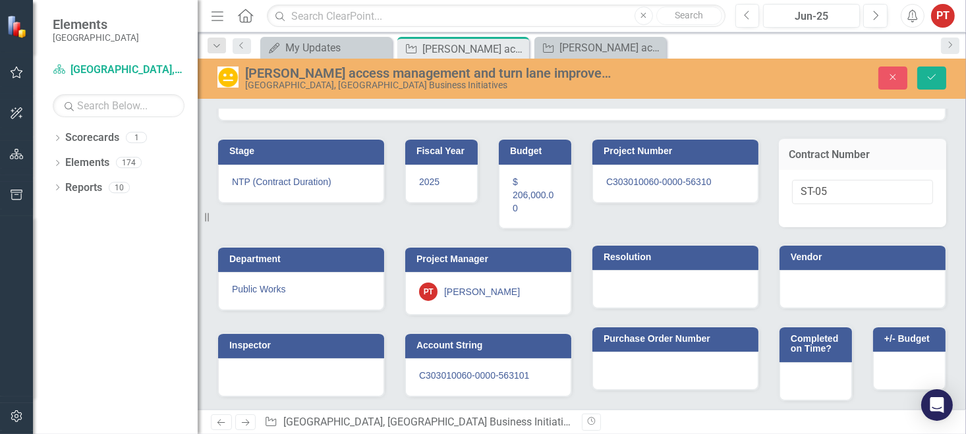
click at [644, 282] on div at bounding box center [675, 289] width 166 height 38
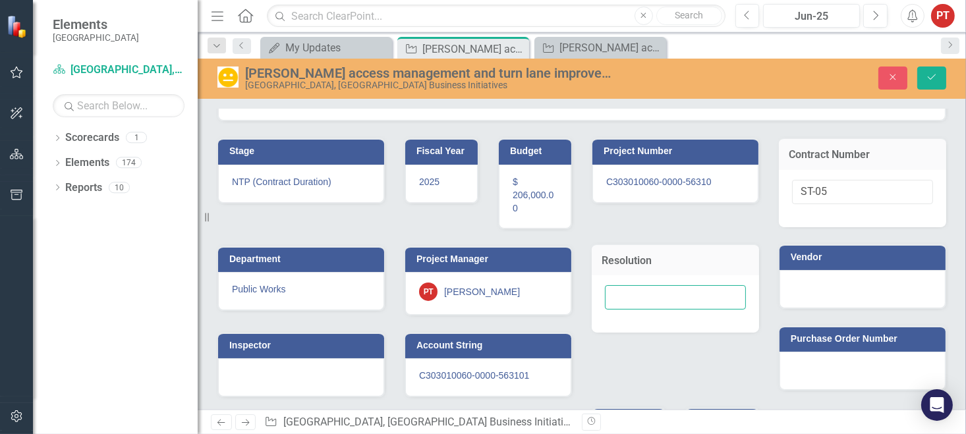
click at [641, 293] on input "text" at bounding box center [675, 297] width 141 height 24
type input "144-25"
click at [927, 76] on icon "Save" at bounding box center [932, 76] width 12 height 9
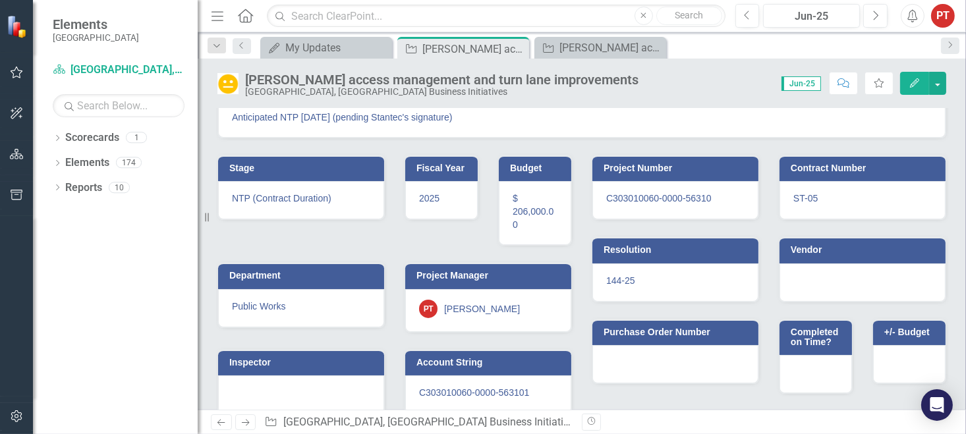
scroll to position [166, 0]
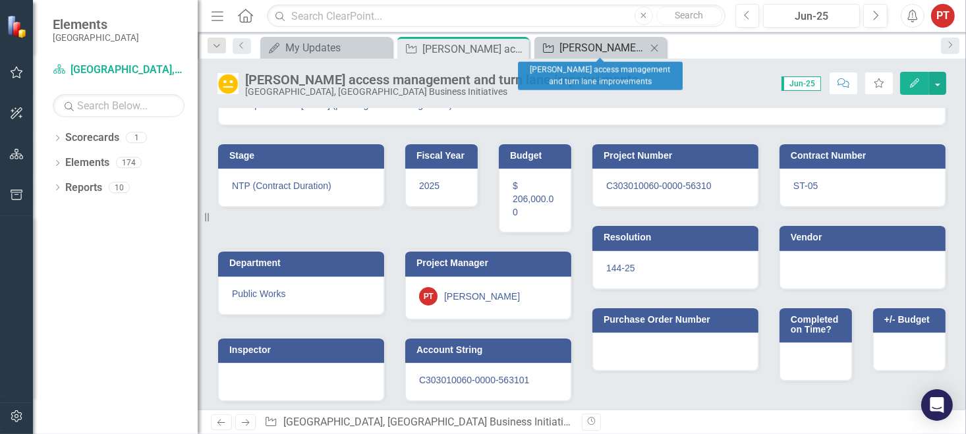
click at [627, 49] on div "[PERSON_NAME] access management and turn lane improvements" at bounding box center [602, 48] width 87 height 16
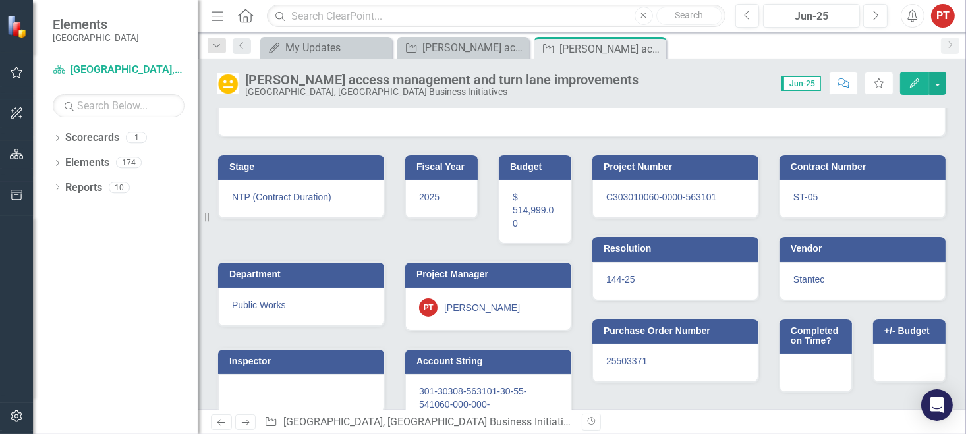
scroll to position [197, 0]
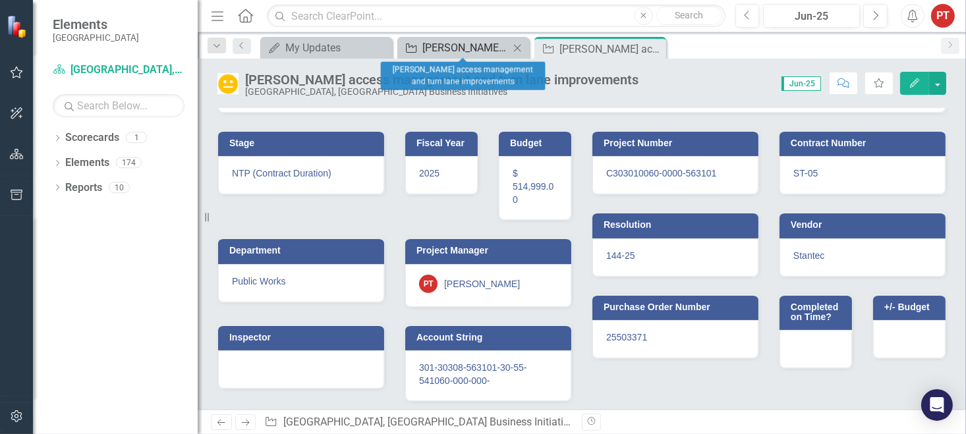
click at [455, 45] on div "[PERSON_NAME] access management and turn lane improvements" at bounding box center [465, 48] width 87 height 16
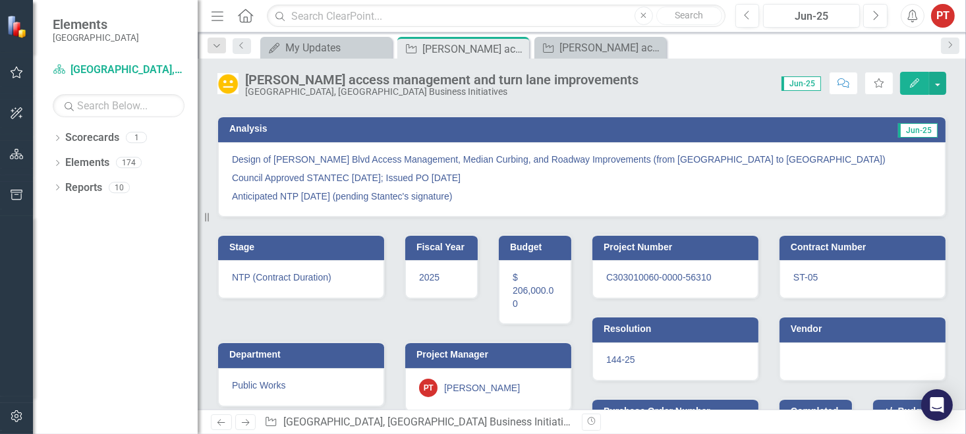
scroll to position [166, 0]
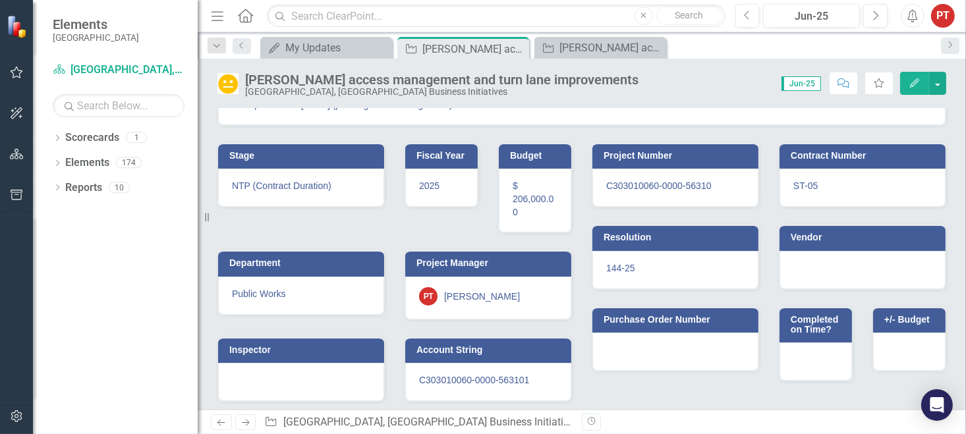
click at [634, 339] on div at bounding box center [675, 352] width 166 height 38
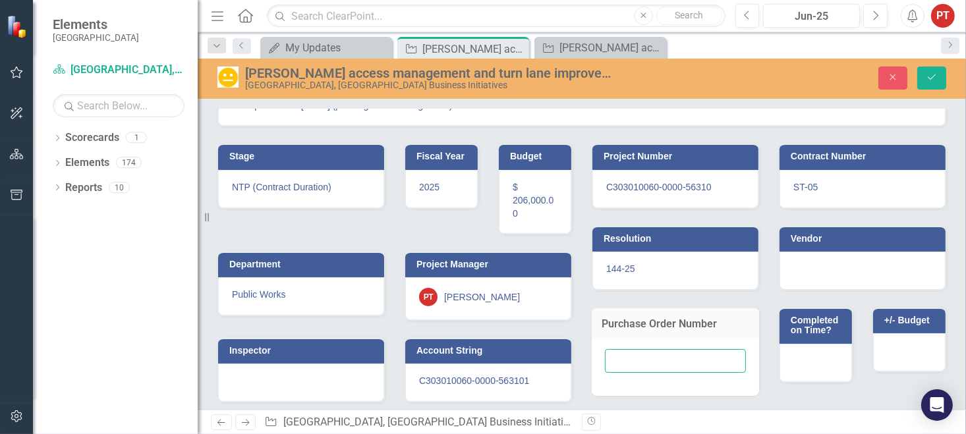
click at [641, 359] on input "text" at bounding box center [675, 361] width 141 height 24
type input "25503371"
click at [834, 263] on div at bounding box center [863, 271] width 166 height 38
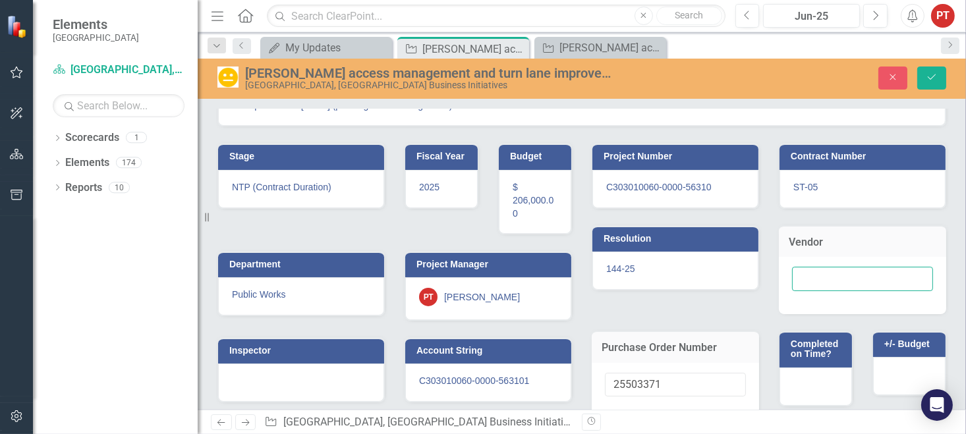
click at [829, 276] on input "text" at bounding box center [862, 279] width 141 height 24
type input "Stantec"
click at [932, 80] on icon "Save" at bounding box center [932, 76] width 12 height 9
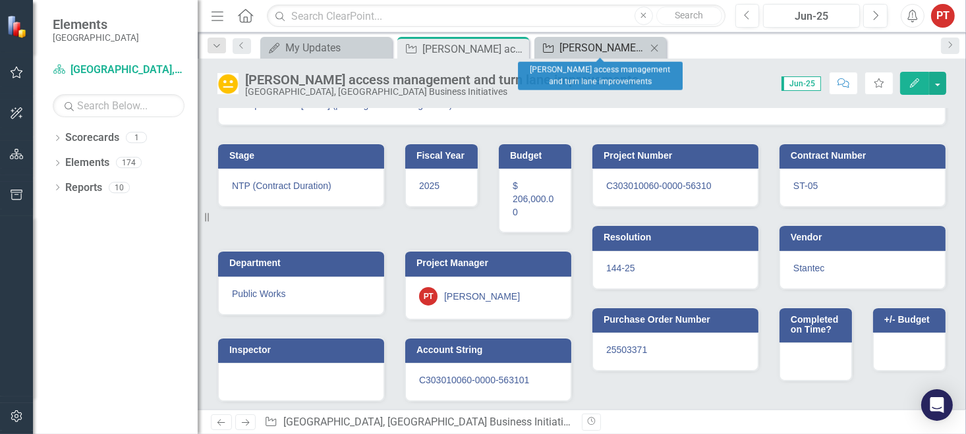
click at [587, 40] on div "[PERSON_NAME] access management and turn lane improvements" at bounding box center [602, 48] width 87 height 16
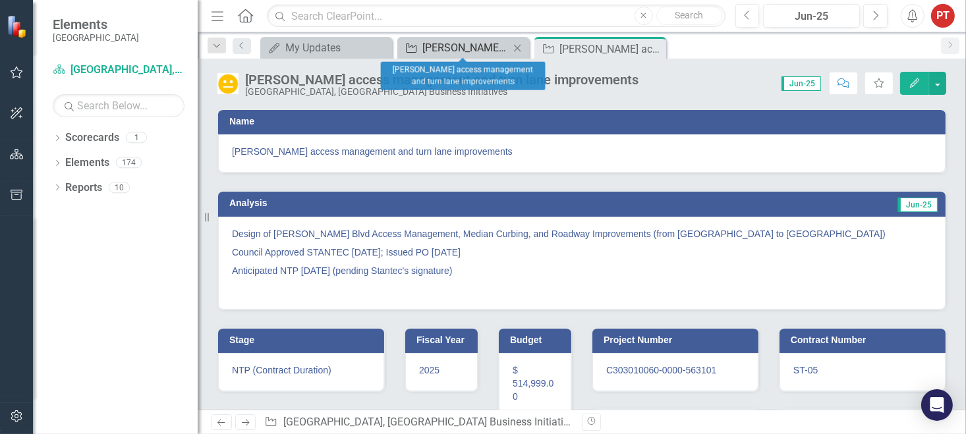
click at [478, 48] on div "[PERSON_NAME] access management and turn lane improvements" at bounding box center [465, 48] width 87 height 16
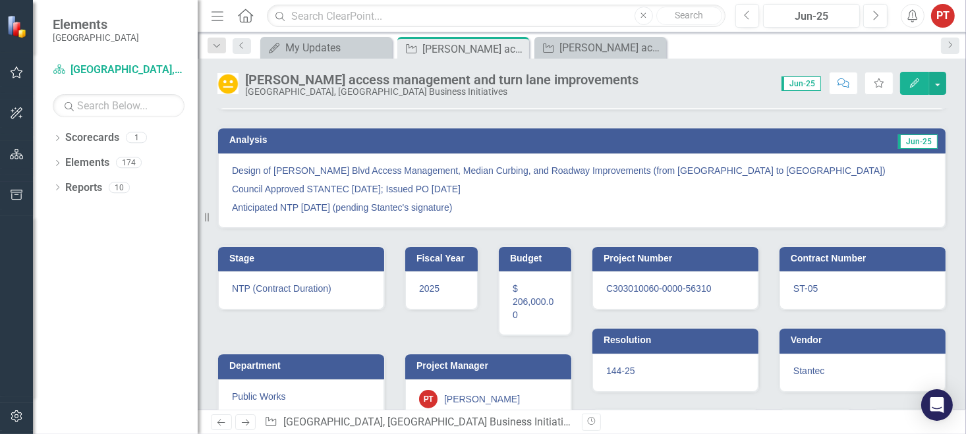
scroll to position [99, 0]
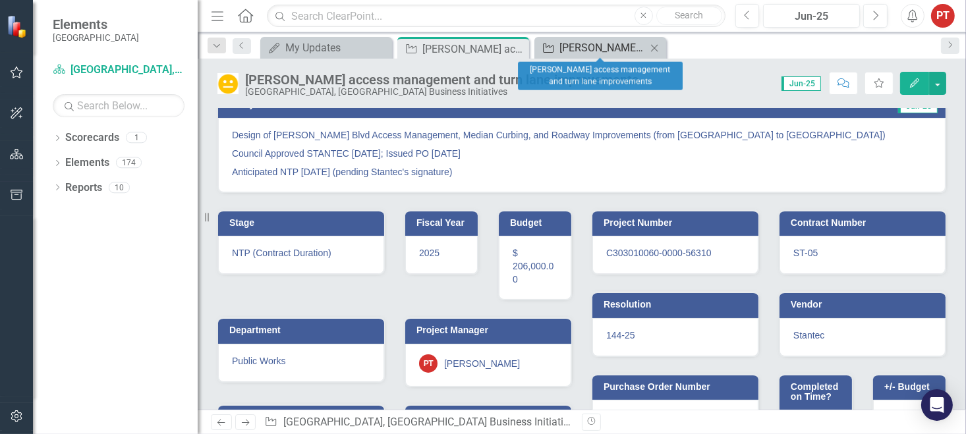
click at [566, 54] on div "[PERSON_NAME] access management and turn lane improvements" at bounding box center [602, 48] width 87 height 16
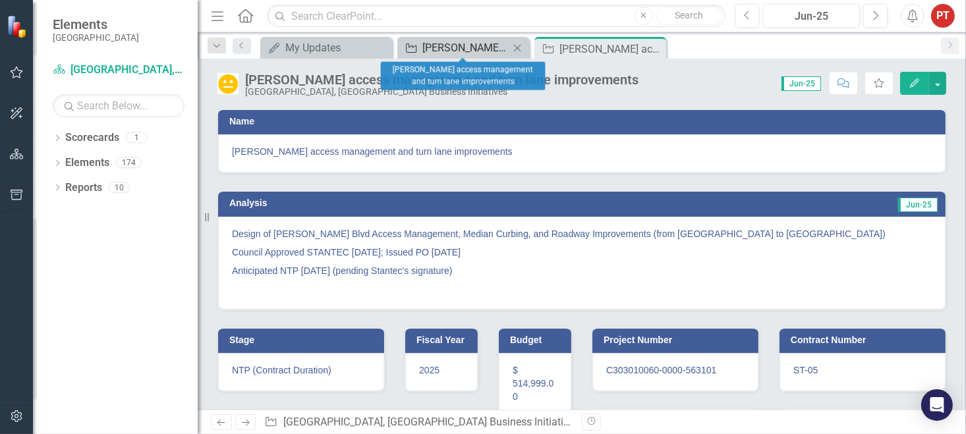
click at [459, 47] on div "[PERSON_NAME] access management and turn lane improvements" at bounding box center [465, 48] width 87 height 16
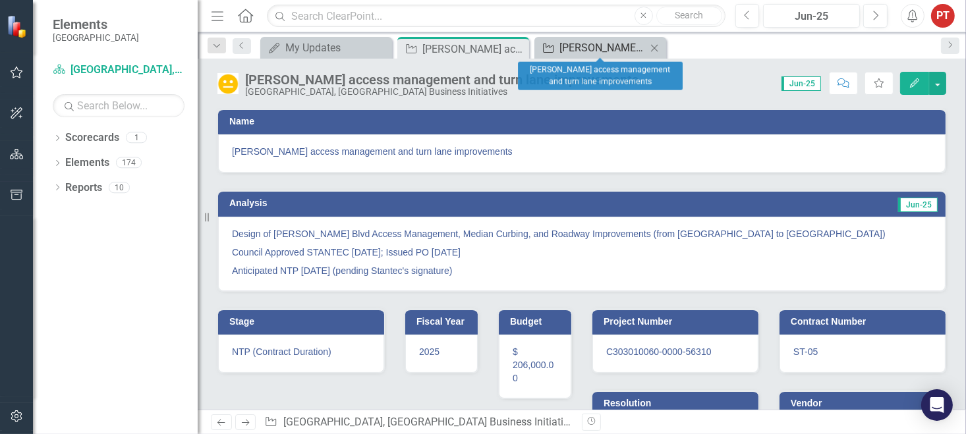
click at [593, 45] on div "[PERSON_NAME] access management and turn lane improvements" at bounding box center [602, 48] width 87 height 16
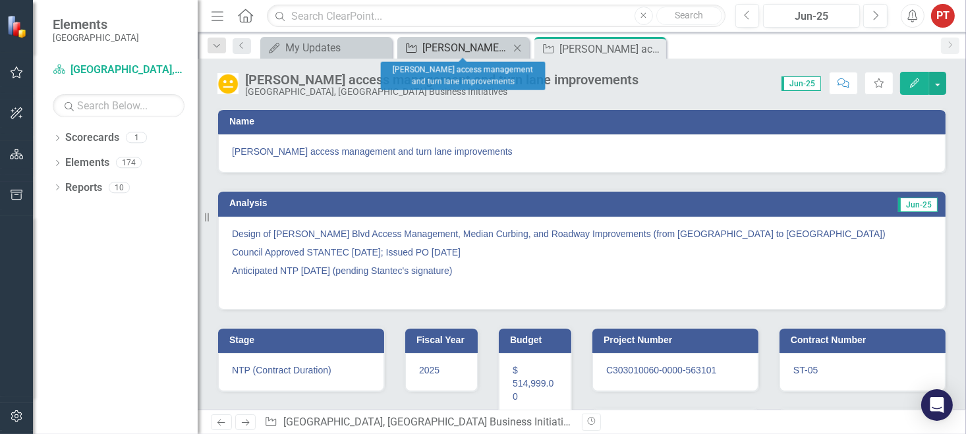
click at [468, 44] on div "[PERSON_NAME] access management and turn lane improvements" at bounding box center [465, 48] width 87 height 16
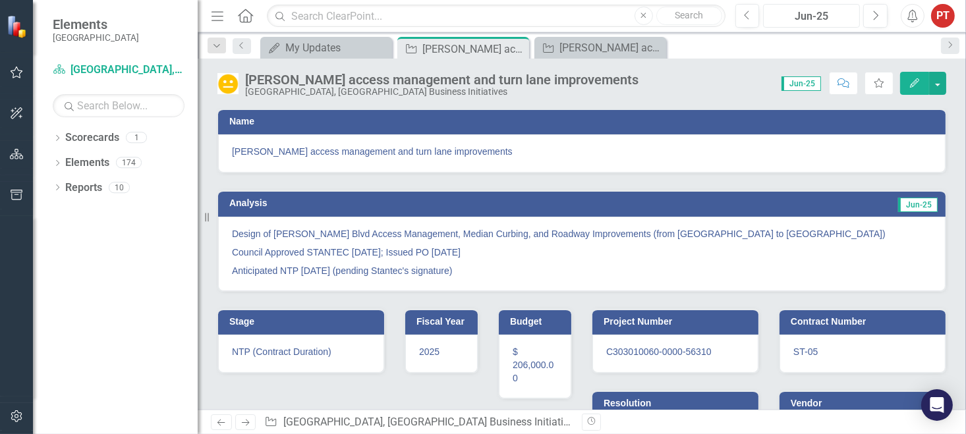
click at [806, 16] on div "Jun-25" at bounding box center [812, 17] width 88 height 16
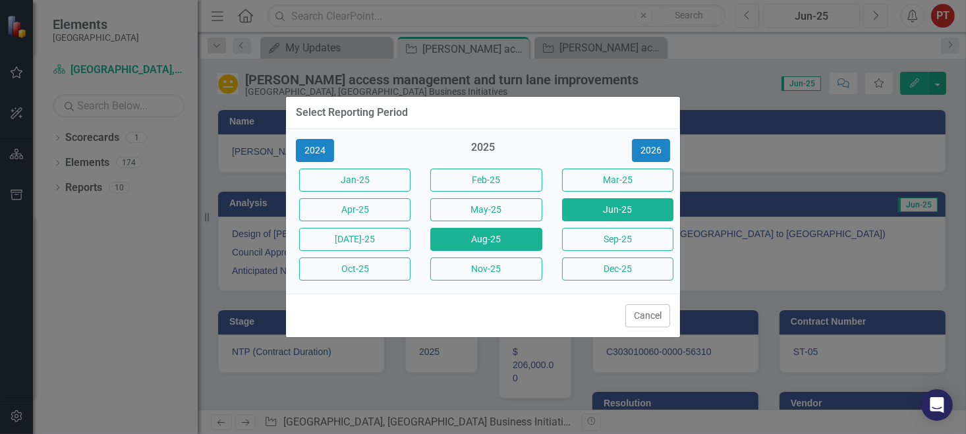
click at [499, 239] on button "Aug-25" at bounding box center [485, 239] width 111 height 23
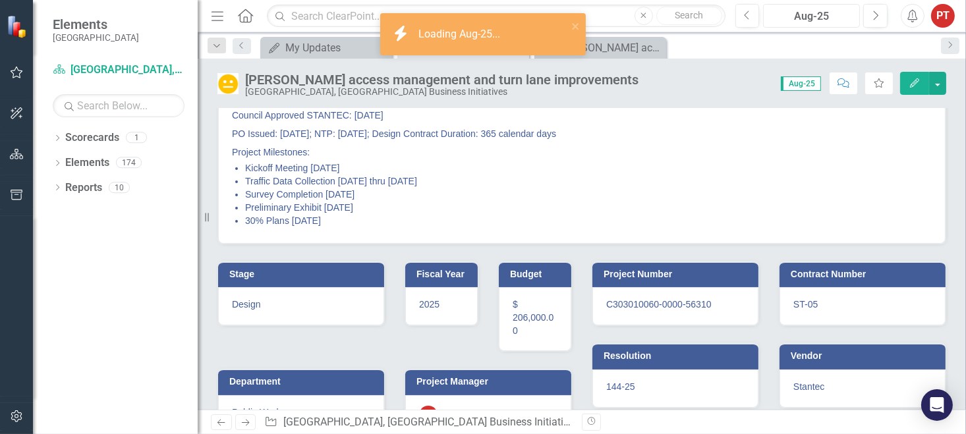
scroll to position [198, 0]
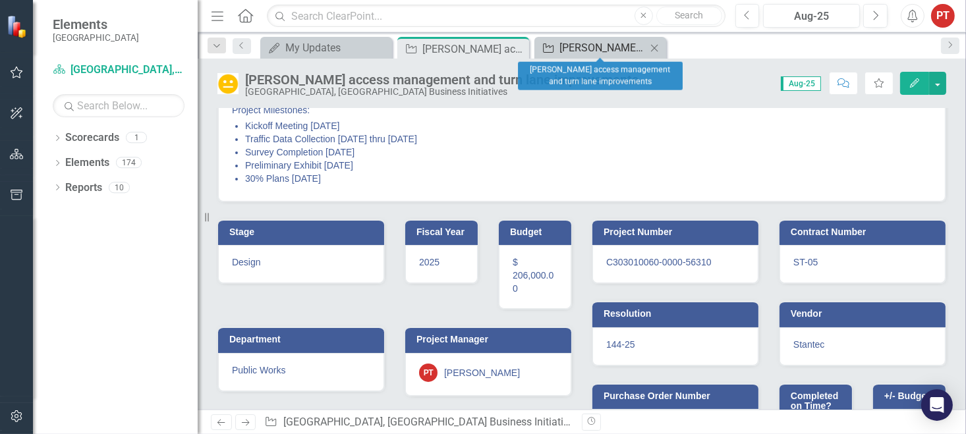
click at [567, 53] on div "[PERSON_NAME] access management and turn lane improvements" at bounding box center [602, 48] width 87 height 16
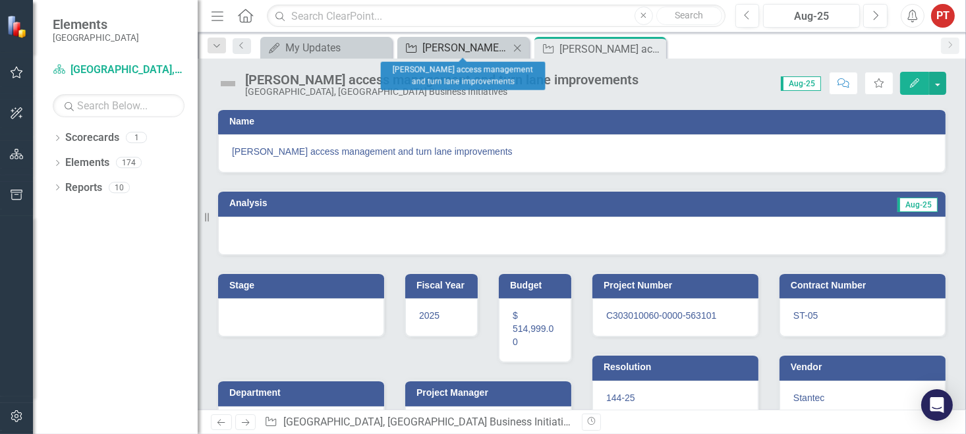
click at [485, 47] on div "[PERSON_NAME] access management and turn lane improvements" at bounding box center [465, 48] width 87 height 16
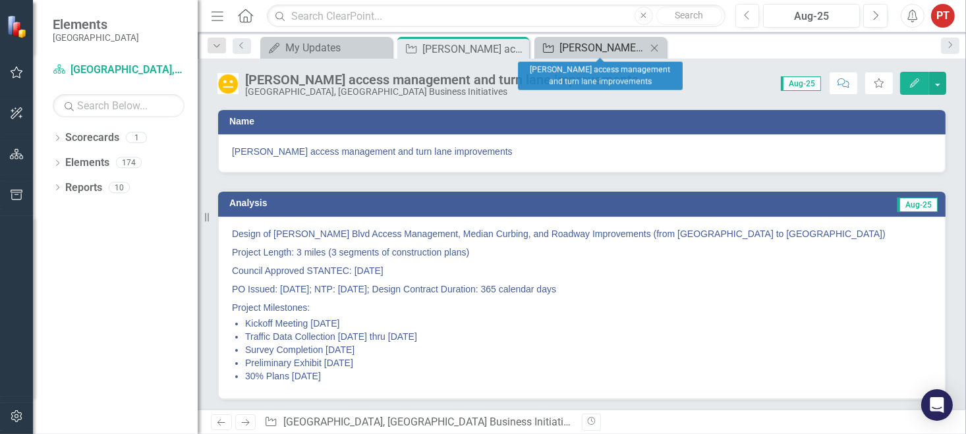
click at [585, 51] on div "[PERSON_NAME] access management and turn lane improvements" at bounding box center [602, 48] width 87 height 16
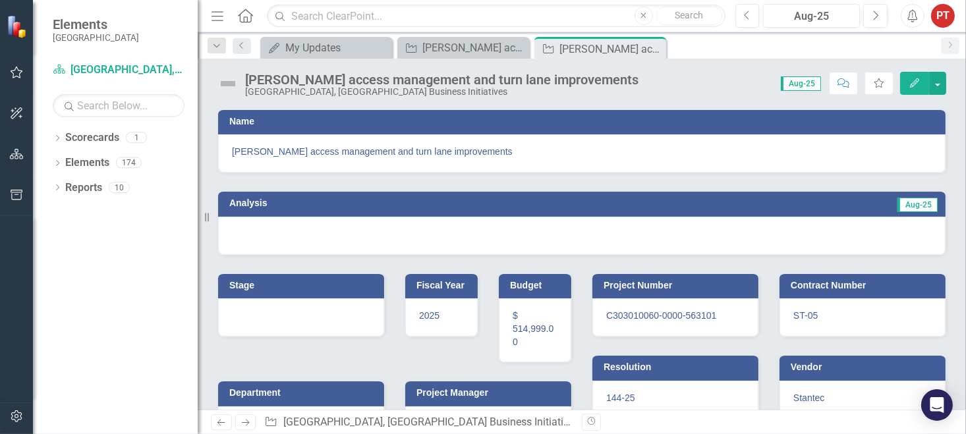
click at [400, 230] on div at bounding box center [582, 236] width 728 height 38
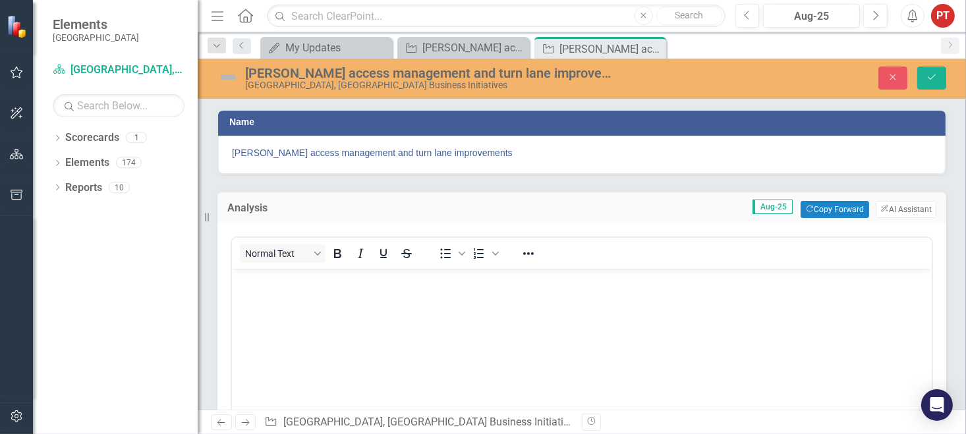
click at [387, 285] on p "Rich Text Area. Press ALT-0 for help." at bounding box center [581, 280] width 693 height 16
click at [932, 80] on icon "Save" at bounding box center [932, 76] width 12 height 9
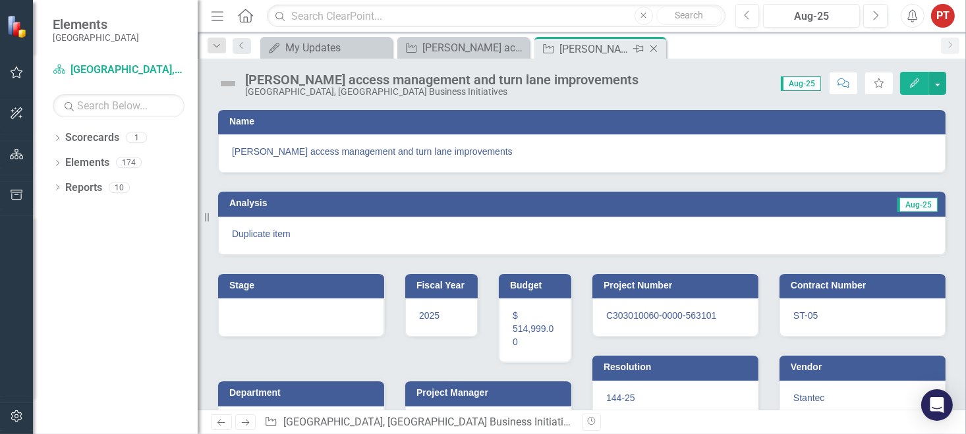
click at [656, 47] on icon "Close" at bounding box center [653, 48] width 13 height 11
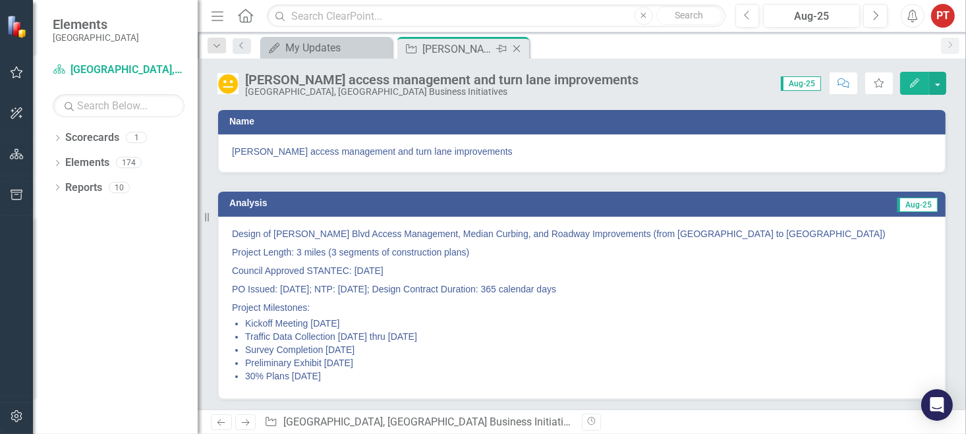
click at [517, 47] on icon at bounding box center [516, 48] width 7 height 7
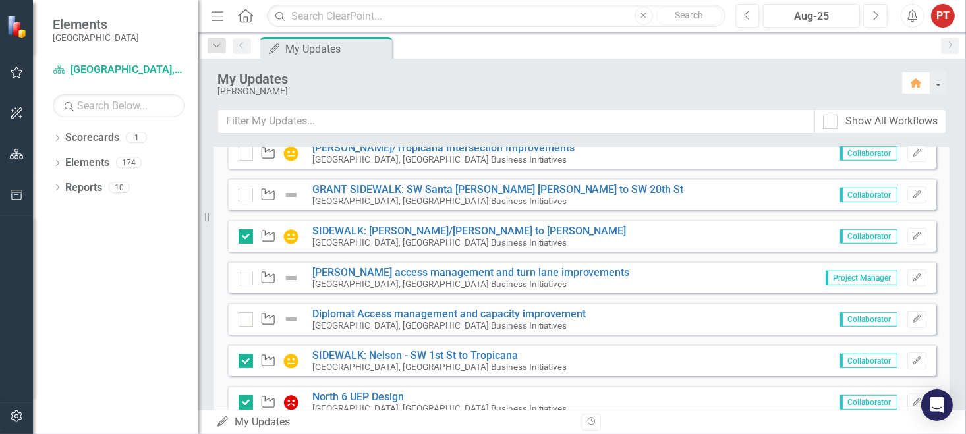
scroll to position [944, 0]
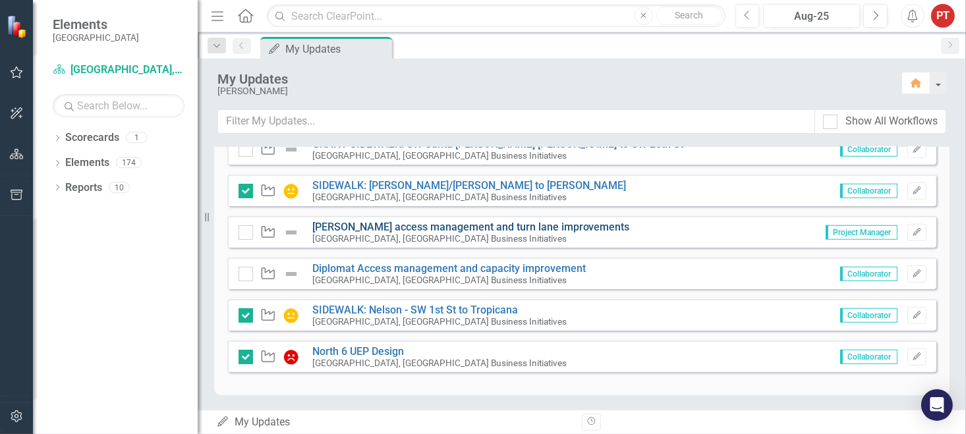
click at [372, 226] on link "[PERSON_NAME] access management and turn lane improvements" at bounding box center [471, 227] width 318 height 13
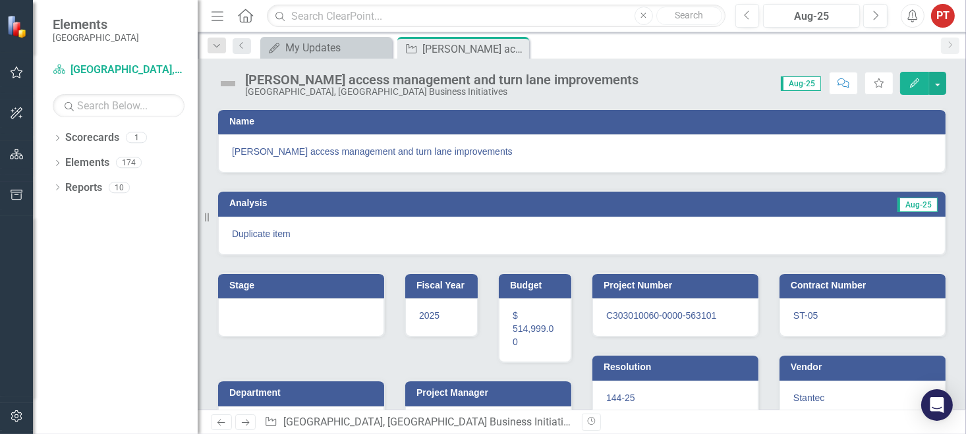
click at [225, 81] on img at bounding box center [227, 83] width 21 height 21
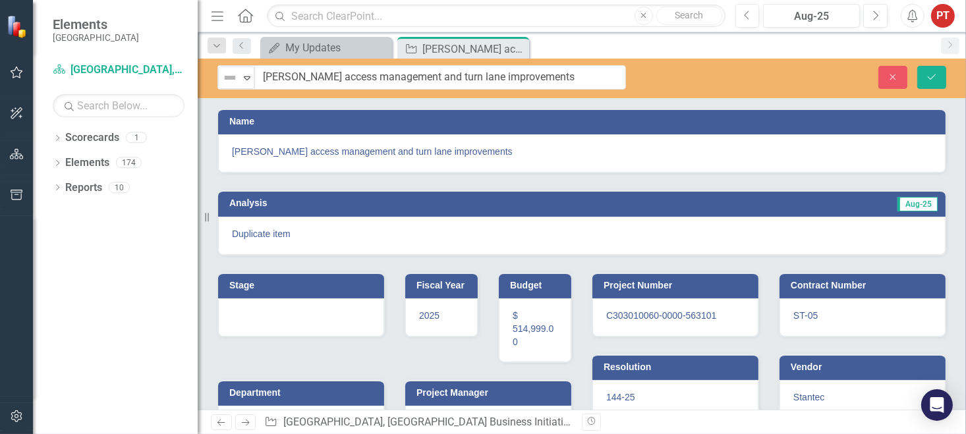
click at [225, 81] on img at bounding box center [230, 78] width 16 height 16
click at [694, 75] on div "Close Save" at bounding box center [806, 77] width 301 height 23
click at [890, 78] on icon "Close" at bounding box center [893, 76] width 12 height 9
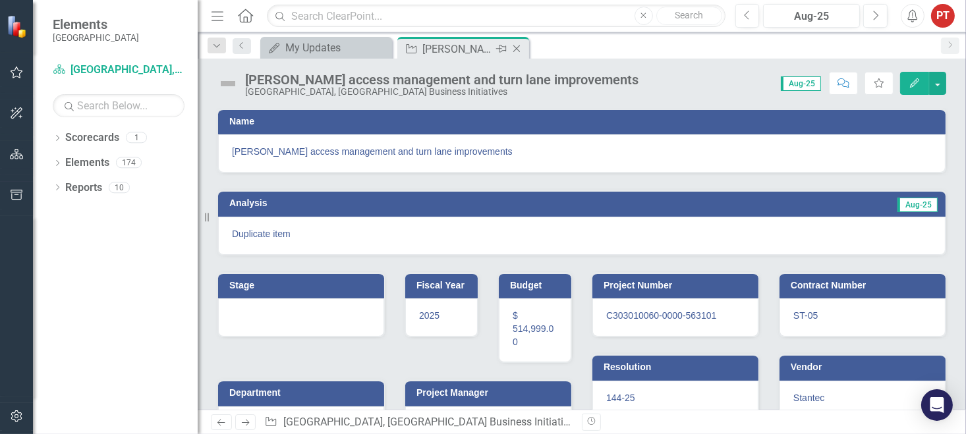
click at [513, 49] on icon "Close" at bounding box center [516, 48] width 13 height 11
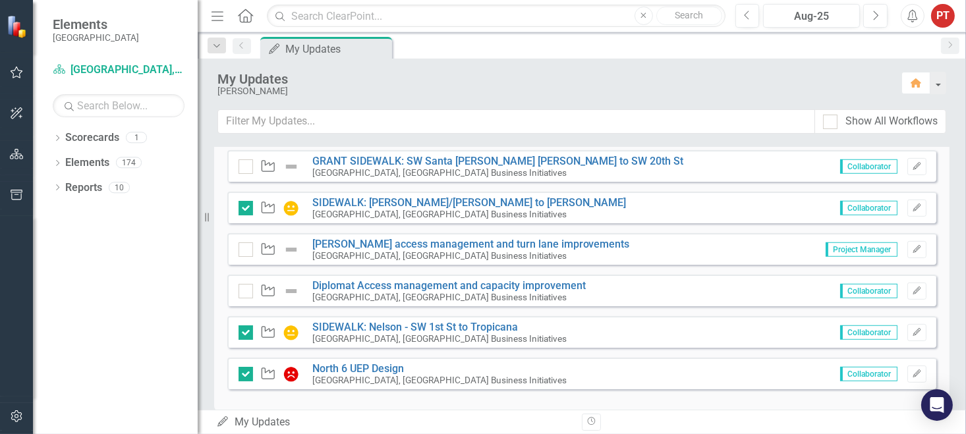
scroll to position [944, 0]
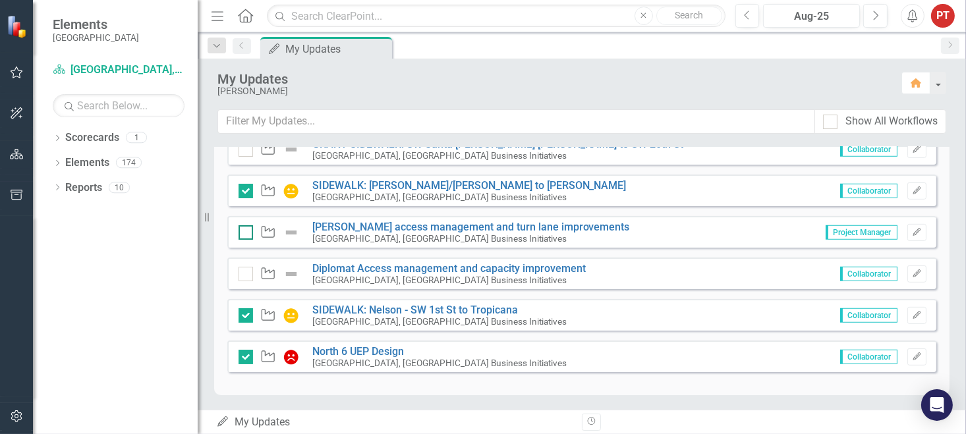
click at [241, 231] on input "checkbox" at bounding box center [243, 229] width 9 height 9
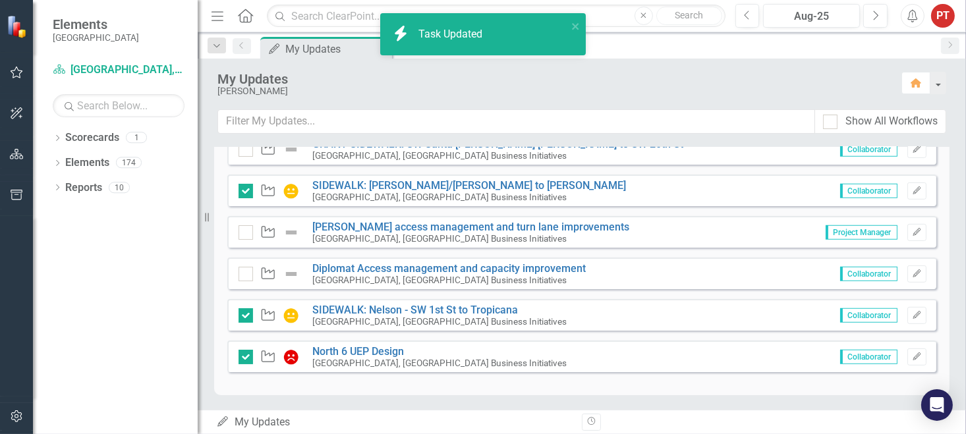
checkbox input "true"
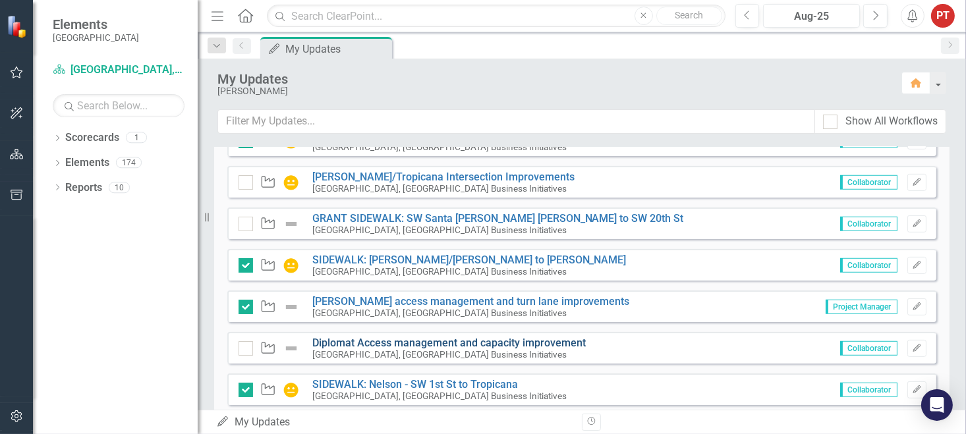
scroll to position [845, 0]
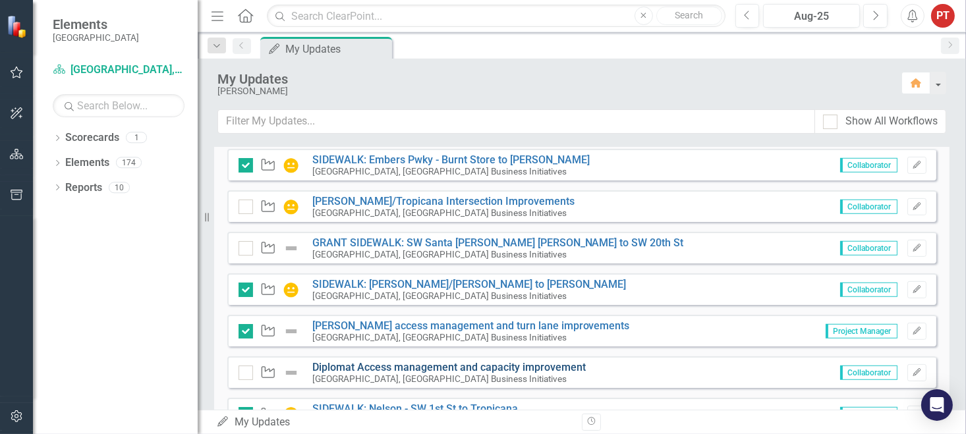
click at [360, 366] on link "Diplomat Access management and capacity improvement" at bounding box center [448, 367] width 273 height 13
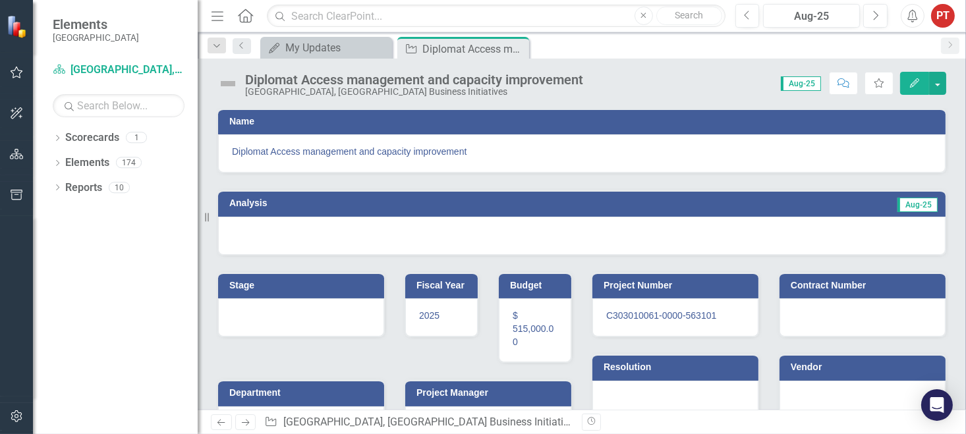
click at [227, 84] on img at bounding box center [227, 83] width 21 height 21
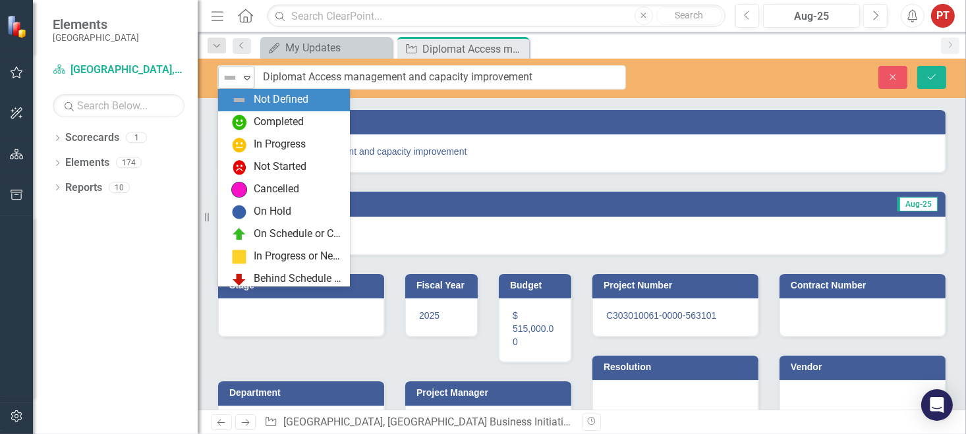
click at [229, 82] on img at bounding box center [230, 78] width 16 height 16
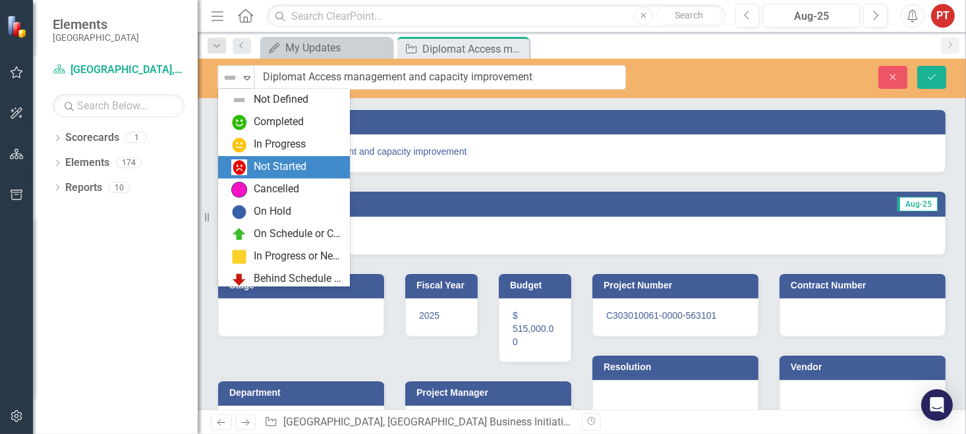
click at [258, 167] on div "Not Started" at bounding box center [280, 166] width 53 height 15
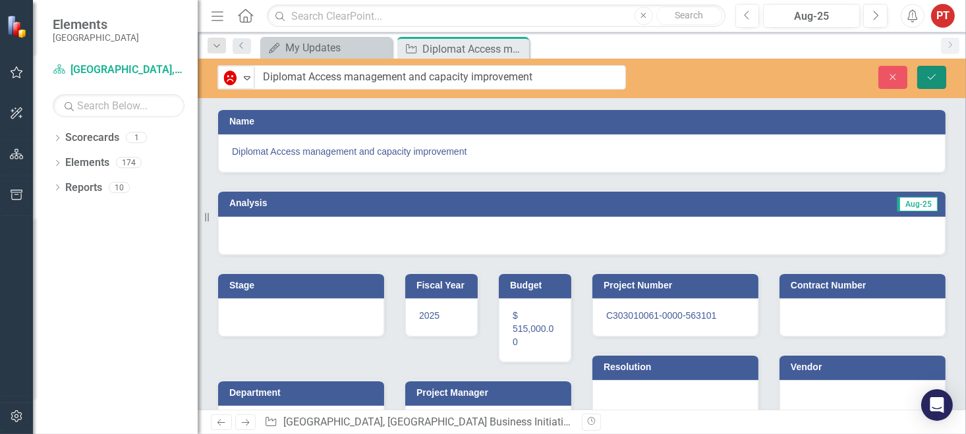
click at [934, 79] on icon "Save" at bounding box center [932, 76] width 12 height 9
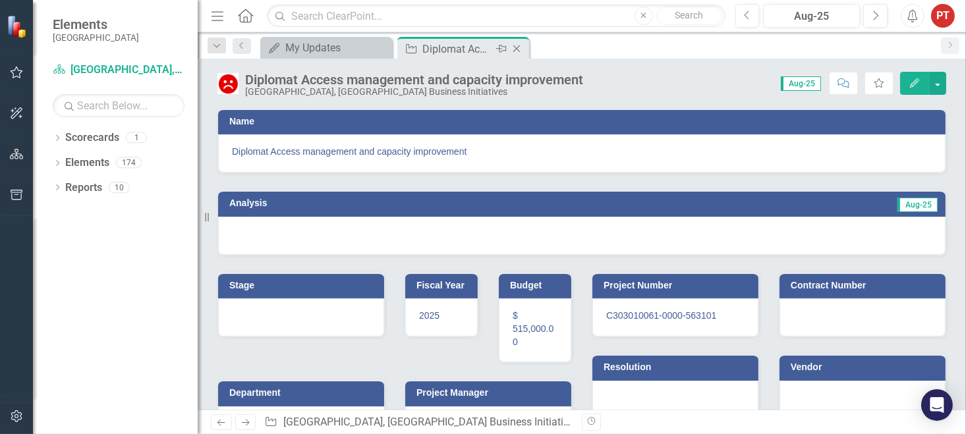
click at [517, 54] on div "Close" at bounding box center [517, 49] width 16 height 16
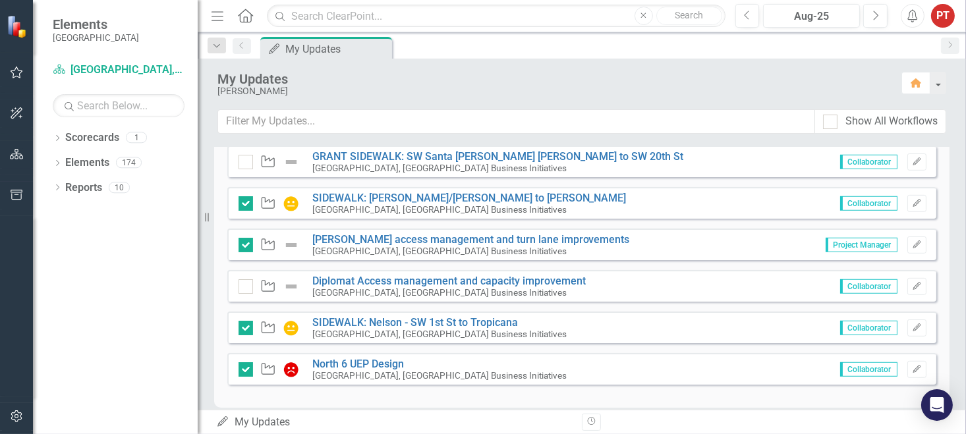
scroll to position [944, 0]
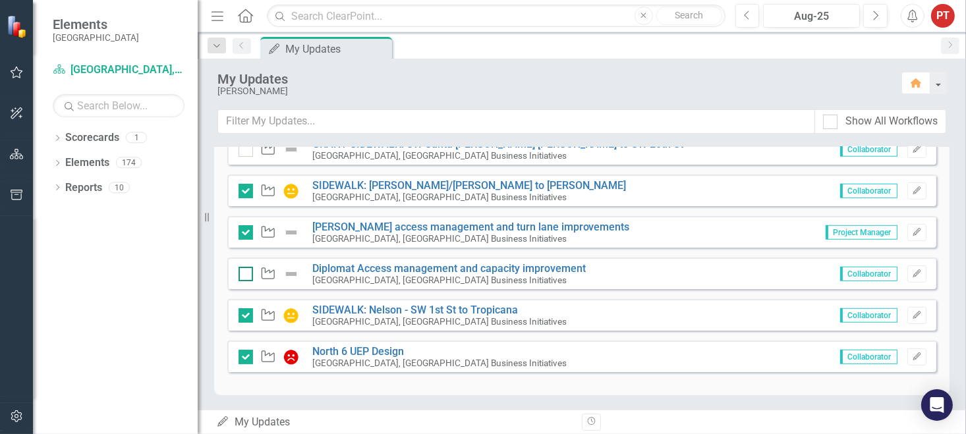
click at [244, 276] on div at bounding box center [246, 274] width 14 height 14
click at [244, 275] on input "checkbox" at bounding box center [243, 271] width 9 height 9
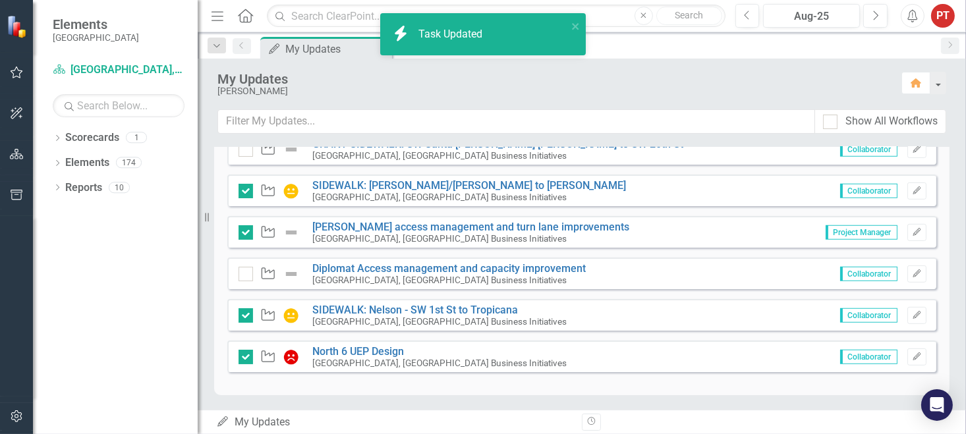
checkbox input "true"
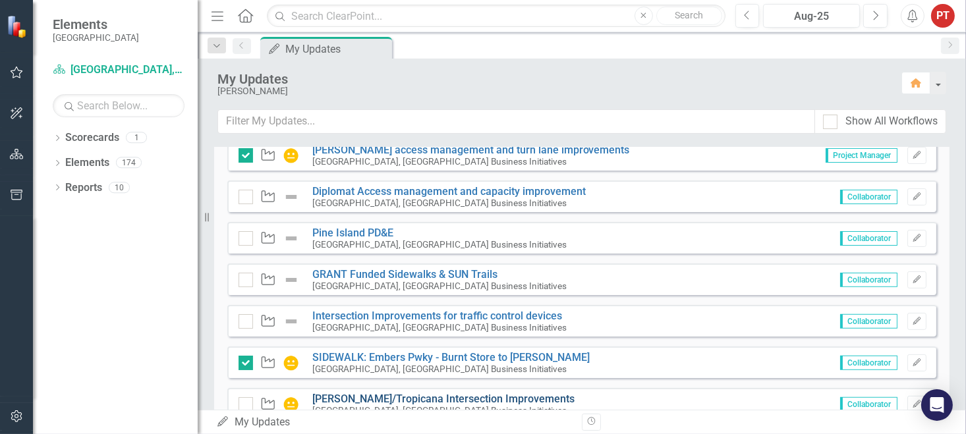
scroll to position [548, 0]
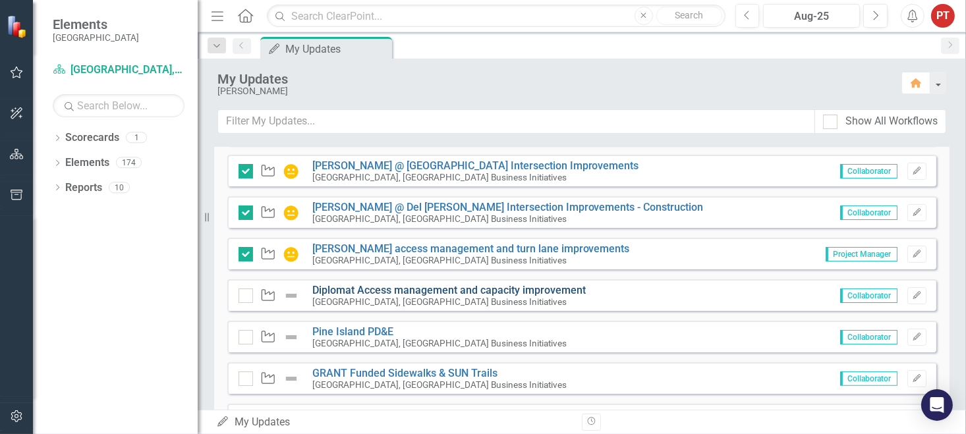
click at [387, 289] on link "Diplomat Access management and capacity improvement" at bounding box center [448, 290] width 273 height 13
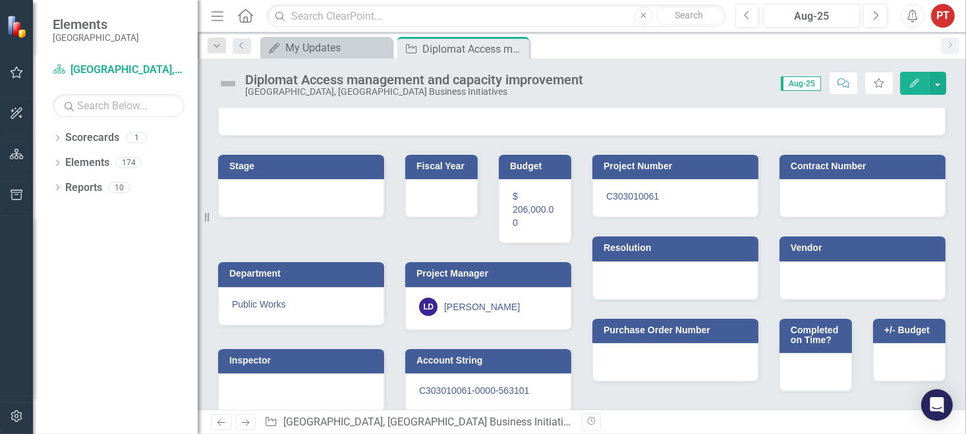
scroll to position [130, 0]
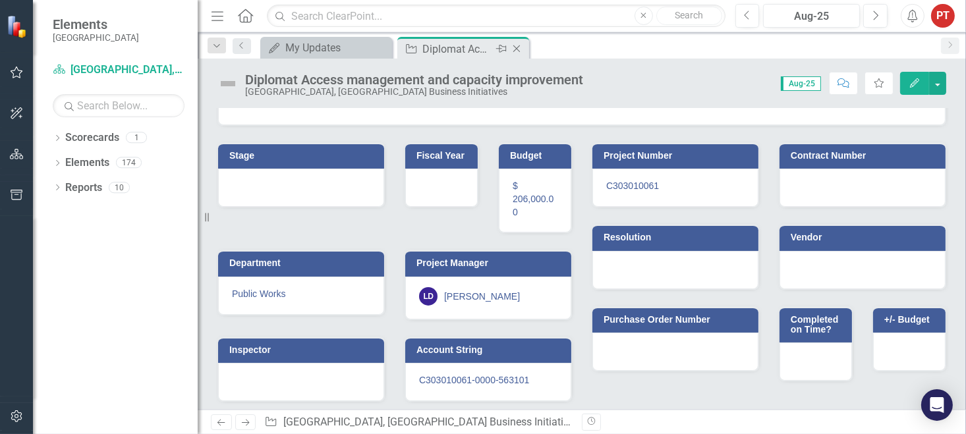
click at [517, 49] on icon at bounding box center [516, 48] width 7 height 7
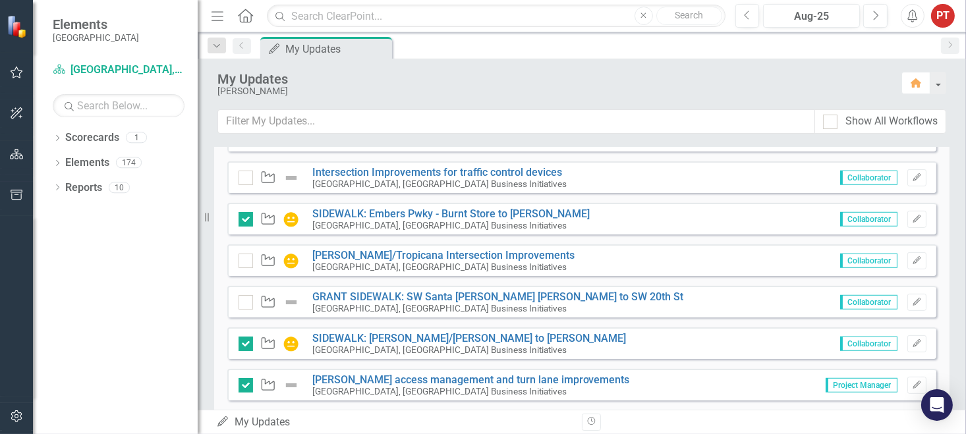
scroll to position [944, 0]
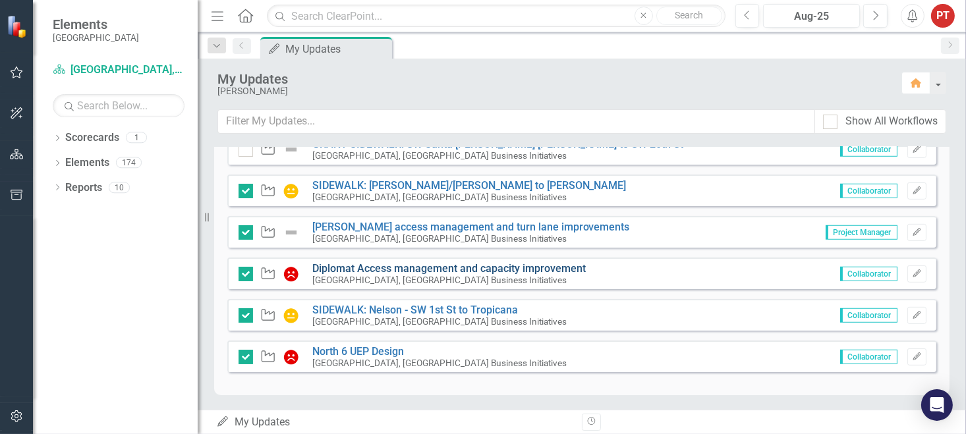
click at [352, 268] on link "Diplomat Access management and capacity improvement" at bounding box center [448, 268] width 273 height 13
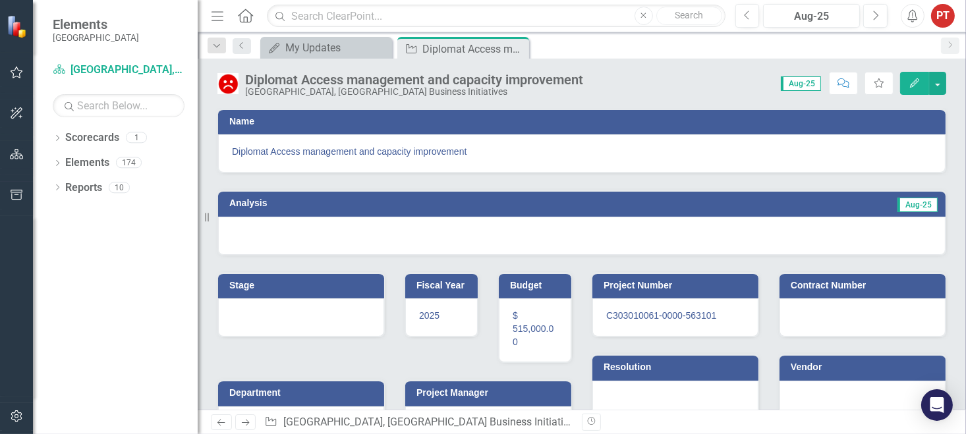
click at [238, 226] on div at bounding box center [582, 236] width 728 height 38
click at [232, 152] on span "Diplomat Access management and capacity improvement" at bounding box center [582, 151] width 700 height 13
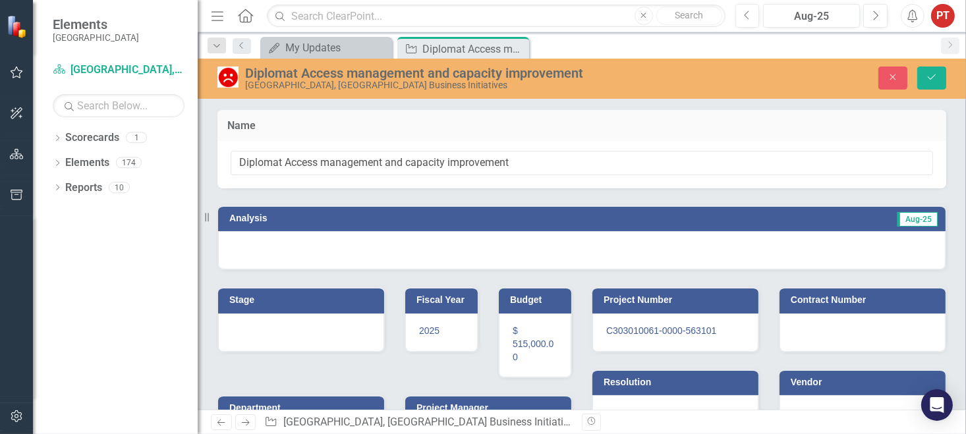
click at [249, 246] on div at bounding box center [582, 250] width 728 height 38
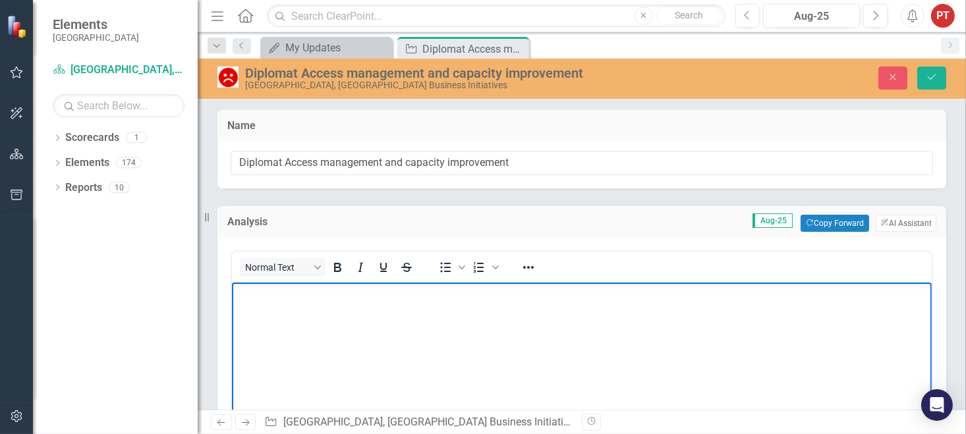
click at [262, 295] on p "Rich Text Area. Press ALT-0 for help." at bounding box center [581, 293] width 693 height 16
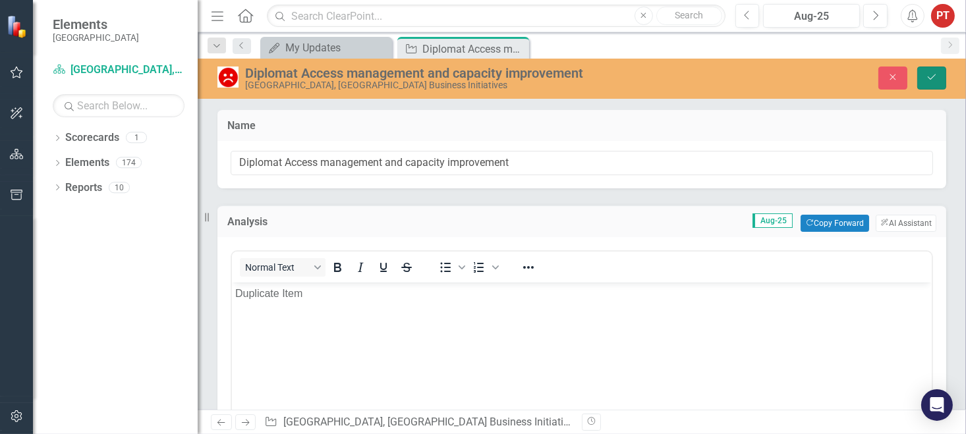
click at [929, 80] on icon "Save" at bounding box center [932, 76] width 12 height 9
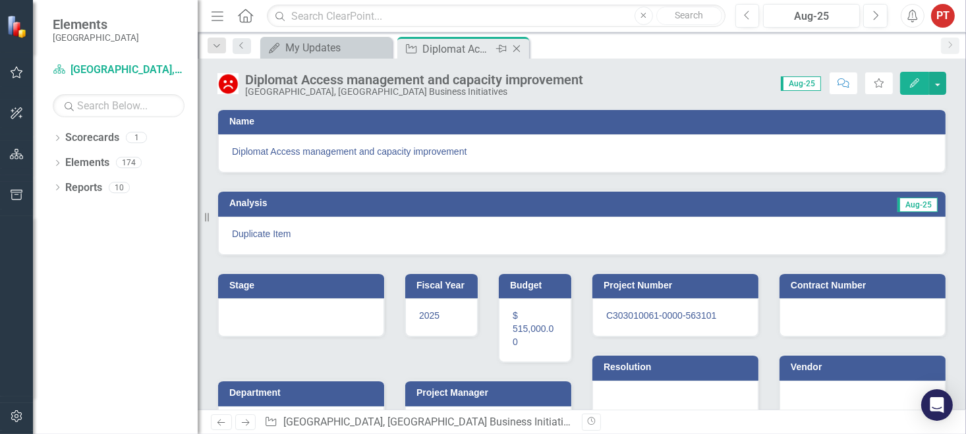
click at [519, 51] on icon "Close" at bounding box center [516, 48] width 13 height 11
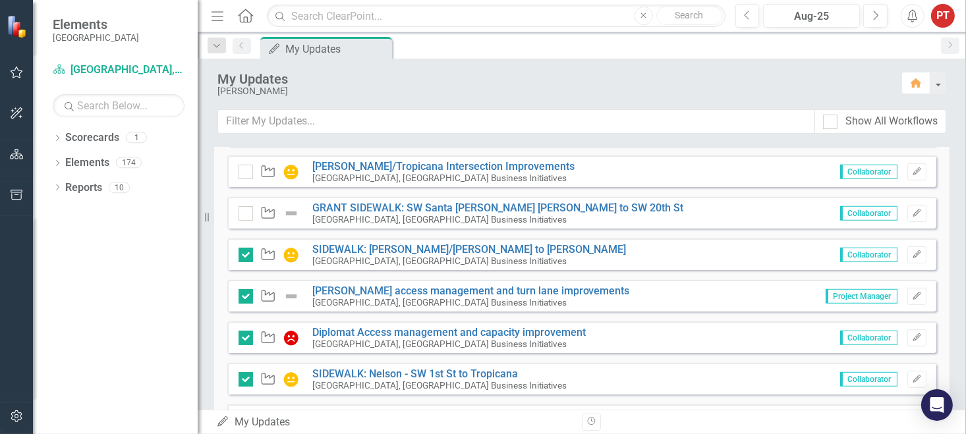
scroll to position [944, 0]
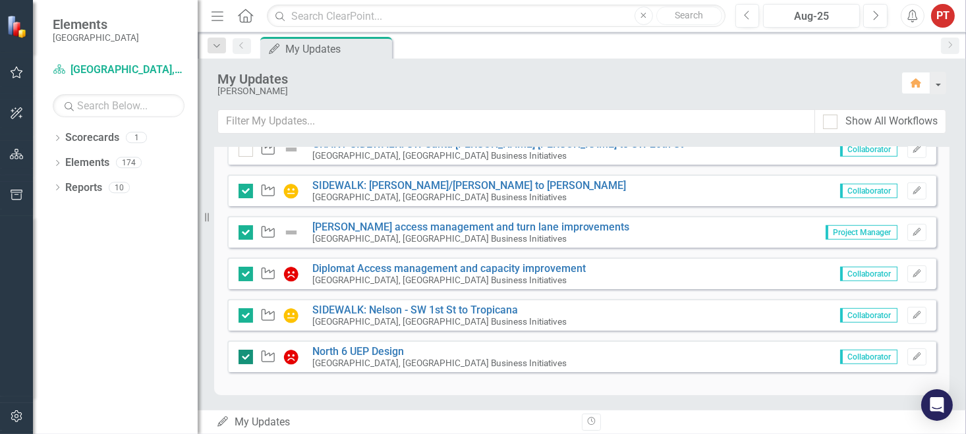
click at [248, 353] on div at bounding box center [246, 357] width 14 height 14
click at [247, 353] on input "checkbox" at bounding box center [243, 354] width 9 height 9
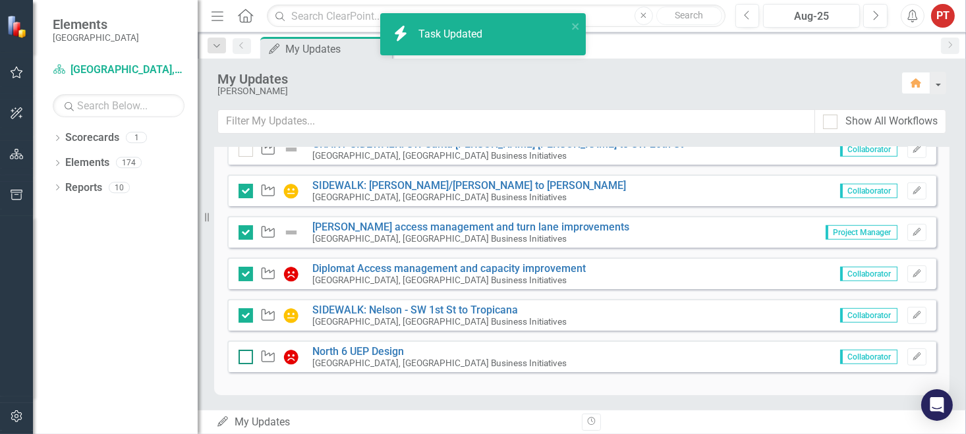
click at [248, 353] on div at bounding box center [246, 357] width 14 height 14
click at [247, 353] on input "checkbox" at bounding box center [243, 354] width 9 height 9
checkbox input "true"
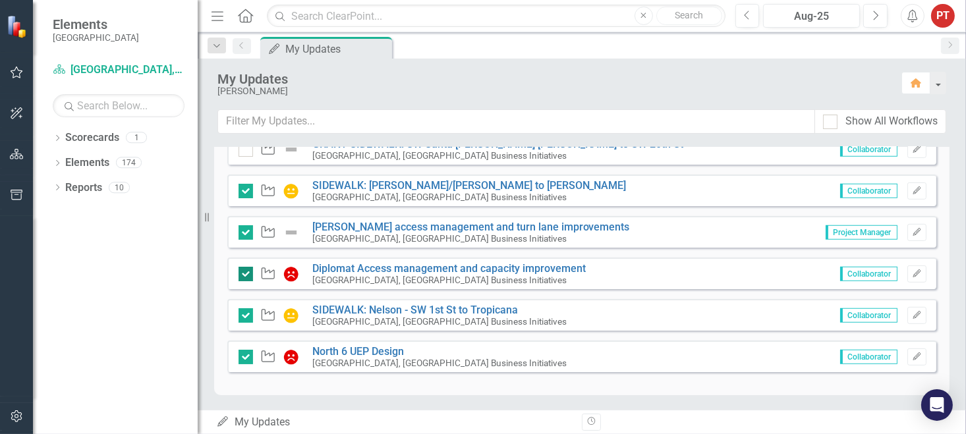
click at [243, 270] on input "checkbox" at bounding box center [243, 271] width 9 height 9
checkbox input "true"
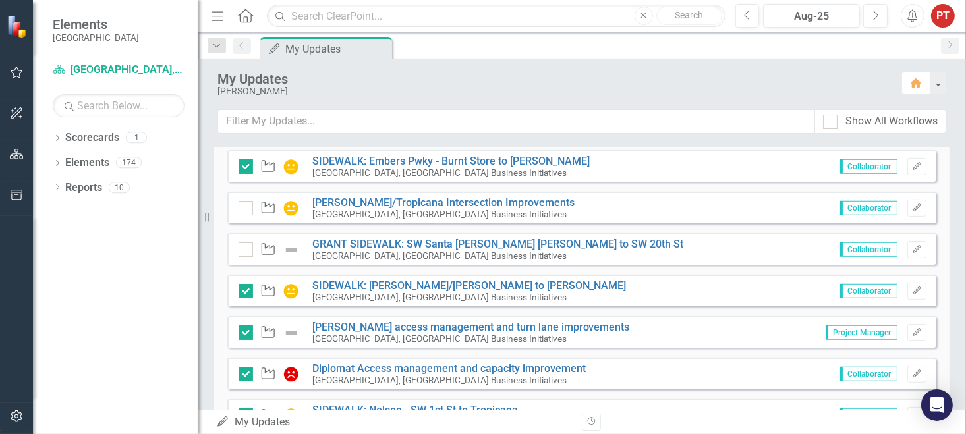
scroll to position [845, 0]
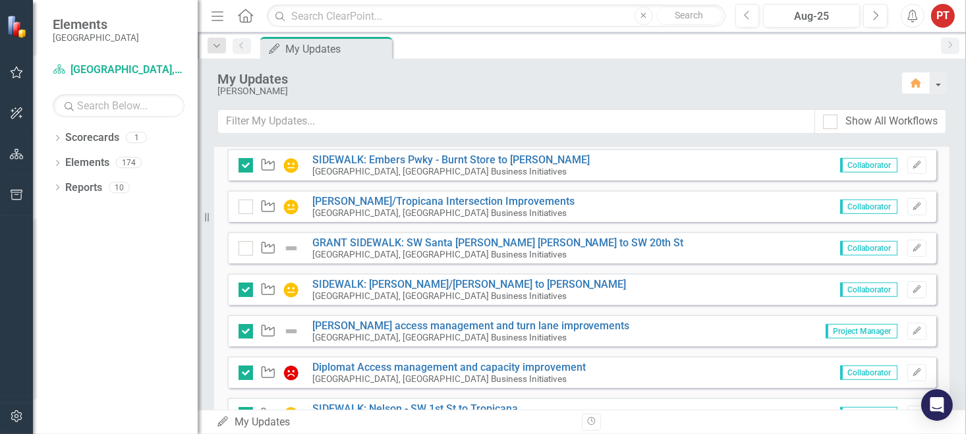
click at [851, 370] on span "Collaborator" at bounding box center [868, 373] width 57 height 14
click at [912, 374] on icon "Edit" at bounding box center [917, 373] width 10 height 8
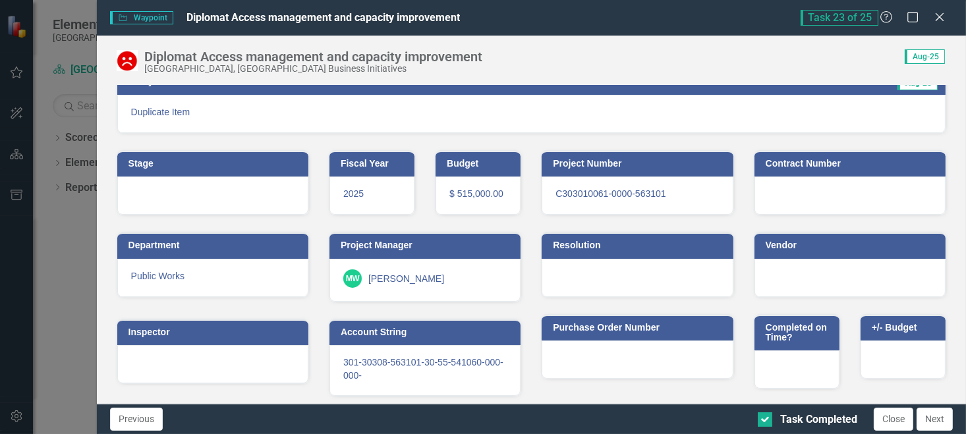
scroll to position [101, 0]
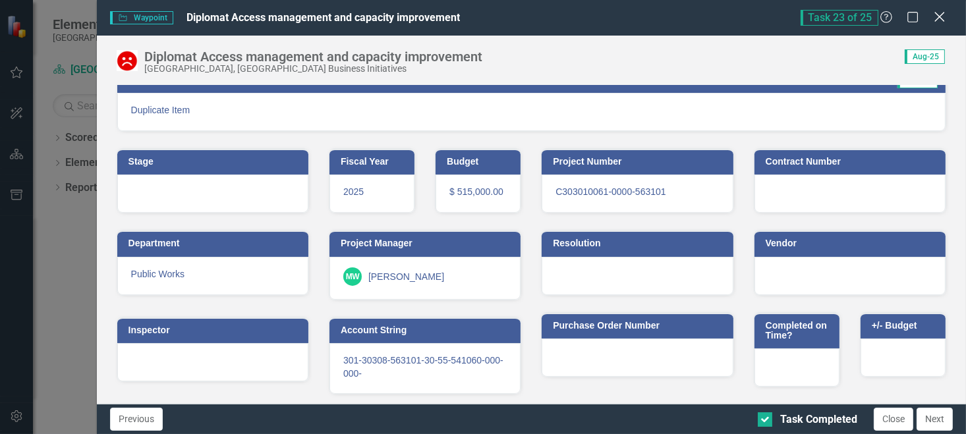
click at [936, 19] on icon "Close" at bounding box center [939, 17] width 16 height 13
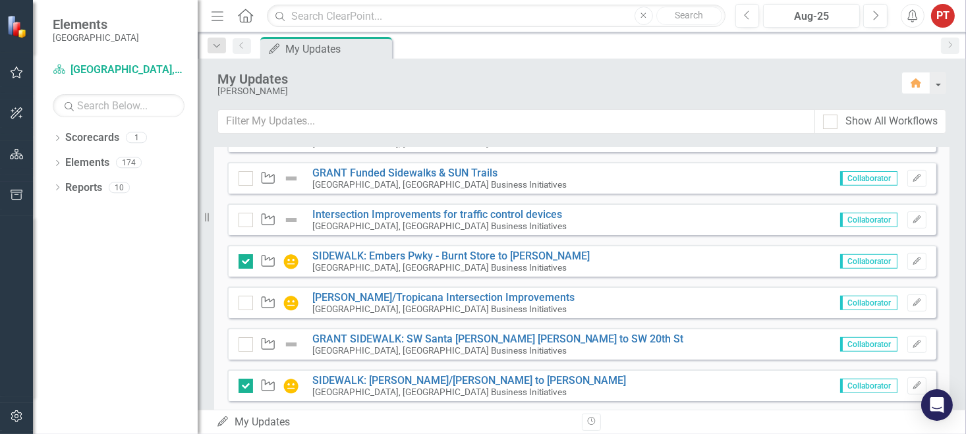
scroll to position [647, 0]
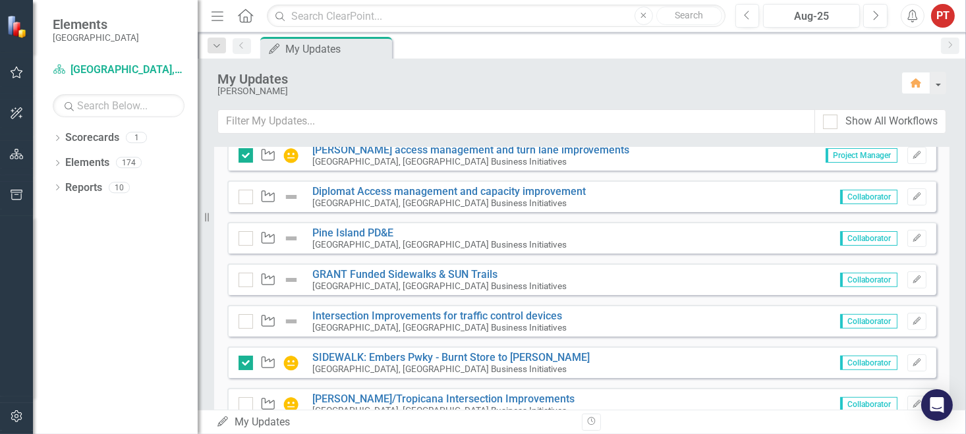
click at [868, 194] on span "Collaborator" at bounding box center [868, 197] width 57 height 14
click at [912, 194] on icon "Edit" at bounding box center [917, 197] width 10 height 8
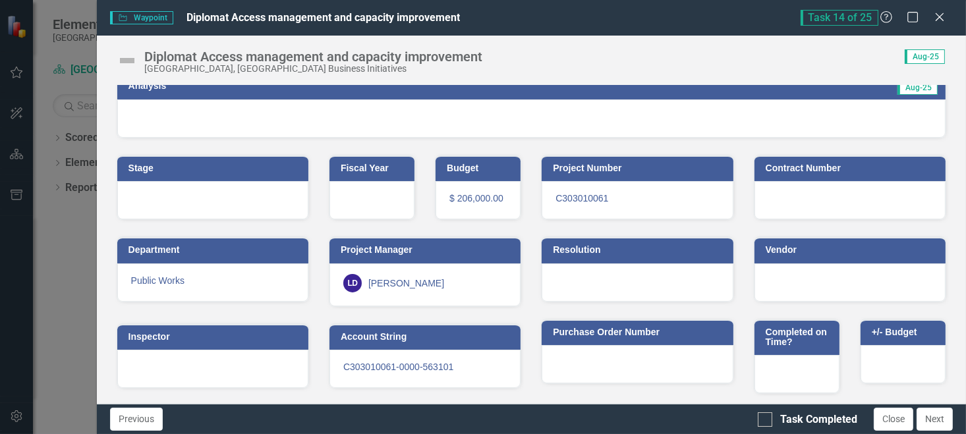
scroll to position [0, 0]
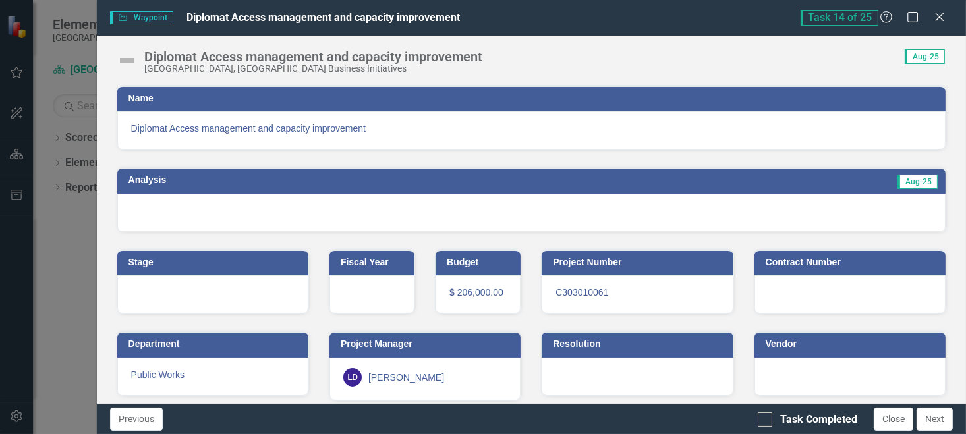
click at [155, 20] on span "Waypoint Waypoint" at bounding box center [141, 17] width 63 height 13
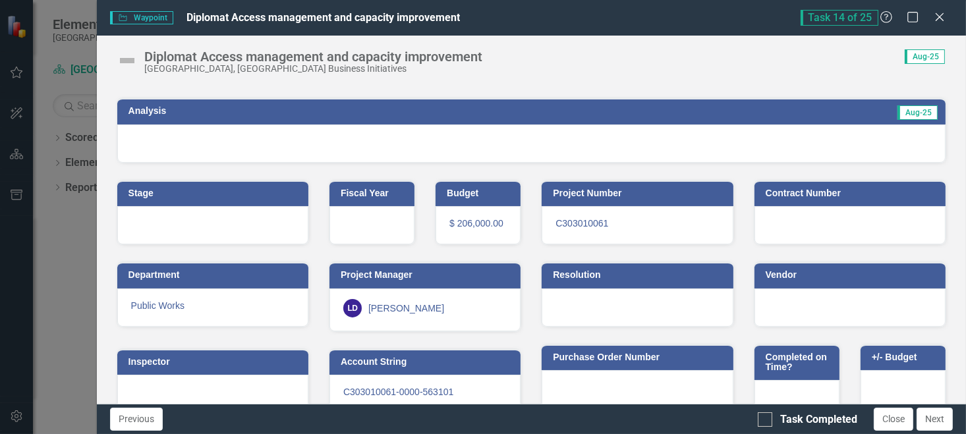
scroll to position [94, 0]
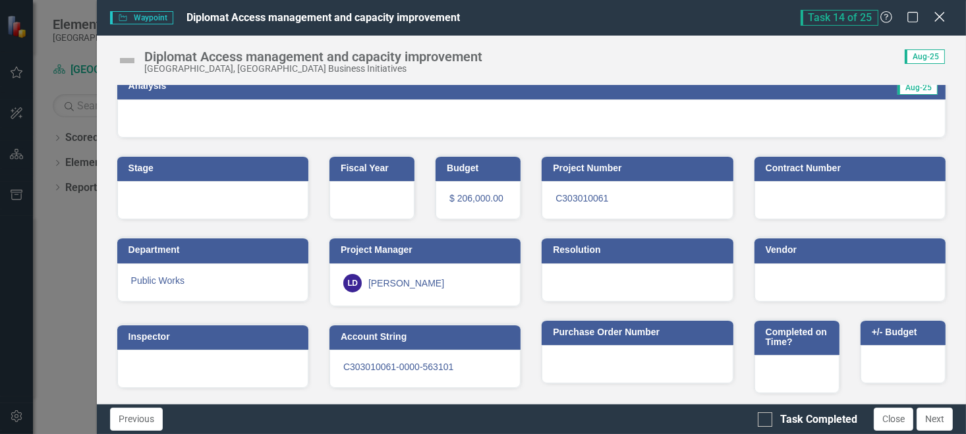
click at [934, 21] on icon "Close" at bounding box center [939, 17] width 16 height 13
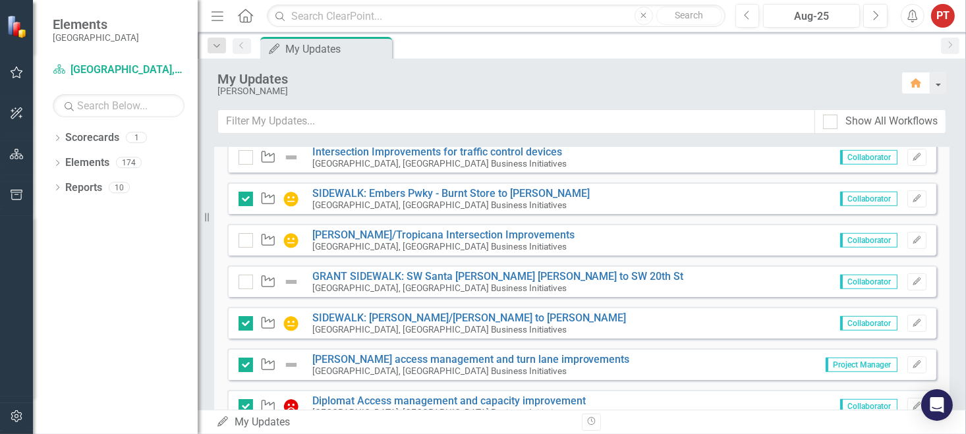
scroll to position [944, 0]
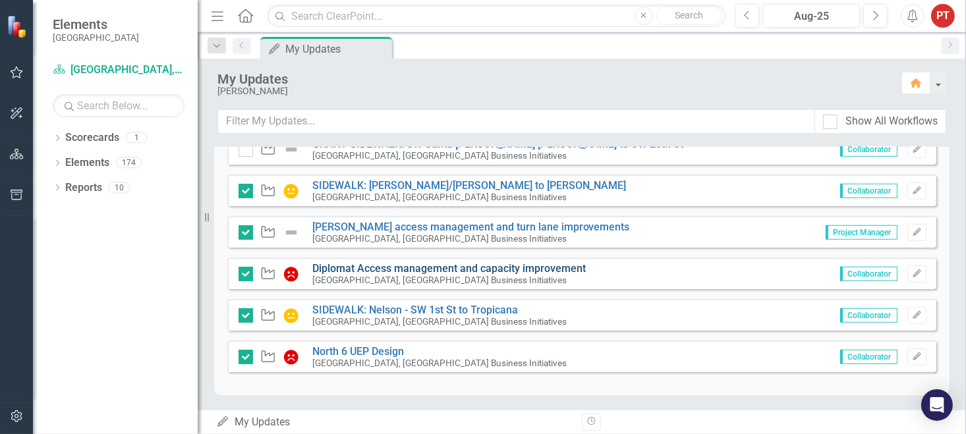
click at [347, 265] on link "Diplomat Access management and capacity improvement" at bounding box center [448, 268] width 273 height 13
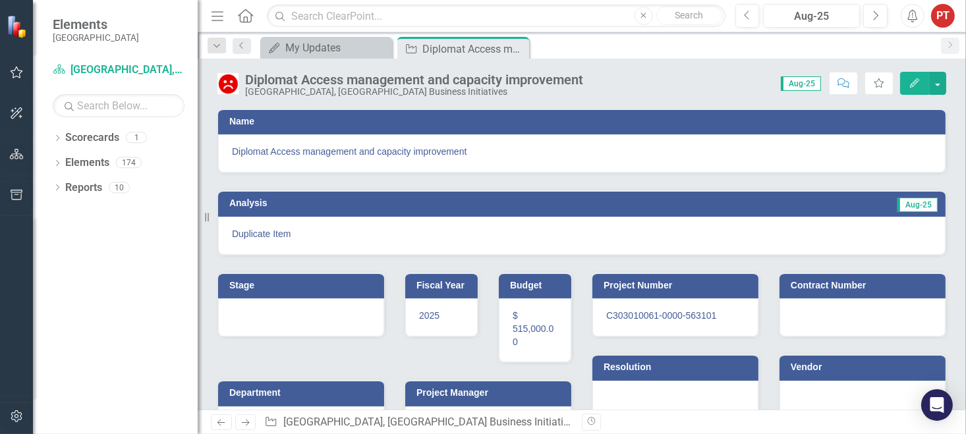
click at [224, 90] on img at bounding box center [227, 83] width 21 height 21
click at [231, 78] on img at bounding box center [227, 83] width 21 height 21
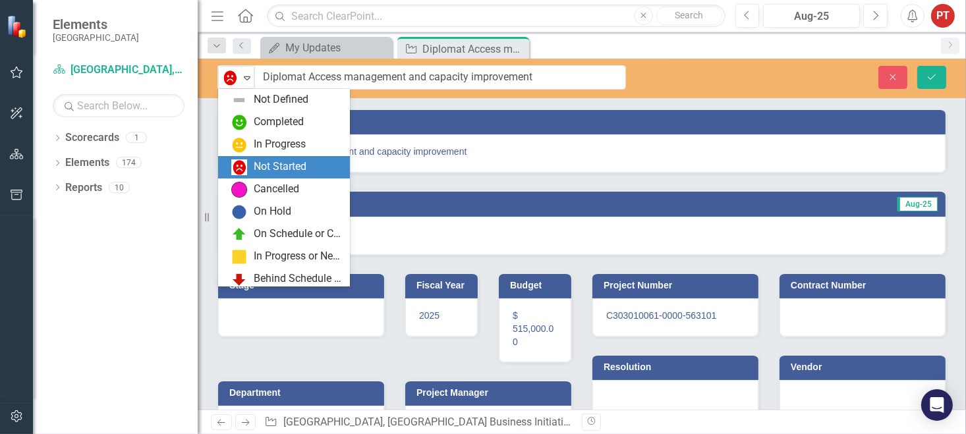
click at [231, 78] on img at bounding box center [230, 78] width 16 height 16
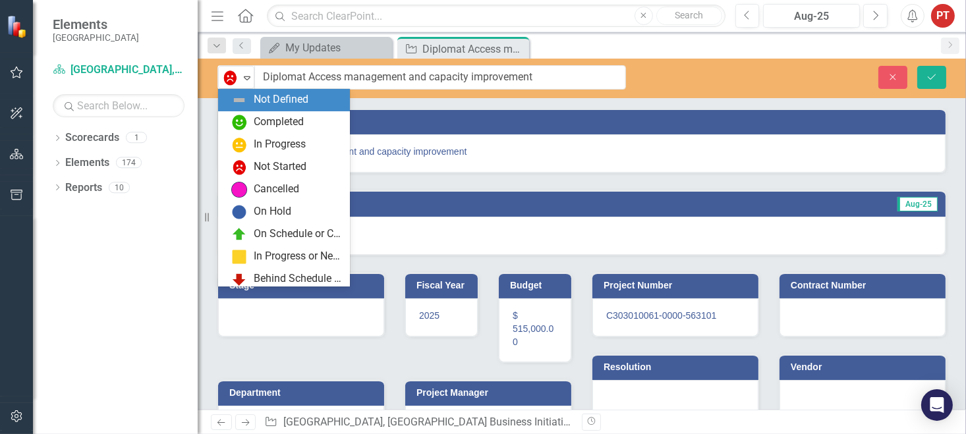
click at [280, 99] on div "Not Defined" at bounding box center [281, 99] width 55 height 15
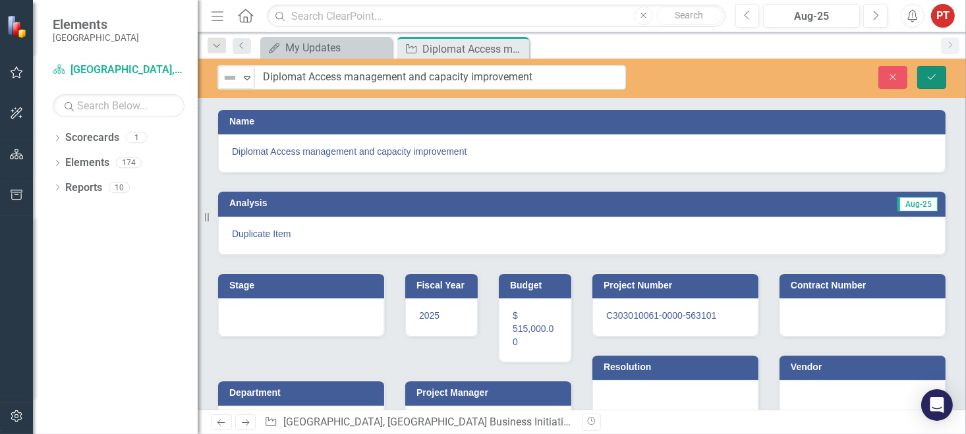
click at [936, 69] on button "Save" at bounding box center [931, 77] width 29 height 23
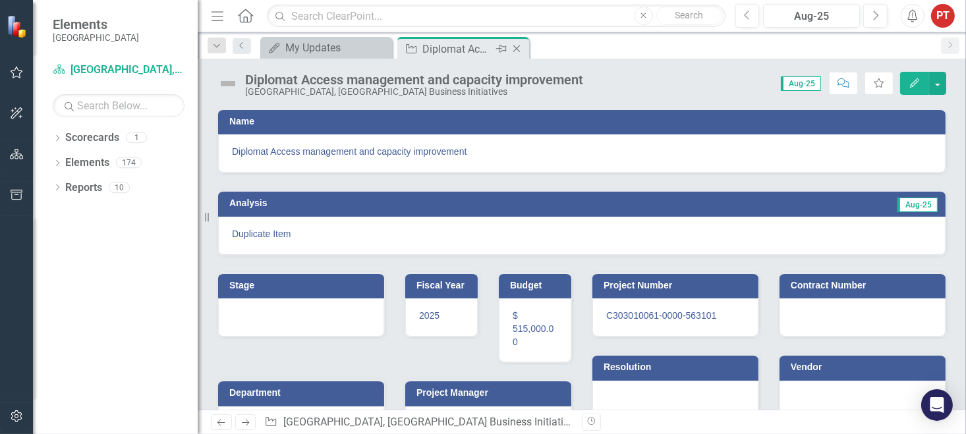
click at [517, 45] on icon "Close" at bounding box center [516, 48] width 13 height 11
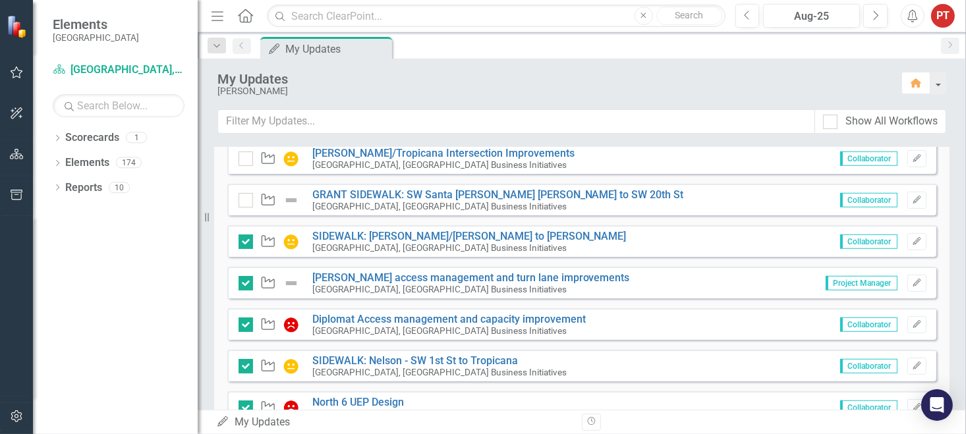
scroll to position [944, 0]
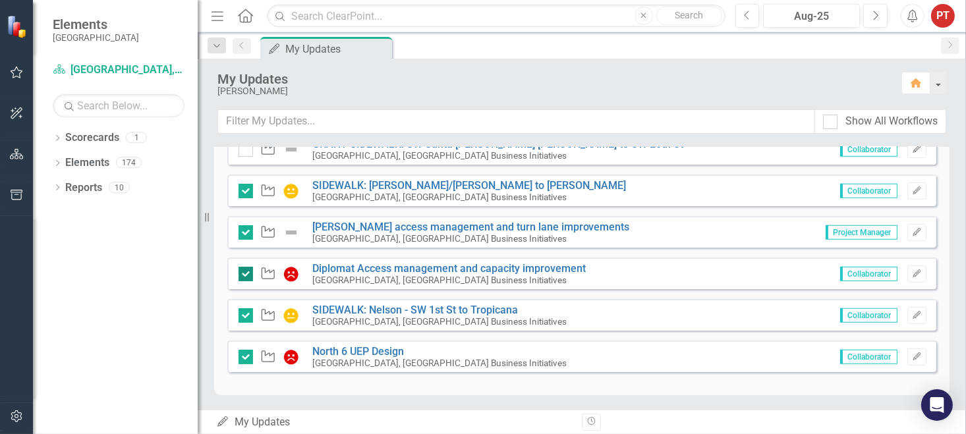
click at [245, 273] on input "checkbox" at bounding box center [243, 271] width 9 height 9
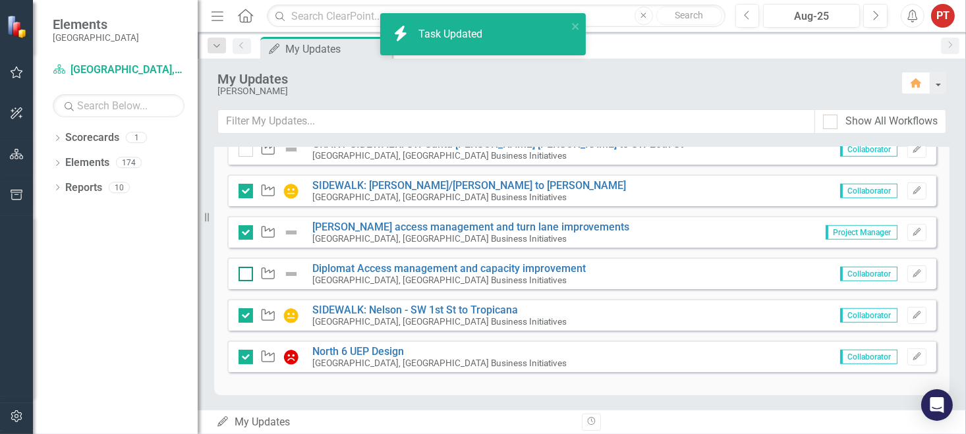
click at [245, 273] on input "checkbox" at bounding box center [243, 271] width 9 height 9
checkbox input "true"
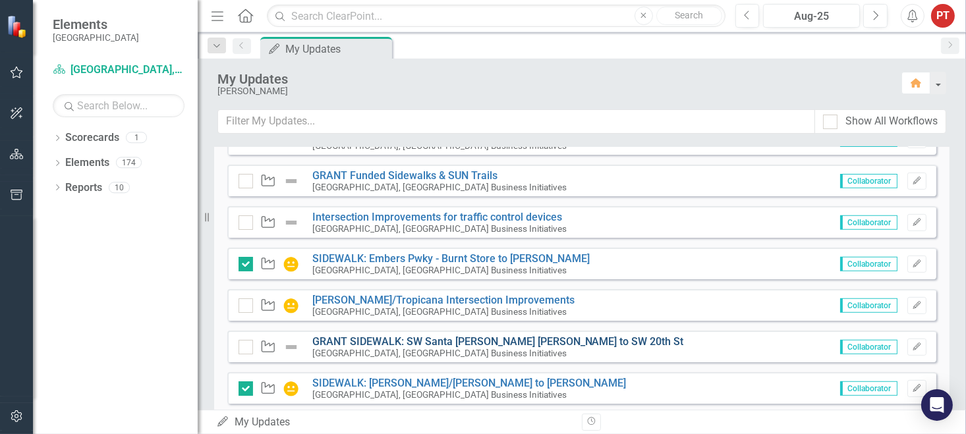
scroll to position [845, 0]
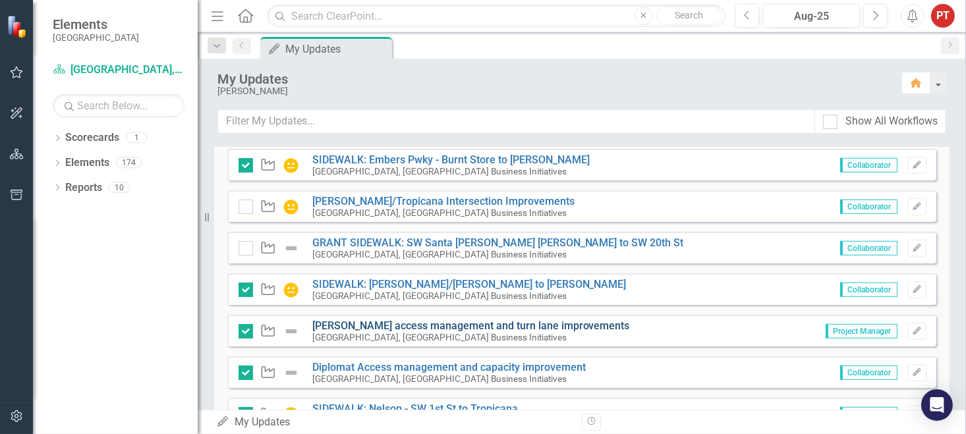
click at [384, 324] on link "[PERSON_NAME] access management and turn lane improvements" at bounding box center [471, 326] width 318 height 13
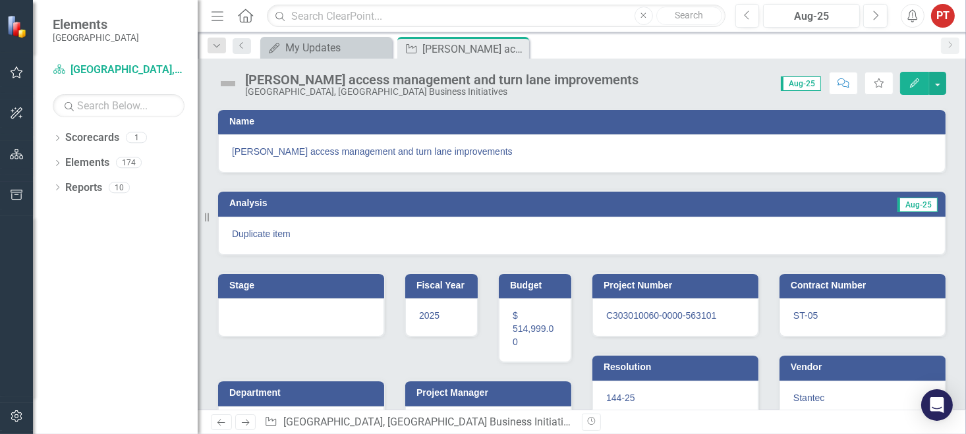
click at [229, 154] on div "[PERSON_NAME] access management and turn lane improvements" at bounding box center [582, 153] width 728 height 38
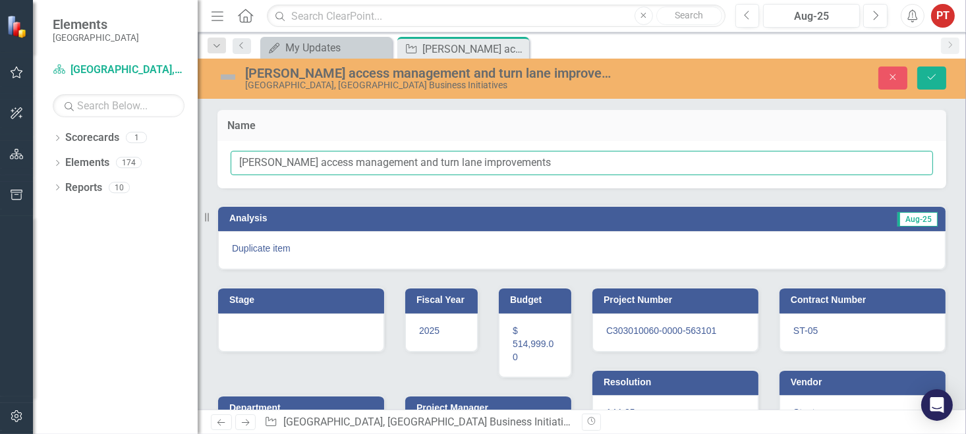
click at [235, 161] on input "[PERSON_NAME] access management and turn lane improvements" at bounding box center [582, 163] width 702 height 24
click at [540, 165] on input "[PERSON_NAME] access management and turn lane improvements" at bounding box center [582, 163] width 702 height 24
type input "[PERSON_NAME] access management and turn lane improvements (DUPLICATE)"
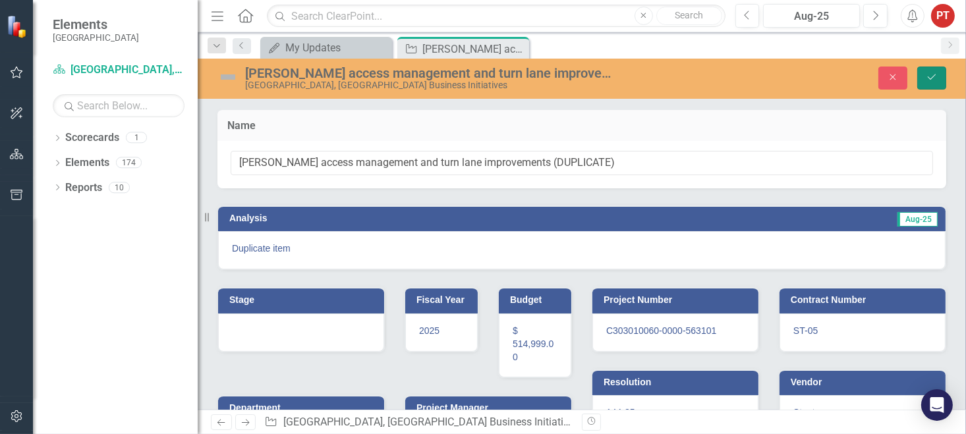
click at [932, 80] on icon "Save" at bounding box center [932, 76] width 12 height 9
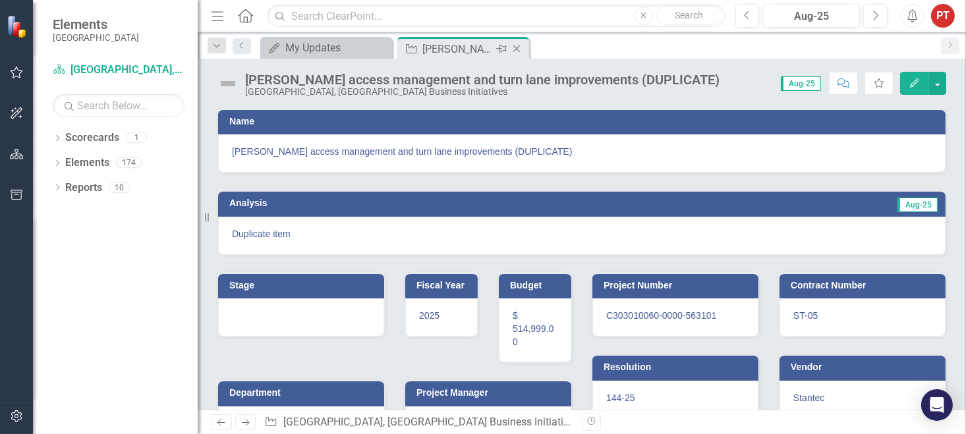
click at [519, 47] on icon "Close" at bounding box center [516, 48] width 13 height 11
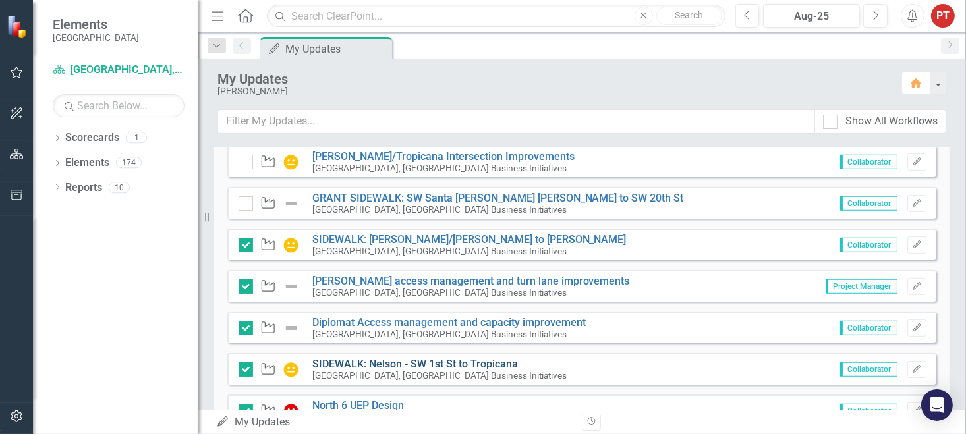
scroll to position [944, 0]
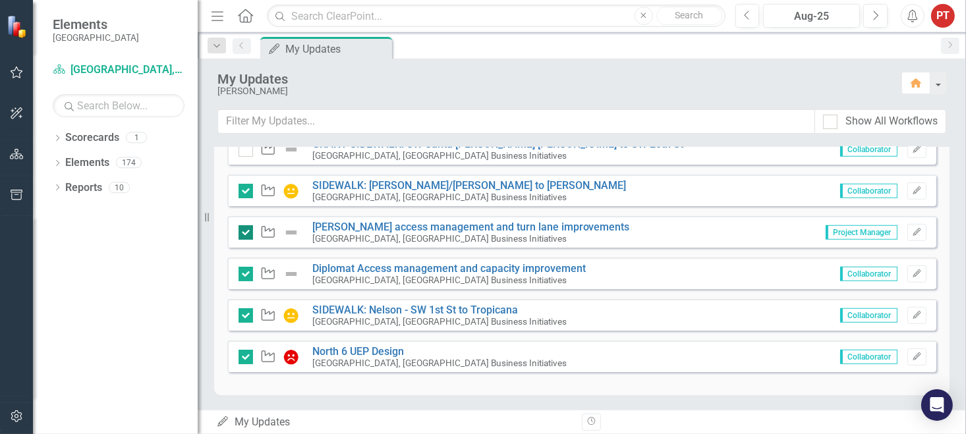
click at [240, 233] on div at bounding box center [246, 232] width 14 height 14
click at [240, 233] on input "checkbox" at bounding box center [243, 229] width 9 height 9
click at [244, 232] on input "checkbox" at bounding box center [243, 229] width 9 height 9
checkbox input "true"
click at [336, 264] on link "Diplomat Access management and capacity improvement" at bounding box center [448, 268] width 273 height 13
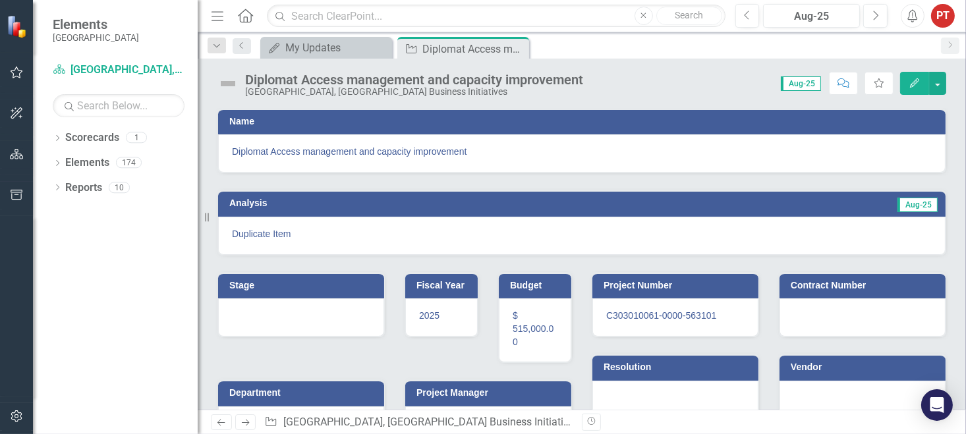
click at [477, 149] on span "Diplomat Access management and capacity improvement" at bounding box center [582, 151] width 700 height 13
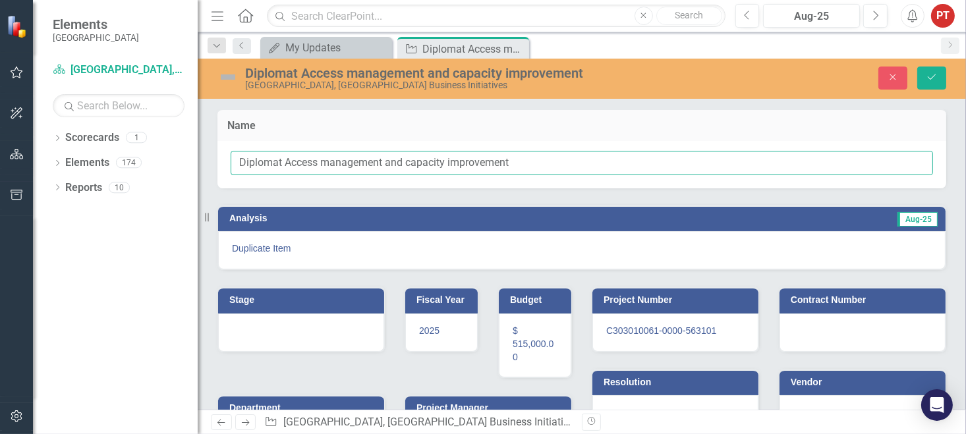
click at [547, 157] on input "Diplomat Access management and capacity improvement" at bounding box center [582, 163] width 702 height 24
type input "Diplomat Access management and capacity improvement (DUPLICATE)"
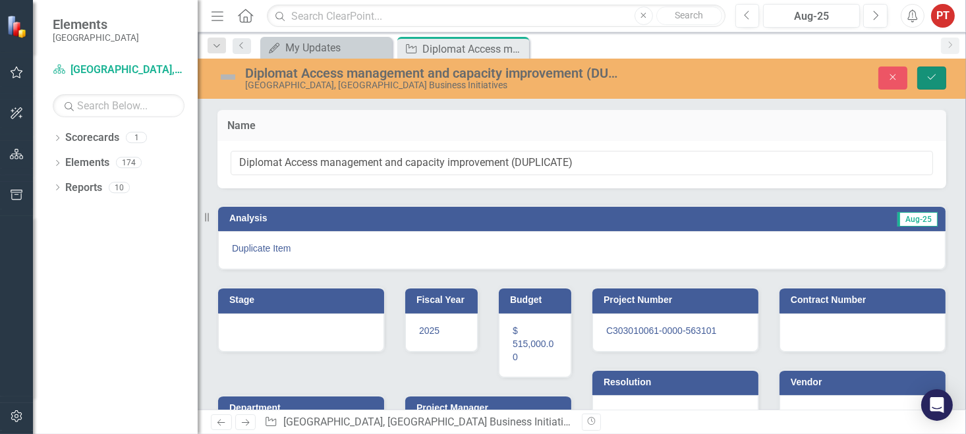
click at [929, 80] on icon "Save" at bounding box center [932, 76] width 12 height 9
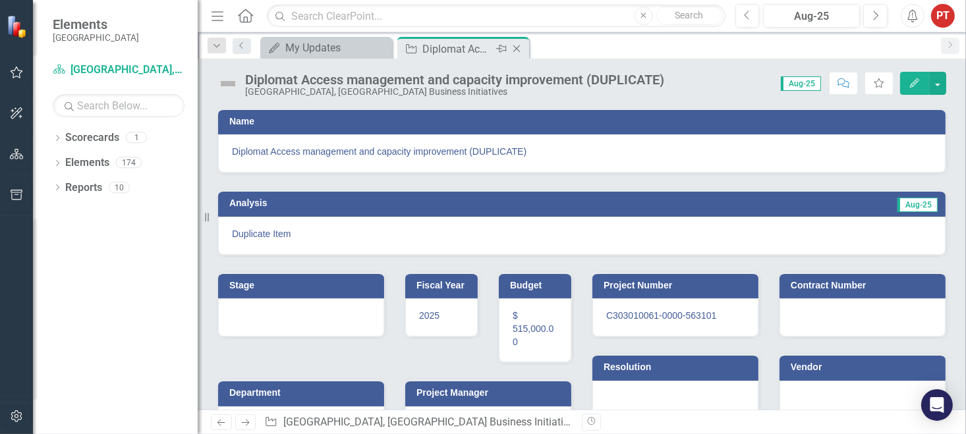
click at [519, 53] on icon "Close" at bounding box center [516, 48] width 13 height 11
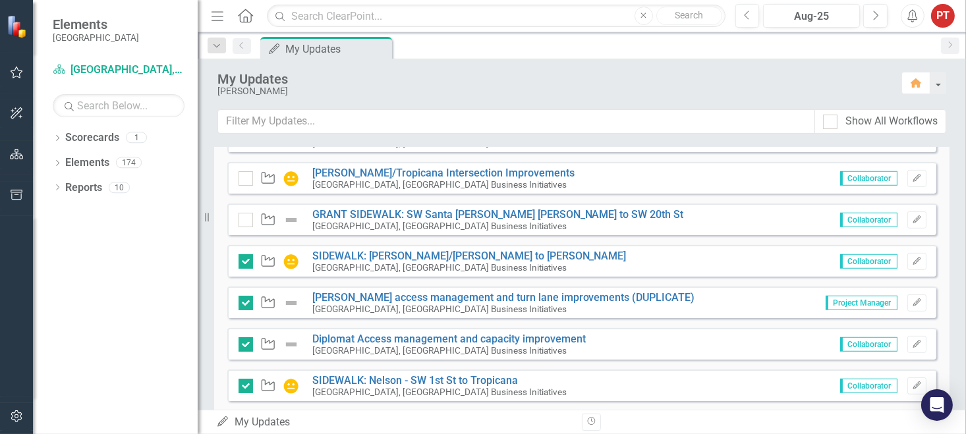
scroll to position [944, 0]
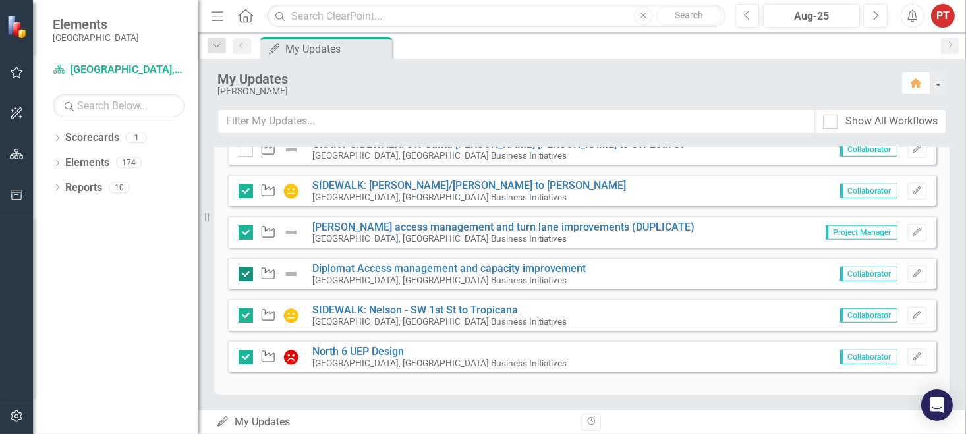
click at [243, 272] on input "checkbox" at bounding box center [243, 271] width 9 height 9
checkbox input "true"
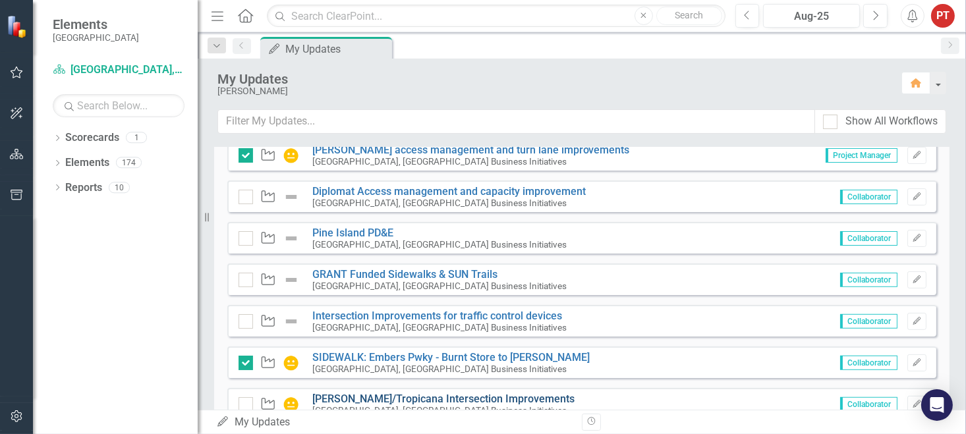
scroll to position [746, 0]
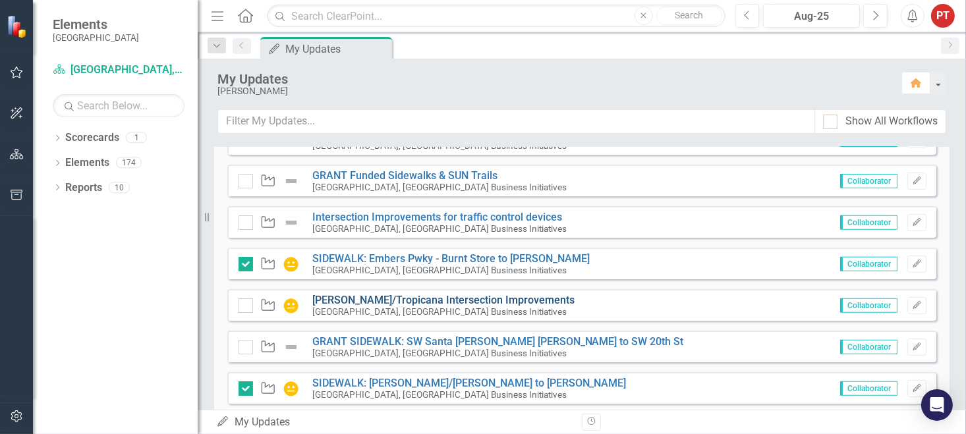
click at [362, 296] on link "[PERSON_NAME]/Tropicana Intersection Improvements" at bounding box center [443, 300] width 262 height 13
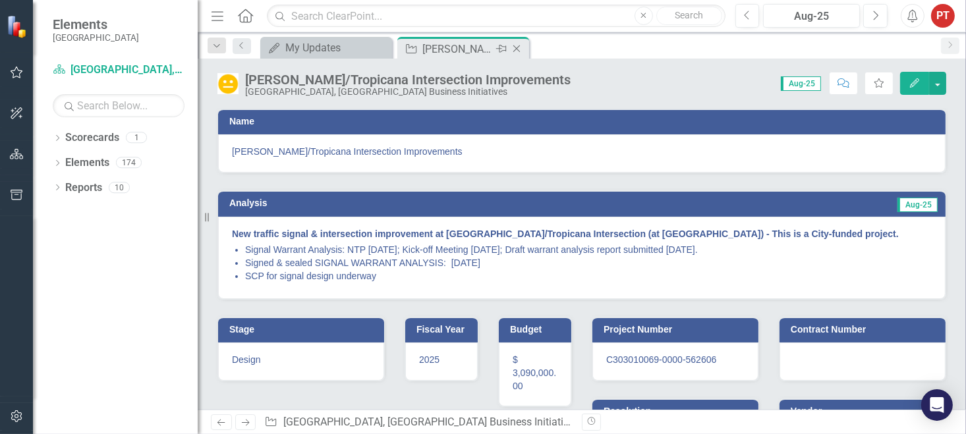
click at [520, 50] on icon "Close" at bounding box center [516, 48] width 13 height 11
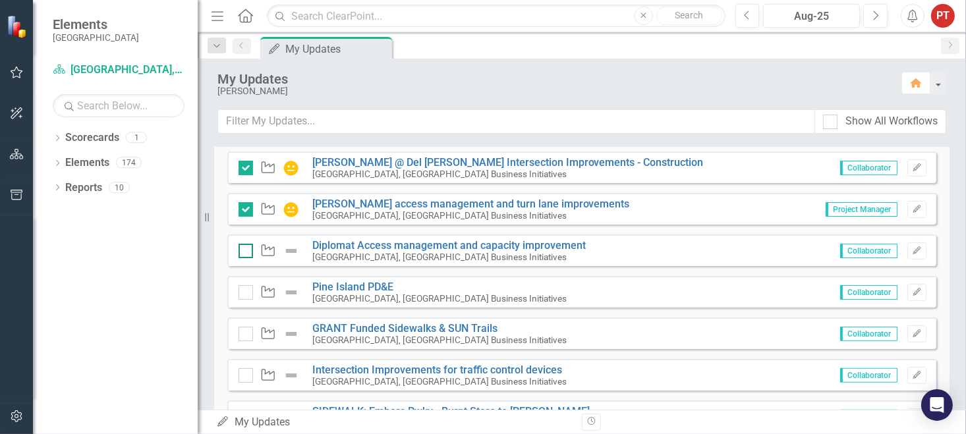
scroll to position [692, 0]
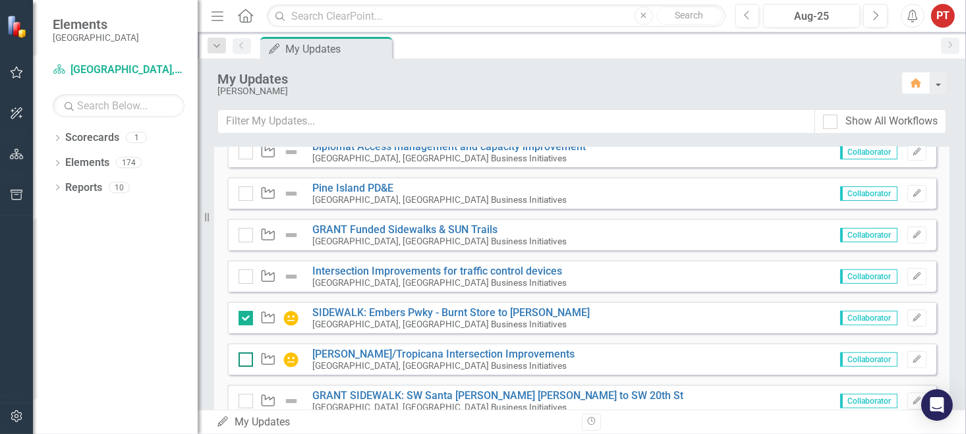
click at [247, 359] on div at bounding box center [246, 360] width 14 height 14
click at [247, 359] on input "checkbox" at bounding box center [243, 357] width 9 height 9
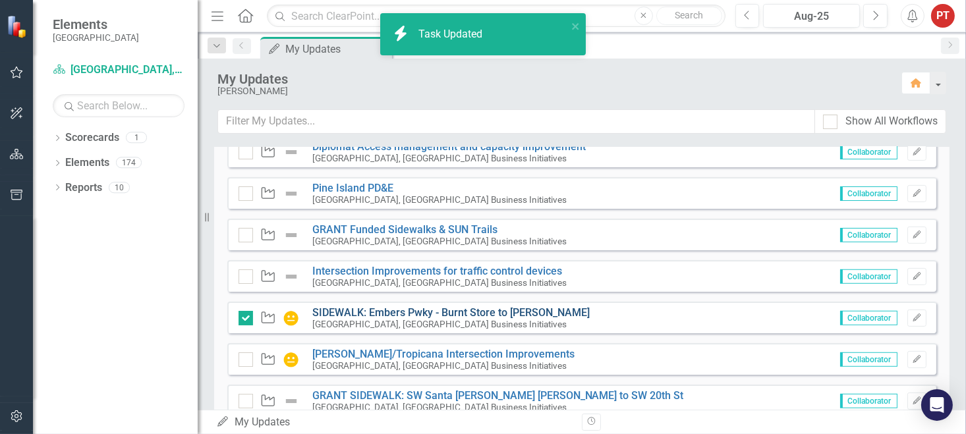
checkbox input "true"
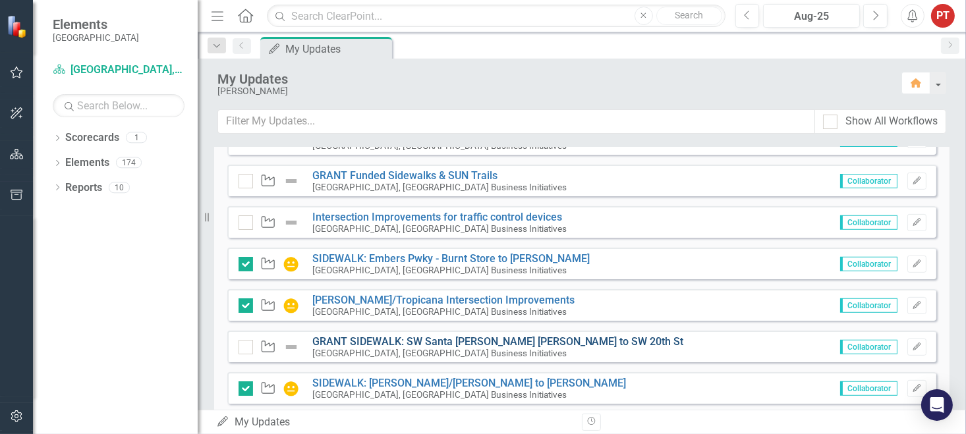
scroll to position [647, 0]
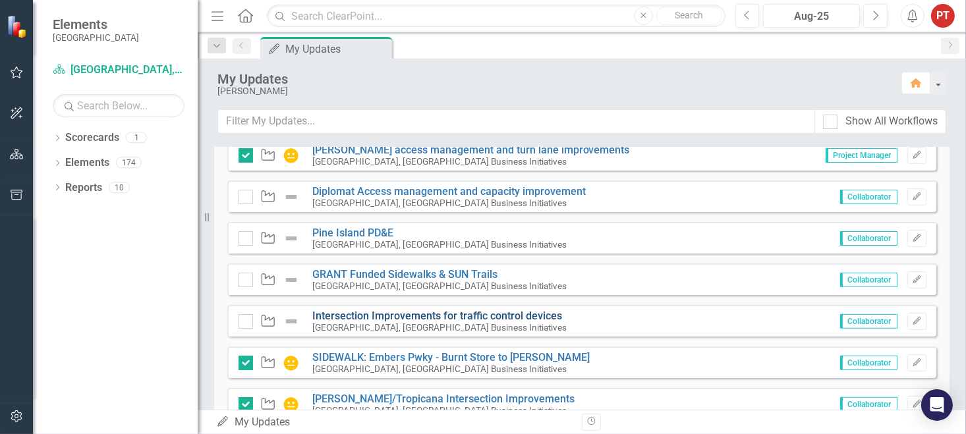
click at [449, 314] on link "Intersection Improvements for traffic control devices" at bounding box center [437, 316] width 250 height 13
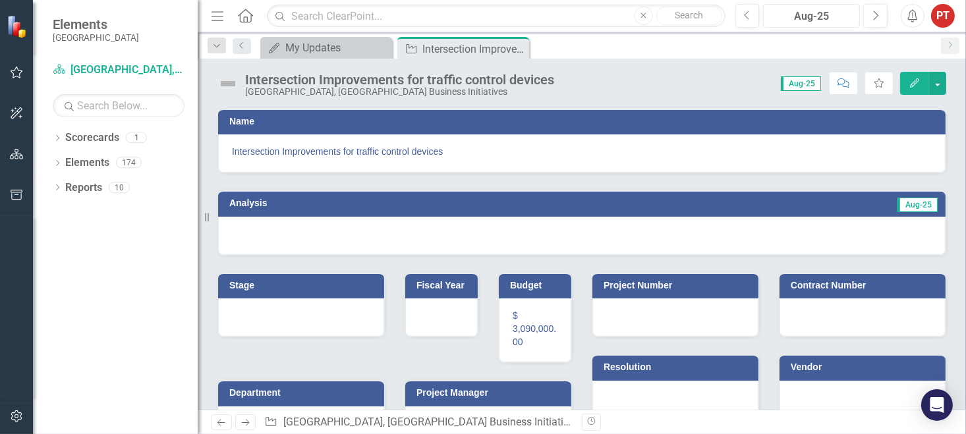
click at [792, 21] on div "Aug-25" at bounding box center [812, 17] width 88 height 16
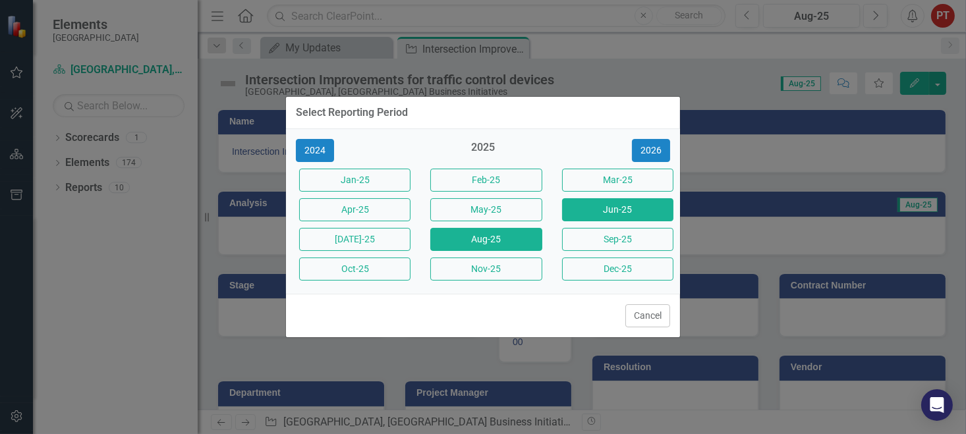
click at [602, 214] on button "Jun-25" at bounding box center [617, 209] width 111 height 23
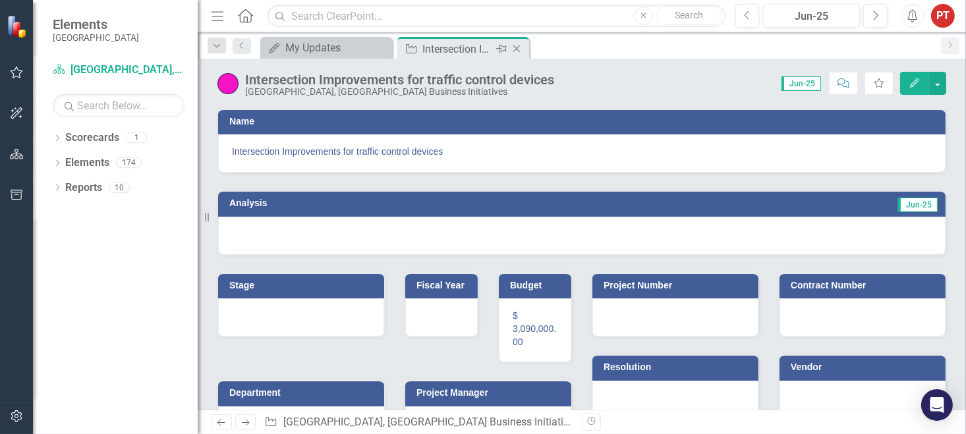
click at [521, 46] on icon "Close" at bounding box center [516, 48] width 13 height 11
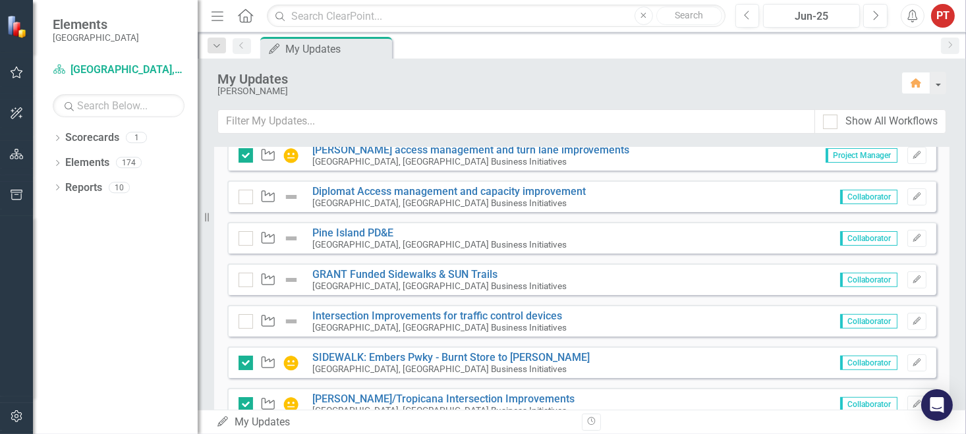
scroll to position [746, 0]
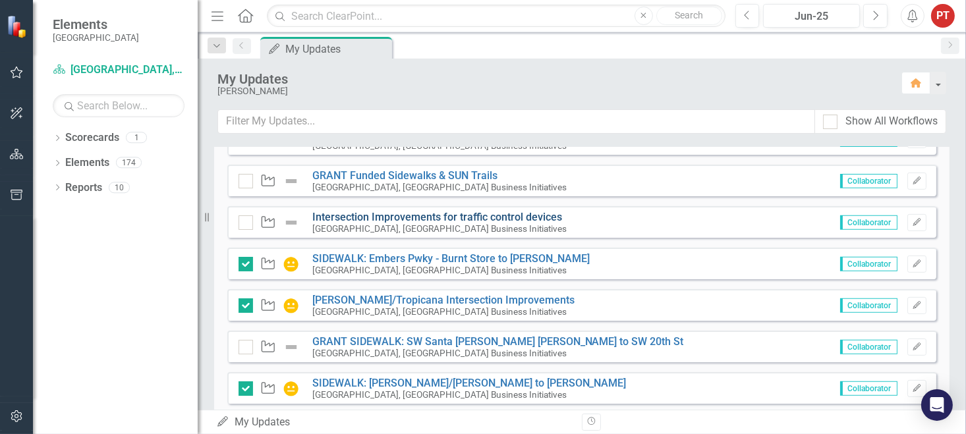
click at [336, 215] on link "Intersection Improvements for traffic control devices" at bounding box center [437, 217] width 250 height 13
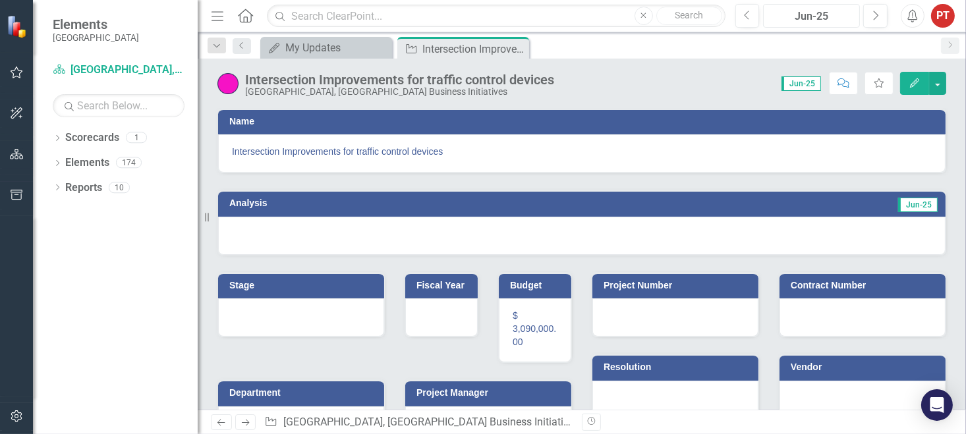
click at [809, 13] on div "Jun-25" at bounding box center [812, 17] width 88 height 16
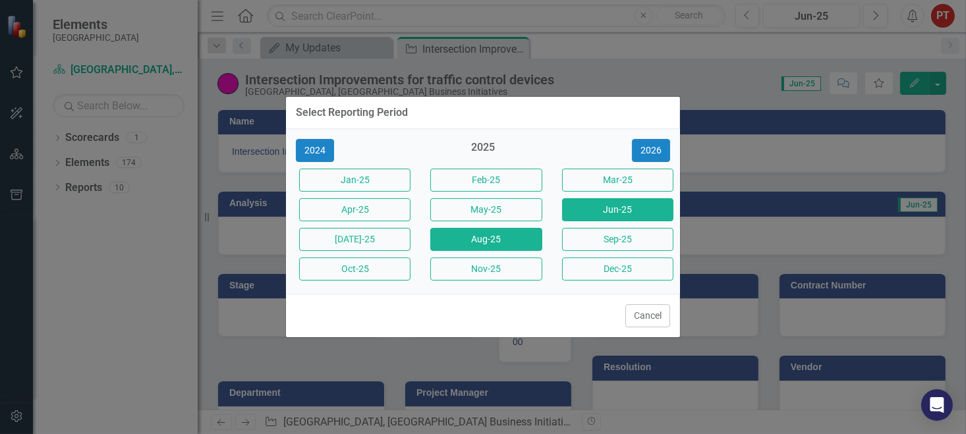
click at [487, 239] on button "Aug-25" at bounding box center [485, 239] width 111 height 23
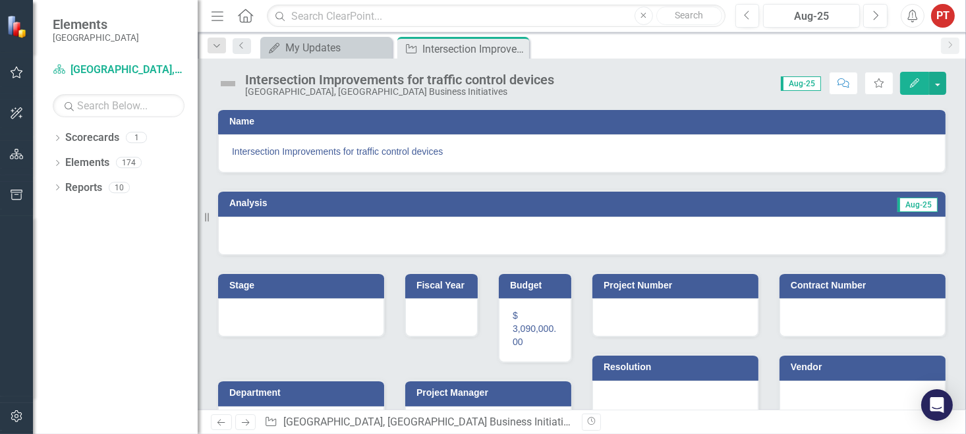
click at [224, 84] on img at bounding box center [227, 83] width 21 height 21
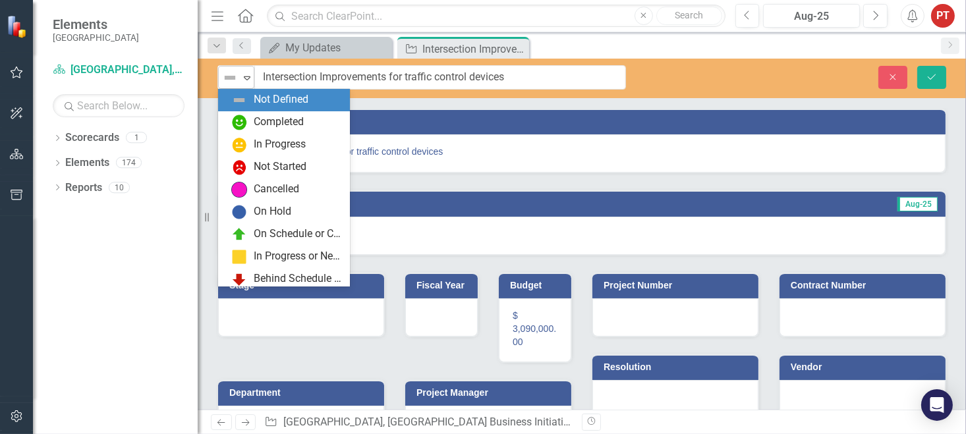
click at [229, 82] on img at bounding box center [230, 78] width 16 height 16
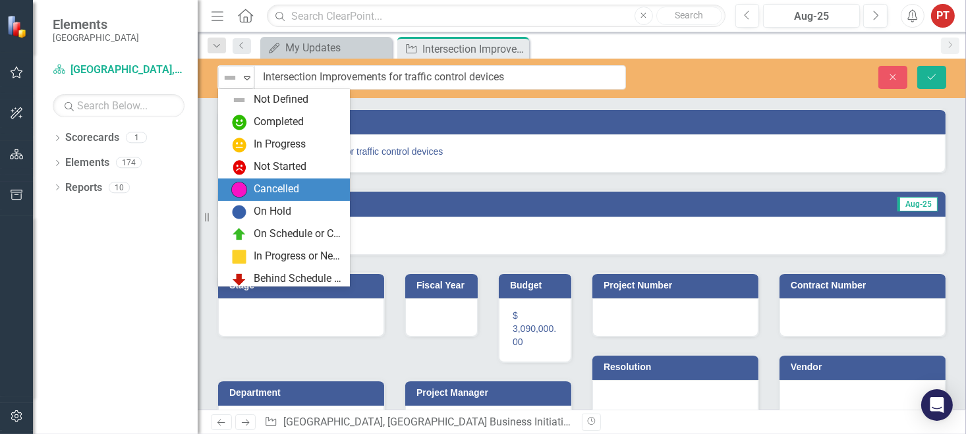
click at [256, 187] on div "Cancelled" at bounding box center [276, 189] width 45 height 15
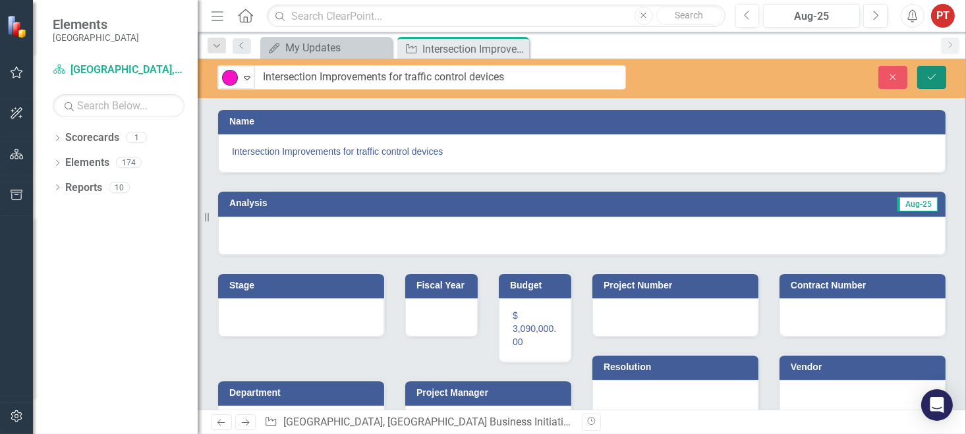
click at [932, 74] on icon "Save" at bounding box center [932, 76] width 12 height 9
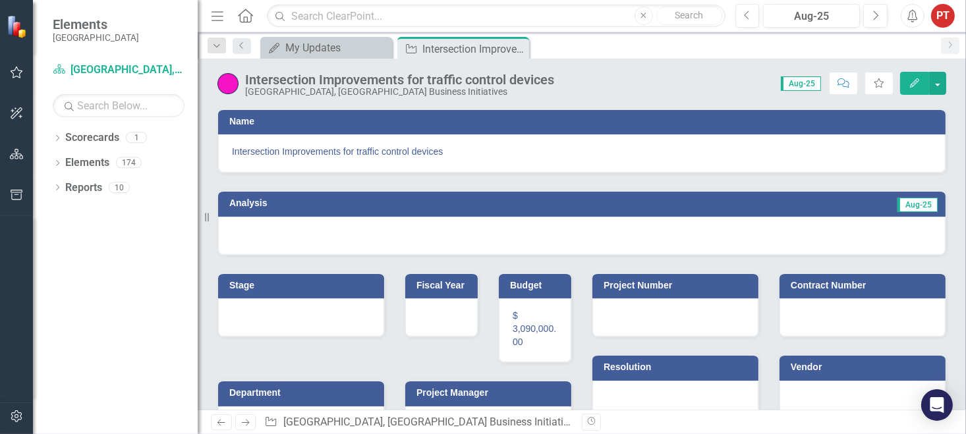
click at [299, 231] on div at bounding box center [582, 236] width 728 height 38
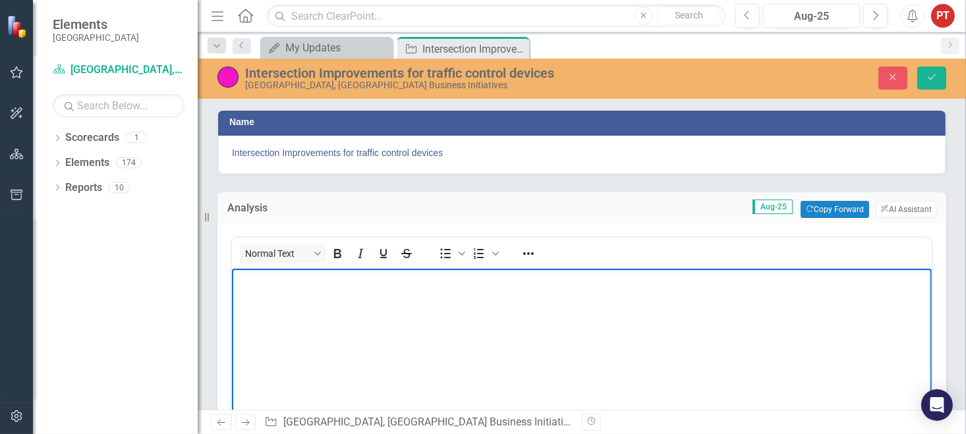
drag, startPoint x: 293, startPoint y: 281, endPoint x: 314, endPoint y: 278, distance: 20.6
click at [295, 282] on p "Rich Text Area. Press ALT-0 for help." at bounding box center [581, 280] width 693 height 16
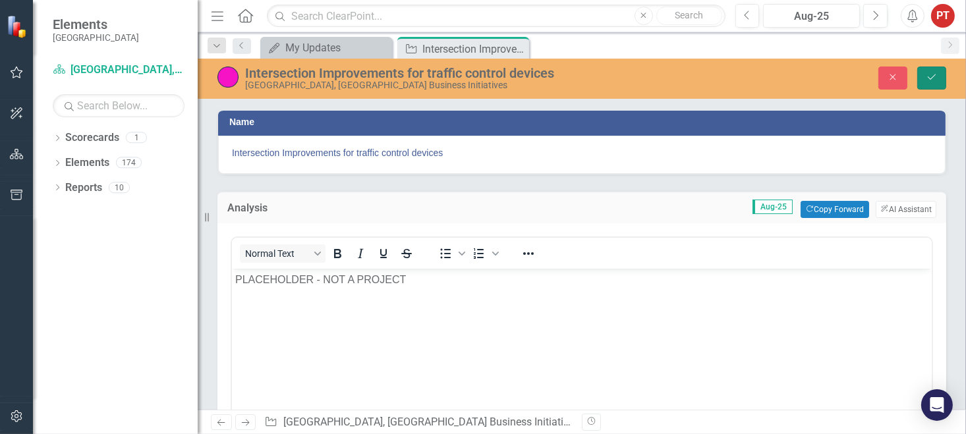
drag, startPoint x: 929, startPoint y: 76, endPoint x: 925, endPoint y: 82, distance: 7.5
click at [929, 76] on icon "Save" at bounding box center [932, 76] width 12 height 9
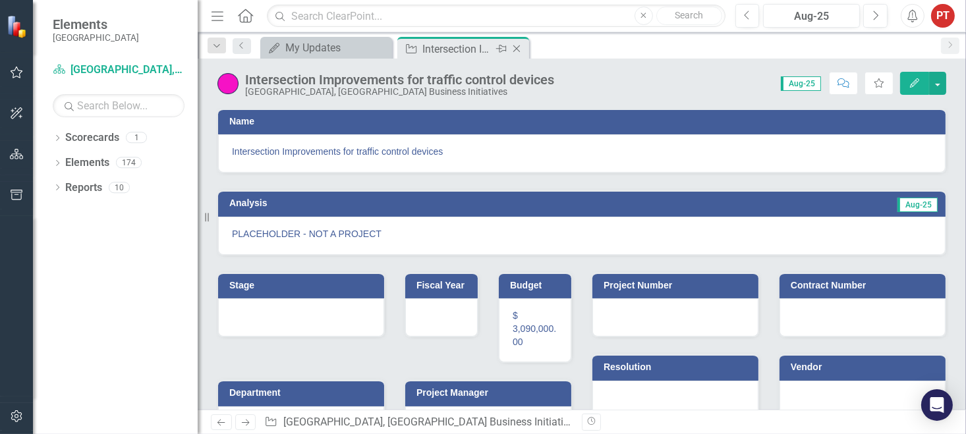
click at [519, 50] on icon at bounding box center [516, 48] width 7 height 7
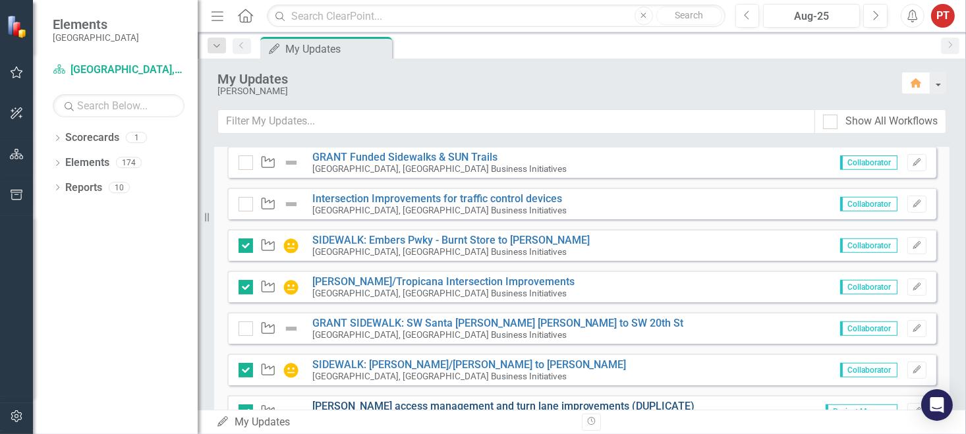
scroll to position [647, 0]
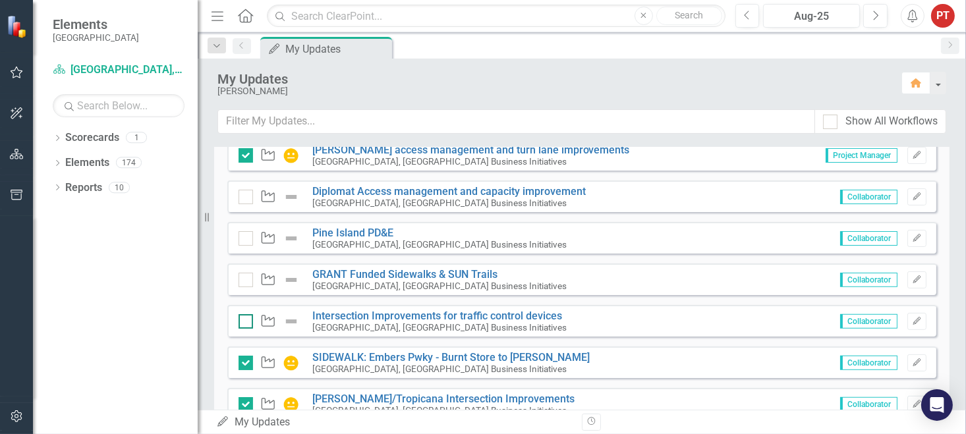
click at [244, 318] on input "checkbox" at bounding box center [243, 318] width 9 height 9
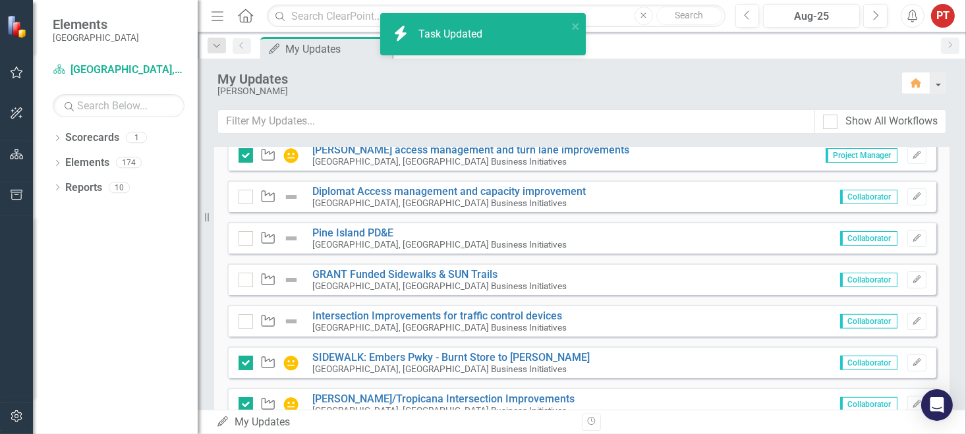
checkbox input "true"
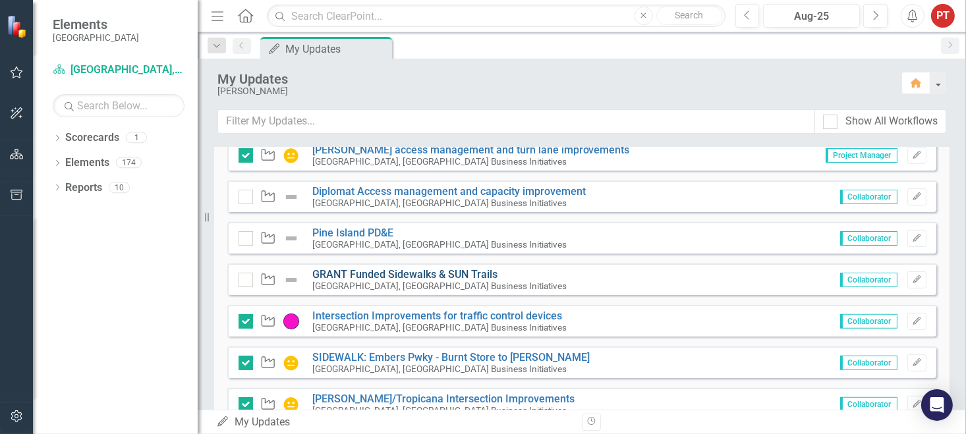
click at [404, 273] on link "GRANT Funded Sidewalks & SUN Trails" at bounding box center [404, 274] width 185 height 13
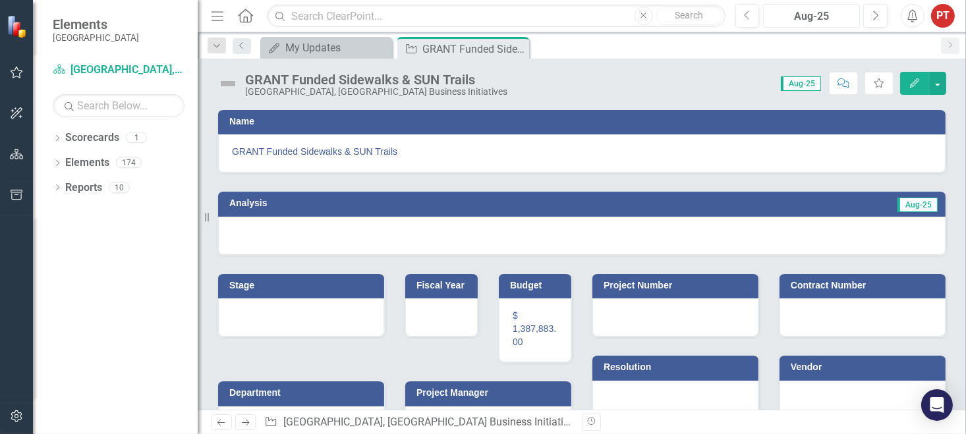
click at [797, 23] on div "Aug-25" at bounding box center [812, 17] width 88 height 16
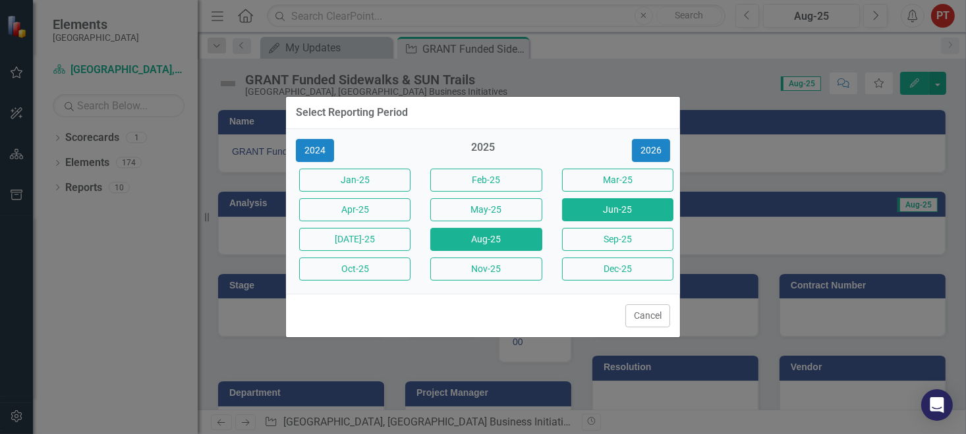
click at [600, 210] on button "Jun-25" at bounding box center [617, 209] width 111 height 23
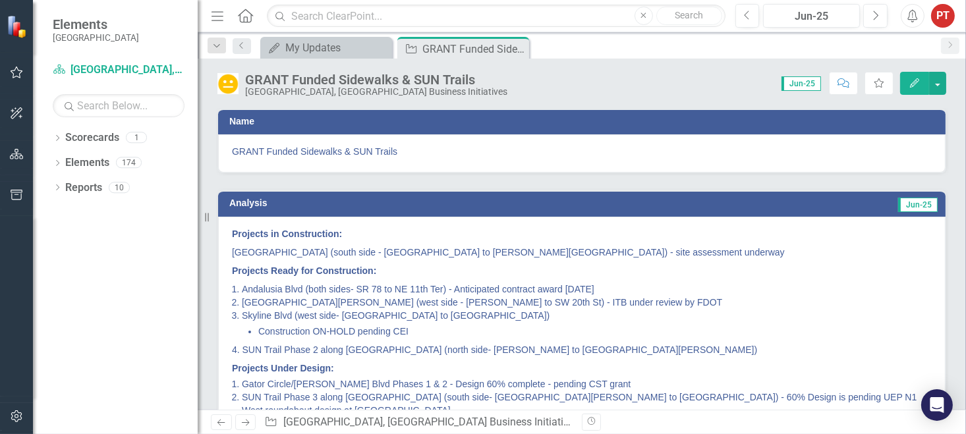
click at [229, 231] on div "Projects in Construction: [GEOGRAPHIC_DATA] (south side - [GEOGRAPHIC_DATA] to …" at bounding box center [582, 325] width 728 height 217
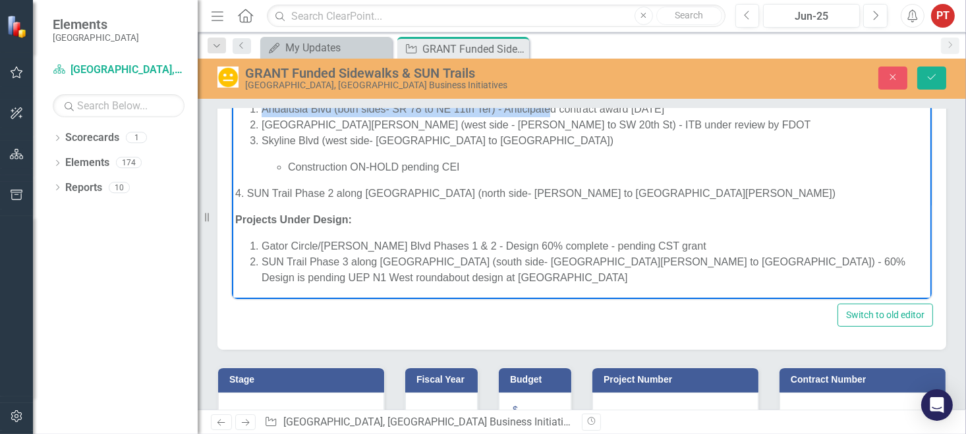
scroll to position [181, 0]
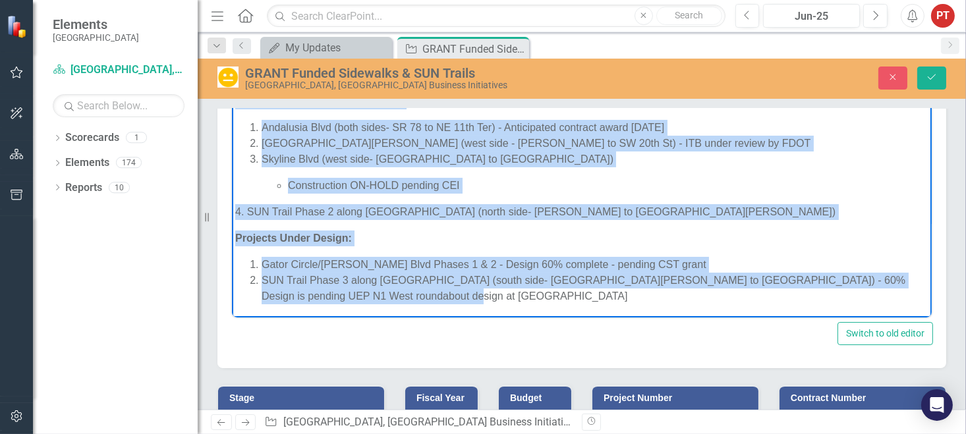
drag, startPoint x: 232, startPoint y: 97, endPoint x: 520, endPoint y: 295, distance: 349.3
click at [520, 295] on body "Projects in Construction: [GEOGRAPHIC_DATA] (south side - [GEOGRAPHIC_DATA] to …" at bounding box center [581, 177] width 700 height 281
copy body "Projects in Construction: [GEOGRAPHIC_DATA] (south side - [GEOGRAPHIC_DATA] to …"
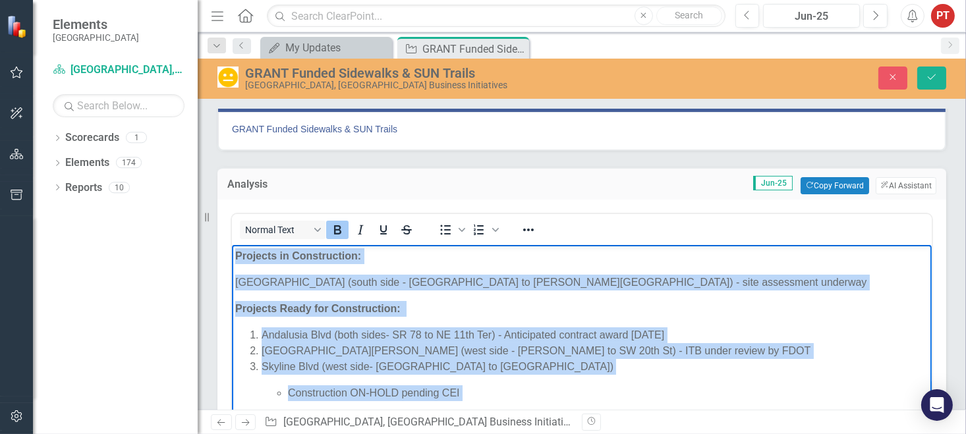
scroll to position [0, 0]
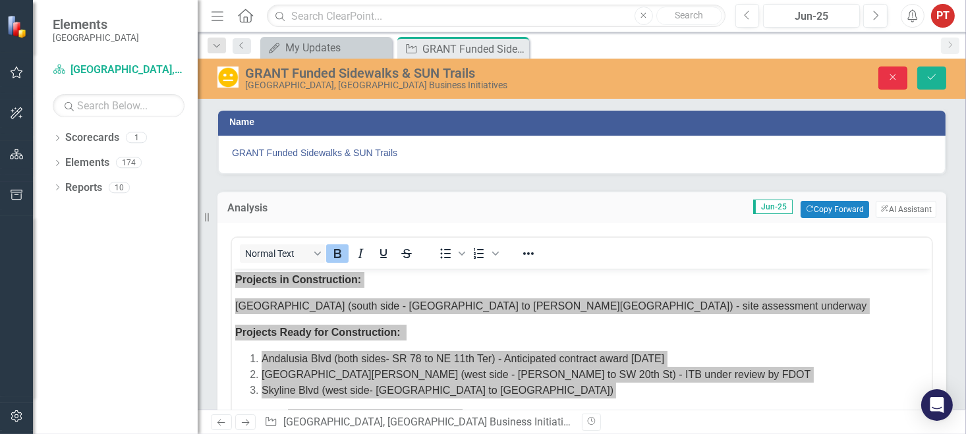
click at [888, 72] on icon "Close" at bounding box center [893, 76] width 12 height 9
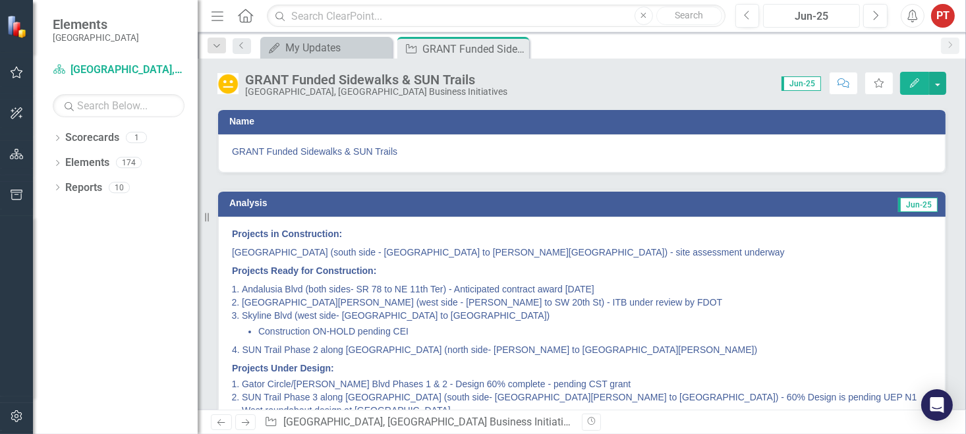
click at [810, 16] on div "Jun-25" at bounding box center [812, 17] width 88 height 16
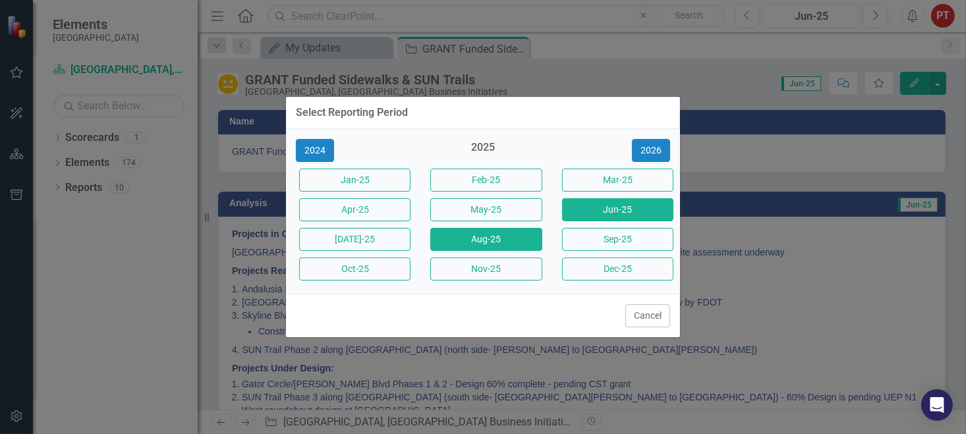
click at [519, 239] on button "Aug-25" at bounding box center [485, 239] width 111 height 23
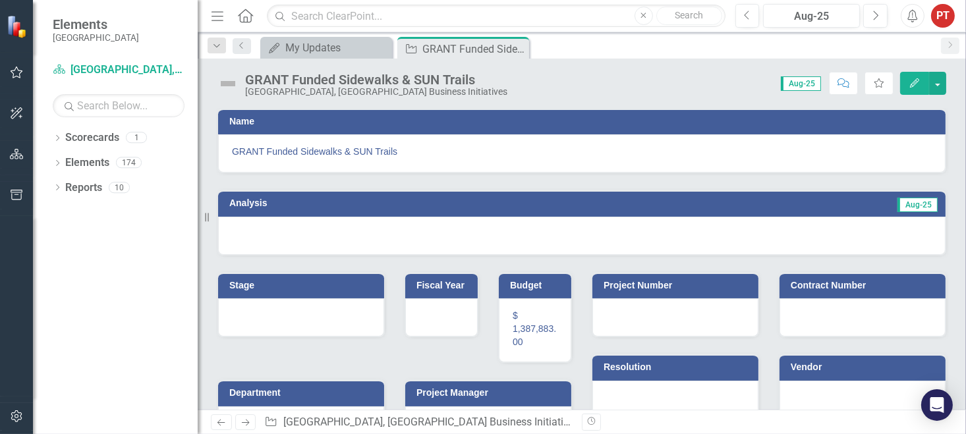
click at [222, 83] on img at bounding box center [227, 83] width 21 height 21
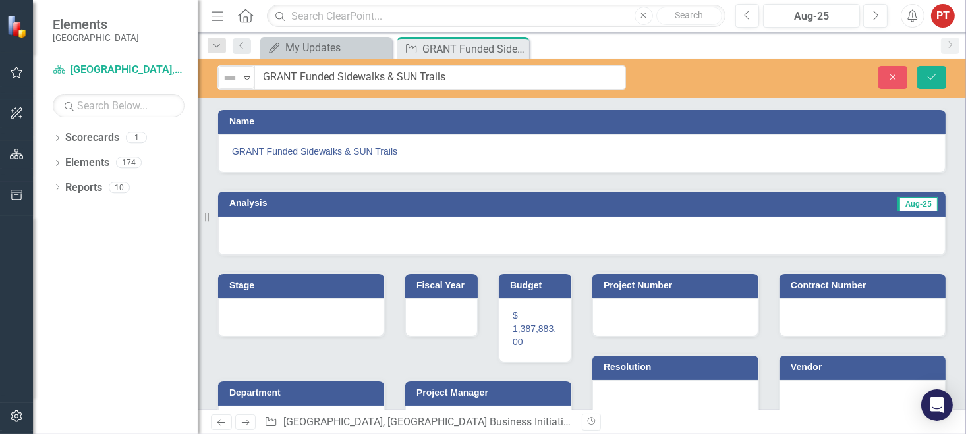
click at [222, 83] on img at bounding box center [230, 78] width 16 height 16
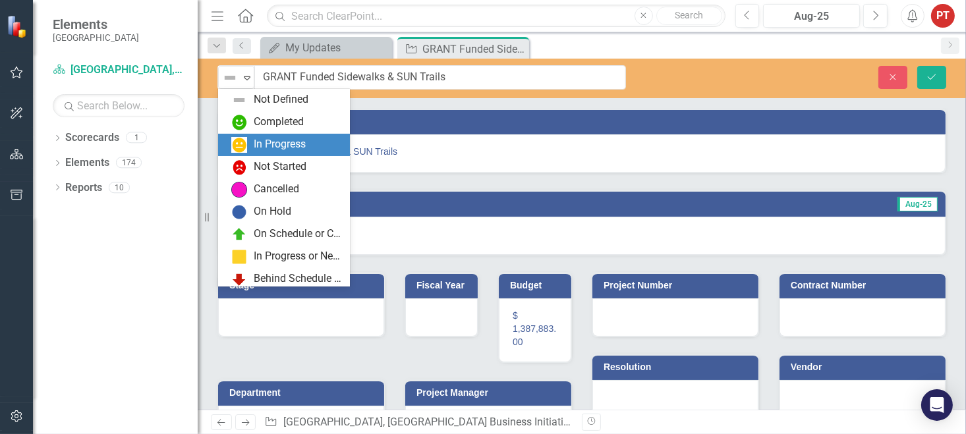
click at [250, 146] on div "In Progress" at bounding box center [286, 145] width 111 height 16
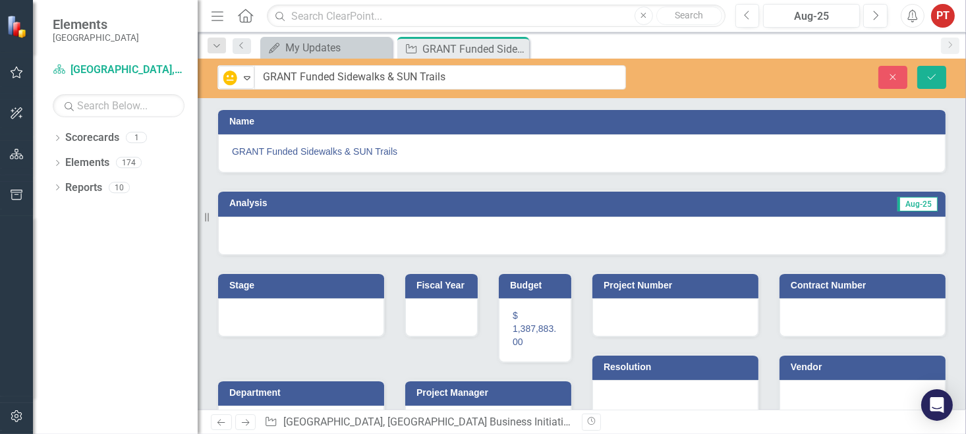
click at [259, 223] on div at bounding box center [582, 236] width 728 height 38
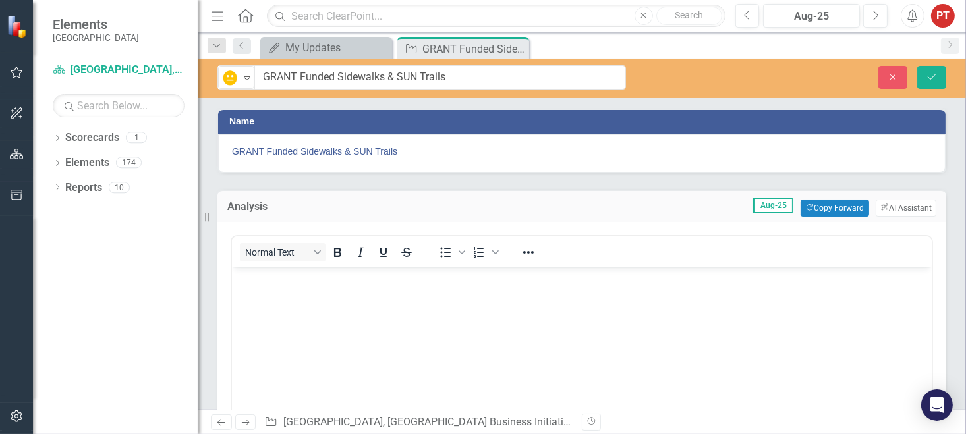
click at [268, 281] on p "Rich Text Area. Press ALT-0 for help." at bounding box center [581, 279] width 693 height 16
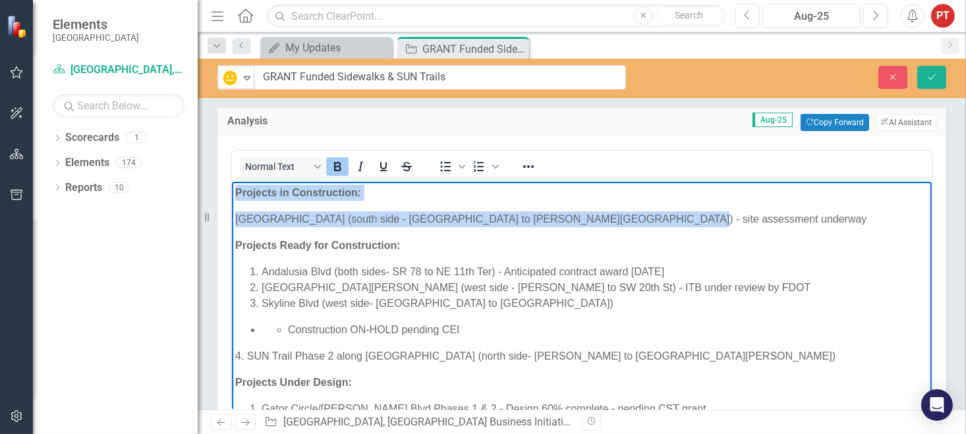
drag, startPoint x: 652, startPoint y: 220, endPoint x: 217, endPoint y: 187, distance: 435.5
click at [231, 187] on html "Projects in Construction: [GEOGRAPHIC_DATA] (south side - [GEOGRAPHIC_DATA] to …" at bounding box center [581, 322] width 700 height 281
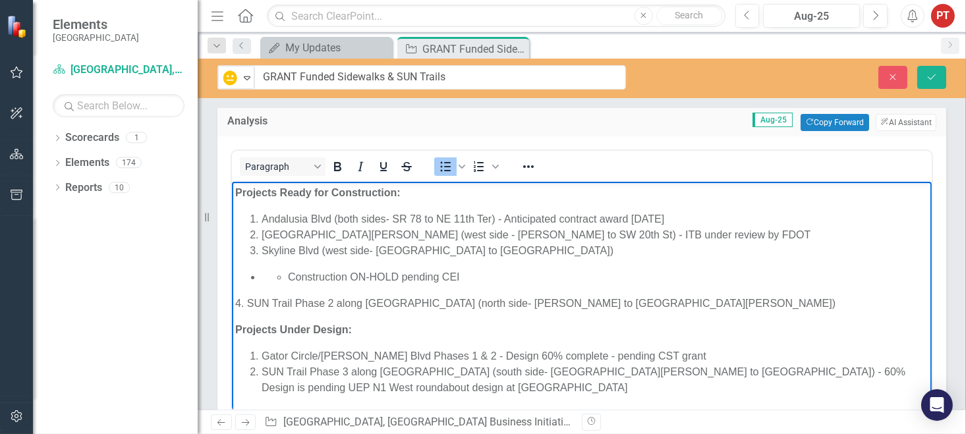
click at [510, 277] on li "Construction ON-HOLD pending CEI" at bounding box center [607, 278] width 641 height 16
drag, startPoint x: 287, startPoint y: 275, endPoint x: 337, endPoint y: 254, distance: 54.3
click at [287, 275] on li "Construction ON-HOLD pending CEI" at bounding box center [607, 278] width 641 height 16
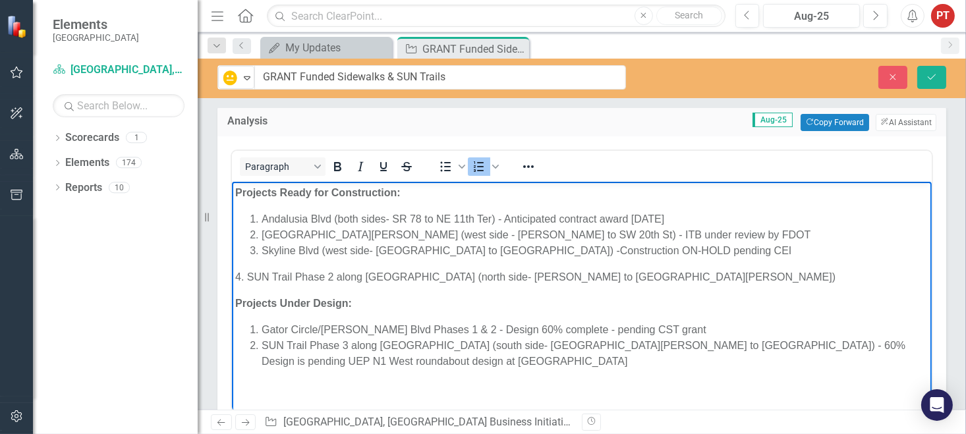
click at [237, 279] on p "4. SUN Trail Phase 2 along [GEOGRAPHIC_DATA] (north side- [PERSON_NAME] to [GEO…" at bounding box center [581, 278] width 693 height 16
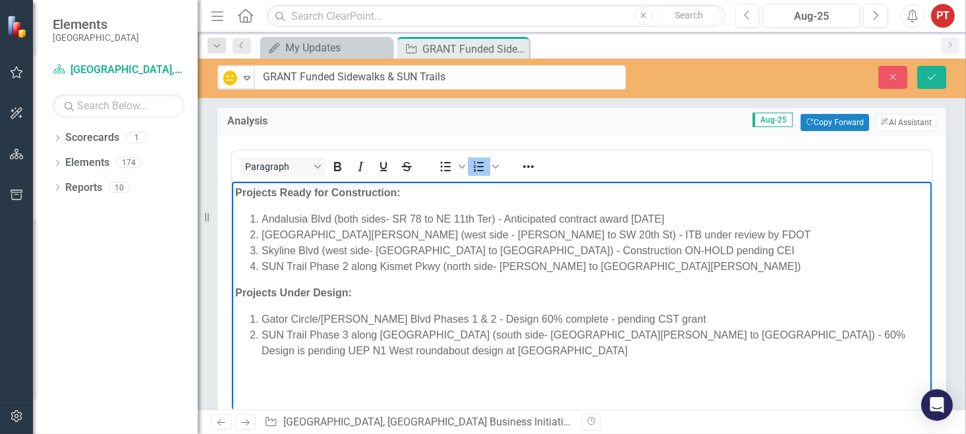
drag, startPoint x: 772, startPoint y: 238, endPoint x: 762, endPoint y: 256, distance: 20.4
click at [772, 239] on li "[GEOGRAPHIC_DATA][PERSON_NAME] (west side - [PERSON_NAME] to SW 20th St) - ITB …" at bounding box center [594, 235] width 667 height 16
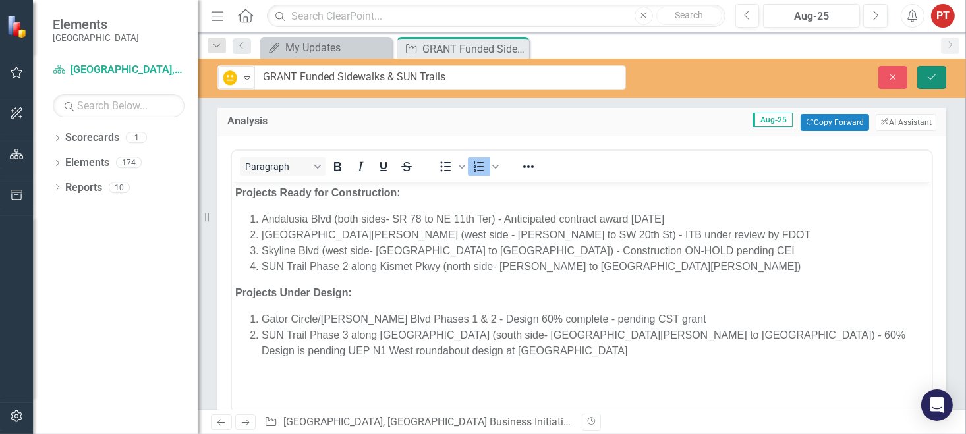
click at [934, 71] on button "Save" at bounding box center [931, 77] width 29 height 23
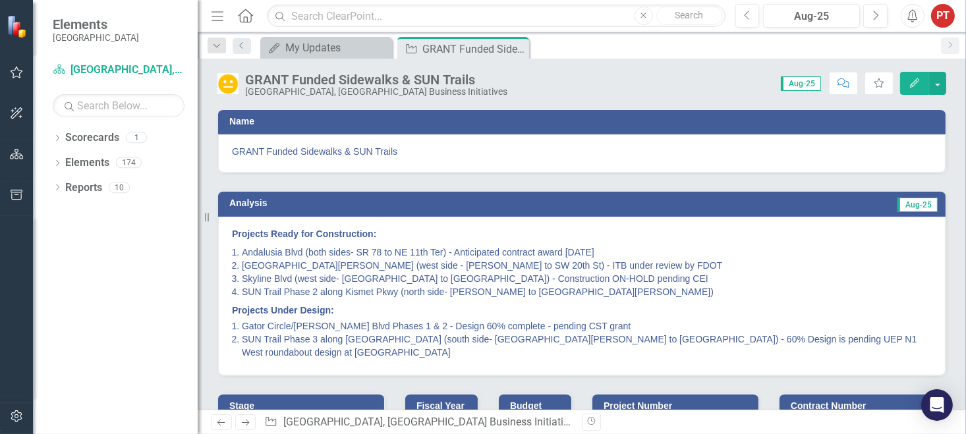
click at [545, 251] on li "Andalusia Blvd (both sides- SR 78 to NE 11th Ter) - Anticipated contract award …" at bounding box center [587, 252] width 690 height 13
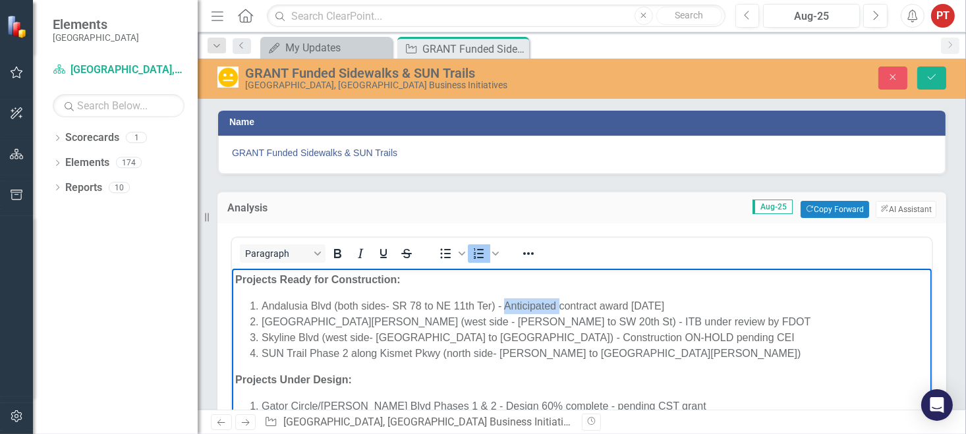
drag, startPoint x: 559, startPoint y: 307, endPoint x: 501, endPoint y: 304, distance: 57.4
click at [501, 304] on li "Andalusia Blvd (both sides- SR 78 to NE 11th Ter) - Anticipated contract award …" at bounding box center [594, 306] width 667 height 16
click at [758, 336] on li "Skyline Blvd (west side- El Dorado Pkwy to Cape Coral Pkwy) - Construction ON-H…" at bounding box center [594, 337] width 667 height 16
drag, startPoint x: 629, startPoint y: 359, endPoint x: 643, endPoint y: 356, distance: 14.2
click at [629, 359] on li "SUN Trail Phase 2 along Kismet Pkwy (north side- Nelson Rd to Del Prado Blvd)" at bounding box center [594, 353] width 667 height 16
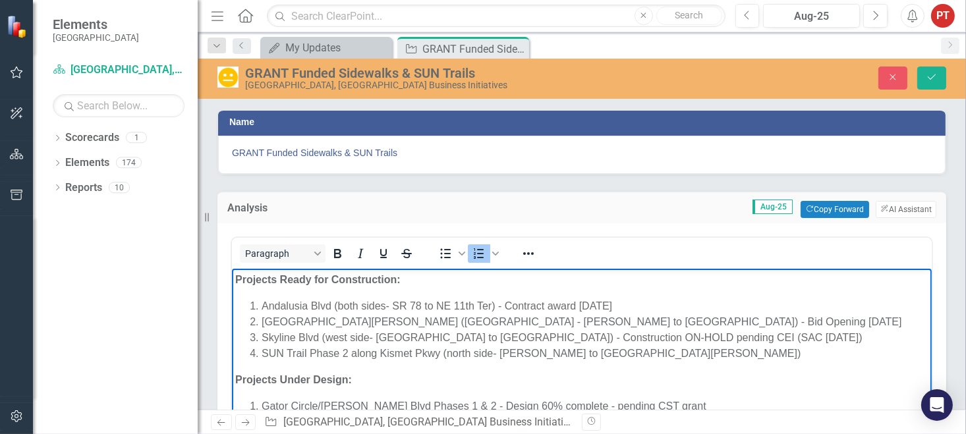
click at [662, 353] on li "SUN Trail Phase 2 along Kismet Pkwy (north side- Nelson Rd to Del Prado Blvd)" at bounding box center [594, 353] width 667 height 16
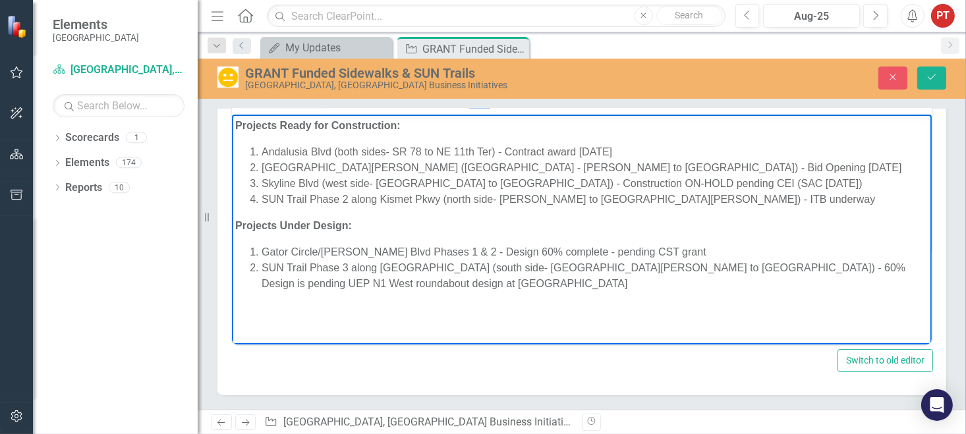
scroll to position [198, 0]
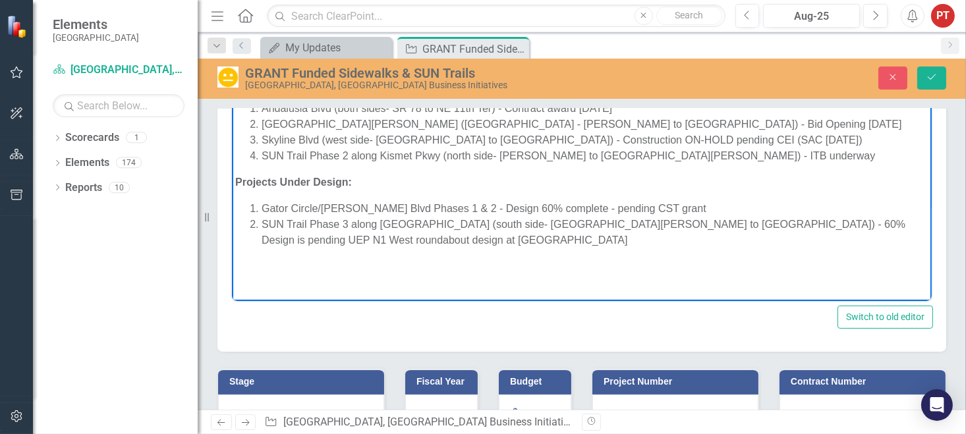
click at [461, 241] on li "SUN Trail Phase 3 along [GEOGRAPHIC_DATA] (south side- [GEOGRAPHIC_DATA][PERSON…" at bounding box center [594, 232] width 667 height 32
drag, startPoint x: 767, startPoint y: 221, endPoint x: 1196, endPoint y: 203, distance: 429.4
click at [767, 221] on li "SUN Trail Phase 3 along [GEOGRAPHIC_DATA] (south side- [GEOGRAPHIC_DATA][PERSON…" at bounding box center [594, 232] width 667 height 32
click at [940, 77] on button "Save" at bounding box center [931, 78] width 29 height 23
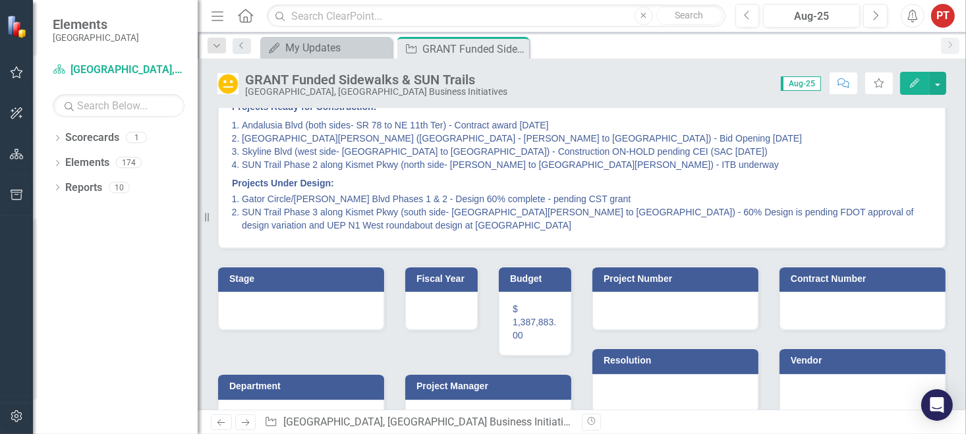
scroll to position [152, 0]
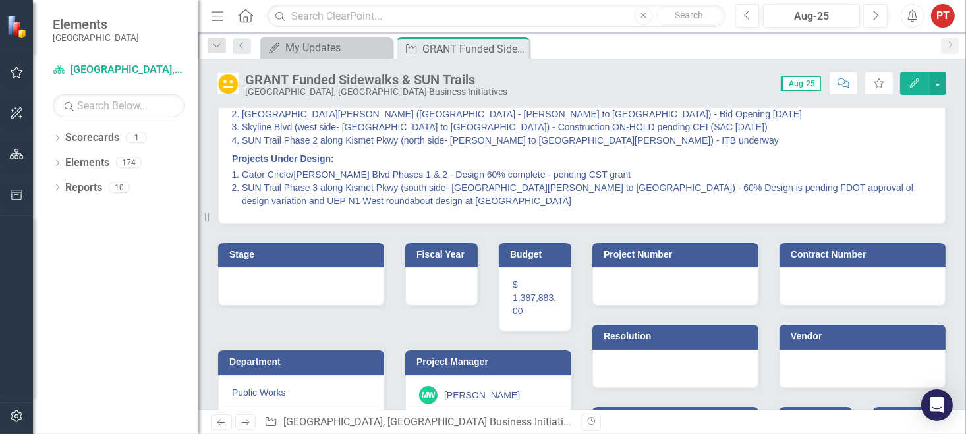
click at [308, 284] on div at bounding box center [301, 287] width 166 height 38
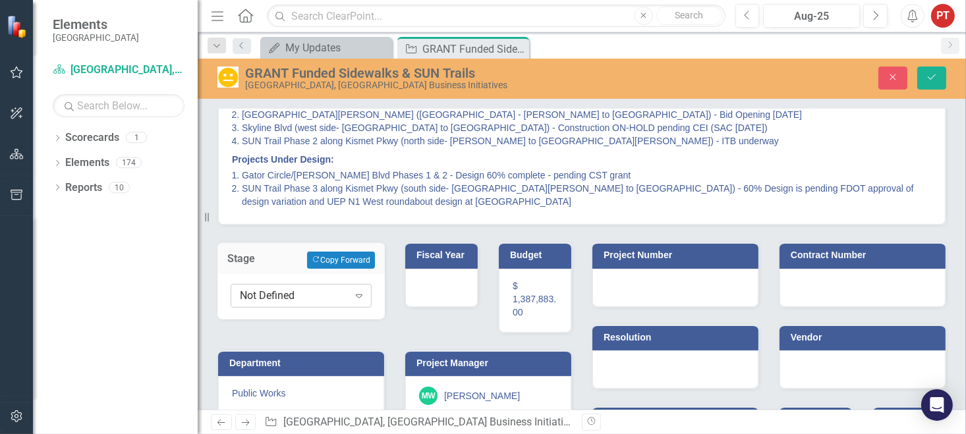
click at [307, 296] on div "Not Defined" at bounding box center [294, 296] width 109 height 15
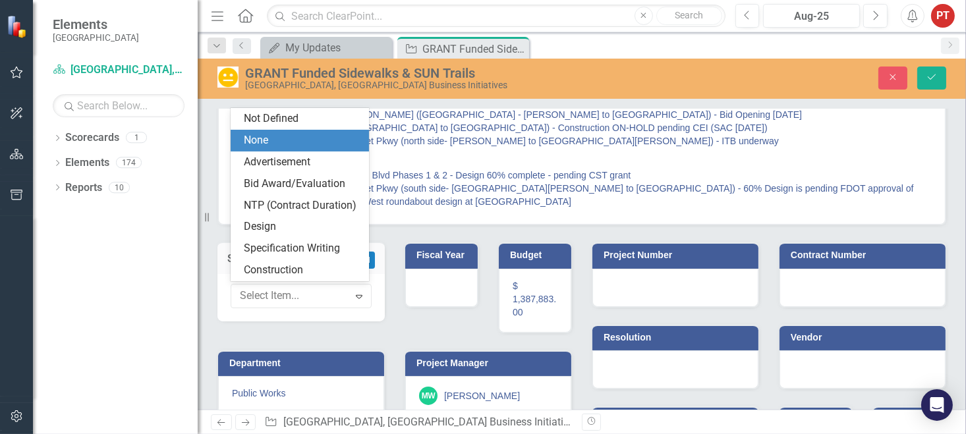
click at [326, 142] on div "None" at bounding box center [302, 140] width 117 height 15
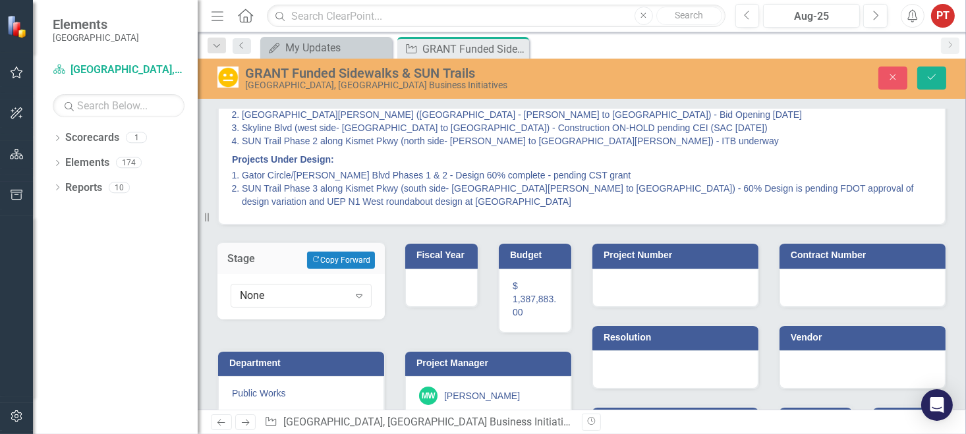
click at [440, 281] on div at bounding box center [441, 288] width 72 height 38
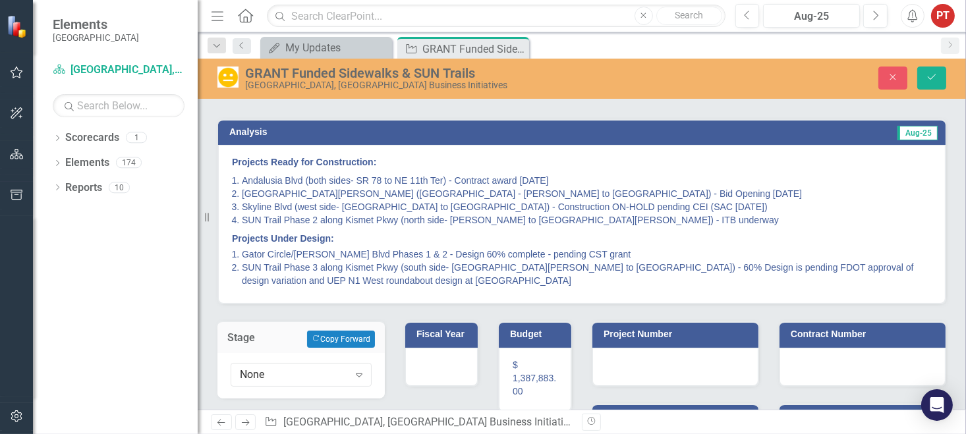
scroll to position [0, 0]
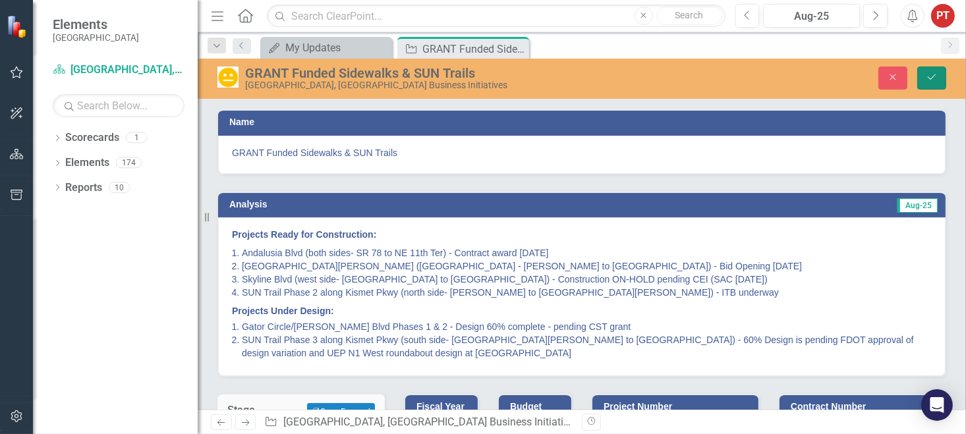
click at [929, 78] on icon "Save" at bounding box center [932, 76] width 12 height 9
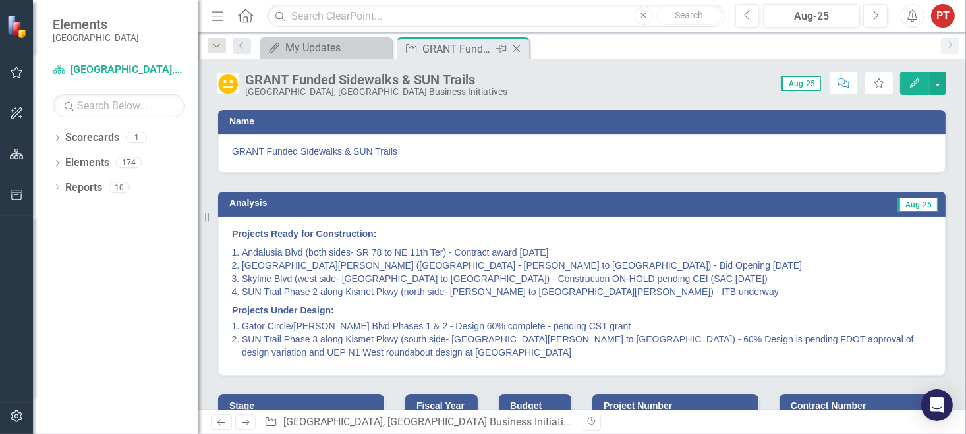
click at [517, 46] on icon "Close" at bounding box center [516, 48] width 13 height 11
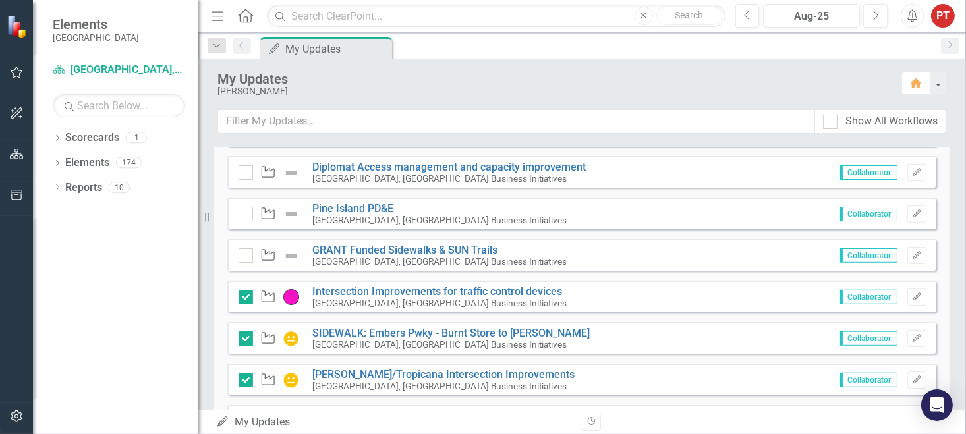
scroll to position [692, 0]
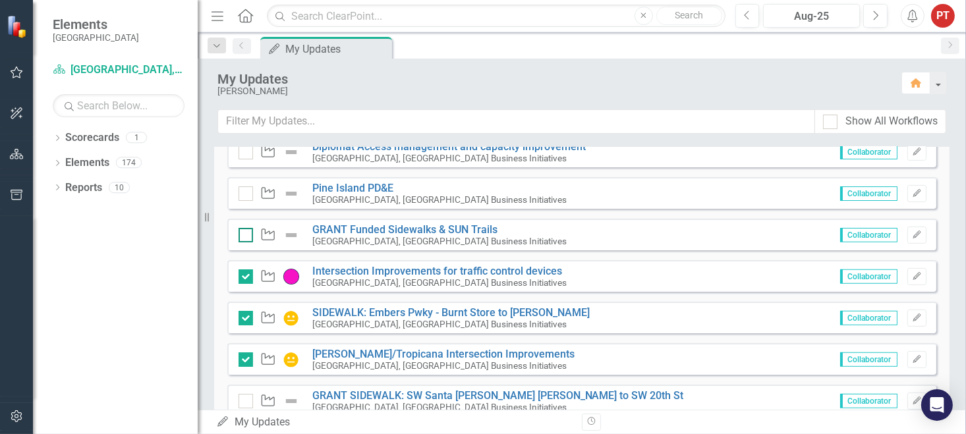
click at [245, 235] on input "checkbox" at bounding box center [243, 232] width 9 height 9
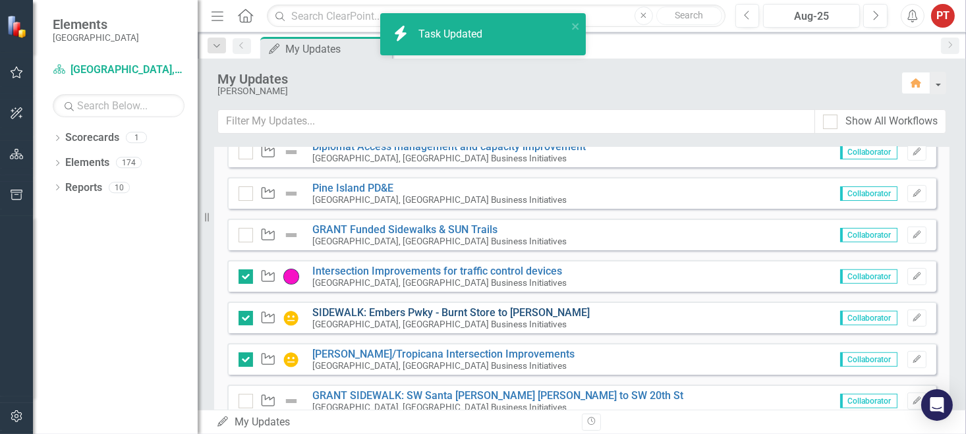
checkbox input "true"
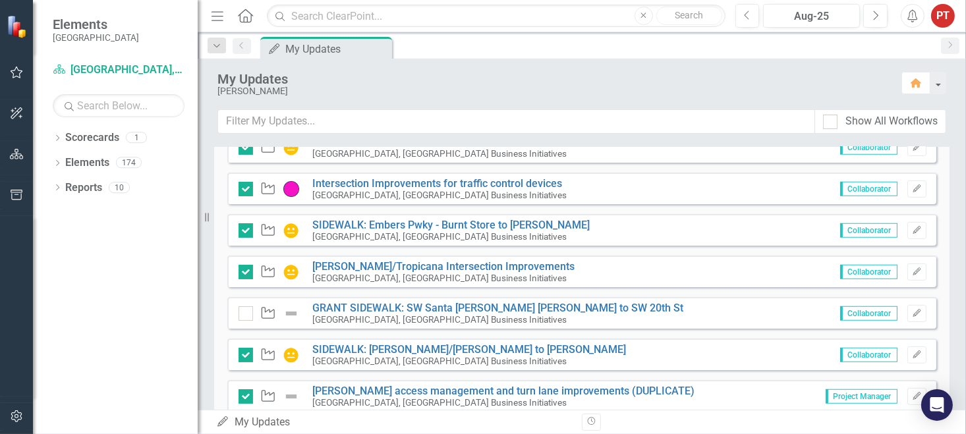
scroll to position [746, 0]
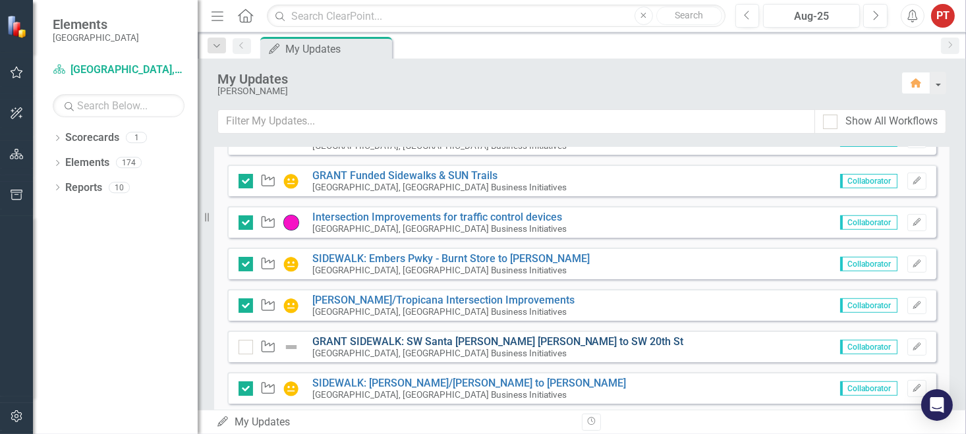
click at [467, 339] on link "GRANT SIDEWALK: SW Santa [PERSON_NAME] [PERSON_NAME] to SW 20th St" at bounding box center [498, 341] width 372 height 13
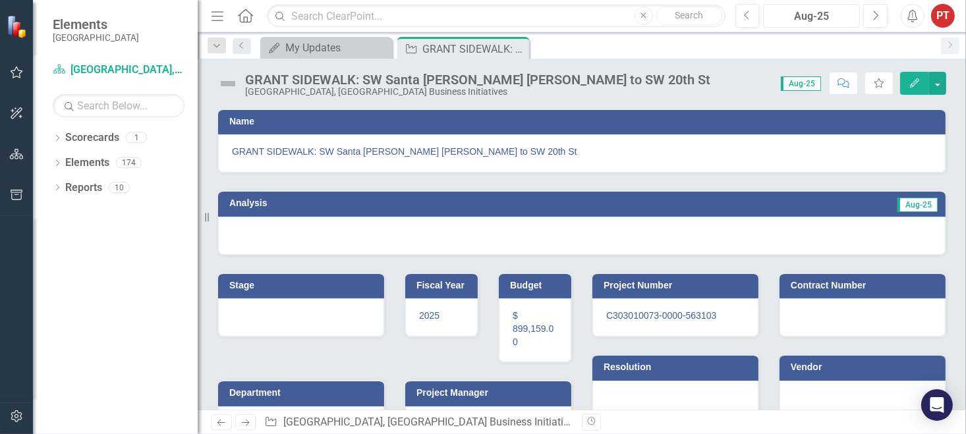
click at [822, 11] on div "Aug-25" at bounding box center [812, 17] width 88 height 16
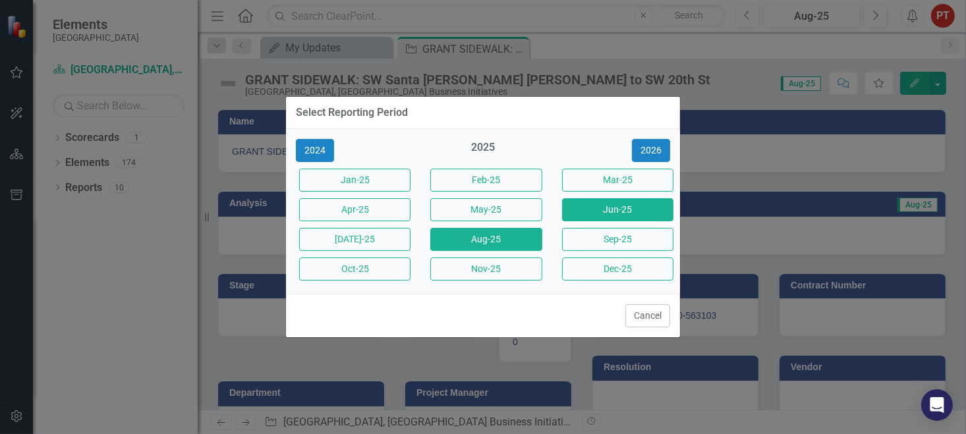
click at [644, 215] on button "Jun-25" at bounding box center [617, 209] width 111 height 23
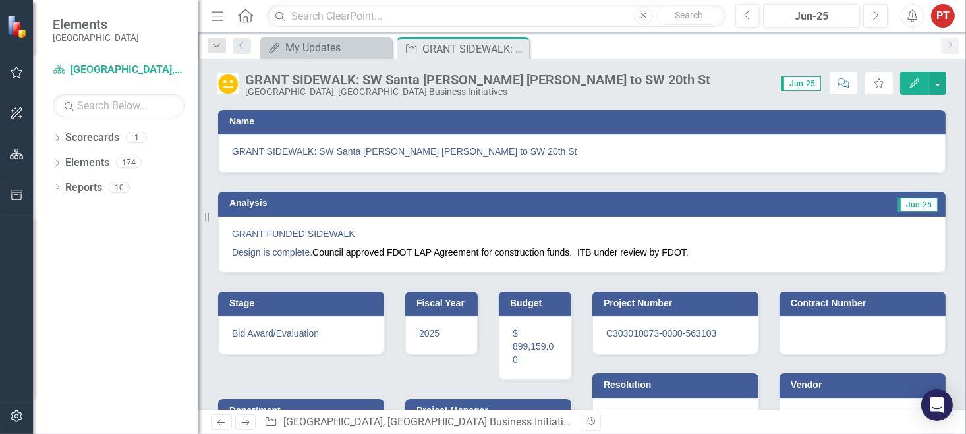
click at [287, 239] on p "GRANT FUNDED SIDEWALK" at bounding box center [582, 235] width 700 height 16
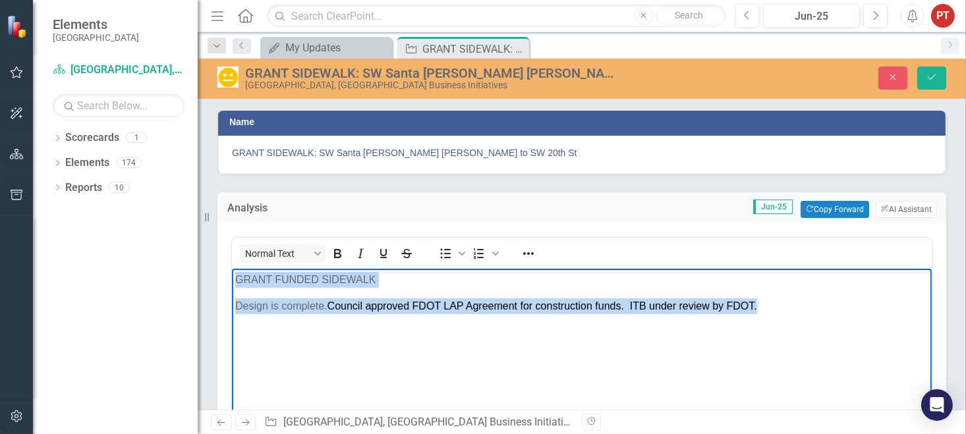
drag, startPoint x: 789, startPoint y: 306, endPoint x: 442, endPoint y: 558, distance: 428.9
click at [231, 268] on html "GRANT FUNDED SIDEWALK Design is complete. Council approved FDOT LAP Agreement f…" at bounding box center [581, 367] width 700 height 198
copy body "GRANT FUNDED SIDEWALK Design is complete. Council approved FDOT LAP Agreement f…"
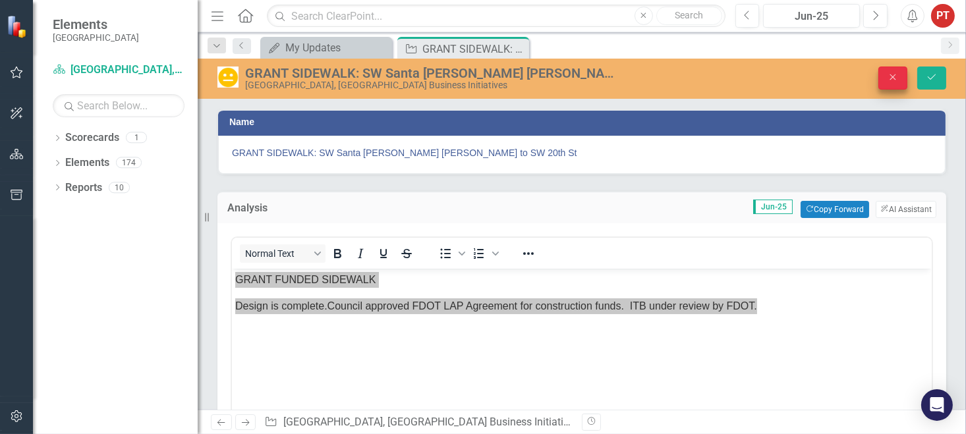
click at [890, 76] on icon "Close" at bounding box center [893, 76] width 12 height 9
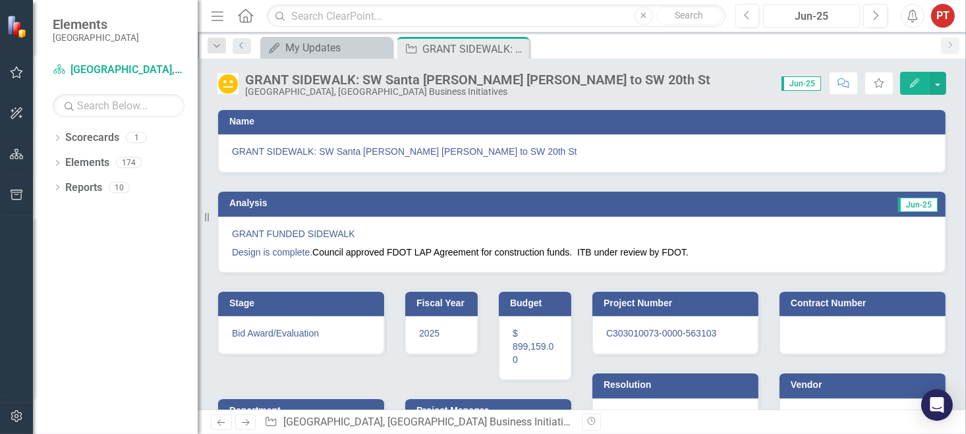
click at [818, 13] on div "Jun-25" at bounding box center [812, 17] width 88 height 16
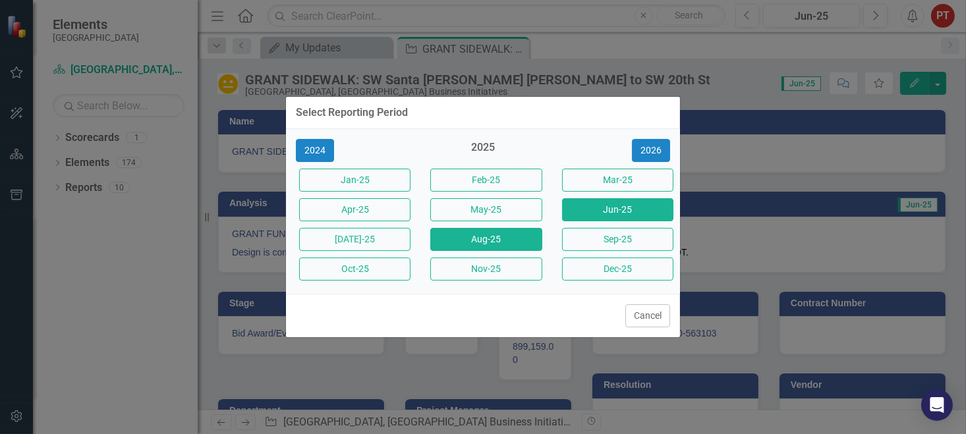
click at [461, 241] on button "Aug-25" at bounding box center [485, 239] width 111 height 23
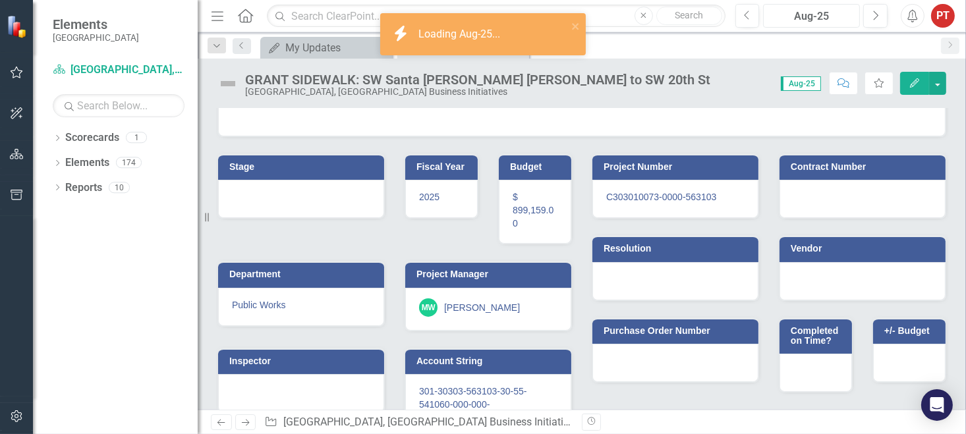
scroll to position [142, 0]
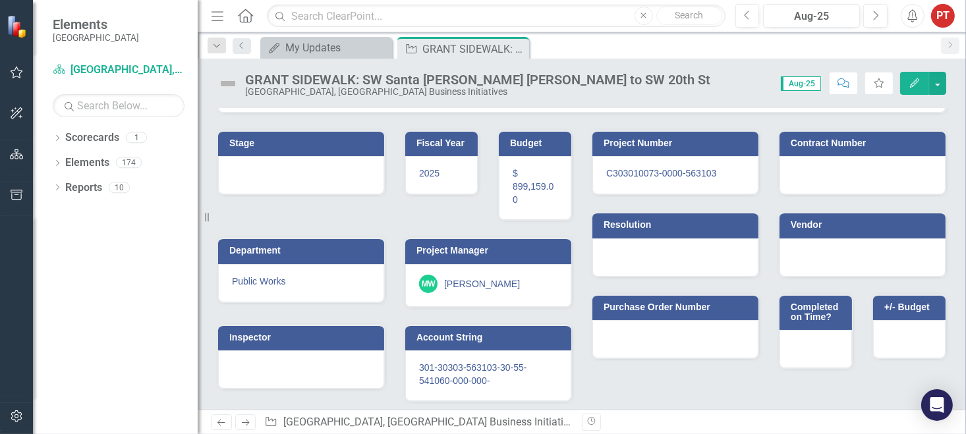
click at [330, 171] on div at bounding box center [301, 175] width 166 height 38
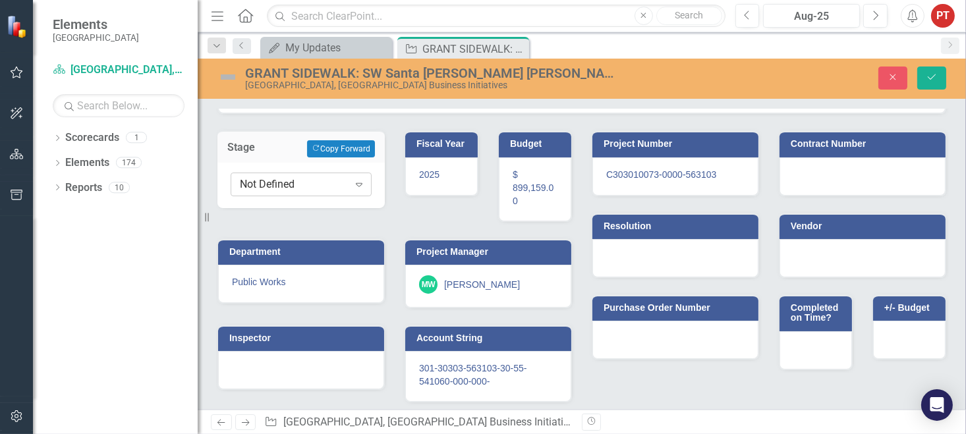
click at [330, 179] on div "Not Defined" at bounding box center [294, 184] width 109 height 15
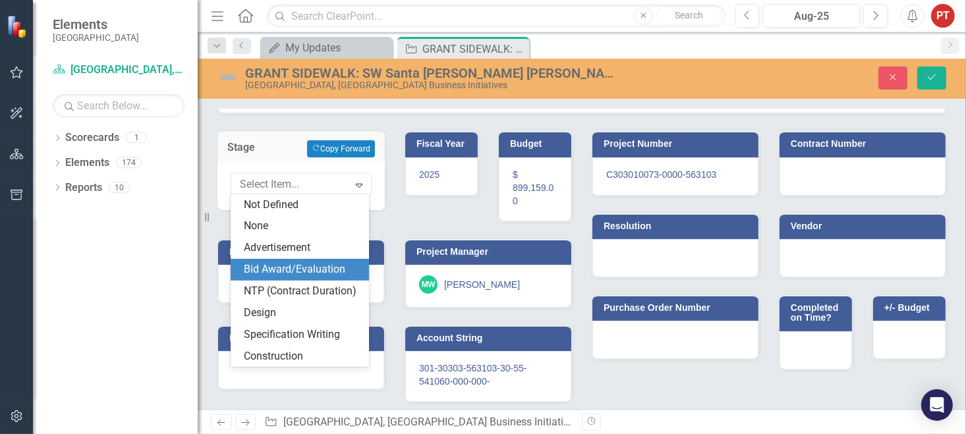
click at [329, 268] on div "Bid Award/Evaluation" at bounding box center [302, 269] width 117 height 15
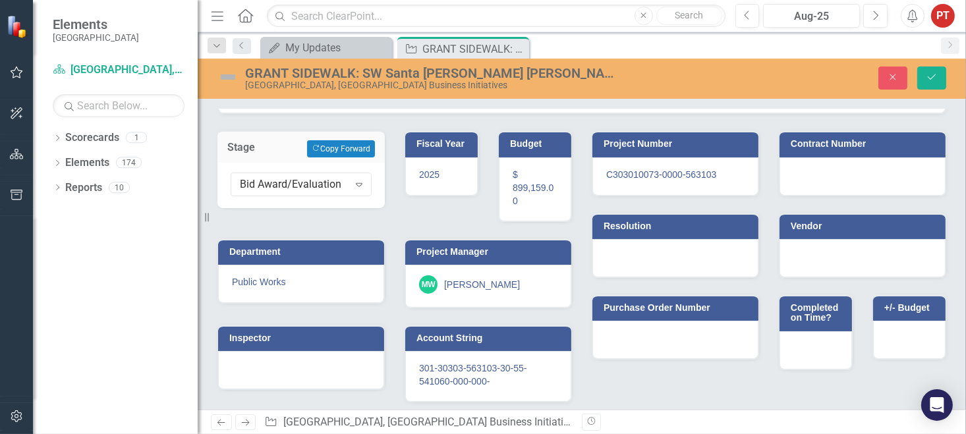
scroll to position [0, 0]
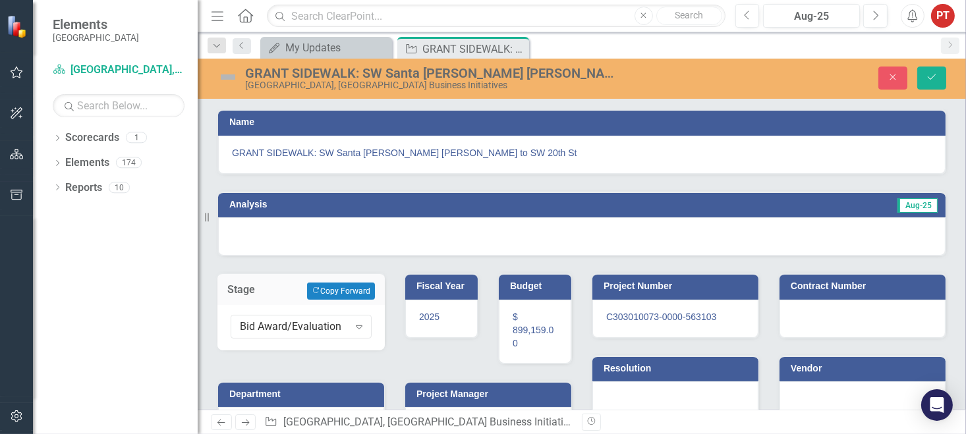
click at [495, 229] on div at bounding box center [582, 236] width 728 height 38
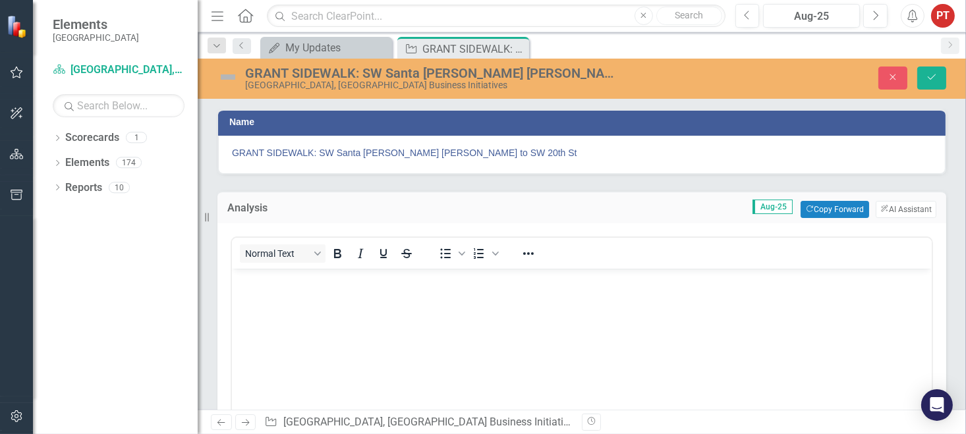
click at [329, 292] on body "Rich Text Area. Press ALT-0 for help." at bounding box center [581, 367] width 700 height 198
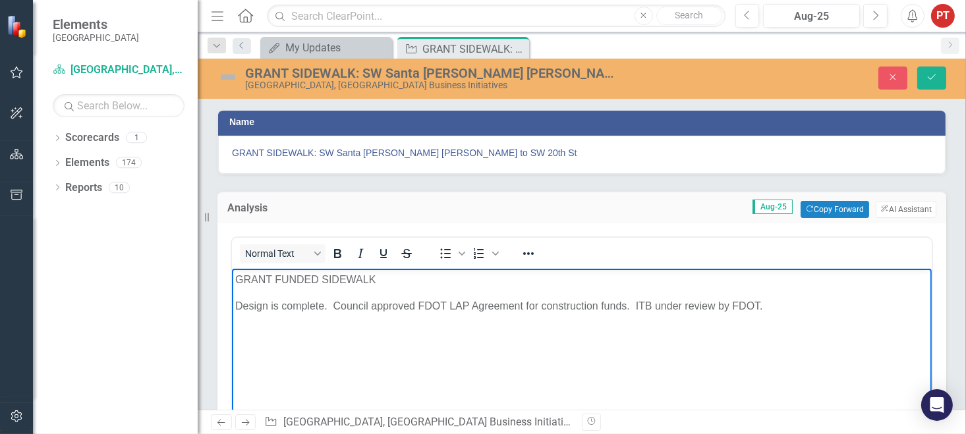
click at [529, 334] on body "GRANT FUNDED SIDEWALK Design is complete. Council approved FDOT LAP Agreement f…" at bounding box center [581, 367] width 700 height 198
click at [304, 325] on body "GRANT FUNDED SIDEWALK Design is complete. Council approved FDOT LAP Agreement f…" at bounding box center [581, 367] width 700 height 198
drag, startPoint x: 791, startPoint y: 302, endPoint x: 635, endPoint y: 305, distance: 156.2
click at [635, 305] on p "Design is complete. Council approved FDOT LAP Agreement for construction funds.…" at bounding box center [581, 306] width 693 height 16
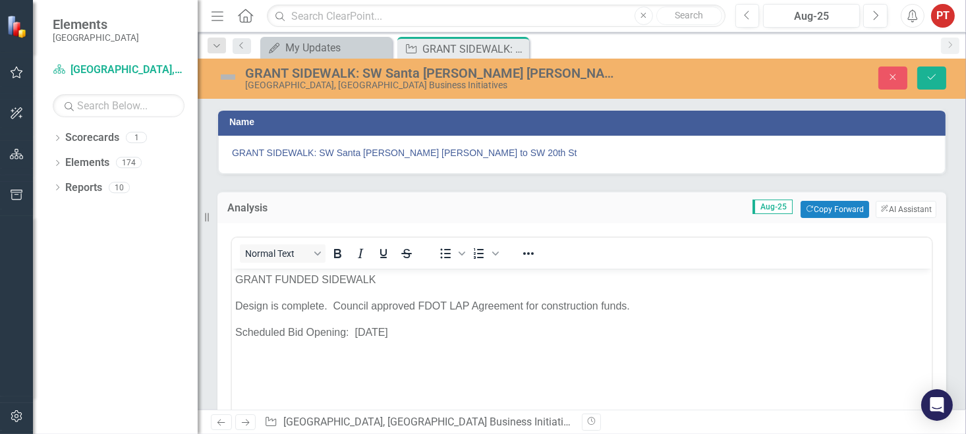
click at [224, 74] on img at bounding box center [227, 77] width 21 height 21
click at [227, 78] on img at bounding box center [227, 77] width 21 height 21
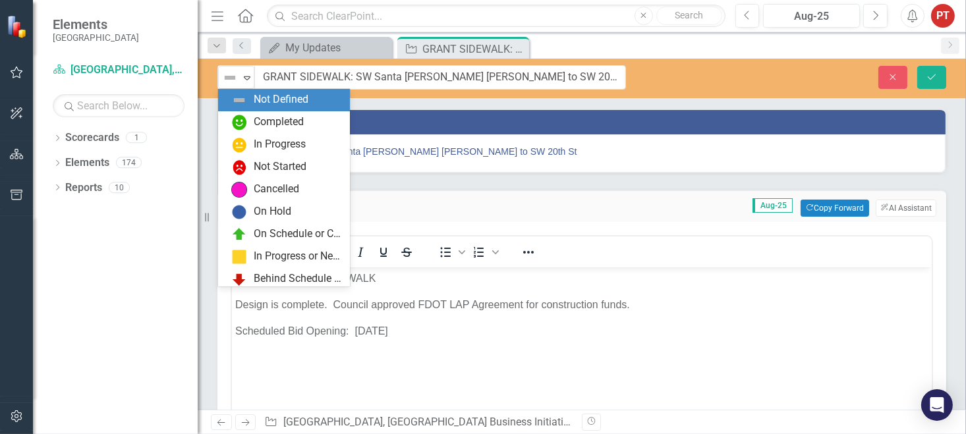
click at [227, 78] on img at bounding box center [230, 78] width 16 height 16
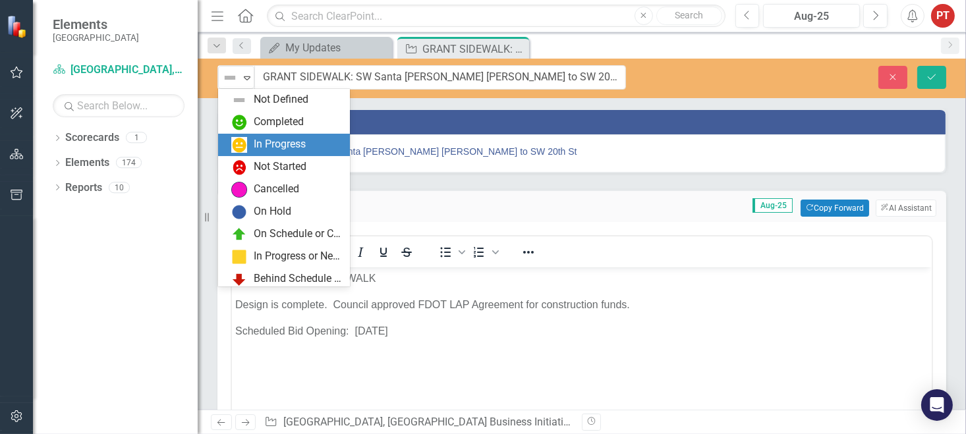
click at [286, 148] on div "In Progress" at bounding box center [280, 144] width 52 height 15
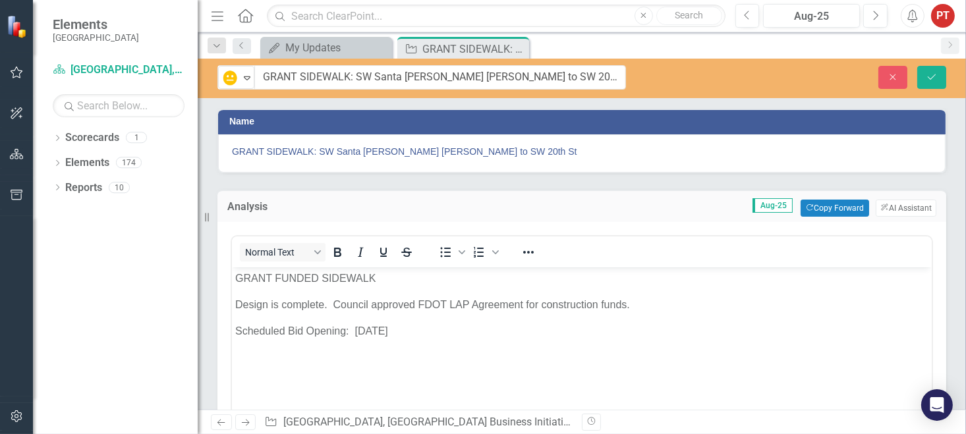
click at [381, 333] on p "Scheduled Bid Opening: 9/16/25" at bounding box center [581, 332] width 693 height 16
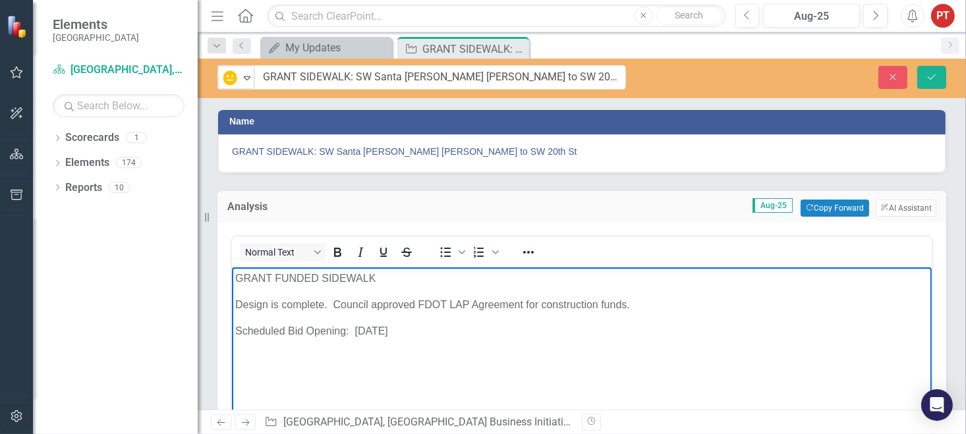
click at [519, 350] on body "GRANT FUNDED SIDEWALK Design is complete. Council approved FDOT LAP Agreement f…" at bounding box center [581, 367] width 700 height 198
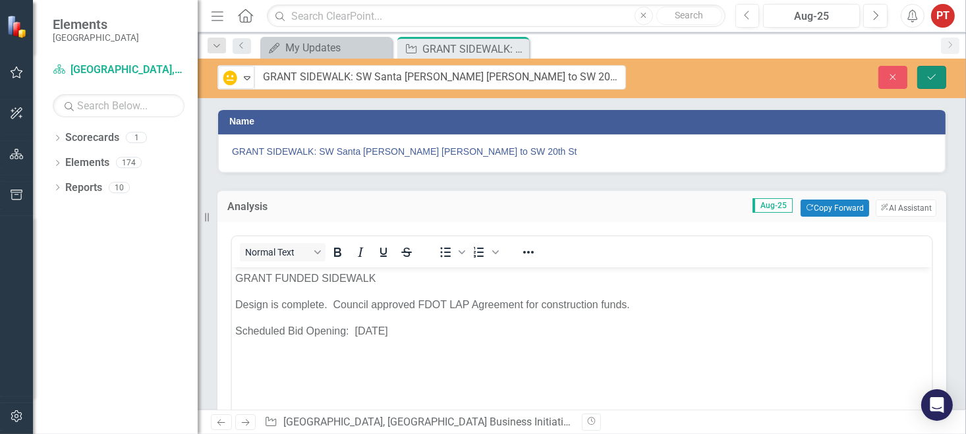
click at [929, 76] on icon "Save" at bounding box center [932, 76] width 12 height 9
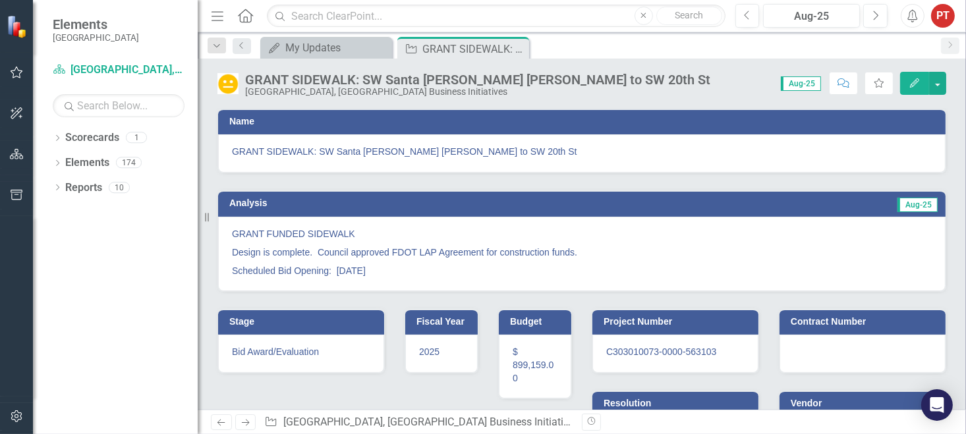
scroll to position [178, 0]
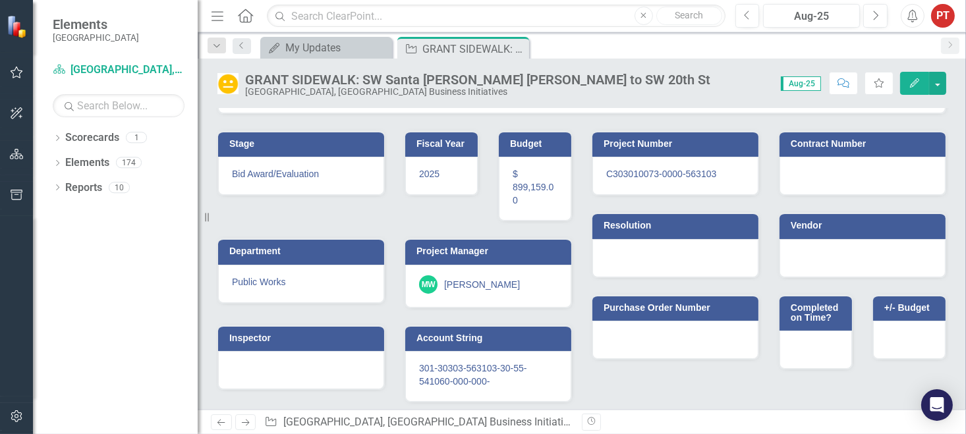
click at [290, 360] on div at bounding box center [301, 370] width 166 height 38
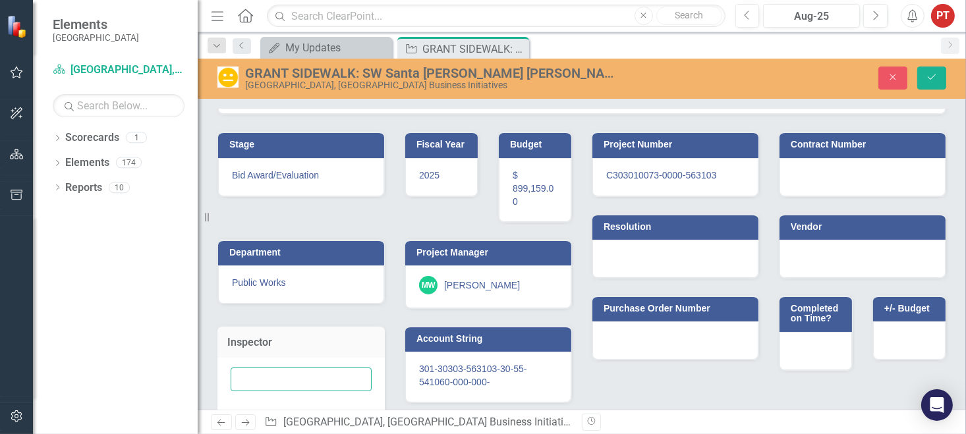
click at [292, 372] on input "text" at bounding box center [301, 380] width 141 height 24
type input "CEI"
click at [629, 370] on div "Stage Bid Award/Evaluation Fiscal Year 2025 Budget $ 899,159.00 Department Publ…" at bounding box center [582, 265] width 749 height 300
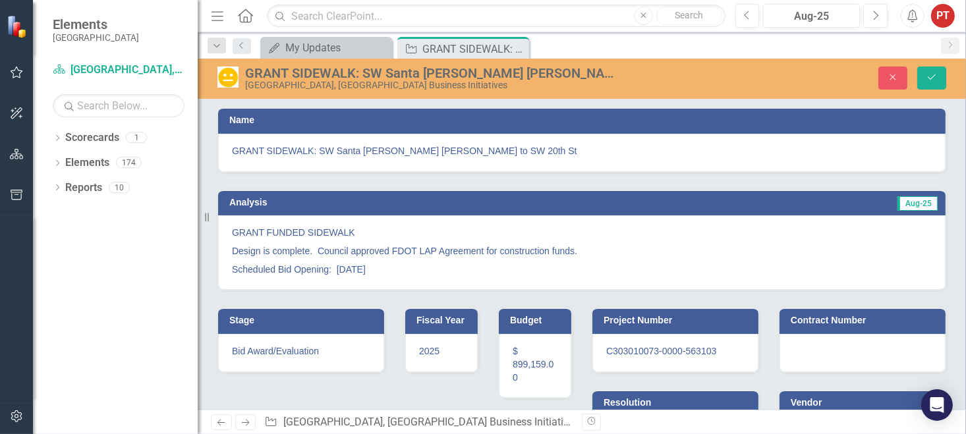
scroll to position [0, 0]
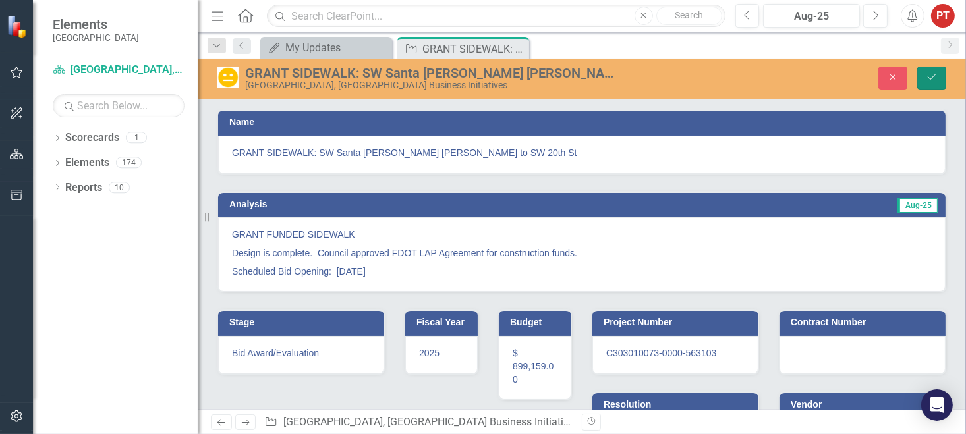
click at [926, 80] on icon "Save" at bounding box center [932, 76] width 12 height 9
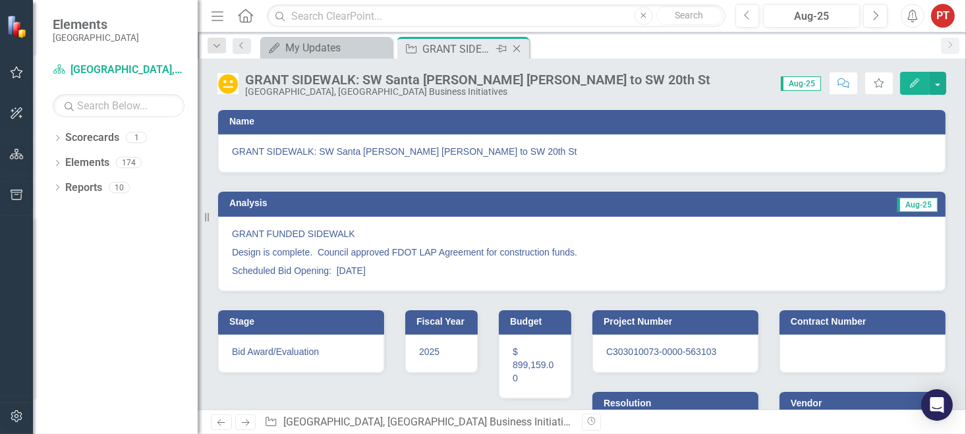
click at [514, 47] on icon "Close" at bounding box center [516, 48] width 13 height 11
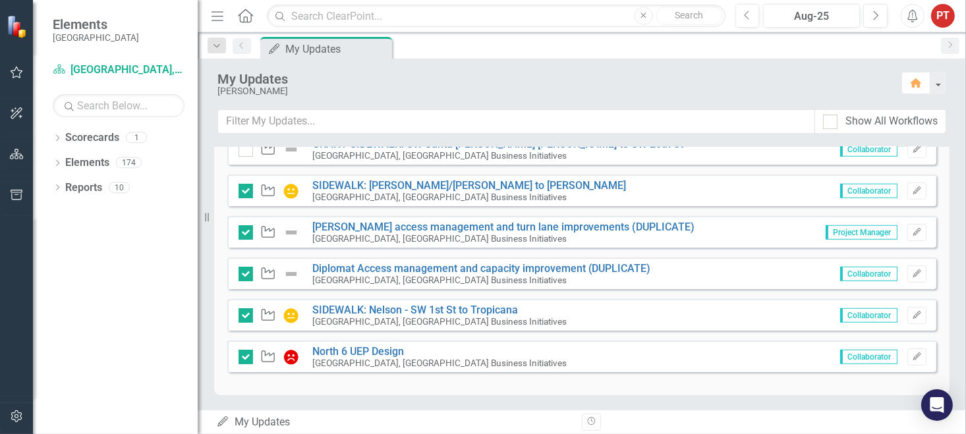
scroll to position [845, 0]
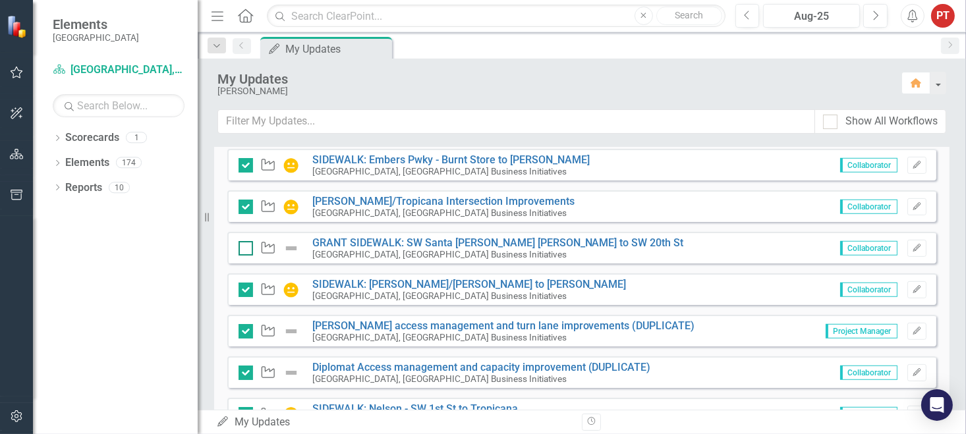
click at [244, 245] on input "checkbox" at bounding box center [243, 245] width 9 height 9
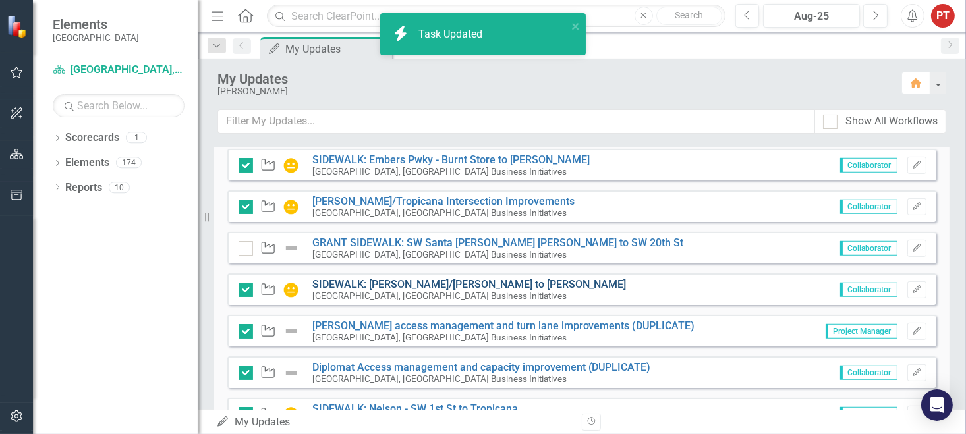
checkbox input "true"
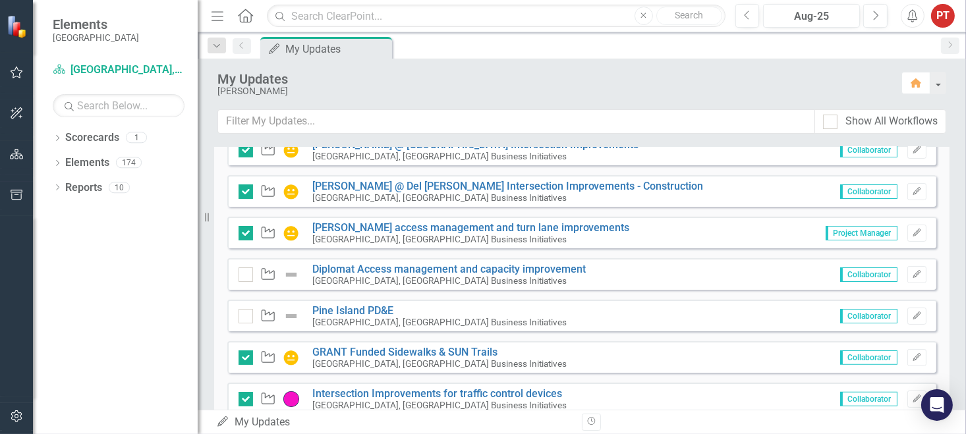
scroll to position [593, 0]
